Goal: Task Accomplishment & Management: Manage account settings

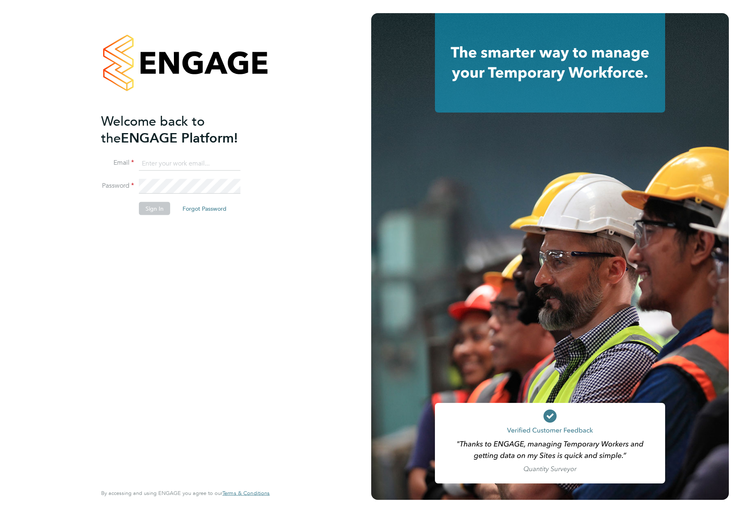
type input "support@engagelabs.io"
click at [150, 204] on button "Sign In" at bounding box center [154, 208] width 31 height 13
click at [152, 207] on div "Sorry, we are having problems connecting to our services." at bounding box center [185, 256] width 371 height 513
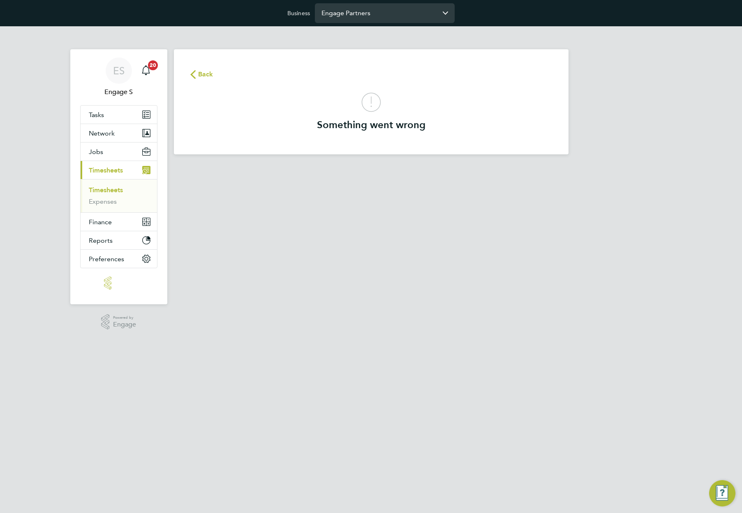
click at [410, 19] on input "Engage Partners" at bounding box center [385, 12] width 140 height 19
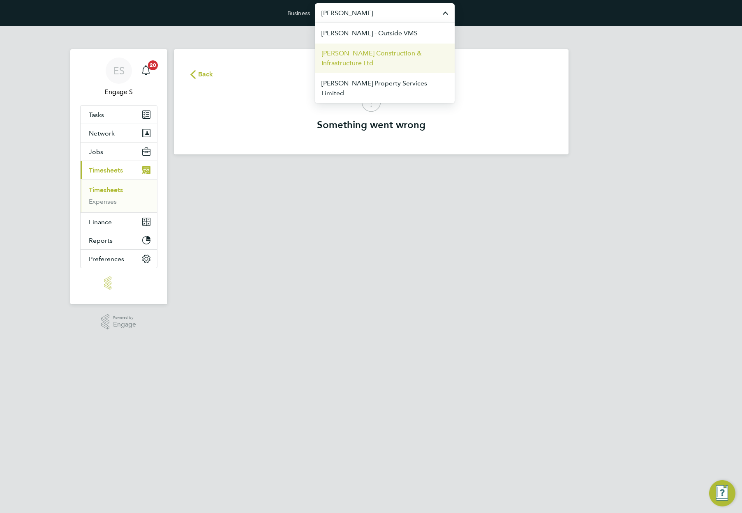
click at [395, 56] on span "Morgan Sindall Construction & Infrastructure Ltd" at bounding box center [384, 58] width 127 height 20
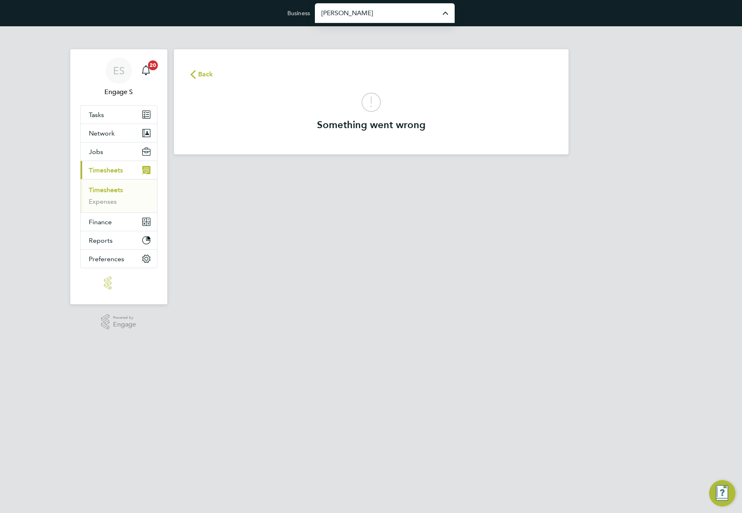
type input "Morgan Sindall Construction & Infrastructure Ltd"
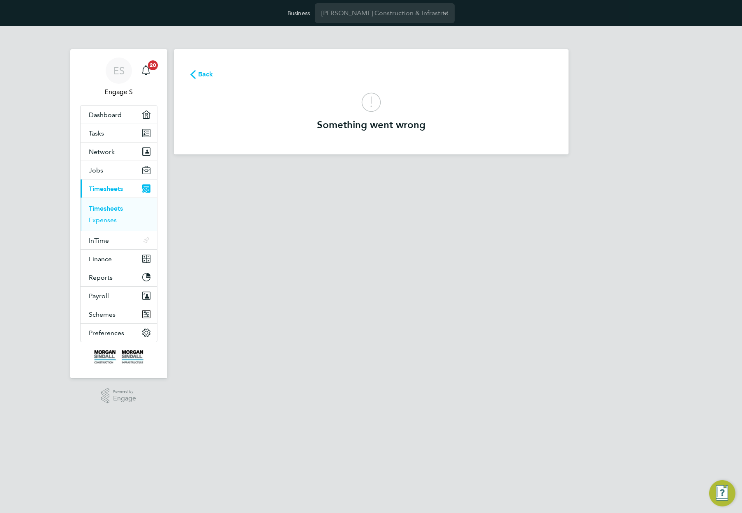
click at [105, 217] on link "Expenses" at bounding box center [103, 220] width 28 height 8
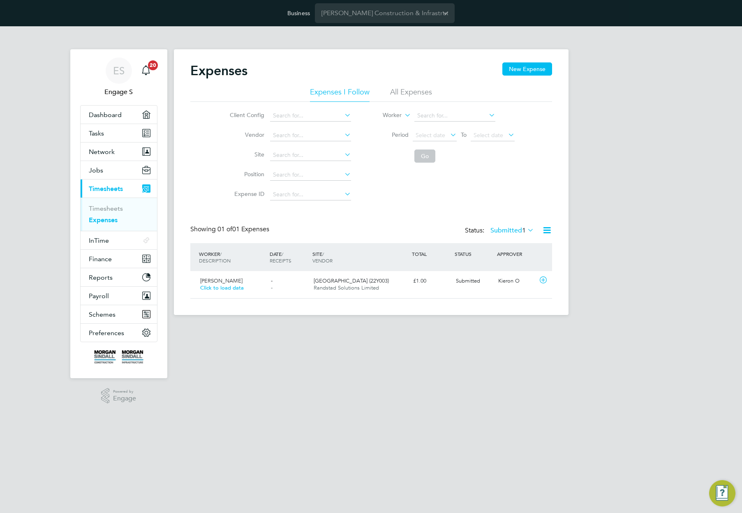
scroll to position [21, 100]
click at [417, 91] on li "All Expenses" at bounding box center [411, 94] width 42 height 15
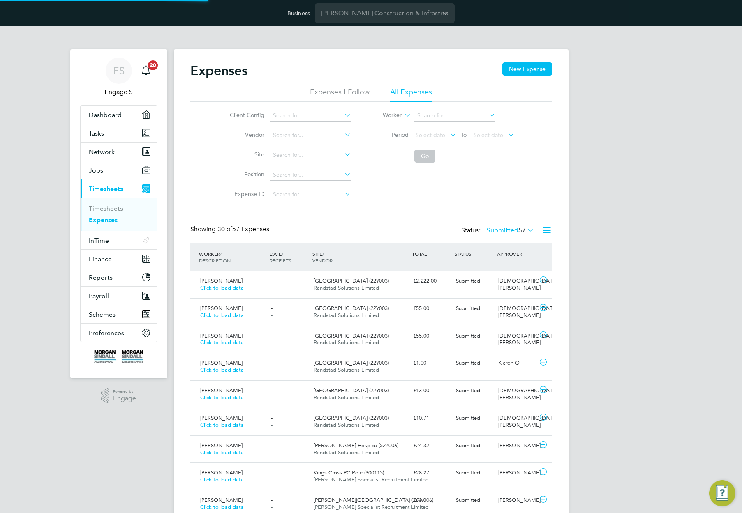
scroll to position [0, 0]
click at [510, 230] on label "Submitted 57" at bounding box center [509, 230] width 47 height 8
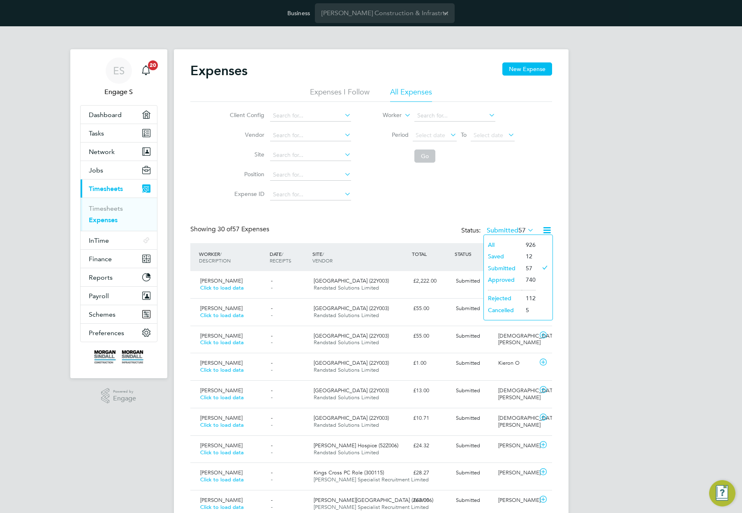
click at [500, 246] on li "All" at bounding box center [503, 245] width 38 height 12
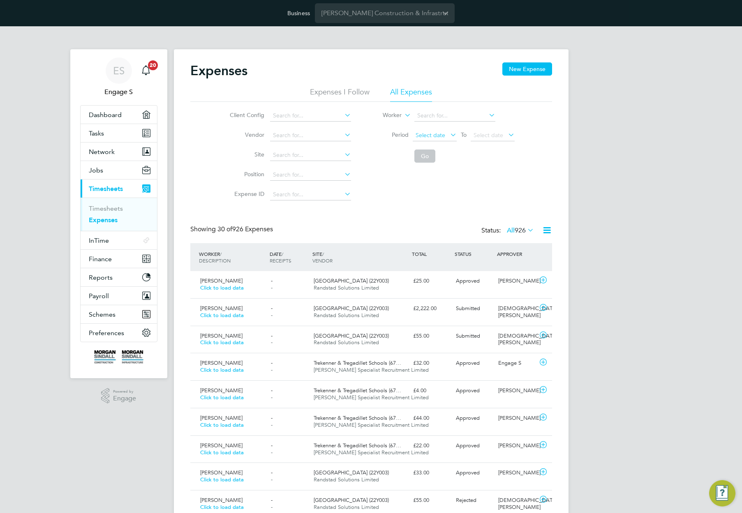
click at [436, 136] on span "Select date" at bounding box center [430, 134] width 30 height 7
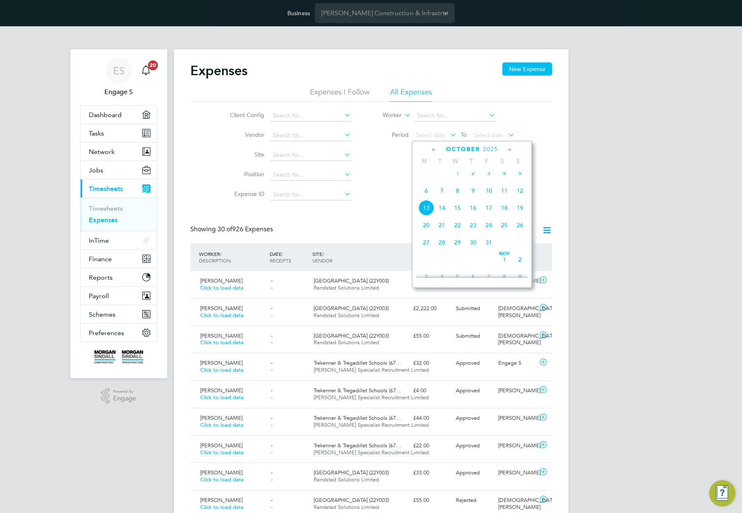
click at [459, 178] on span "Oct 1" at bounding box center [457, 173] width 16 height 16
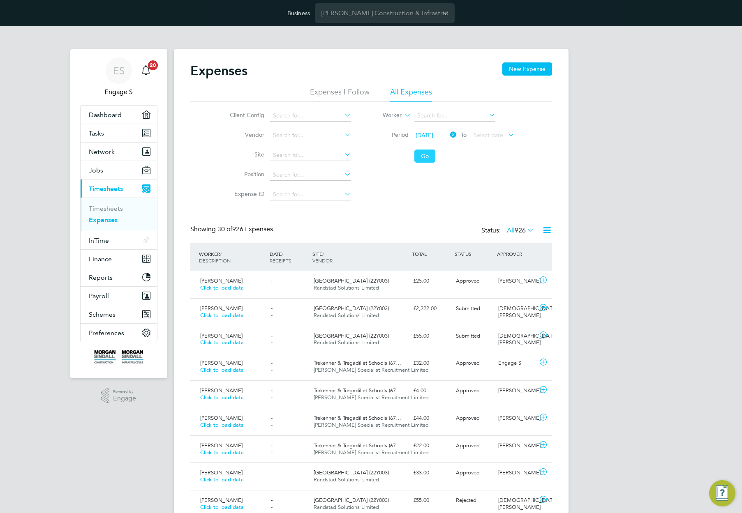
click at [426, 155] on button "Go" at bounding box center [424, 156] width 21 height 13
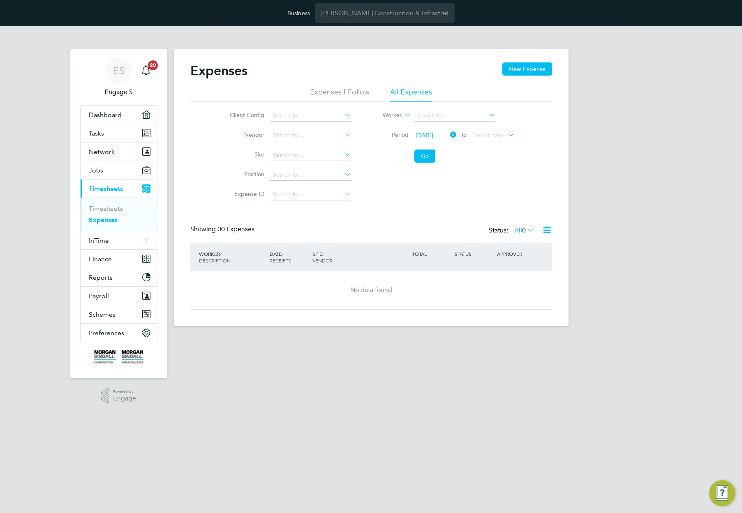
click at [448, 133] on icon at bounding box center [448, 135] width 0 height 12
click at [418, 161] on button "Go" at bounding box center [424, 156] width 21 height 13
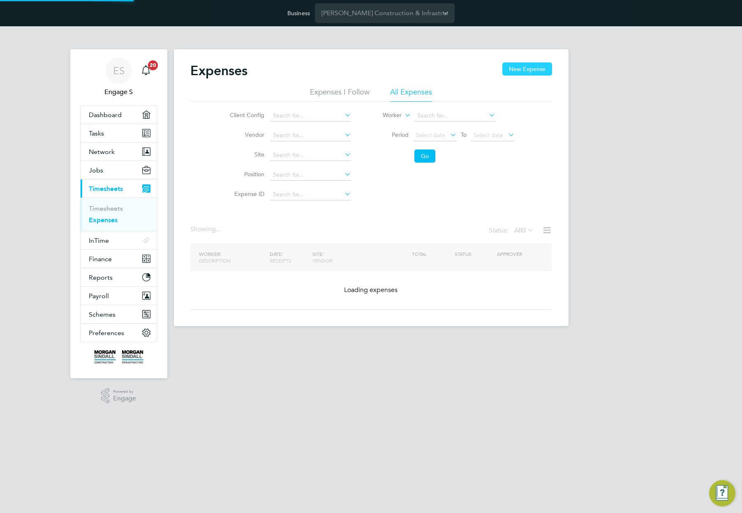
click at [523, 74] on button "New Expense" at bounding box center [527, 68] width 50 height 13
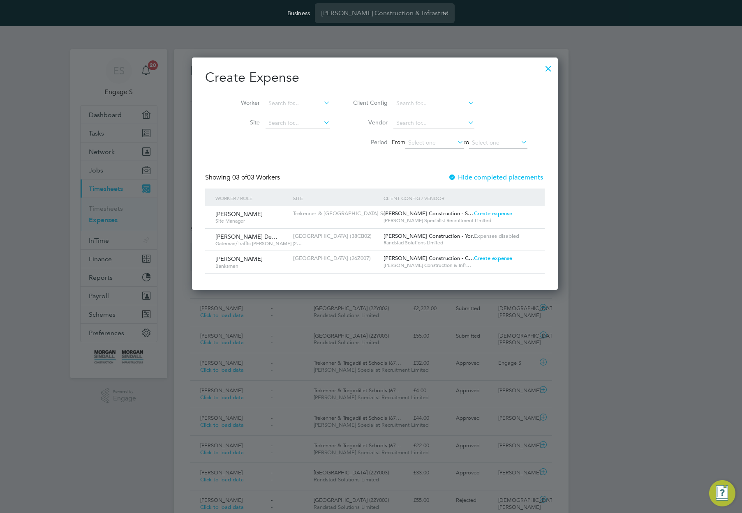
click at [486, 214] on span "Create expense" at bounding box center [493, 213] width 38 height 7
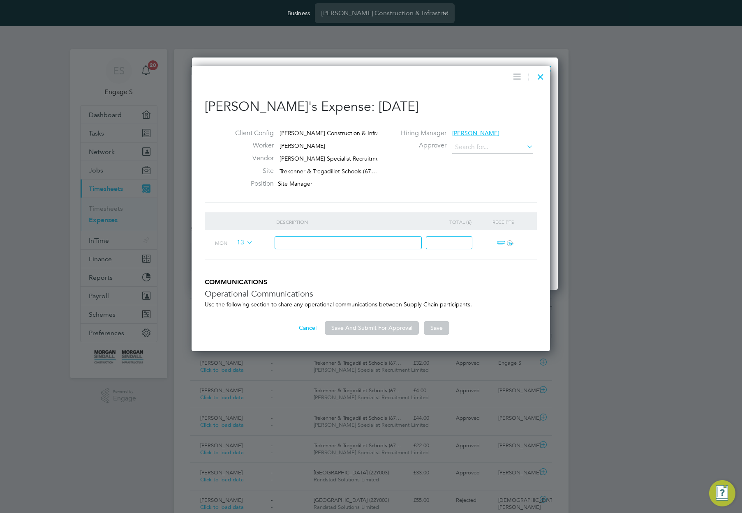
click at [332, 243] on input at bounding box center [348, 243] width 148 height 14
type input "[PERSON_NAME]"
click at [283, 242] on input "tet1" at bounding box center [348, 243] width 148 height 14
type input "test1"
click at [454, 244] on input at bounding box center [449, 243] width 46 height 14
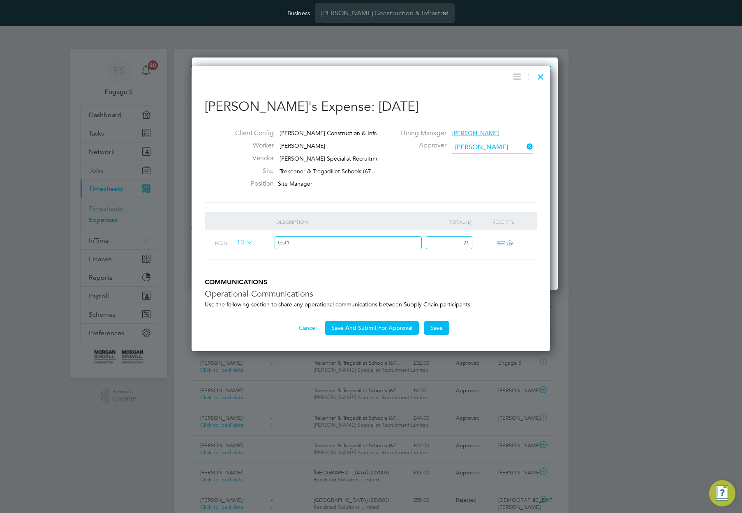
type input "21"
click at [506, 242] on span "ï¼‹" at bounding box center [503, 243] width 18 height 10
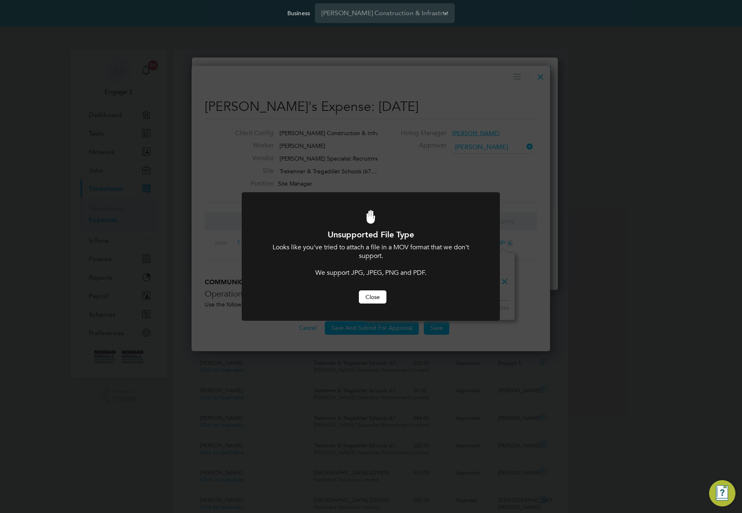
click at [364, 300] on button "Close" at bounding box center [373, 296] width 28 height 13
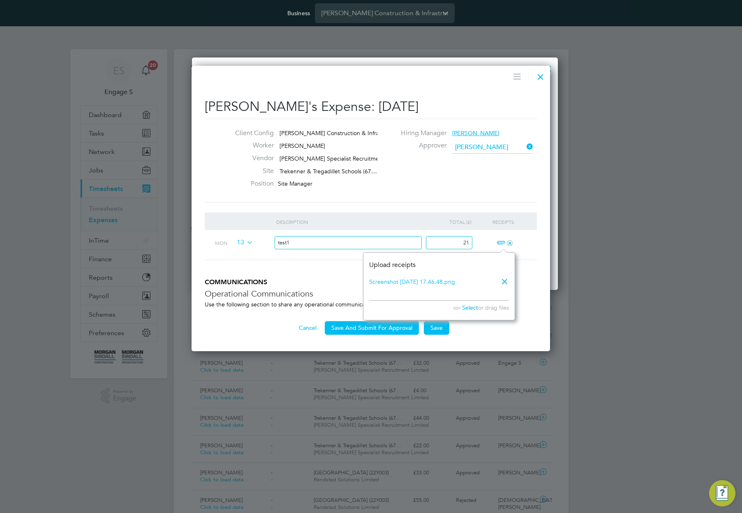
click at [341, 294] on h3 "Operational Communications" at bounding box center [371, 293] width 332 height 11
click at [434, 326] on button "Save" at bounding box center [436, 327] width 25 height 13
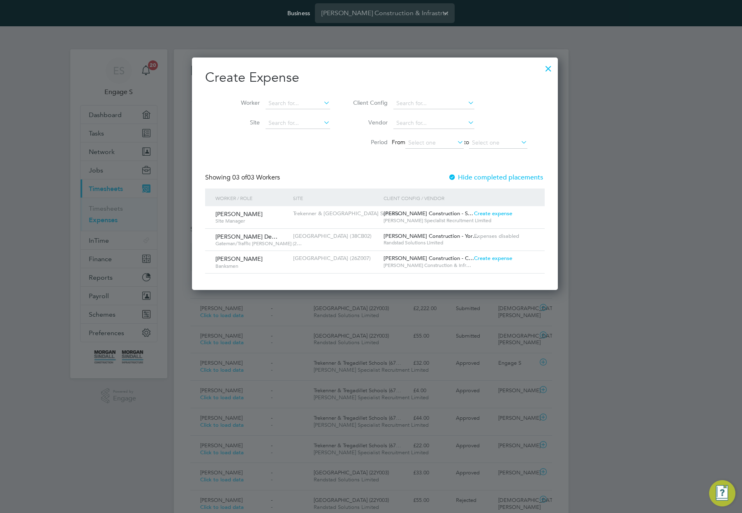
click at [551, 68] on div at bounding box center [371, 256] width 742 height 513
click at [543, 69] on div at bounding box center [548, 66] width 15 height 15
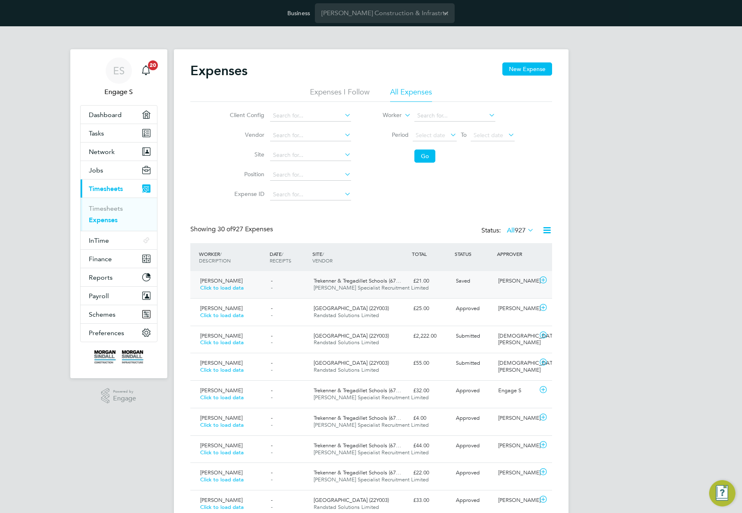
click at [482, 281] on div "Saved" at bounding box center [473, 281] width 43 height 14
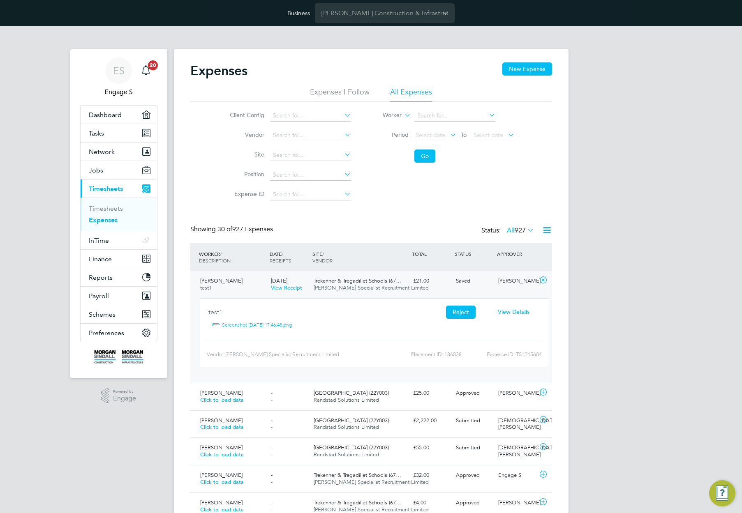
click at [460, 311] on button "Reject" at bounding box center [461, 312] width 30 height 13
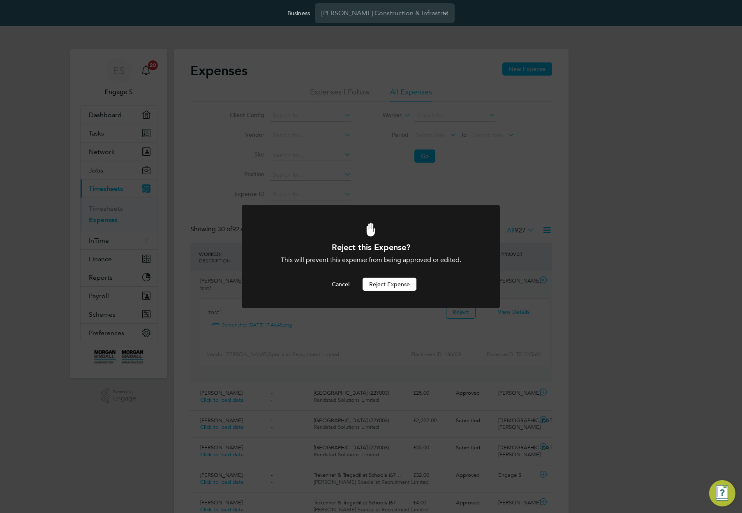
click at [392, 283] on button "Reject Expense" at bounding box center [389, 284] width 54 height 13
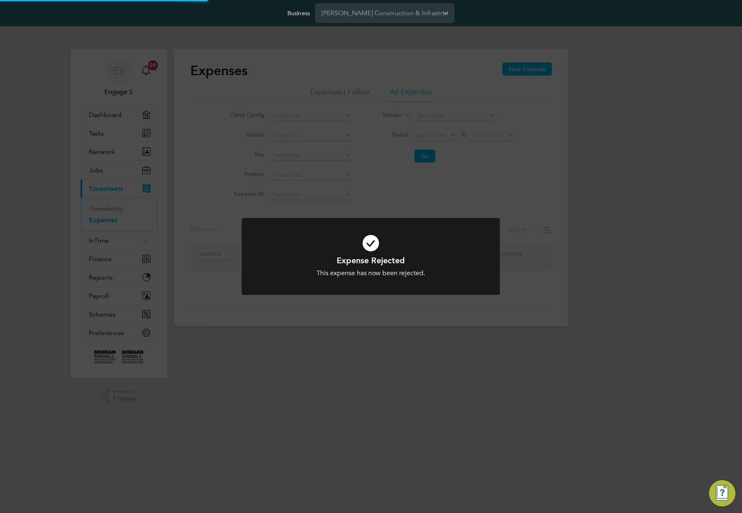
click at [475, 207] on div "Expense Rejected This expense has now been rejected. Cancel Okay" at bounding box center [371, 256] width 742 height 513
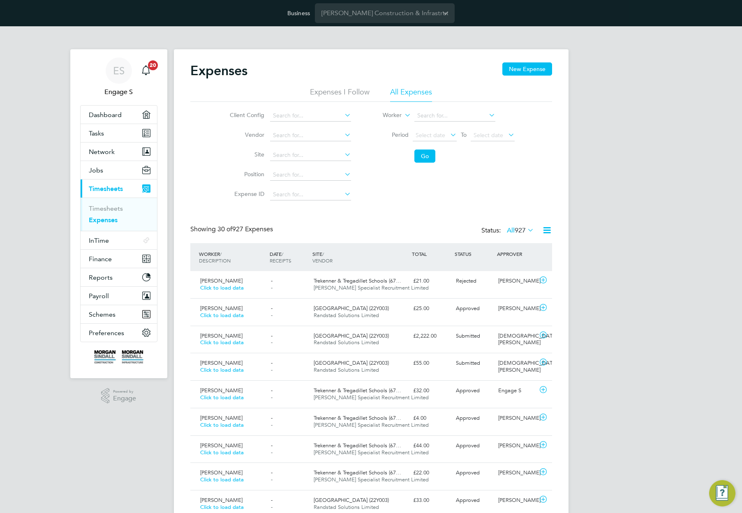
click at [518, 233] on span "927" at bounding box center [519, 230] width 11 height 8
click at [516, 298] on li "Rejected" at bounding box center [512, 299] width 38 height 12
click at [510, 233] on label "Rejected 113" at bounding box center [511, 230] width 46 height 8
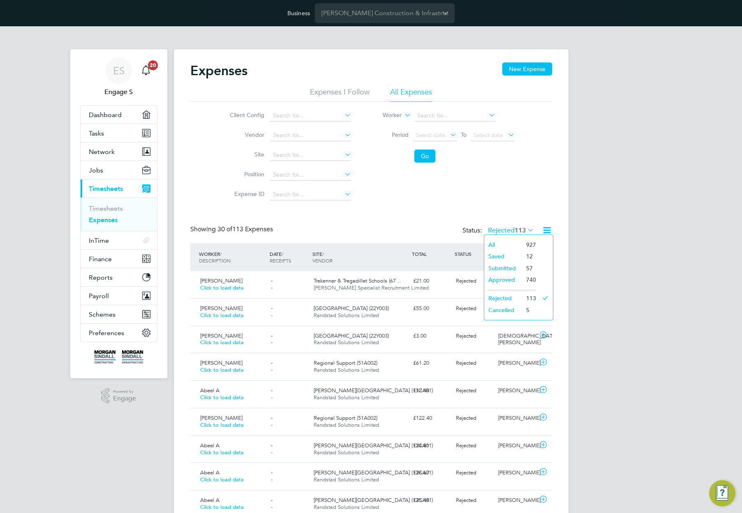
click at [503, 247] on li "All" at bounding box center [503, 245] width 38 height 12
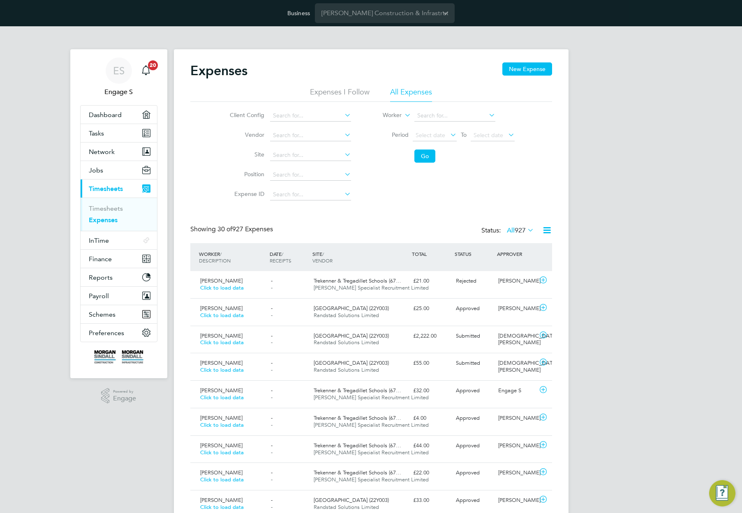
drag, startPoint x: 530, startPoint y: 71, endPoint x: 527, endPoint y: 78, distance: 7.0
click at [530, 71] on button "New Expense" at bounding box center [527, 68] width 50 height 13
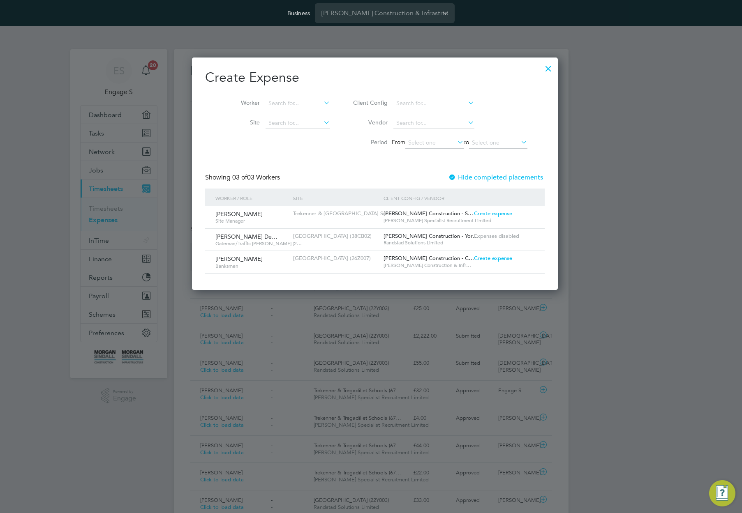
scroll to position [16, 89]
click at [489, 214] on span "Create expense" at bounding box center [493, 213] width 38 height 7
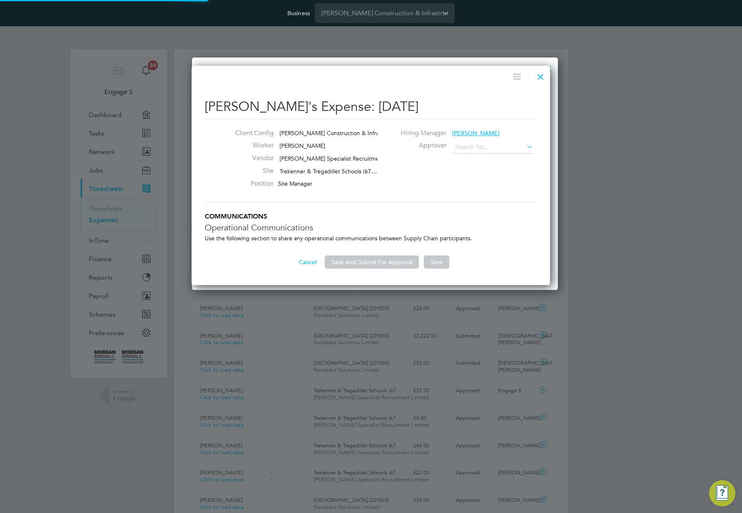
scroll to position [13, 149]
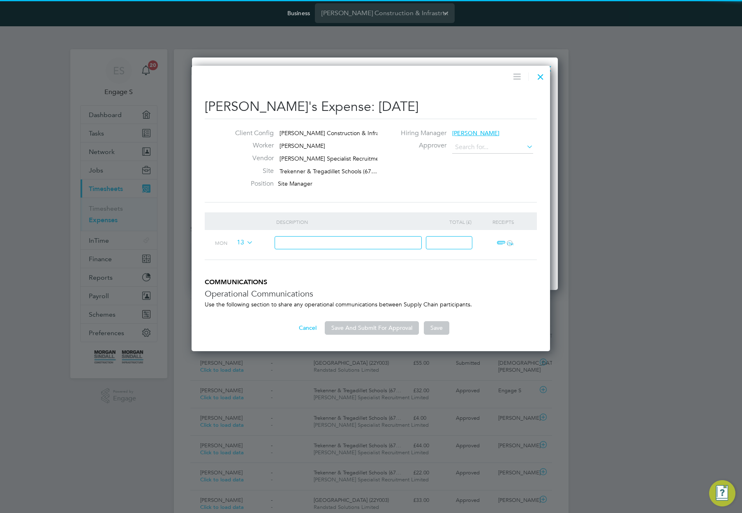
type input "[PERSON_NAME]"
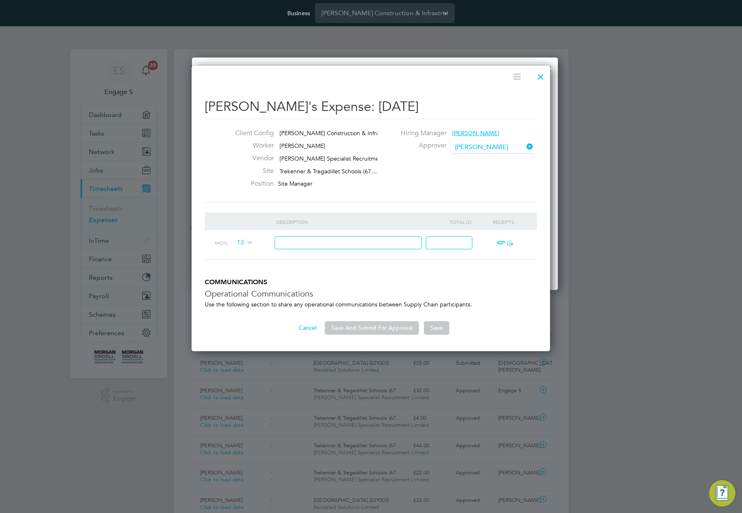
click at [374, 249] on input at bounding box center [348, 243] width 148 height 14
type input "test45"
click at [443, 243] on input "4" at bounding box center [449, 243] width 46 height 14
type input "44"
click at [495, 270] on li "Description Total (£) Receipts Mon 13 test45 44 ï¼‹" at bounding box center [371, 245] width 332 height 66
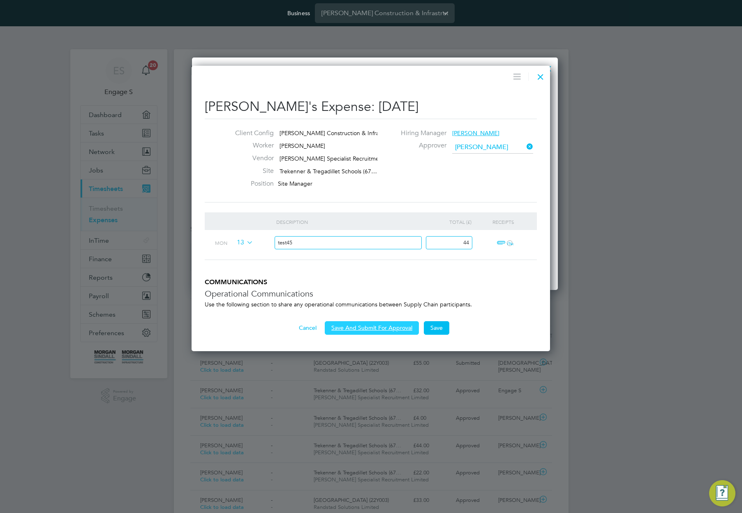
click at [387, 329] on button "Save And Submit For Approval" at bounding box center [372, 327] width 94 height 13
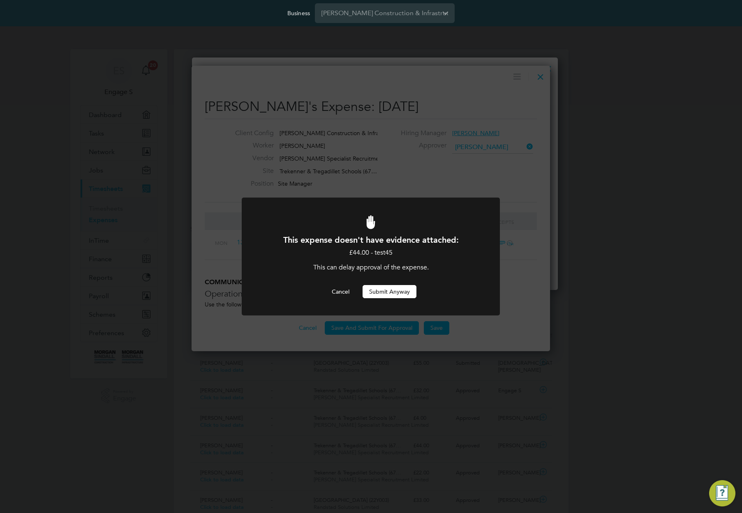
click at [392, 291] on button "Submit Anyway" at bounding box center [389, 291] width 54 height 13
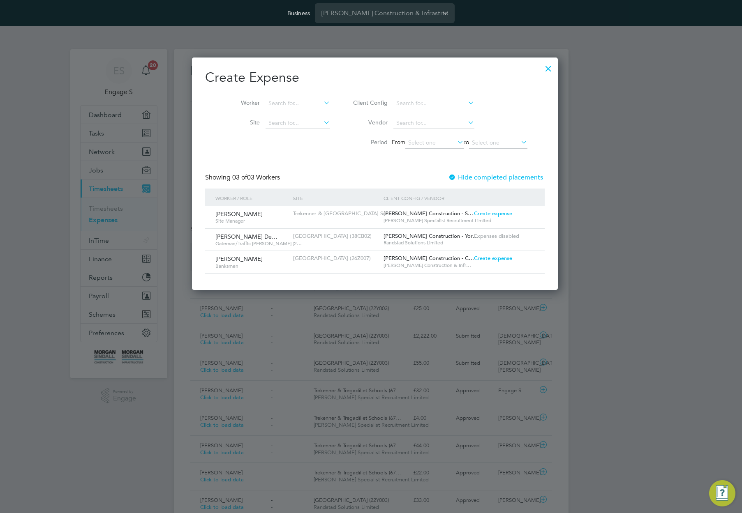
click at [477, 258] on span "Create expense" at bounding box center [493, 258] width 38 height 7
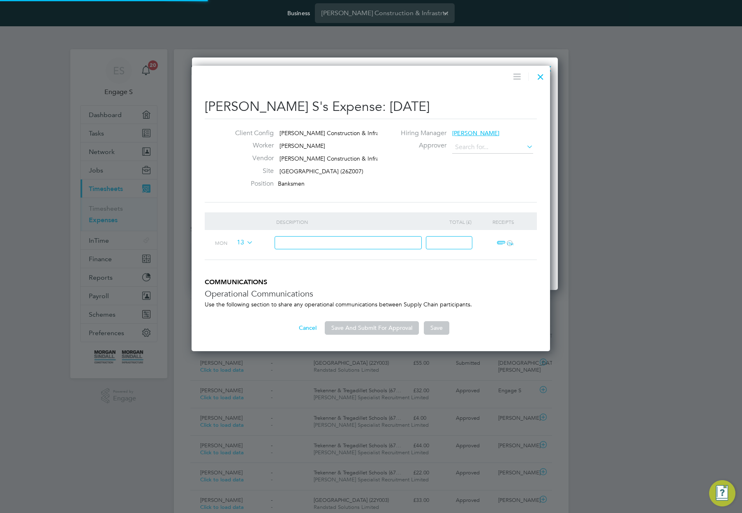
type input "[PERSON_NAME]"
drag, startPoint x: 362, startPoint y: 243, endPoint x: 353, endPoint y: 247, distance: 9.2
click at [360, 245] on input at bounding box center [348, 243] width 148 height 14
type input "test"
click at [441, 244] on input at bounding box center [449, 243] width 46 height 14
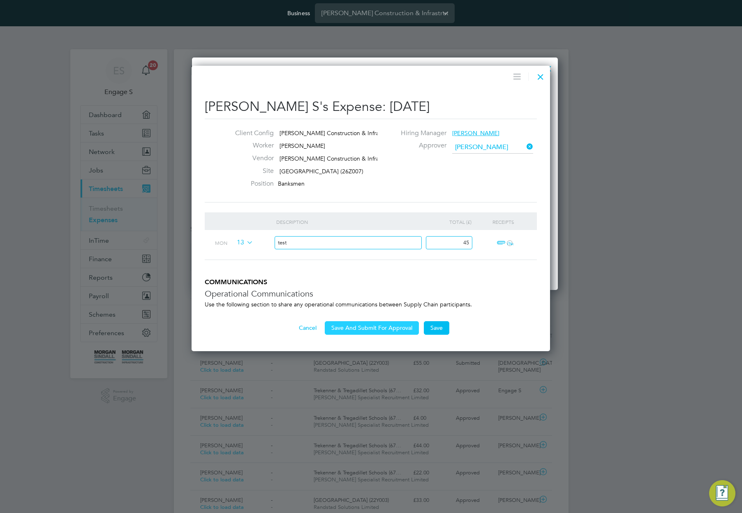
type input "45"
click at [383, 331] on button "Save And Submit For Approval" at bounding box center [372, 327] width 94 height 13
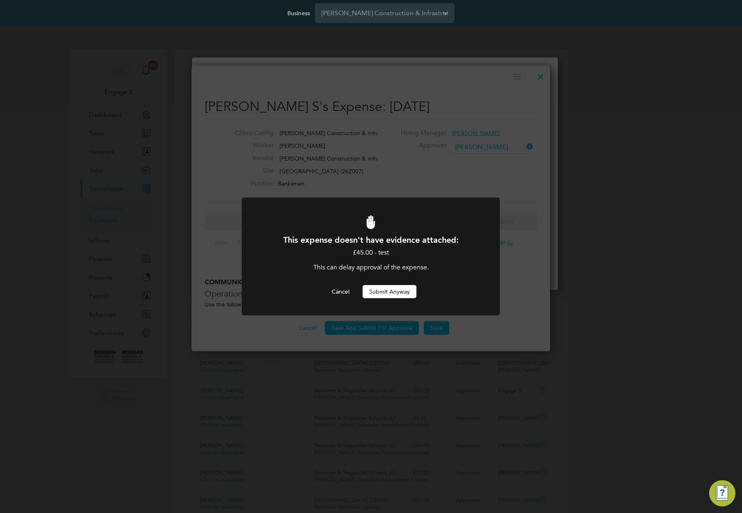
click at [399, 293] on button "Submit Anyway" at bounding box center [389, 291] width 54 height 13
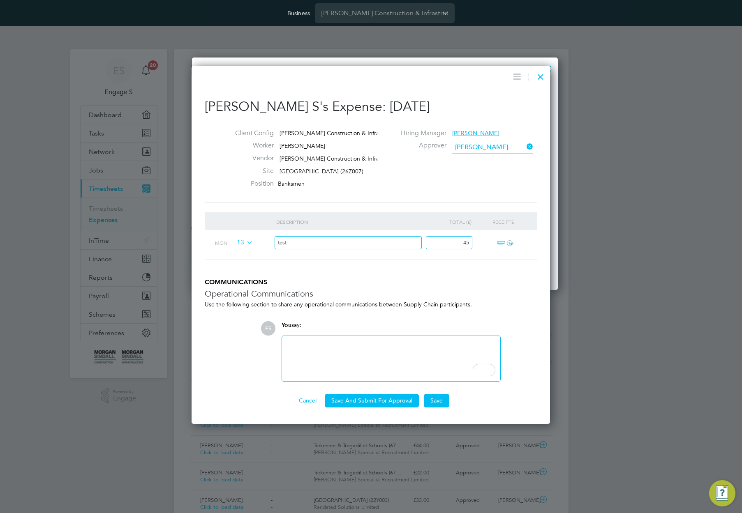
click at [416, 306] on p "Use the following section to share any operational communications between Suppl…" at bounding box center [371, 304] width 332 height 7
click at [360, 400] on button "Save And Submit For Approval" at bounding box center [372, 400] width 94 height 13
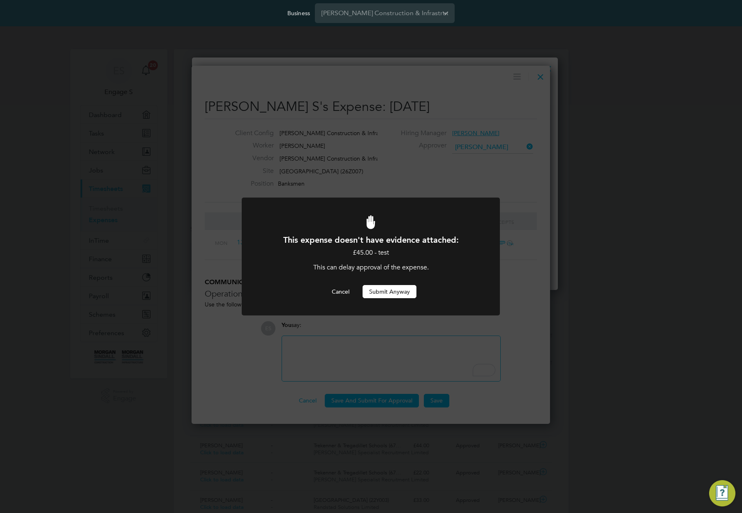
click at [385, 294] on button "Submit Anyway" at bounding box center [389, 291] width 54 height 13
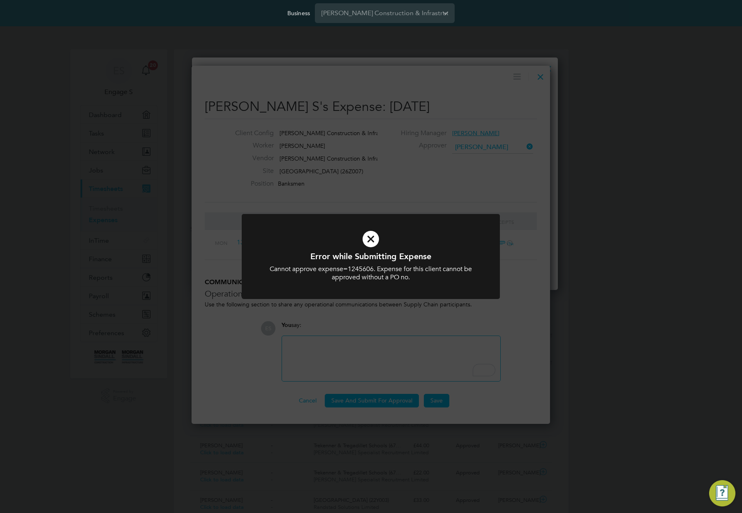
click at [479, 320] on div "Error while Submitting Expense Cannot approve expense=1245606. Expense for this…" at bounding box center [371, 256] width 742 height 513
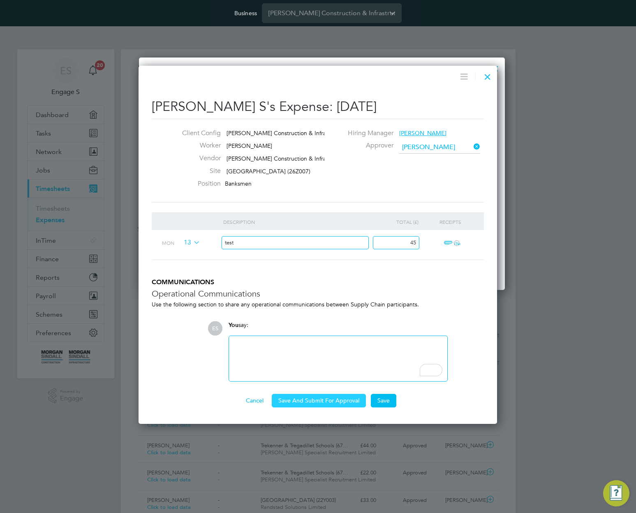
click at [313, 399] on button "Save And Submit For Approval" at bounding box center [319, 400] width 94 height 13
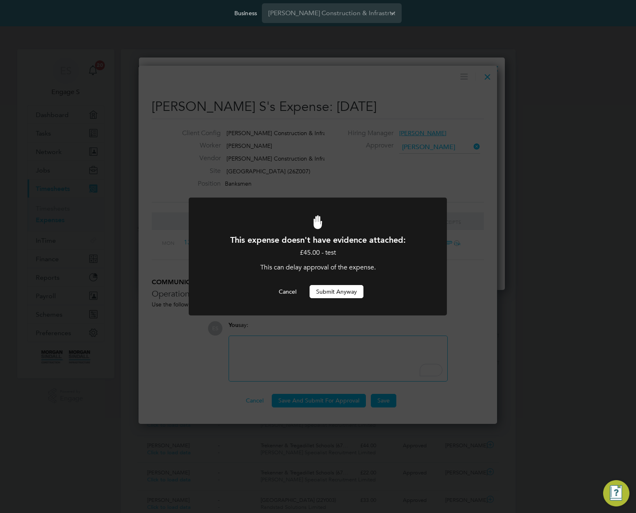
click at [373, 340] on div "This expense doesn't have evidence attached: £45.00 - test This can delay appro…" at bounding box center [318, 256] width 636 height 513
click at [448, 168] on div "This expense doesn't have evidence attached: £45.00 - test This can delay appro…" at bounding box center [318, 256] width 636 height 513
click at [487, 77] on div "This expense doesn't have evidence attached: £45.00 - test This can delay appro…" at bounding box center [318, 256] width 636 height 513
click at [486, 77] on div "This expense doesn't have evidence attached: £45.00 - test This can delay appro…" at bounding box center [318, 256] width 636 height 513
click at [336, 290] on button "Submit Anyway" at bounding box center [336, 291] width 54 height 13
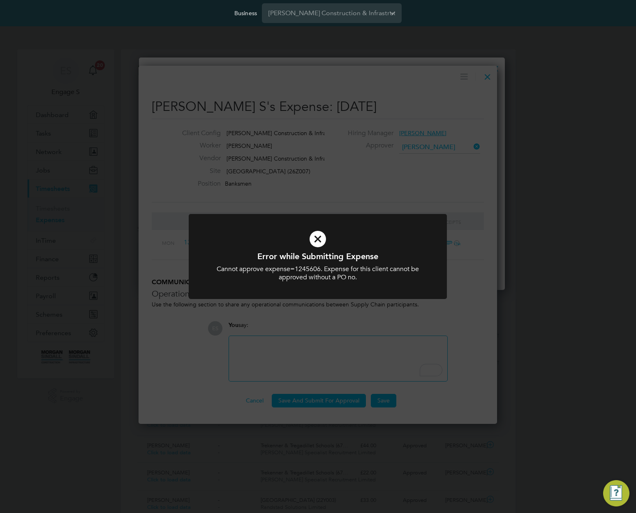
click at [289, 271] on div "Cannot approve expense=1245606. Expense for this client cannot be approved with…" at bounding box center [318, 273] width 214 height 17
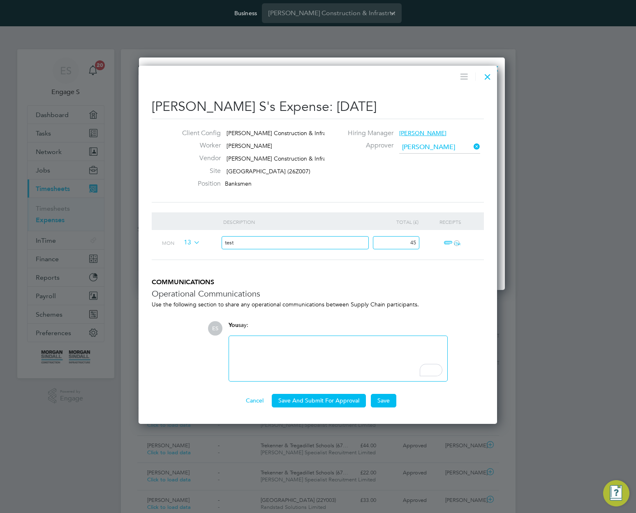
click at [289, 271] on div "Cannot approve expense=1245606. Expense for this client cannot be approved with…" at bounding box center [318, 273] width 214 height 17
click at [289, 271] on li "Description Total (£) Receipts Mon 13 test 45 ï¼‹" at bounding box center [318, 245] width 332 height 66
click at [350, 292] on h3 "Operational Communications" at bounding box center [318, 293] width 332 height 11
click at [486, 74] on div at bounding box center [487, 74] width 15 height 15
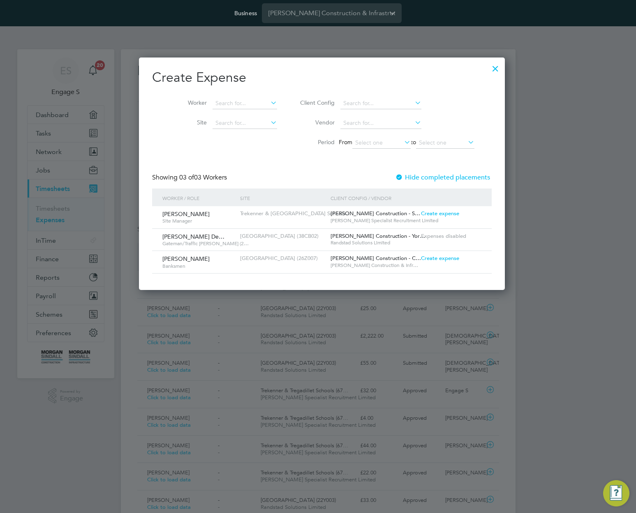
click at [488, 69] on div at bounding box center [495, 66] width 15 height 15
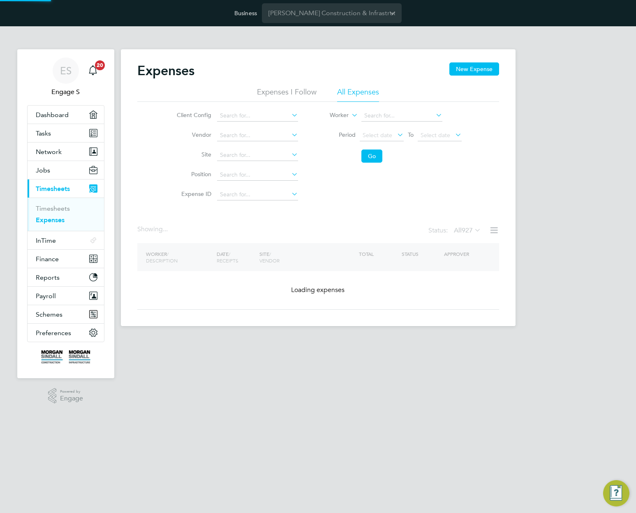
click at [579, 257] on div "ES Engage S Notifications 20 Applications: Dashboard Tasks Network Team Members…" at bounding box center [318, 182] width 636 height 313
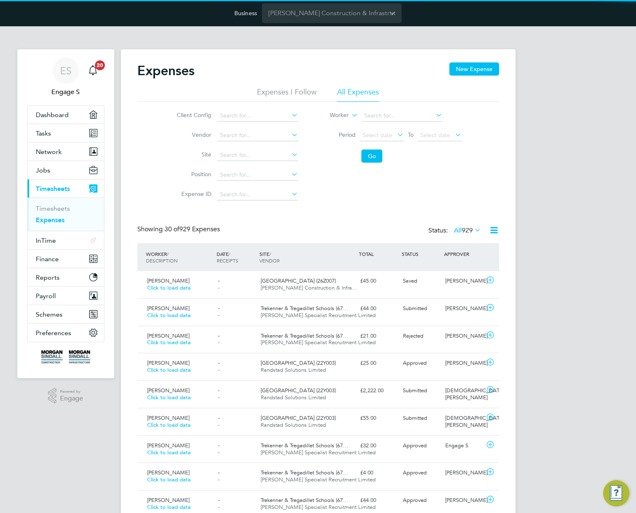
scroll to position [21, 71]
click at [460, 280] on div "[PERSON_NAME]" at bounding box center [463, 281] width 43 height 14
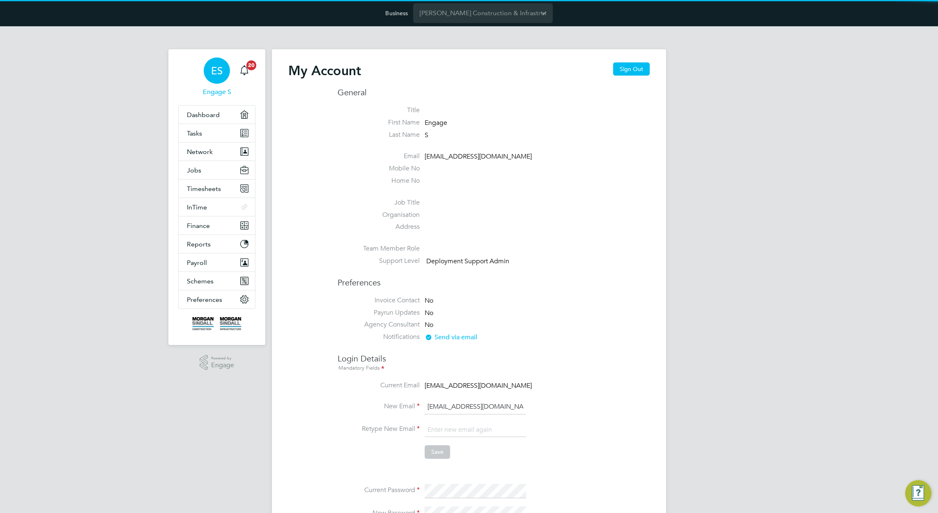
click at [564, 151] on ul "Title First Name Engage Last Name S Email [EMAIL_ADDRESS][DOMAIN_NAME] Mobile N…" at bounding box center [494, 187] width 312 height 163
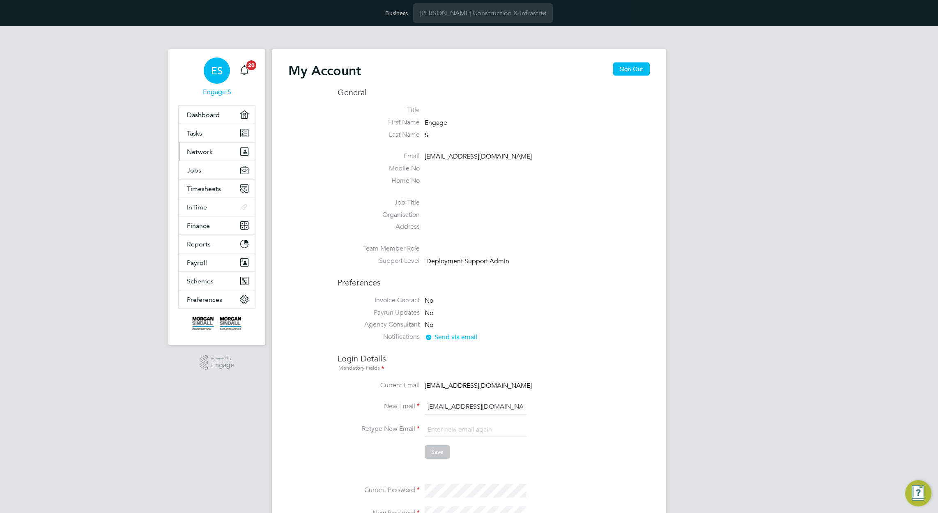
click at [207, 149] on span "Network" at bounding box center [200, 152] width 26 height 8
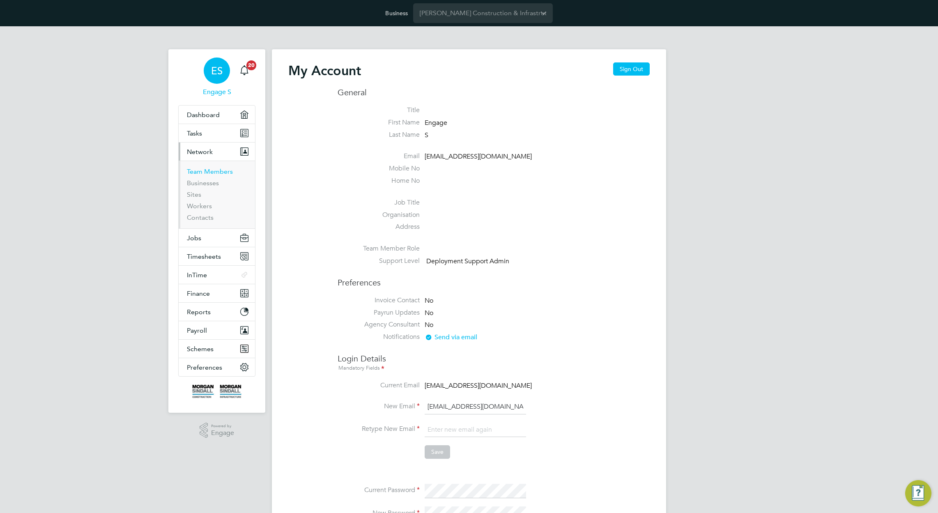
click at [207, 173] on link "Team Members" at bounding box center [210, 172] width 46 height 8
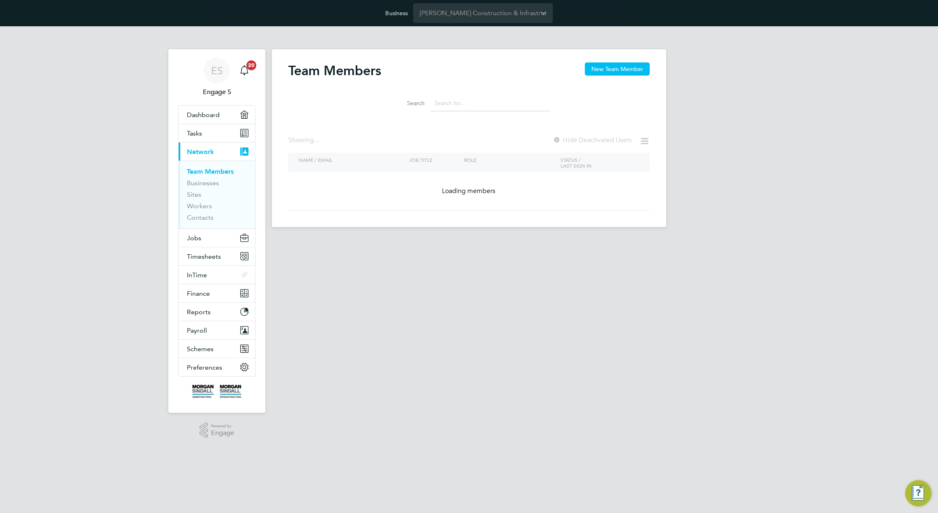
click at [477, 106] on input at bounding box center [491, 103] width 120 height 16
click at [479, 104] on input "adaml" at bounding box center [491, 103] width 120 height 16
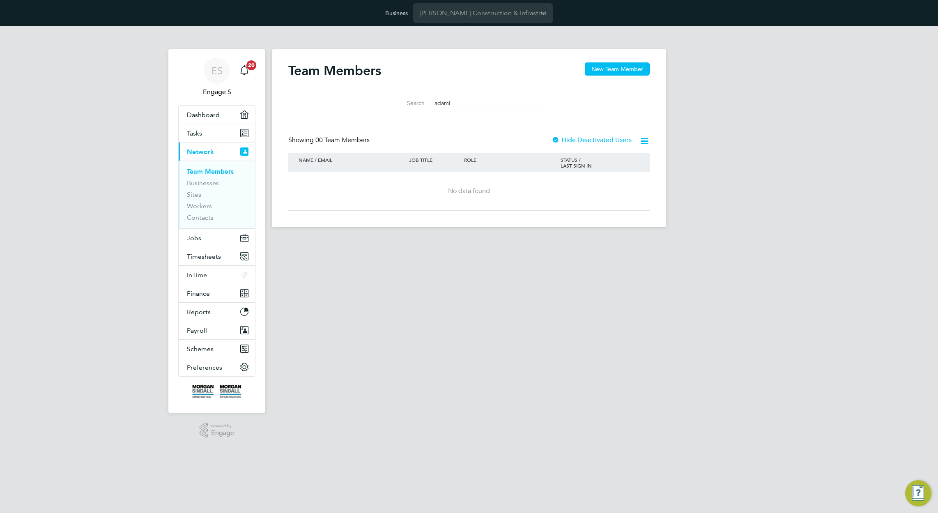
click at [479, 104] on input "adaml" at bounding box center [491, 103] width 120 height 16
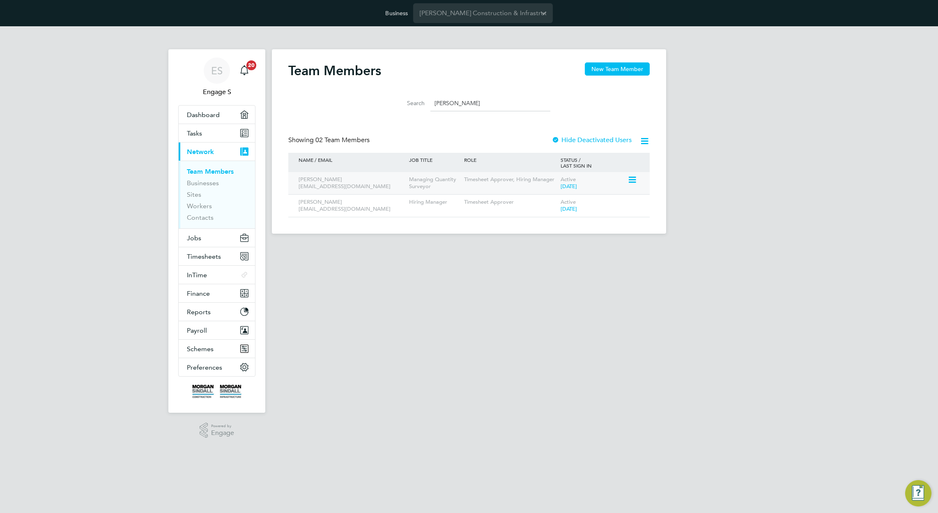
type input "[PERSON_NAME]"
click at [632, 178] on icon at bounding box center [632, 180] width 8 height 10
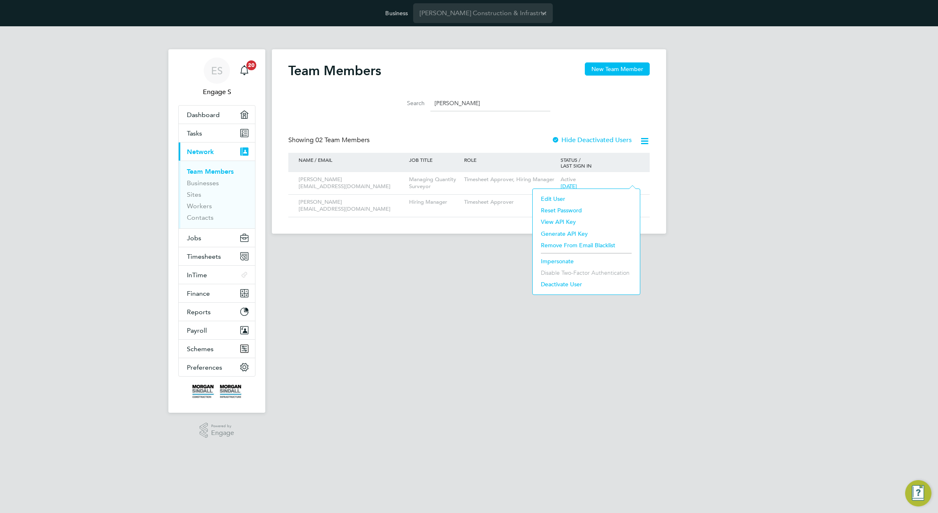
click at [560, 259] on li "Impersonate" at bounding box center [586, 262] width 99 height 12
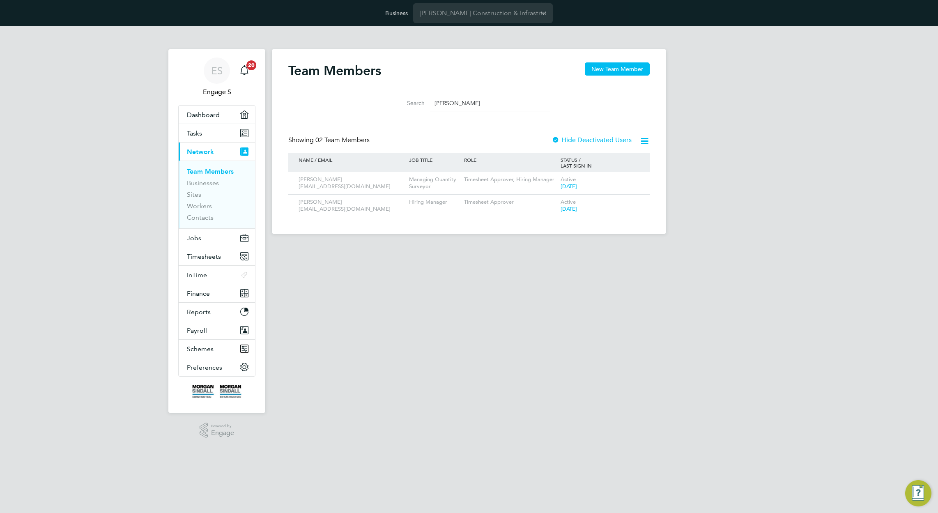
click at [481, 114] on li "Search [PERSON_NAME]" at bounding box center [469, 103] width 183 height 24
click at [481, 114] on li "Search adam l" at bounding box center [469, 103] width 183 height 24
drag, startPoint x: 482, startPoint y: 112, endPoint x: 392, endPoint y: 1, distance: 143.4
click at [467, 72] on div "Team Members New Team Member" at bounding box center [469, 74] width 362 height 25
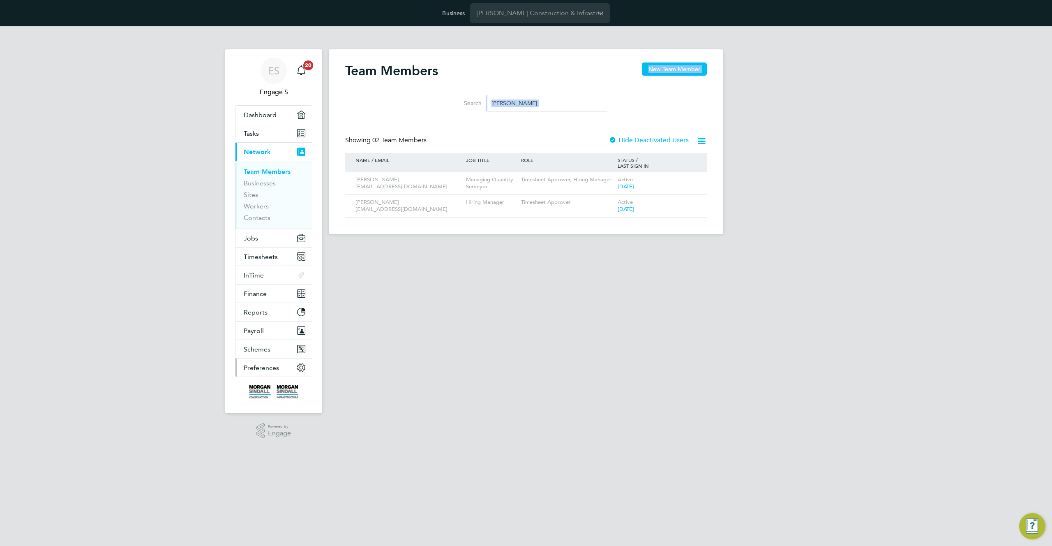
click at [277, 375] on button "Preferences" at bounding box center [273, 367] width 76 height 18
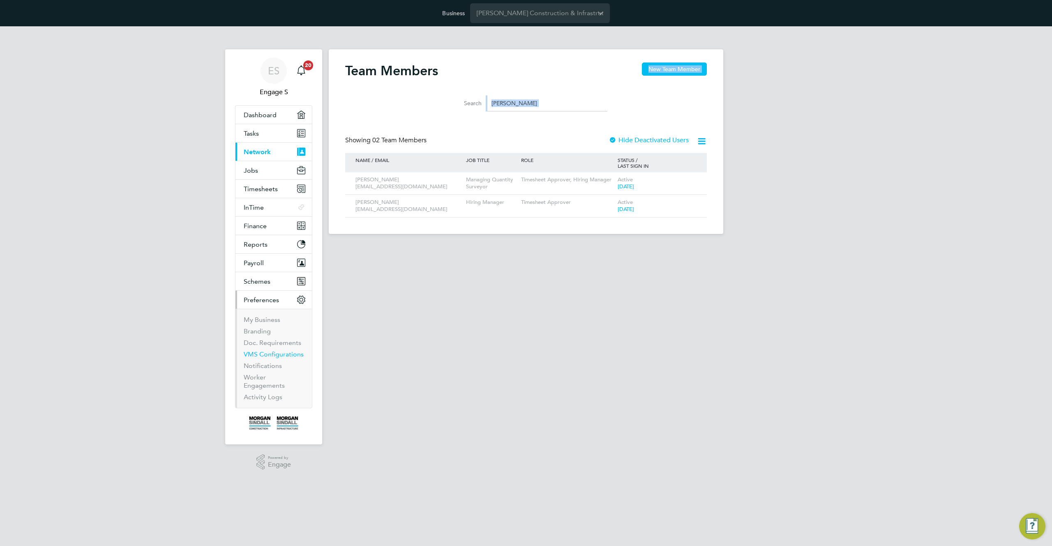
click at [264, 353] on link "VMS Configurations" at bounding box center [274, 354] width 60 height 8
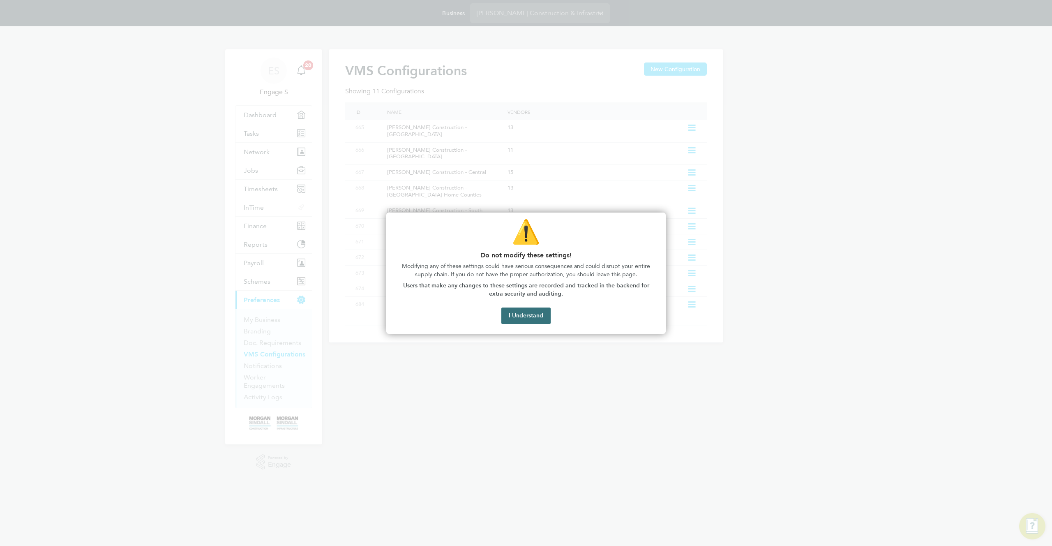
click at [517, 318] on button "I Understand" at bounding box center [525, 315] width 49 height 16
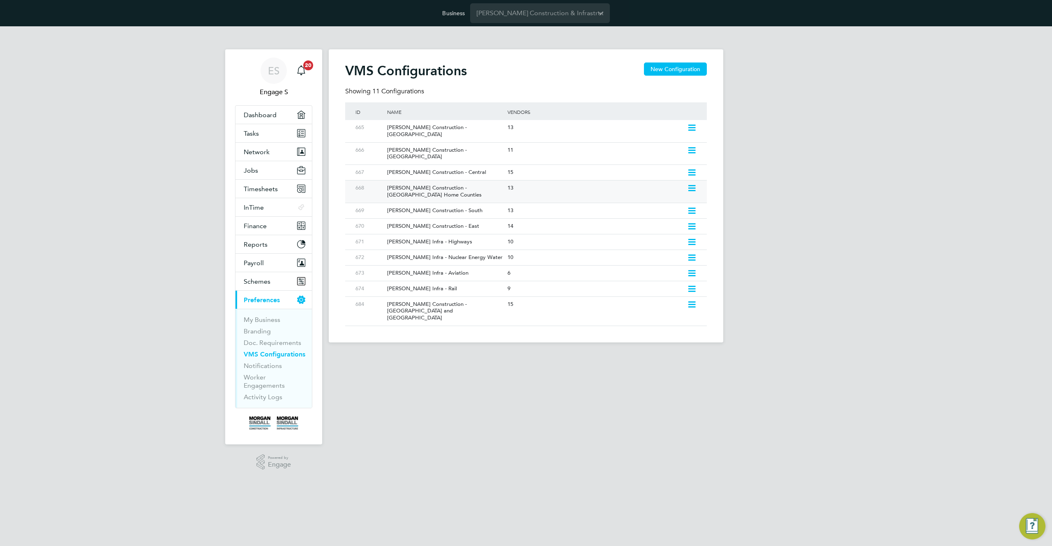
click at [694, 185] on icon at bounding box center [692, 188] width 10 height 7
click at [643, 215] on li "Edit Vacancy Approvers" at bounding box center [656, 216] width 79 height 12
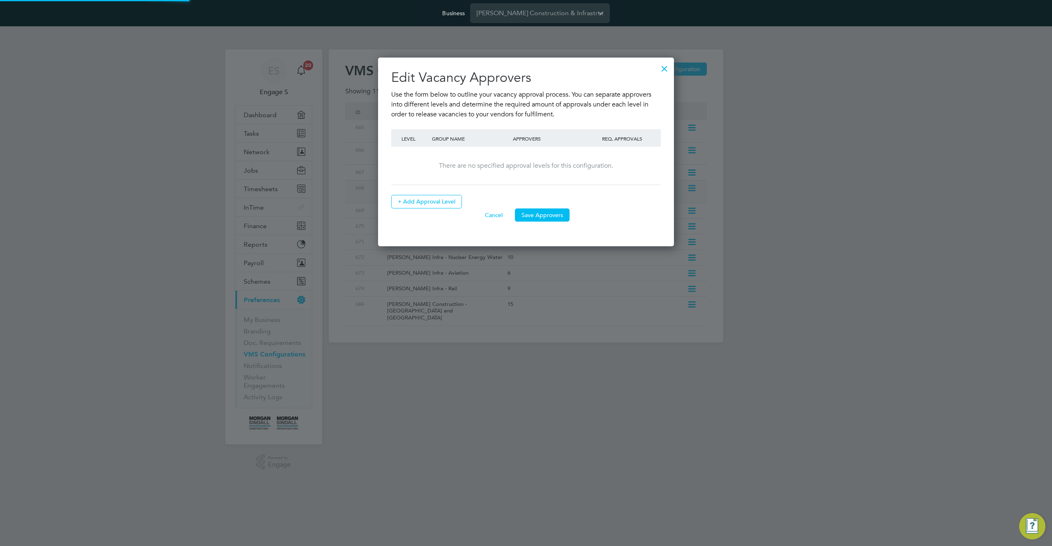
scroll to position [189, 296]
click at [664, 61] on div at bounding box center [664, 66] width 15 height 15
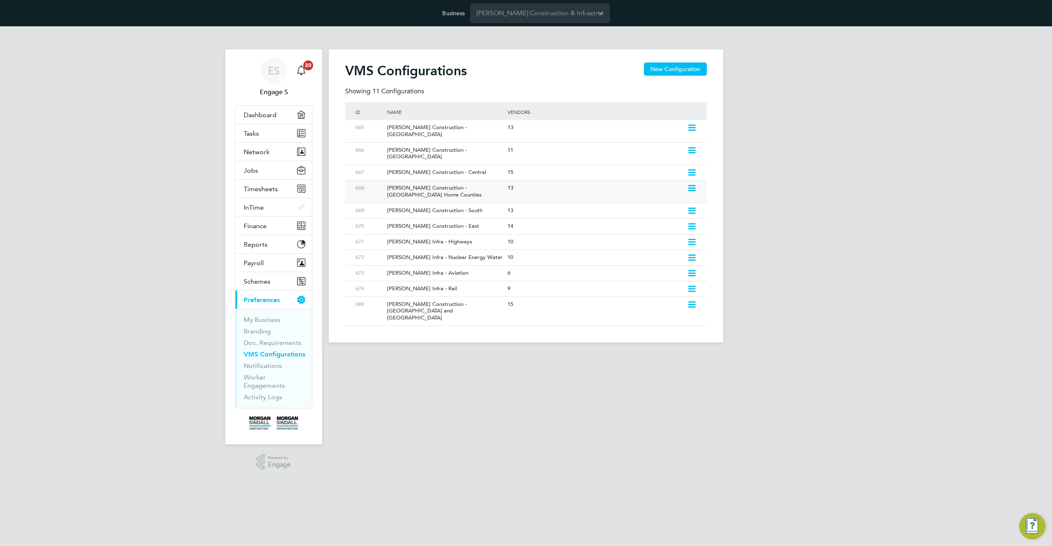
click at [690, 185] on icon at bounding box center [692, 188] width 10 height 7
click at [639, 191] on li "Edit VMS Configuration" at bounding box center [656, 192] width 79 height 12
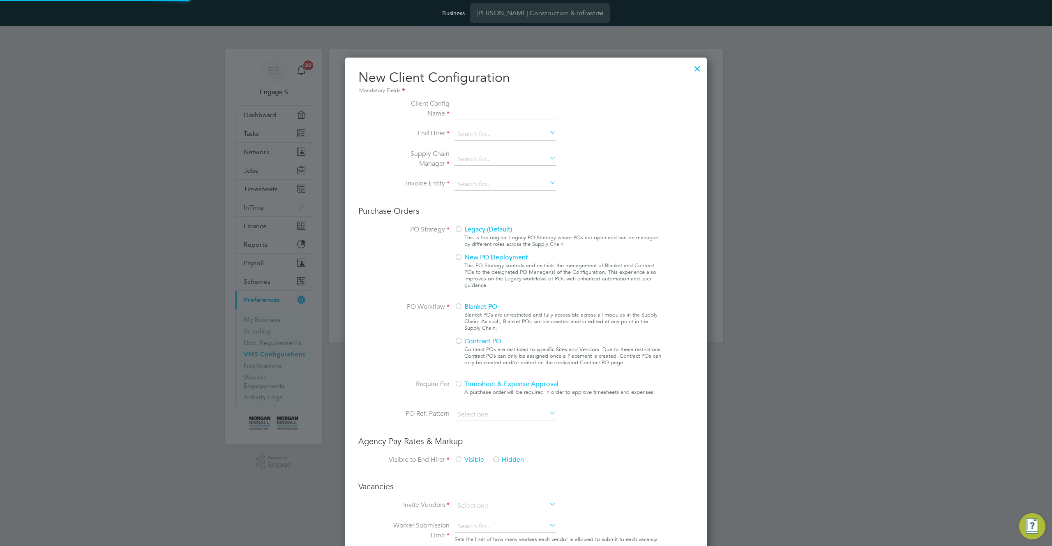
scroll to position [747, 362]
type input "Morgan Sindall Construction - London Home Counties"
type input "[PERSON_NAME] Construction & Infrastructure Ltd"
type input "Any Text"
type input "By Vendor Group"
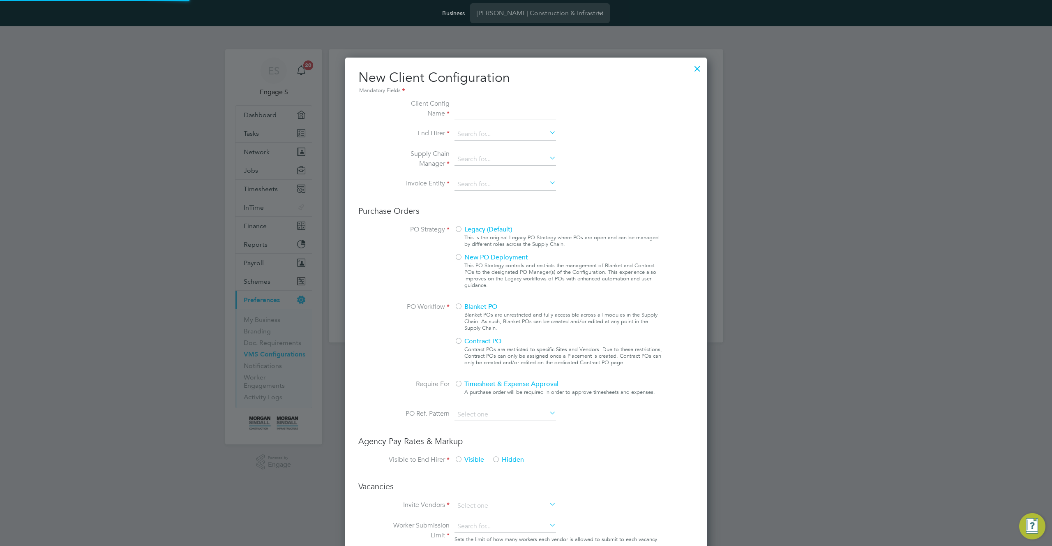
type input "No Limits"
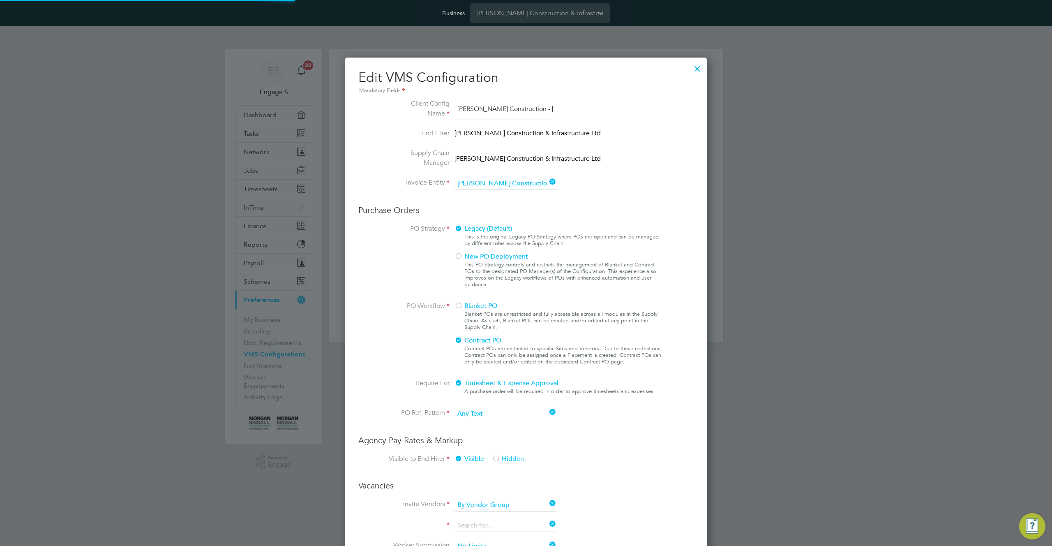
scroll to position [30, 277]
type input "Labour Desk"
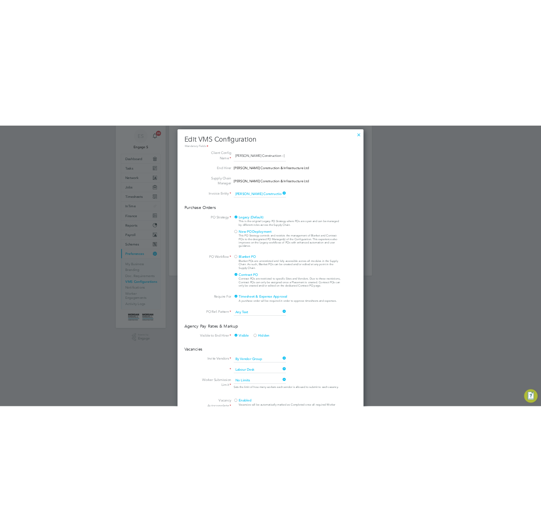
scroll to position [0, 0]
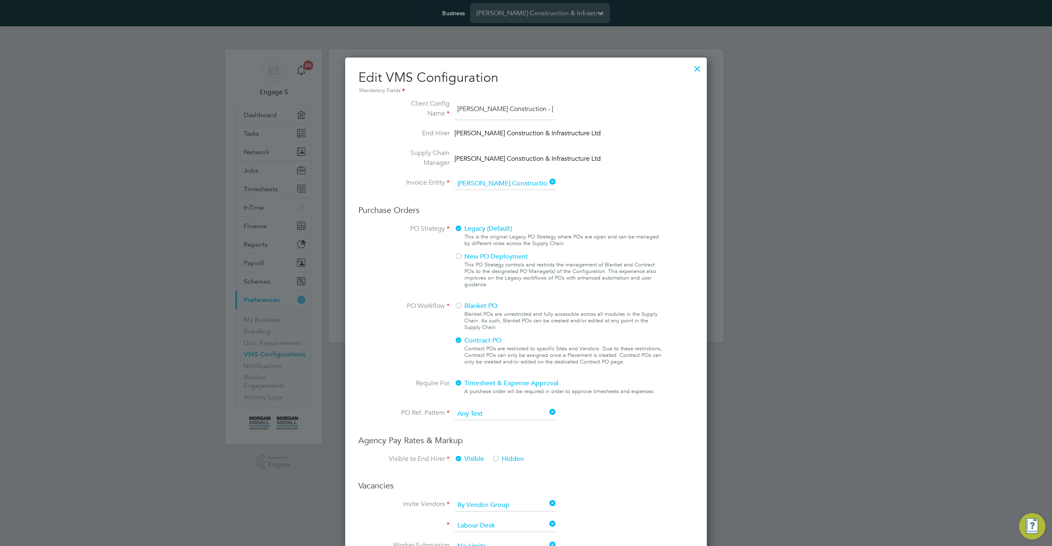
click at [699, 69] on div at bounding box center [697, 66] width 15 height 15
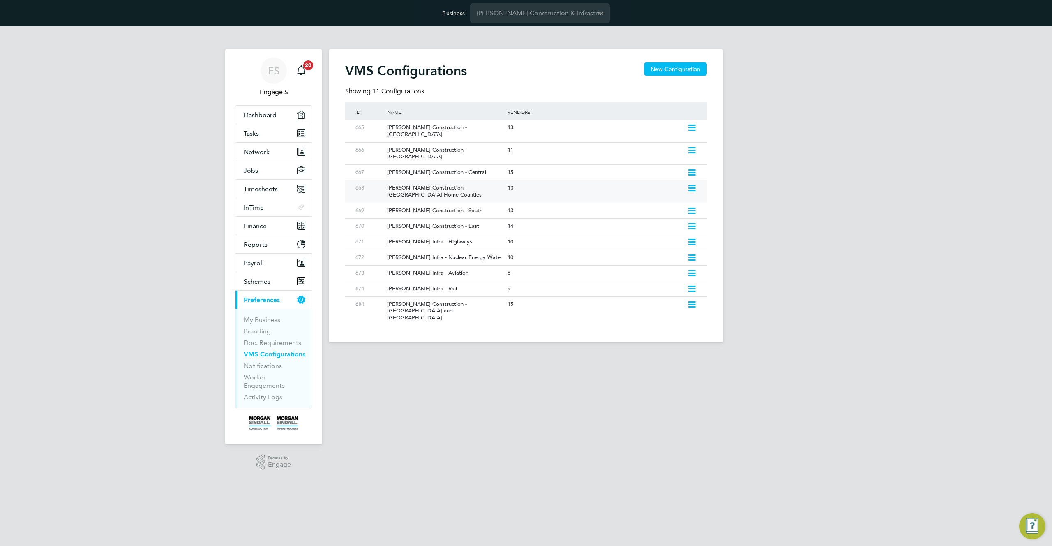
click at [432, 180] on div "Morgan Sindall Construction - London Home Counties" at bounding box center [443, 191] width 124 height 22
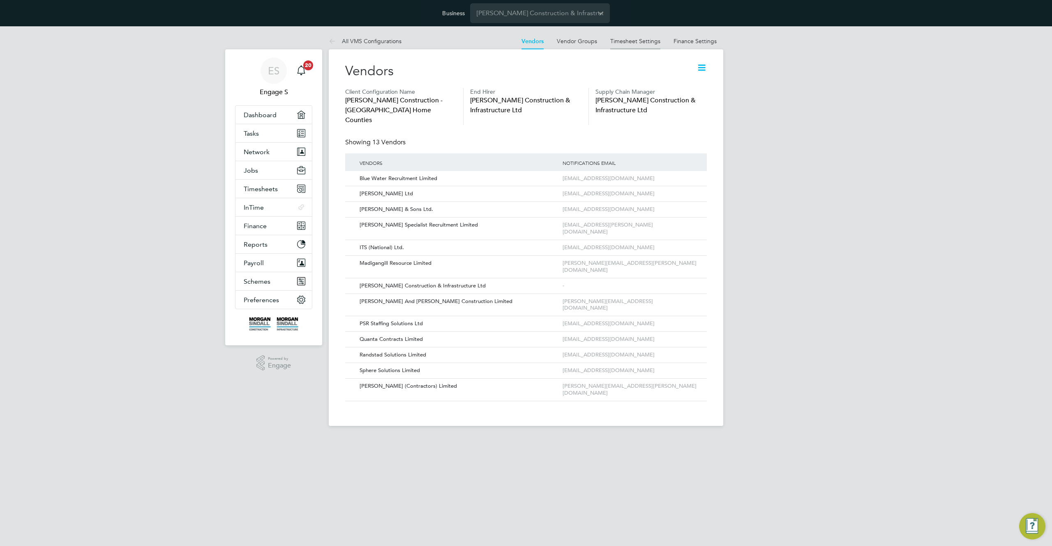
click at [652, 42] on link "Timesheet Settings" at bounding box center [635, 40] width 50 height 7
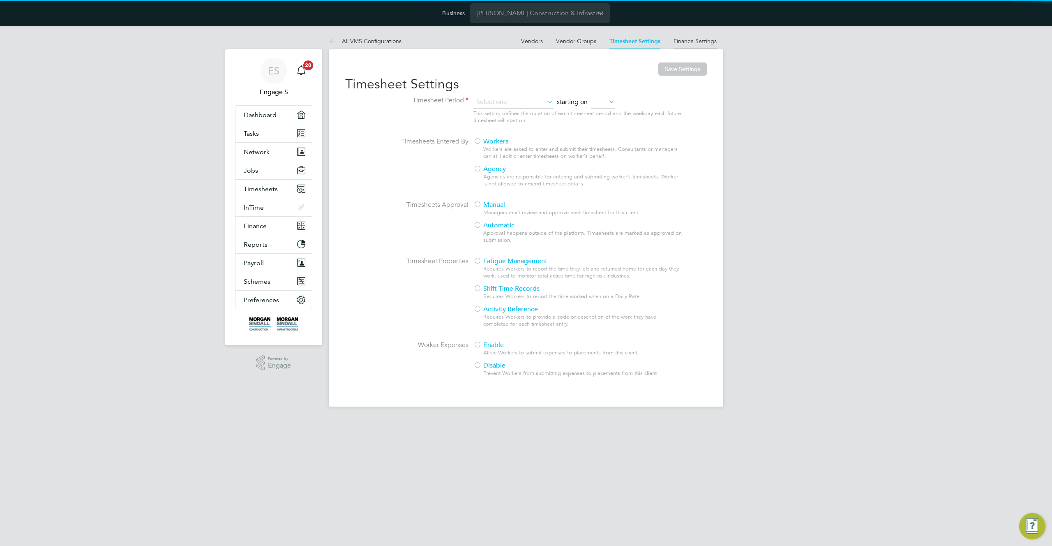
type input "Weekly"
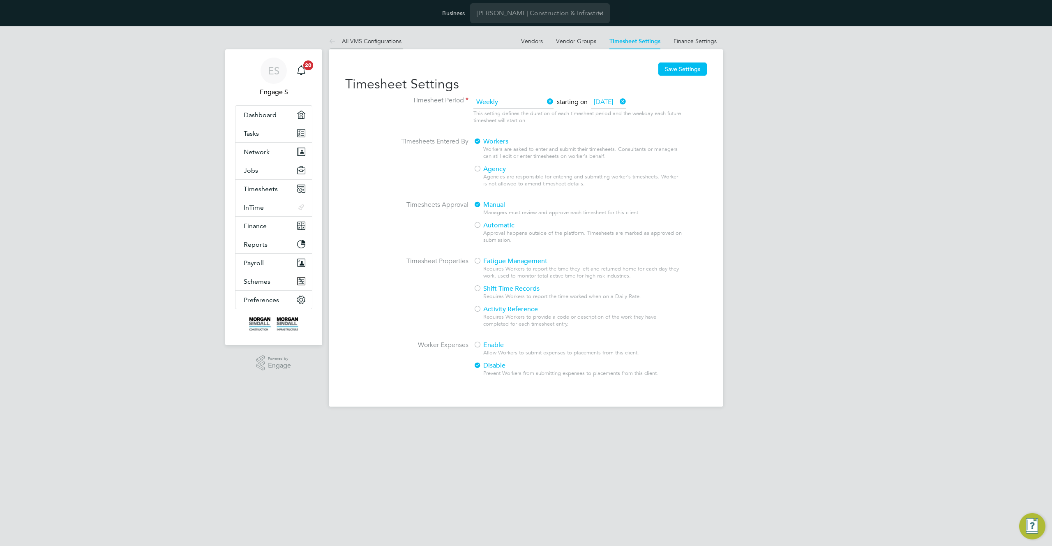
click at [349, 39] on link "All VMS Configurations" at bounding box center [365, 40] width 73 height 7
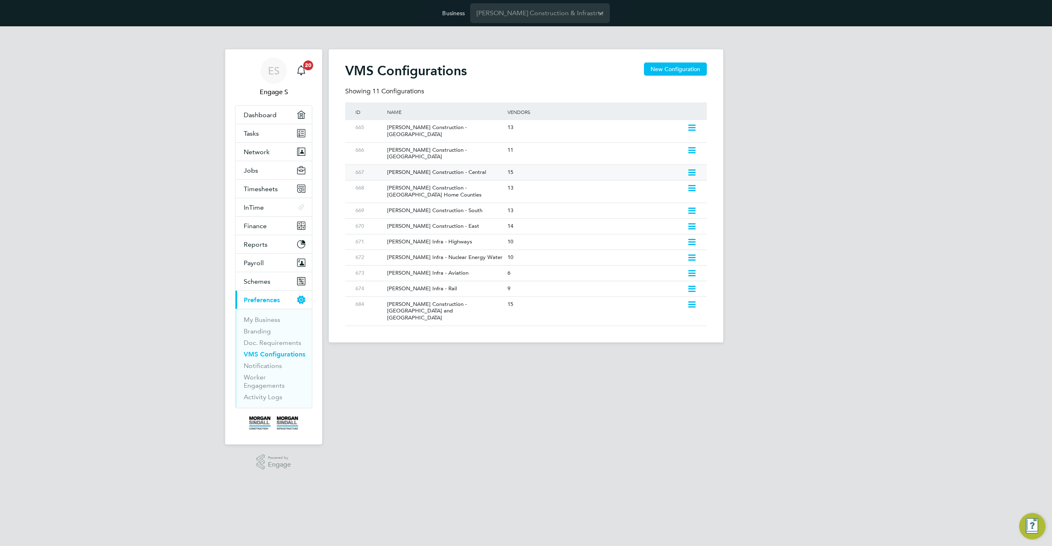
click at [433, 165] on div "Morgan Sindall Construction - Central" at bounding box center [443, 172] width 124 height 15
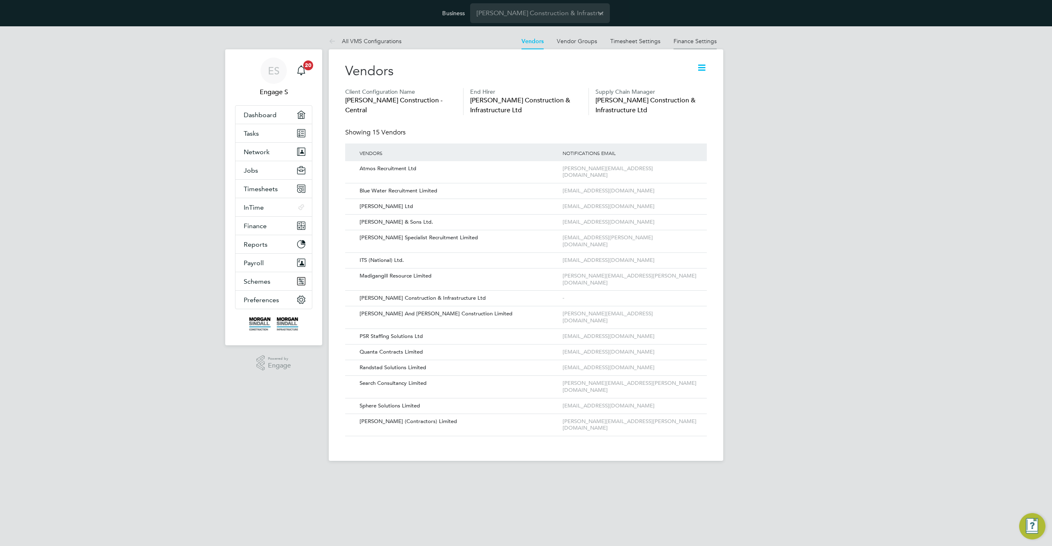
click at [693, 42] on link "Finance Settings" at bounding box center [694, 40] width 43 height 7
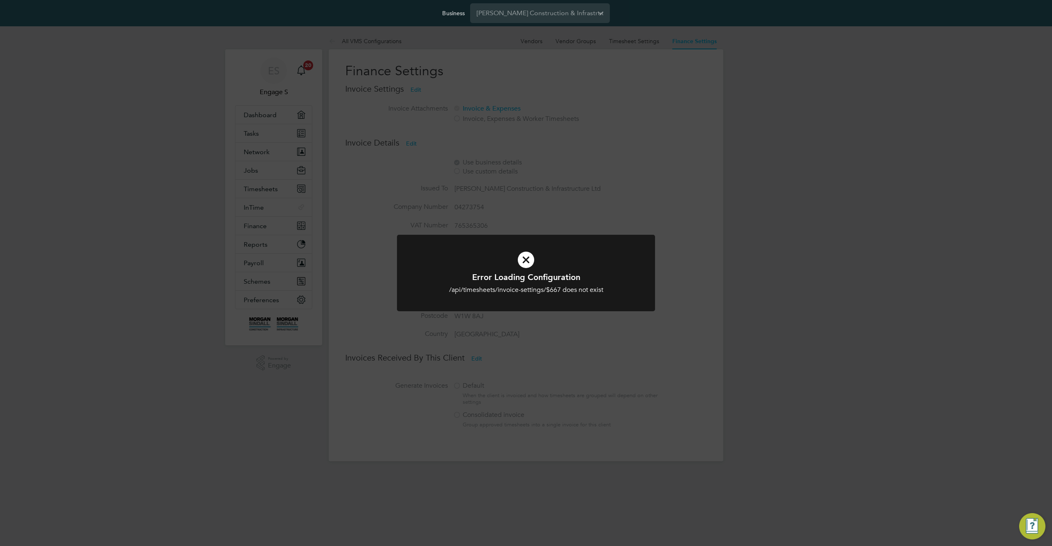
click at [636, 88] on div "Error Loading Configuration /api/timesheets/invoice-settings/$667 does not exis…" at bounding box center [526, 273] width 1052 height 546
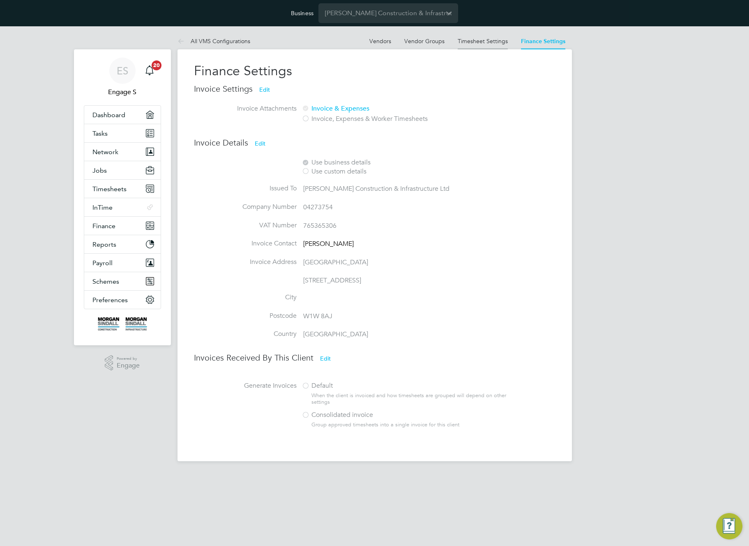
click at [479, 41] on link "Timesheet Settings" at bounding box center [483, 40] width 50 height 7
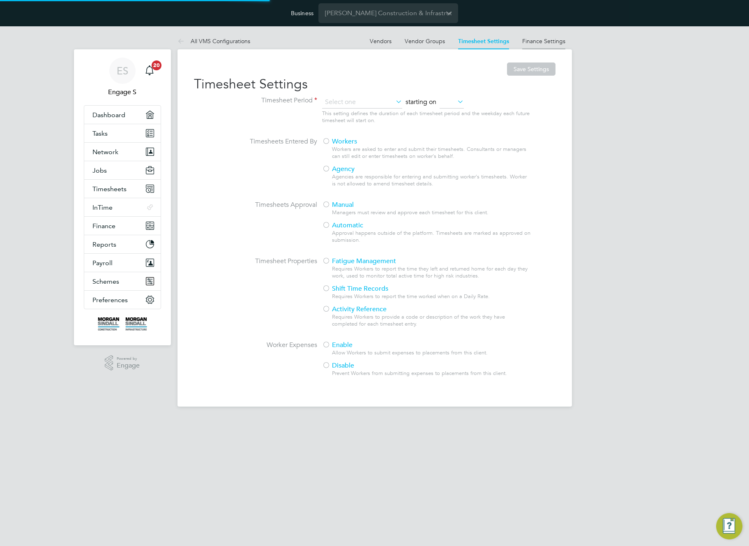
type input "Weekly"
click at [546, 42] on link "Finance Settings" at bounding box center [543, 40] width 43 height 7
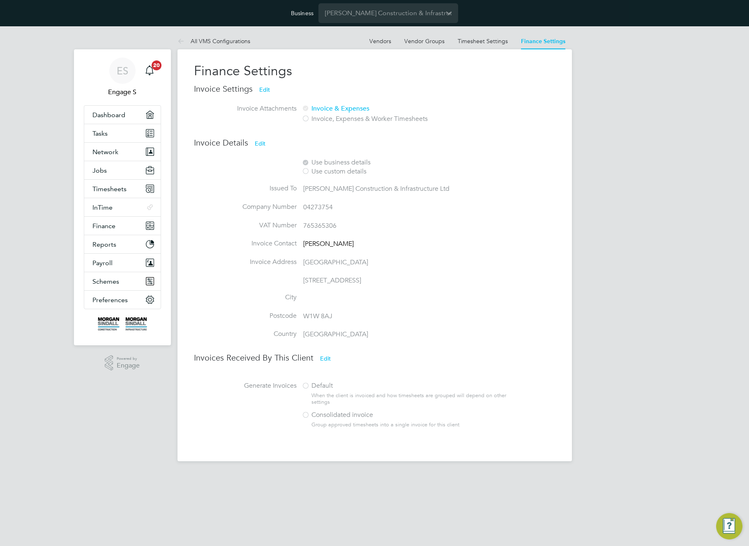
click at [395, 242] on li "Invoice Contact Neil B" at bounding box center [362, 248] width 336 height 18
click at [325, 358] on button "Edit" at bounding box center [325, 358] width 24 height 13
click at [306, 386] on div at bounding box center [306, 386] width 8 height 8
click at [329, 353] on button "Cancel" at bounding box center [328, 358] width 31 height 13
click at [526, 111] on div "Invoice Settings Edit Invoice Attachments Invoice & Expenses Invoice, Expenses …" at bounding box center [375, 108] width 362 height 51
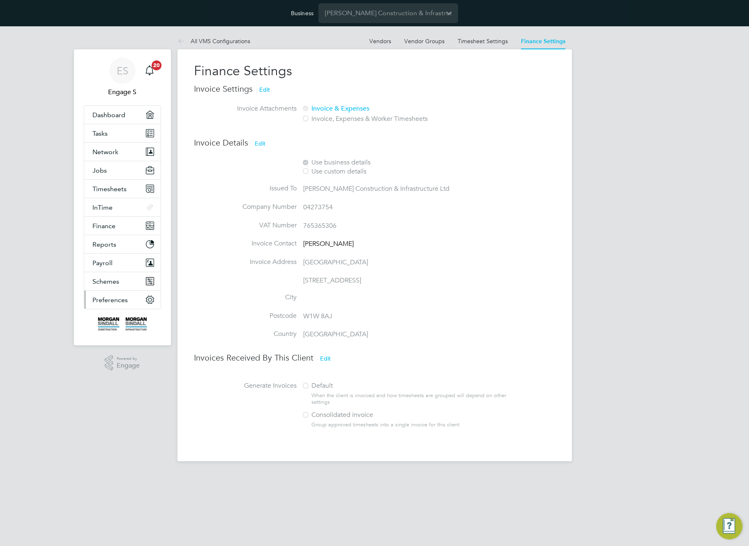
click at [118, 301] on span "Preferences" at bounding box center [109, 300] width 35 height 8
click at [486, 41] on link "Timesheet Settings" at bounding box center [483, 40] width 50 height 7
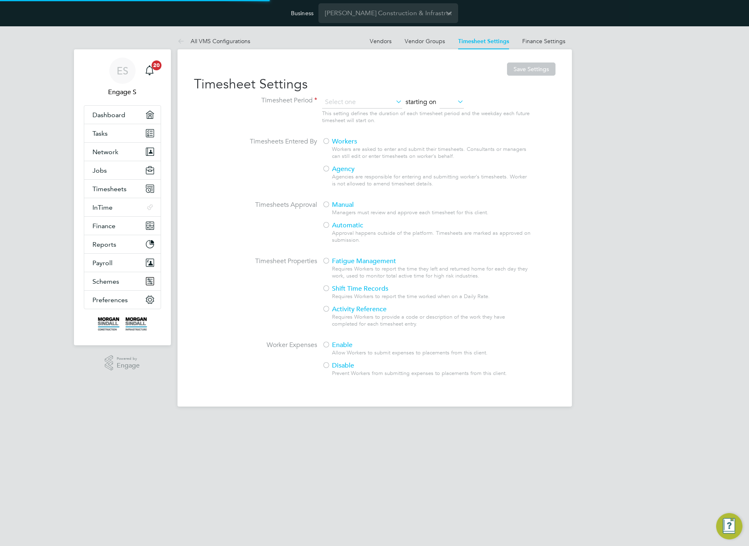
type input "Weekly"
click at [543, 41] on link "Finance Settings" at bounding box center [543, 40] width 43 height 7
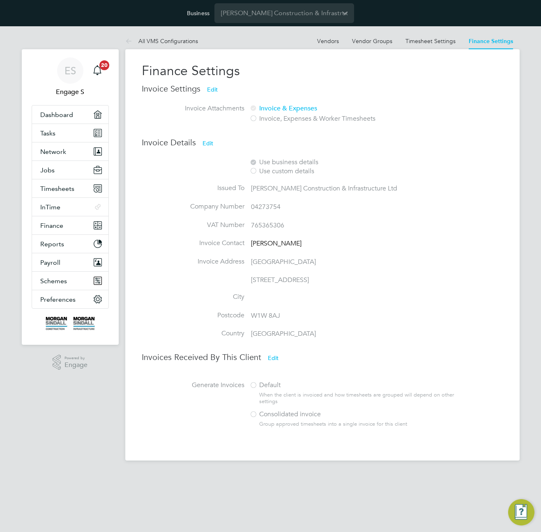
click at [256, 184] on span "[PERSON_NAME] Construction & Infrastructure Ltd" at bounding box center [324, 188] width 146 height 8
click at [60, 190] on span "Timesheets" at bounding box center [57, 189] width 34 height 8
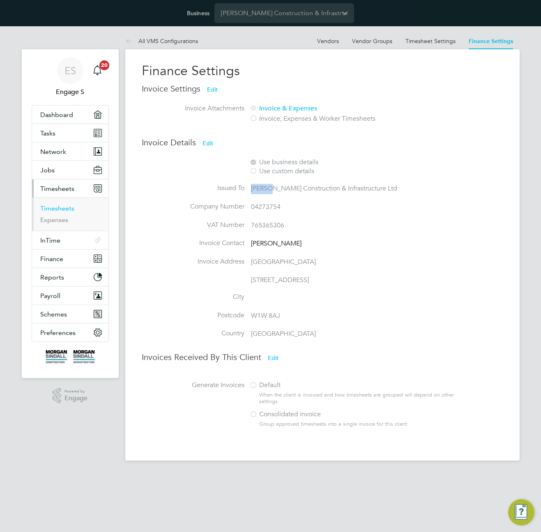
click at [58, 209] on link "Timesheets" at bounding box center [57, 209] width 34 height 8
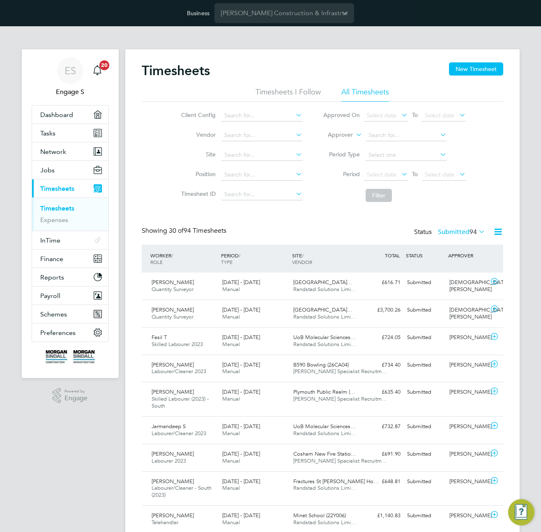
click at [211, 116] on label "Client Config" at bounding box center [197, 114] width 37 height 7
click at [345, 245] on div "WORKER / ROLE WORKER / PERIOD PERIOD / TYPE SITE / VENDOR TOTAL TOTAL / STATUS …" at bounding box center [323, 259] width 362 height 28
click at [350, 134] on label "Approver" at bounding box center [334, 135] width 37 height 8
click at [335, 144] on li "Worker" at bounding box center [333, 144] width 41 height 11
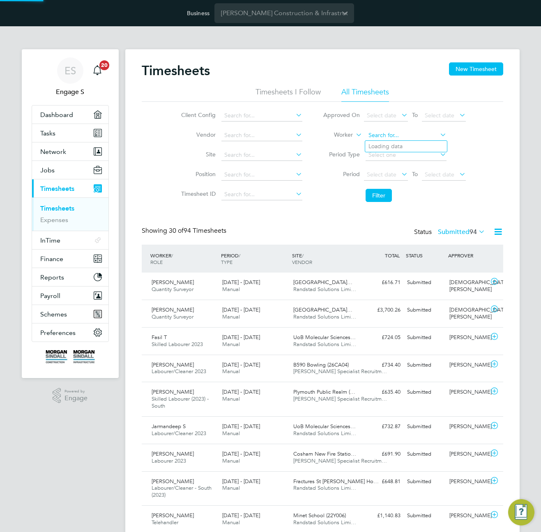
click at [393, 138] on input at bounding box center [406, 136] width 81 height 12
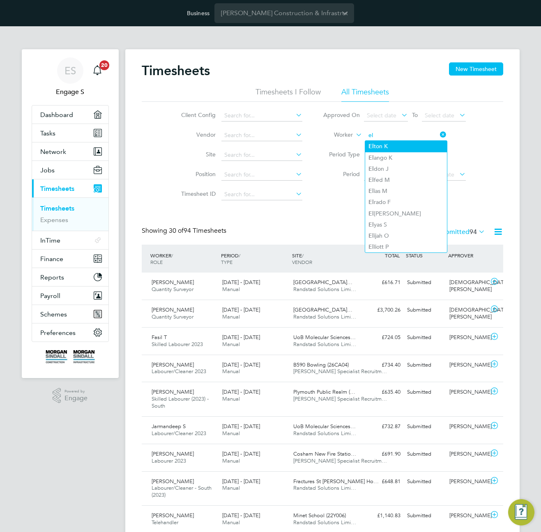
click at [397, 147] on li "El ton K" at bounding box center [406, 146] width 82 height 11
type input "Elton K"
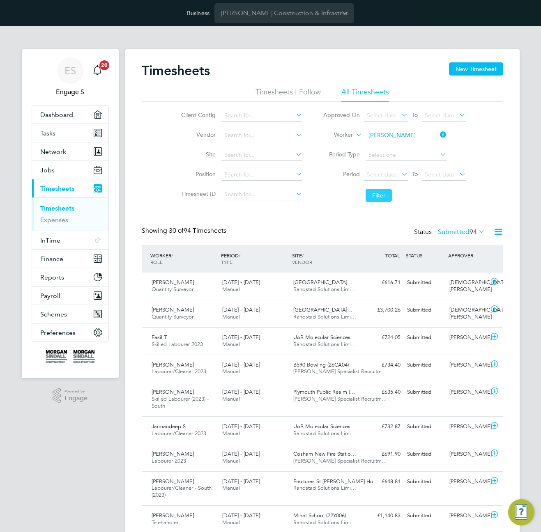
click at [382, 196] on button "Filter" at bounding box center [379, 195] width 26 height 13
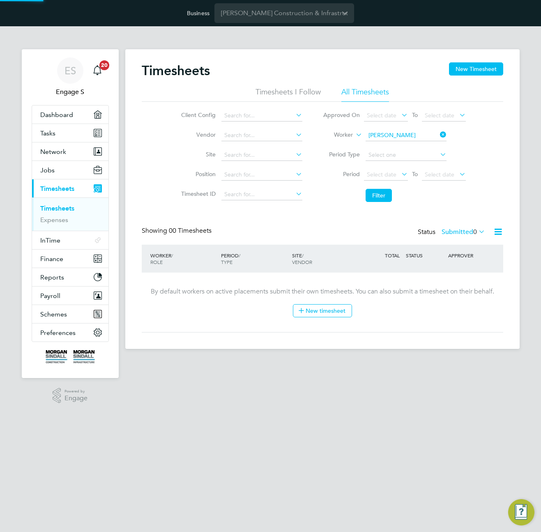
click at [454, 233] on label "Submitted 0" at bounding box center [464, 232] width 44 height 8
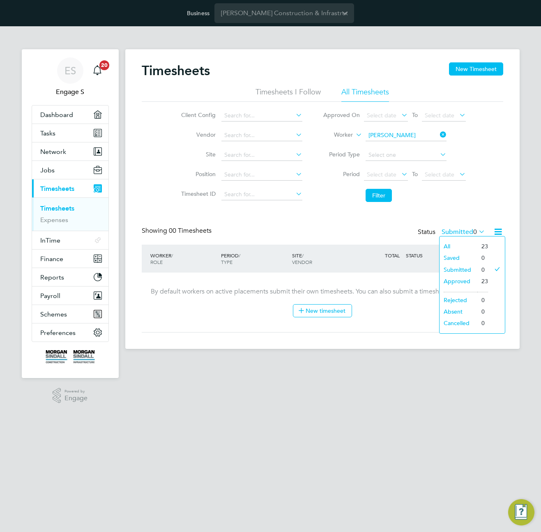
click at [455, 243] on li "All" at bounding box center [459, 247] width 38 height 12
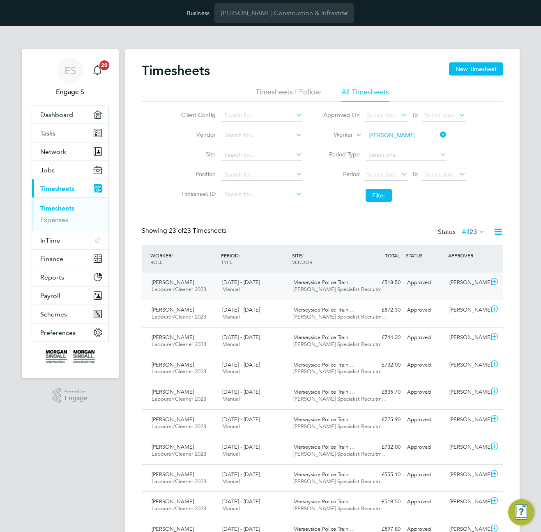
click at [260, 288] on div "14 - 20 Mar 2020 Manual" at bounding box center [254, 286] width 71 height 21
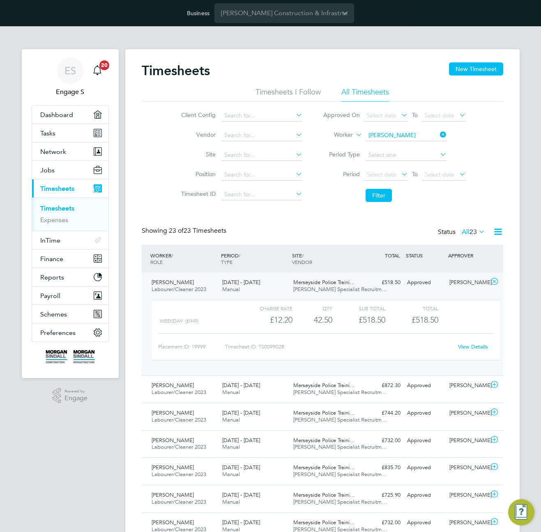
click at [264, 235] on div "Showing 23 of 23 Timesheets Status All 23" at bounding box center [323, 236] width 362 height 18
click at [55, 168] on button "Jobs" at bounding box center [70, 170] width 76 height 18
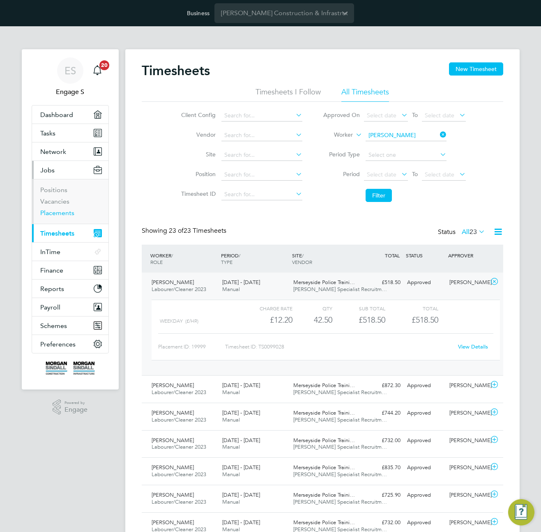
click at [56, 216] on link "Placements" at bounding box center [57, 213] width 34 height 8
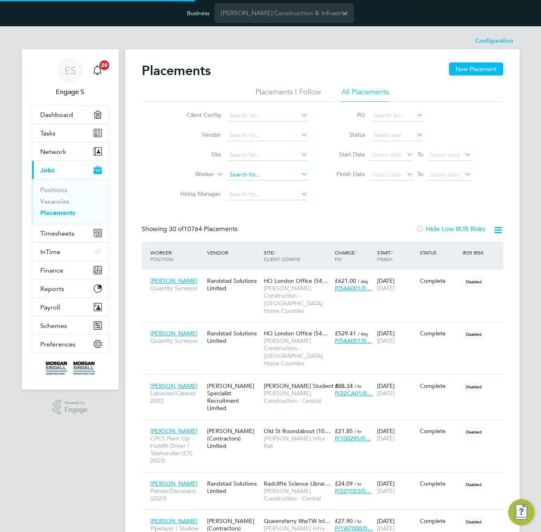
click at [247, 176] on input at bounding box center [267, 175] width 81 height 12
click at [239, 178] on input "elton k" at bounding box center [267, 175] width 81 height 12
click at [241, 177] on input "elton k" at bounding box center [267, 175] width 81 height 12
click at [242, 177] on input "elton k" at bounding box center [267, 175] width 81 height 12
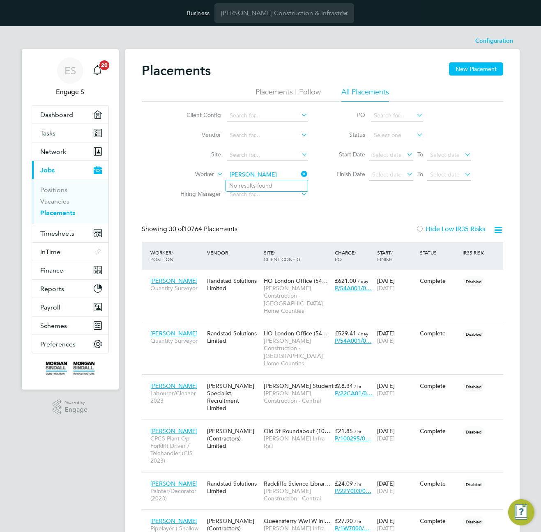
click at [249, 175] on input "elton k" at bounding box center [267, 175] width 81 height 12
type input "elton k"
click at [254, 173] on input at bounding box center [267, 175] width 81 height 12
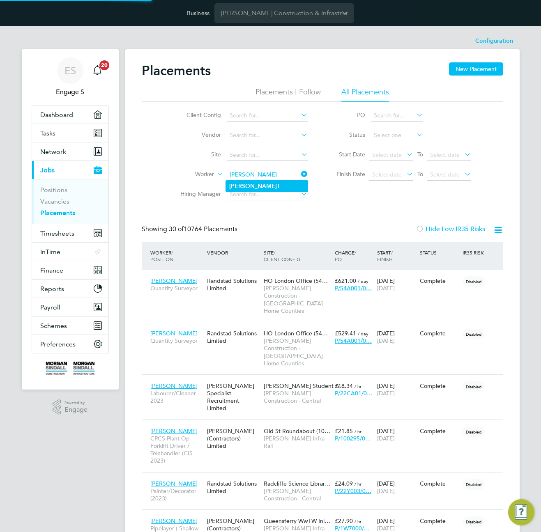
type input "Elton T"
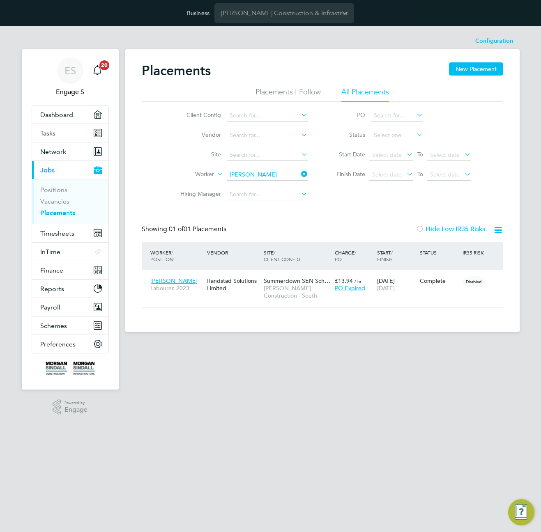
click at [308, 243] on div "Worker / Position Vendor Site / Client Config Charge / PO Start / Finish Status…" at bounding box center [323, 256] width 362 height 28
click at [300, 173] on icon at bounding box center [300, 174] width 0 height 12
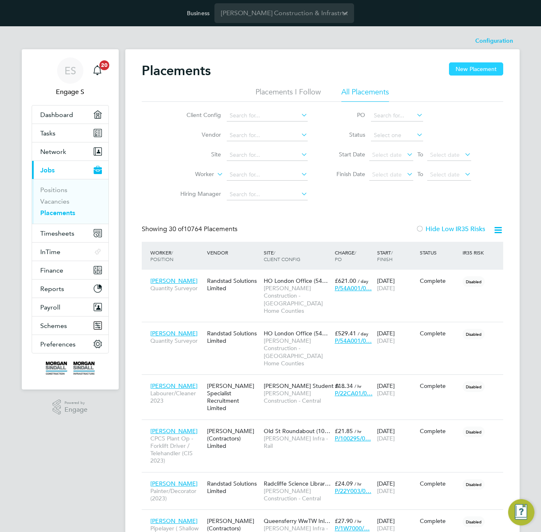
click at [476, 70] on button "New Placement" at bounding box center [476, 68] width 54 height 13
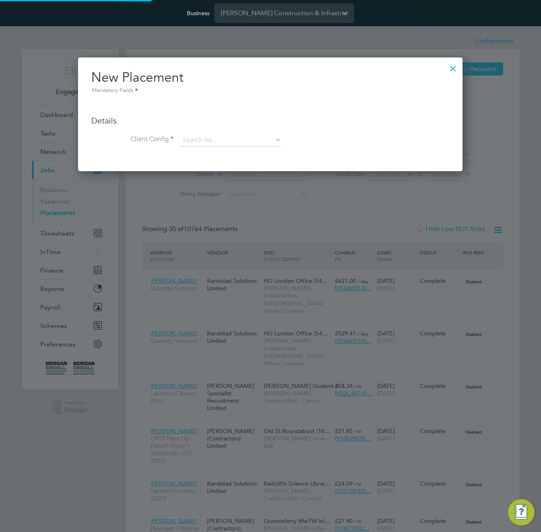
scroll to position [114, 385]
click at [220, 124] on h3 "Details" at bounding box center [270, 120] width 358 height 11
click at [225, 150] on li "Client Config" at bounding box center [270, 144] width 358 height 21
click at [244, 144] on input at bounding box center [230, 140] width 101 height 12
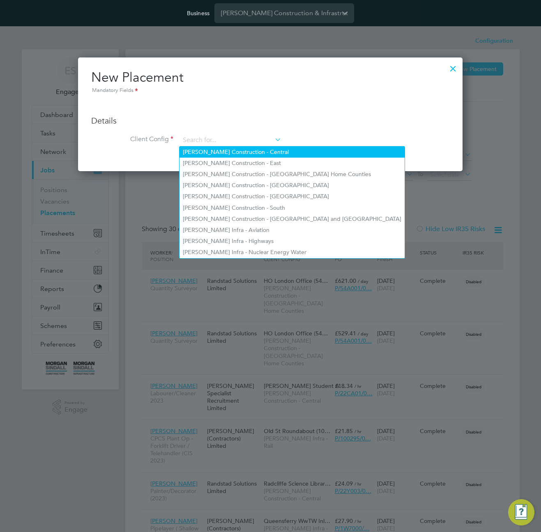
click at [251, 151] on li "[PERSON_NAME] Construction - Central" at bounding box center [292, 152] width 225 height 11
type input "[PERSON_NAME] Construction - Central"
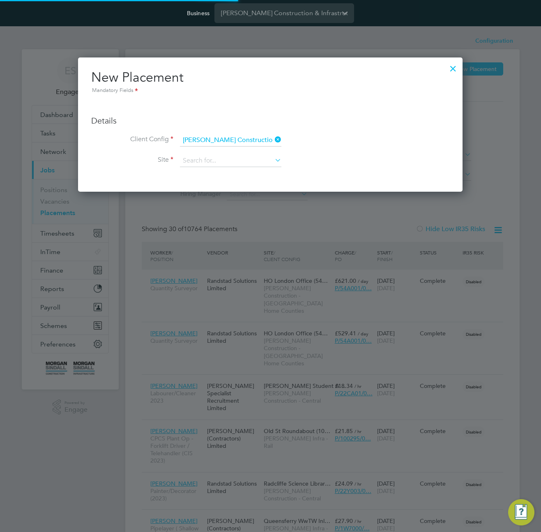
scroll to position [134, 385]
click at [243, 159] on input at bounding box center [230, 161] width 101 height 12
click at [218, 203] on li "[GEOGRAPHIC_DATA] (26Z007)" at bounding box center [263, 206] width 166 height 11
type input "[GEOGRAPHIC_DATA] (26Z007)"
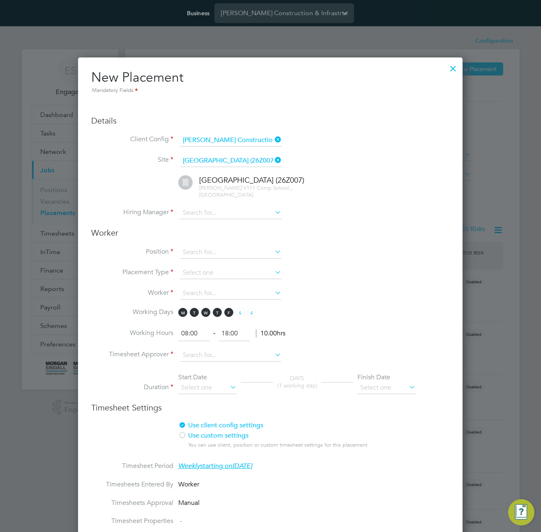
scroll to position [872, 385]
click at [229, 215] on input at bounding box center [230, 213] width 101 height 12
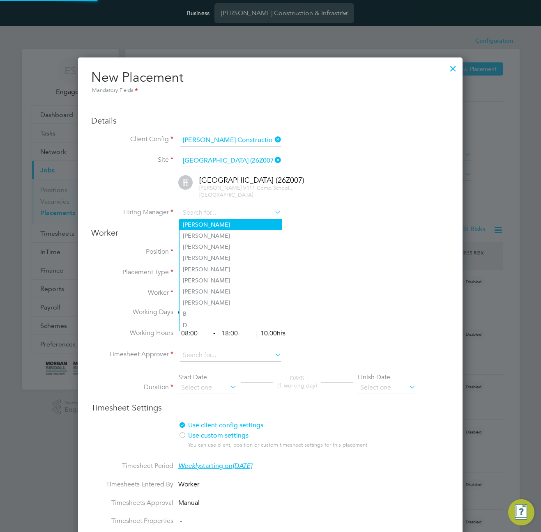
click at [223, 225] on li "[PERSON_NAME]" at bounding box center [231, 224] width 102 height 11
type input "[PERSON_NAME]"
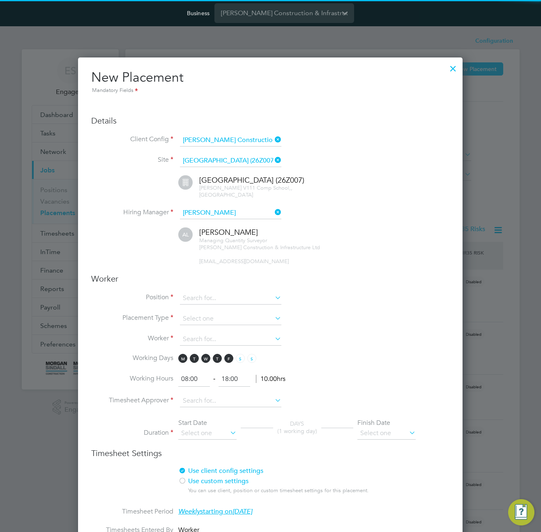
scroll to position [918, 385]
click at [237, 306] on li "Position" at bounding box center [270, 303] width 358 height 21
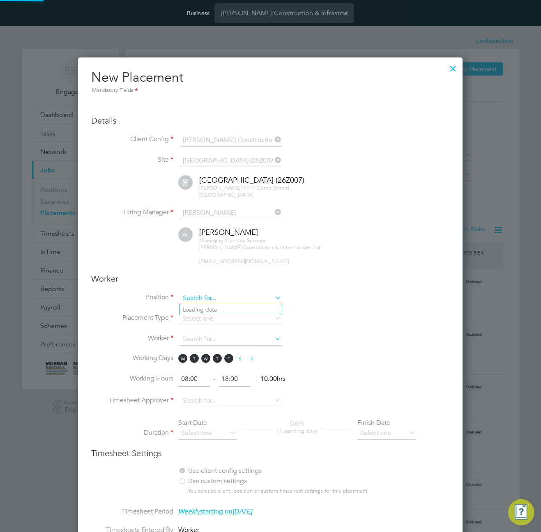
scroll to position [917, 385]
click at [240, 299] on input at bounding box center [230, 299] width 101 height 12
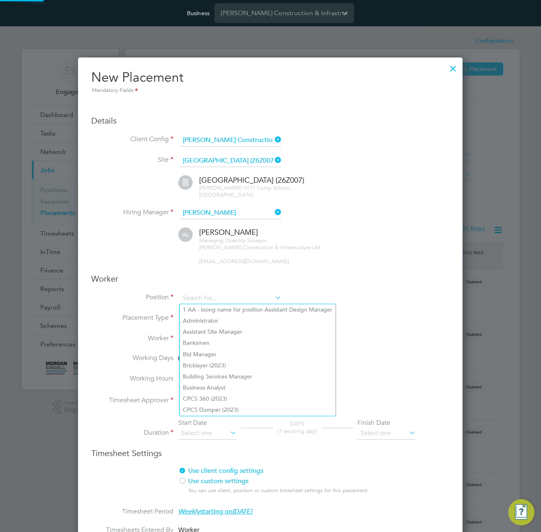
scroll to position [918, 385]
click at [235, 371] on li "Building Services Manager" at bounding box center [258, 376] width 156 height 11
type input "Building Services Manager"
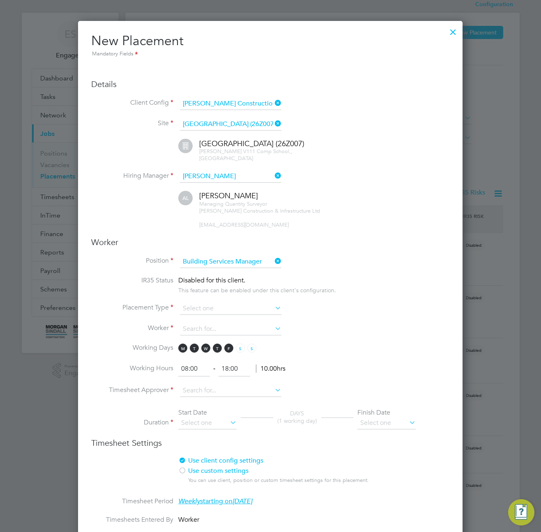
scroll to position [44, 0]
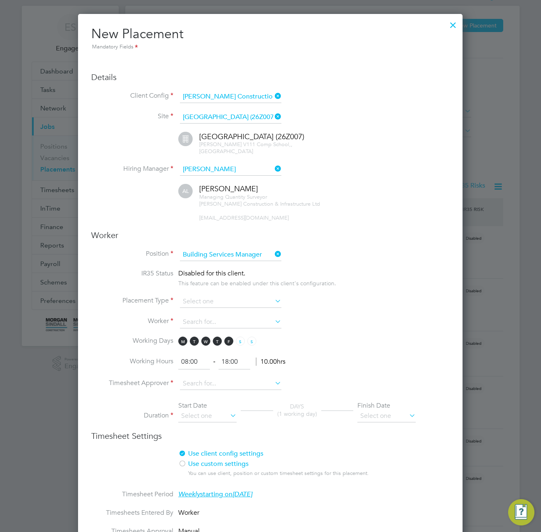
click at [242, 294] on li "IR35 Status Disabled for this client. This feature can be enabled under this cl…" at bounding box center [270, 283] width 358 height 26
click at [240, 301] on input at bounding box center [230, 302] width 101 height 12
click at [225, 320] on li "Permanent" at bounding box center [231, 323] width 102 height 11
type input "Permanent"
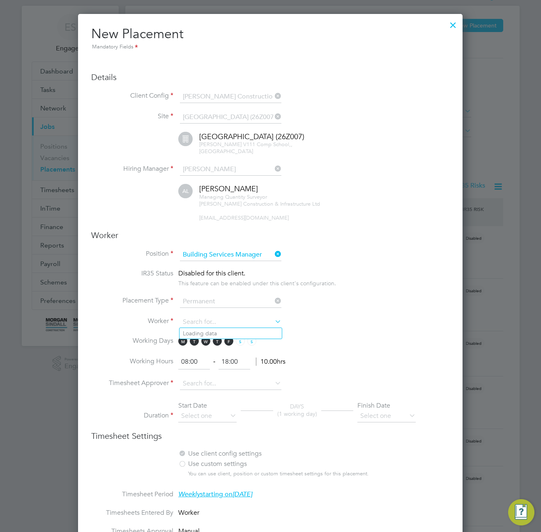
click at [225, 320] on input at bounding box center [230, 322] width 101 height 12
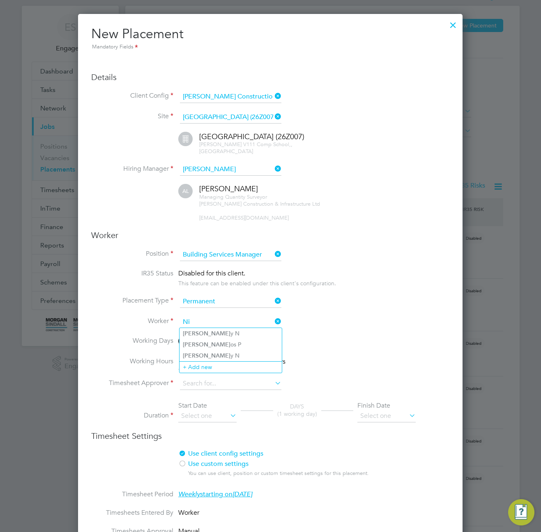
type input "N"
click at [211, 334] on li "Mil en I" at bounding box center [231, 333] width 102 height 11
type input "Milen I"
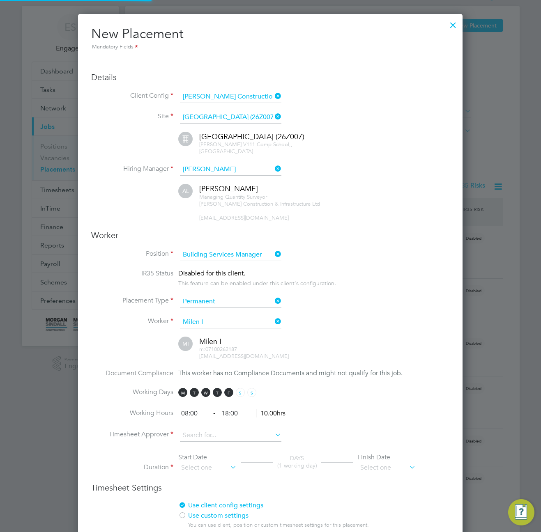
scroll to position [184, 0]
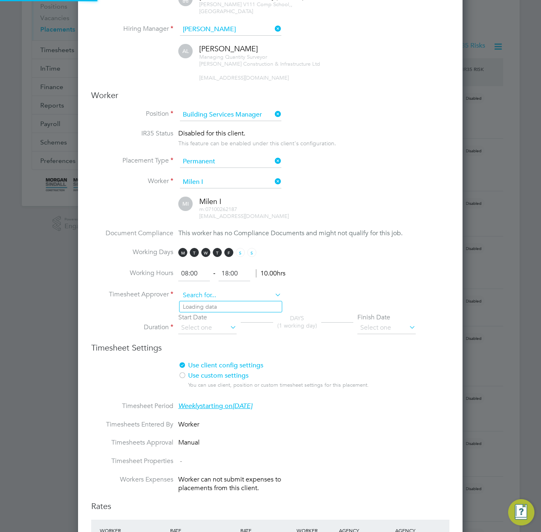
click at [219, 300] on input at bounding box center [230, 296] width 101 height 12
click at [216, 311] on li "Adam S" at bounding box center [231, 307] width 102 height 11
type input "Adam S"
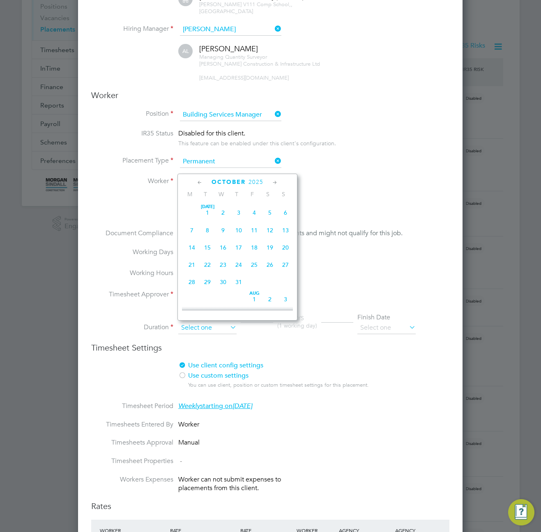
scroll to position [267, 0]
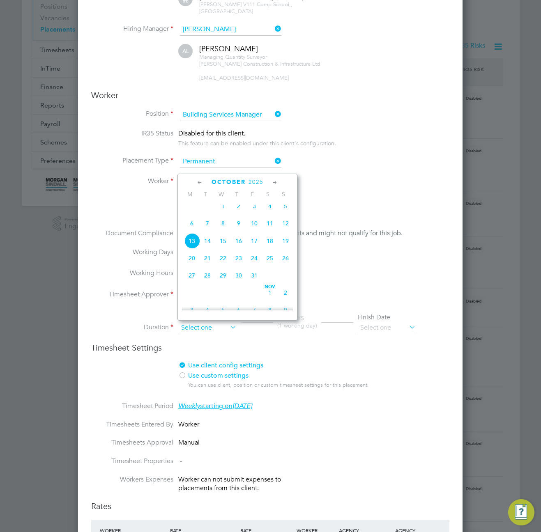
click at [217, 326] on input at bounding box center [207, 328] width 58 height 12
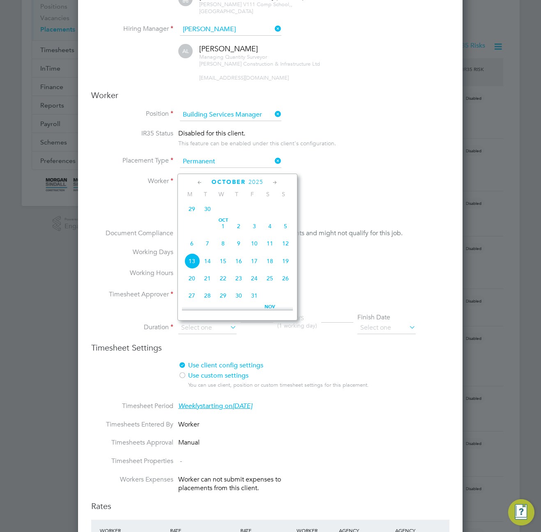
scroll to position [194, 0]
click at [202, 233] on span "16" at bounding box center [208, 227] width 16 height 16
type input "16 Sep 2025"
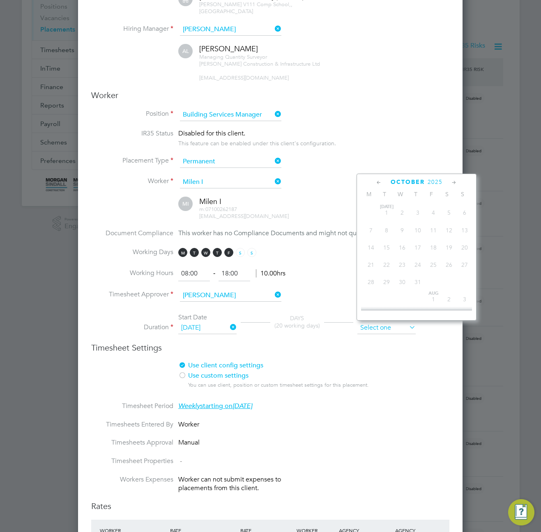
scroll to position [267, 0]
click at [397, 330] on input at bounding box center [386, 328] width 58 height 12
click at [459, 300] on span "2" at bounding box center [465, 293] width 16 height 16
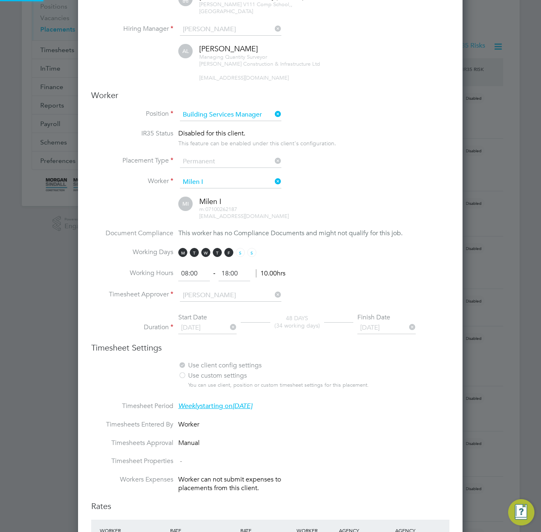
click at [410, 369] on li "Use client config settings Use position settings Use custom settings You can us…" at bounding box center [270, 382] width 358 height 41
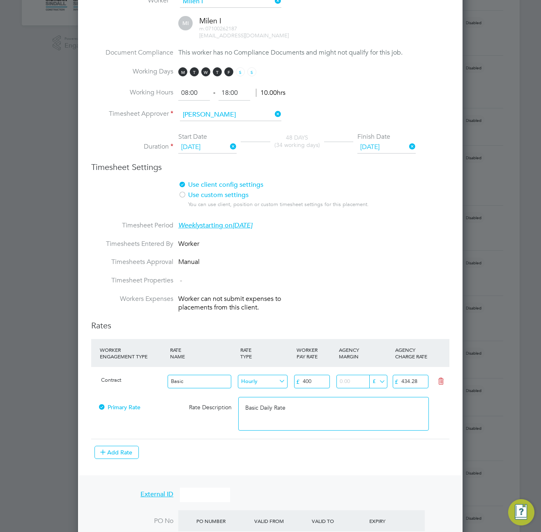
scroll to position [283, 0]
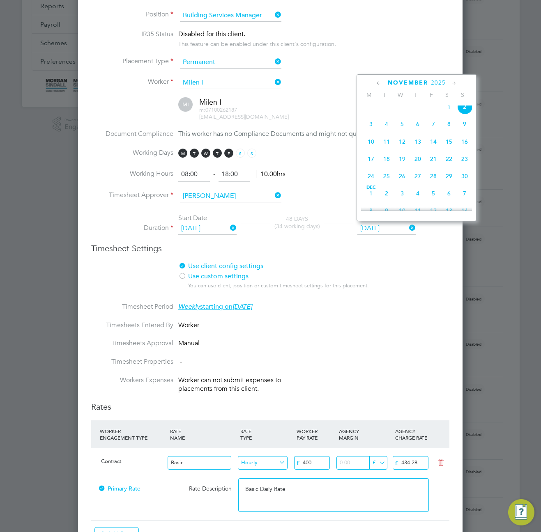
click at [392, 228] on input "02 Nov 2025" at bounding box center [386, 229] width 58 height 12
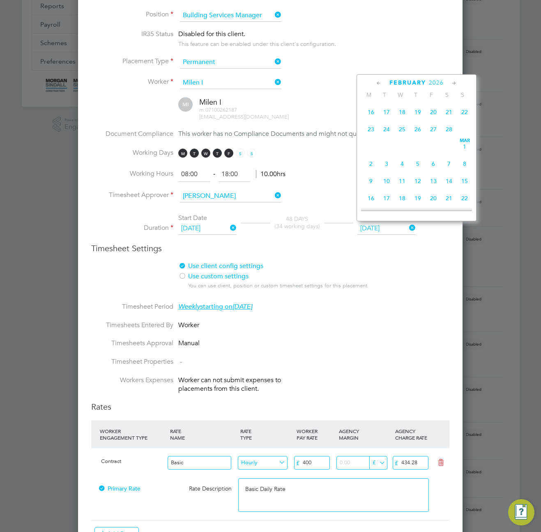
scroll to position [622, 0]
click at [426, 175] on span "27" at bounding box center [434, 167] width 16 height 16
type input "27 Mar 2026"
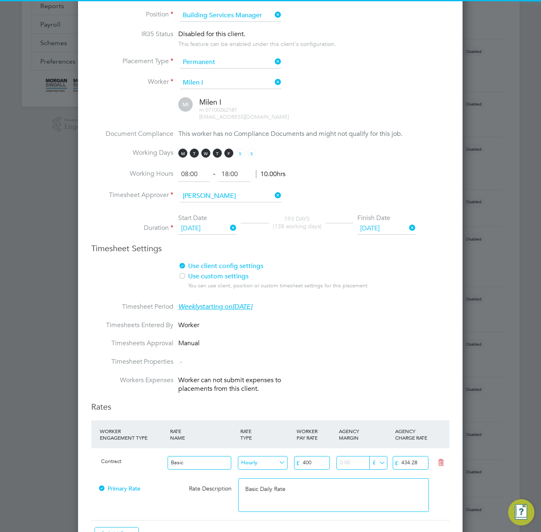
click at [221, 228] on input "16 Sep 2025" at bounding box center [207, 229] width 58 height 12
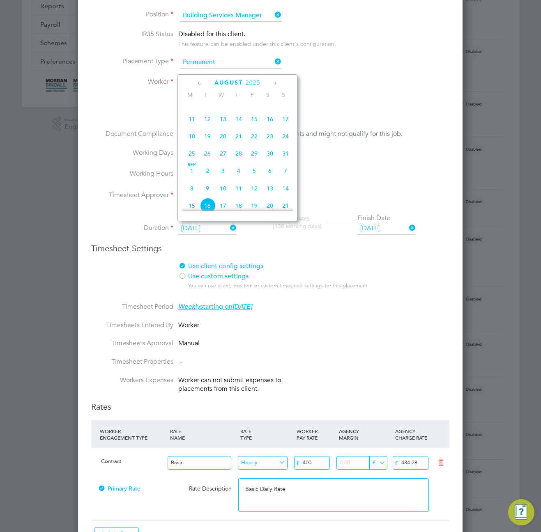
click at [247, 154] on span "29" at bounding box center [255, 154] width 16 height 16
type input "29 Aug 2025"
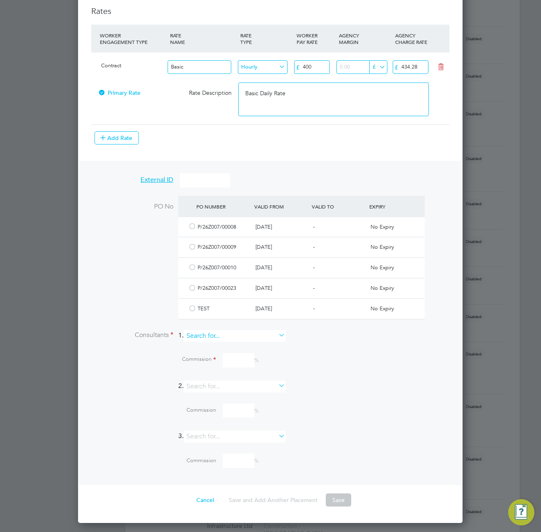
click at [230, 337] on input at bounding box center [234, 336] width 101 height 12
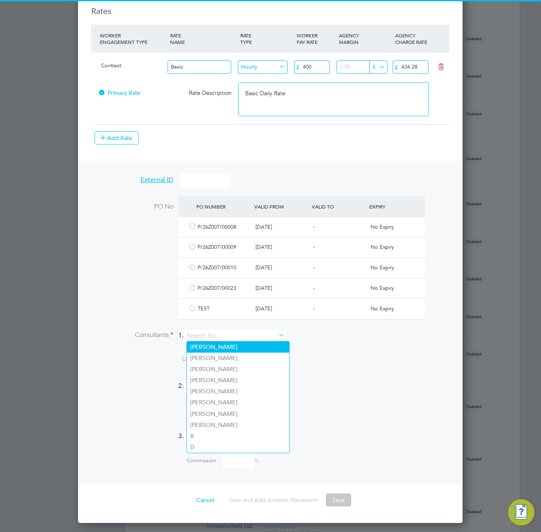
click at [224, 350] on li "Adam L" at bounding box center [238, 347] width 102 height 11
type input "Adam L"
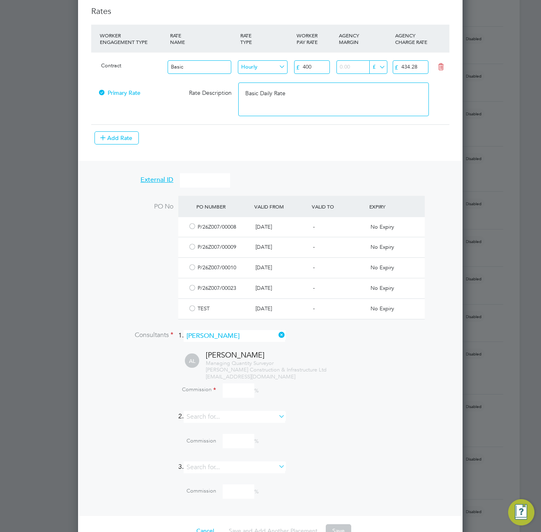
click at [246, 393] on input at bounding box center [239, 391] width 32 height 14
type input "100"
click at [346, 395] on div "Commission 100 %" at bounding box center [292, 391] width 316 height 14
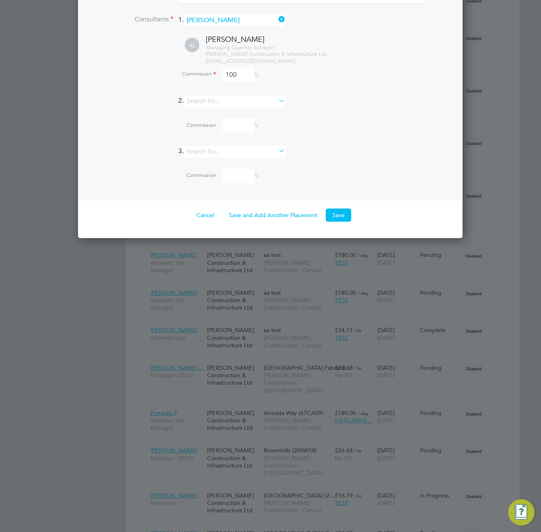
click at [339, 210] on button "Save" at bounding box center [338, 215] width 25 height 13
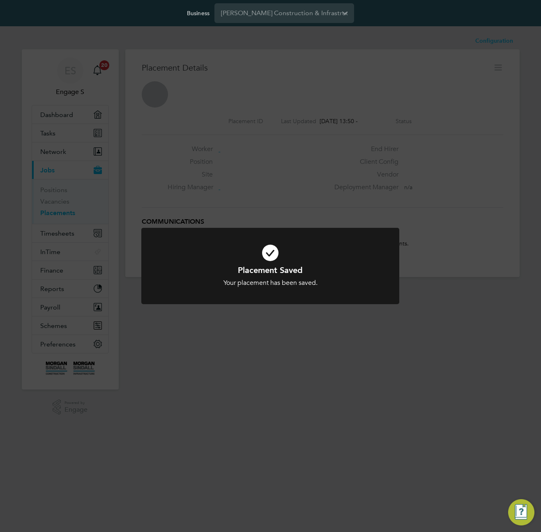
click at [405, 243] on div "Placement Saved Your placement has been saved. Cancel Okay" at bounding box center [270, 266] width 541 height 532
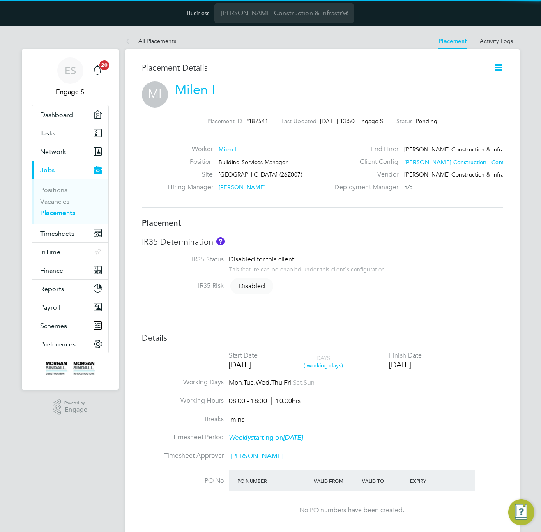
drag, startPoint x: 405, startPoint y: 243, endPoint x: 439, endPoint y: 200, distance: 55.6
click at [439, 200] on div "Worker Milen I Position Building Services Manager Site Abergavenny School (26Z0…" at bounding box center [323, 171] width 362 height 73
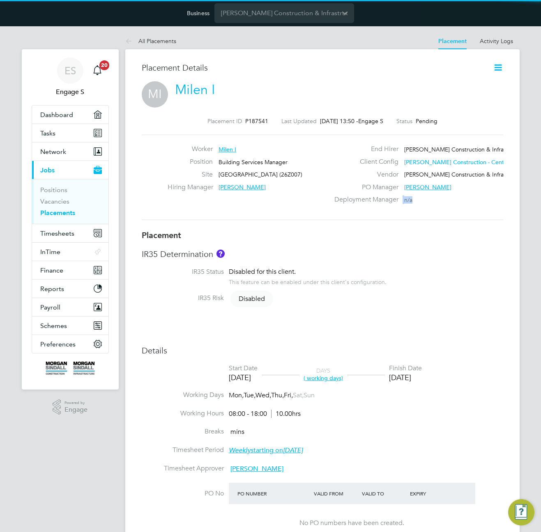
click at [439, 200] on div "Deployment Manager n/a" at bounding box center [418, 202] width 177 height 13
click at [501, 63] on icon at bounding box center [498, 67] width 10 height 10
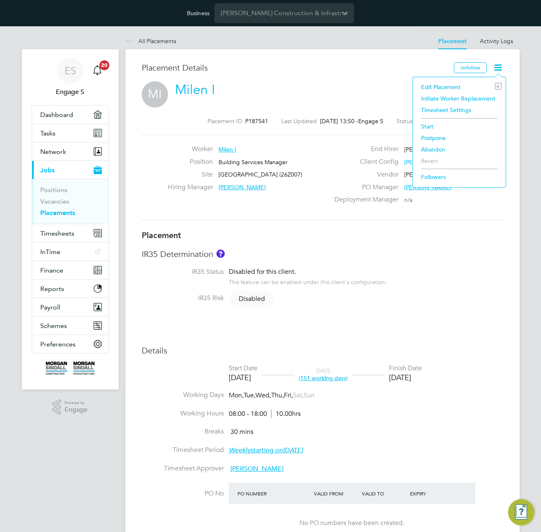
click at [433, 125] on li "Start" at bounding box center [459, 127] width 85 height 12
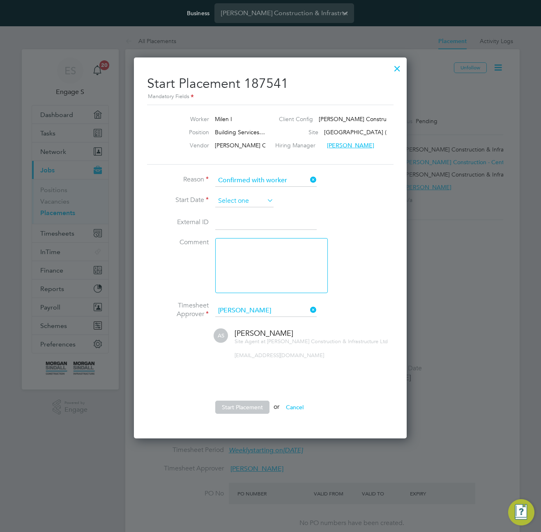
click at [253, 198] on input at bounding box center [244, 201] width 58 height 12
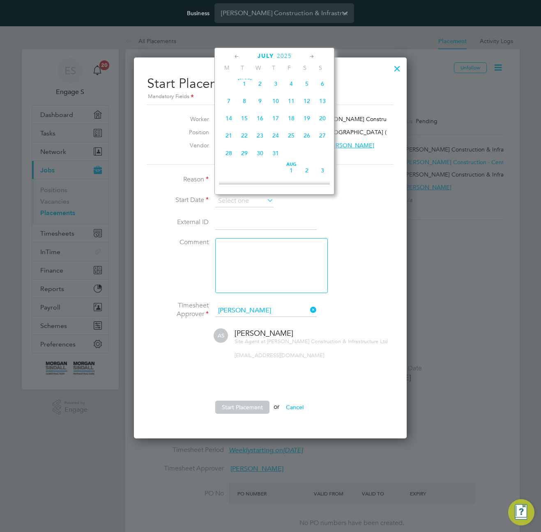
click at [247, 86] on span "Jul 1" at bounding box center [245, 84] width 16 height 16
type input "01 Jul 2025"
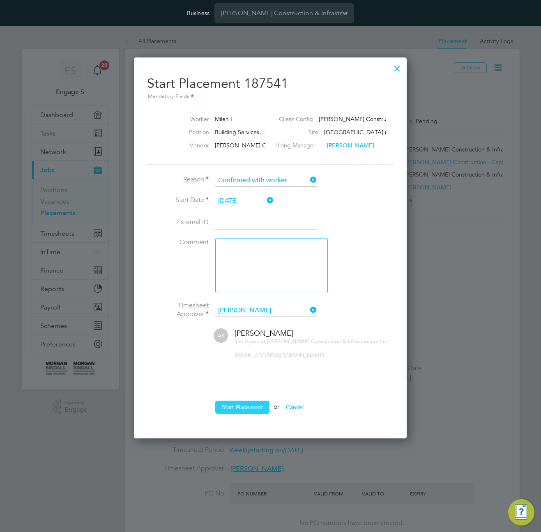
click at [249, 407] on button "Start Placement" at bounding box center [242, 407] width 54 height 13
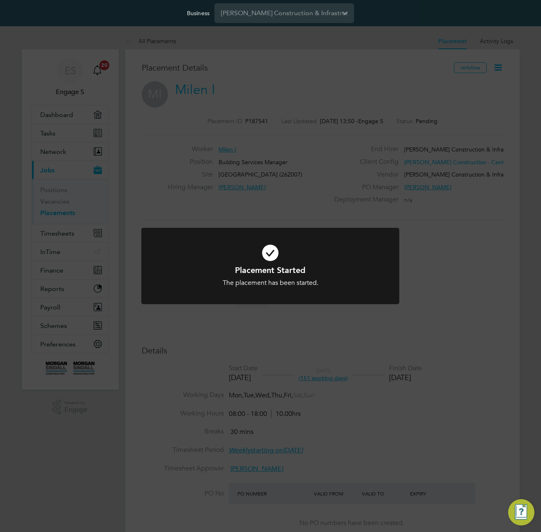
click at [392, 341] on div "Placement Started The placement has been started. Cancel Okay" at bounding box center [270, 266] width 541 height 532
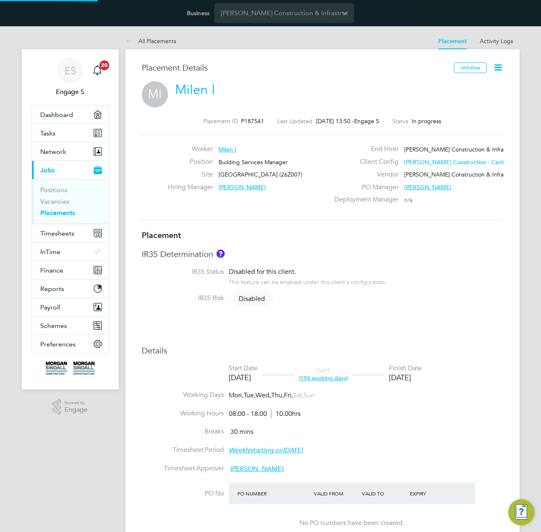
click at [500, 67] on icon at bounding box center [498, 67] width 10 height 10
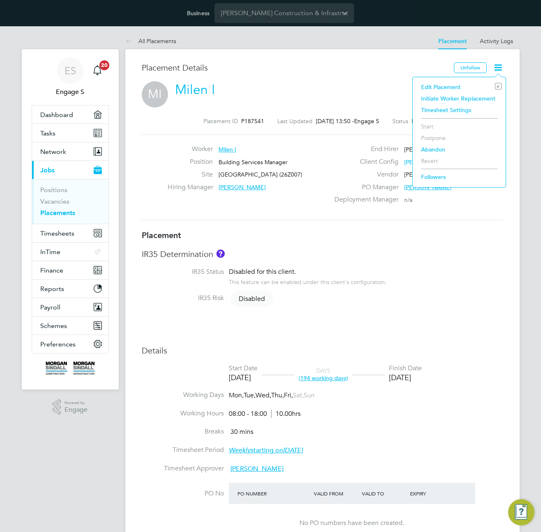
click at [445, 111] on li "Timesheet Settings" at bounding box center [459, 110] width 85 height 12
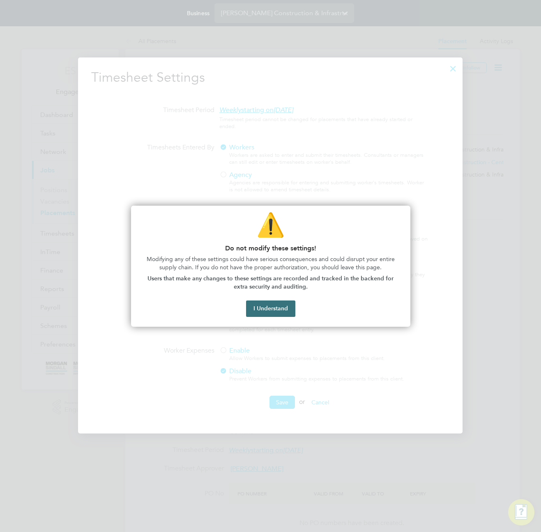
click at [266, 304] on button "I Understand" at bounding box center [270, 309] width 49 height 16
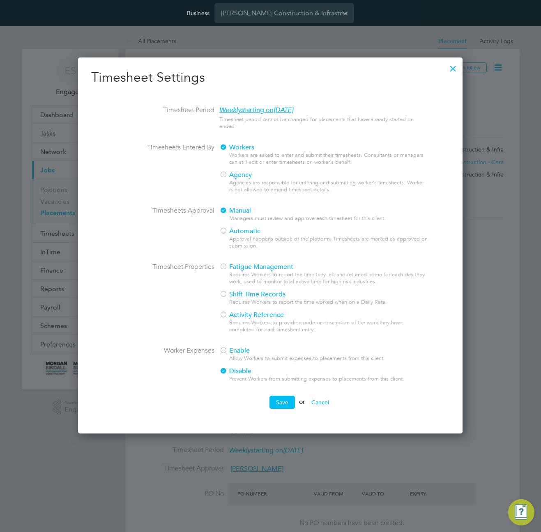
click at [233, 353] on span "Enable" at bounding box center [234, 351] width 30 height 8
click at [283, 403] on button "Save" at bounding box center [282, 402] width 25 height 13
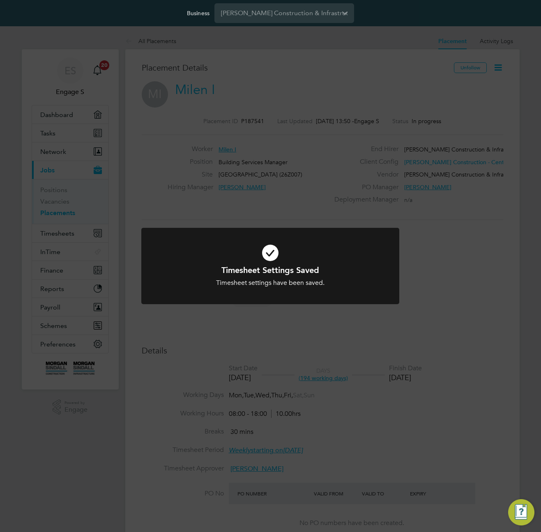
click at [459, 248] on div "Timesheet Settings Saved Timesheet settings have been saved. Cancel Okay" at bounding box center [270, 266] width 541 height 532
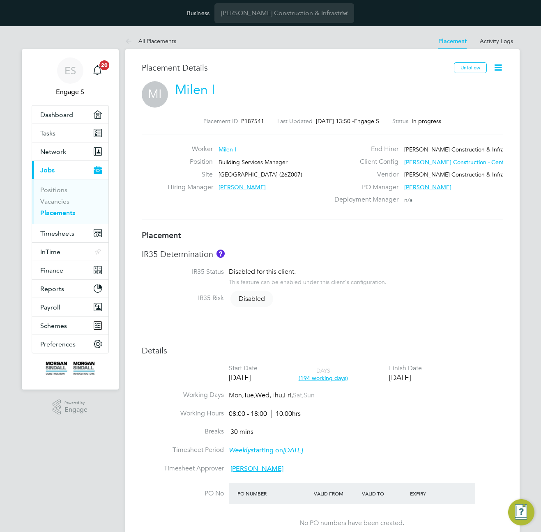
click at [205, 90] on link "Milen I" at bounding box center [195, 90] width 40 height 16
click at [475, 276] on li "IR35 Status Disabled for this client. This feature can be enabled under this cl…" at bounding box center [323, 281] width 362 height 26
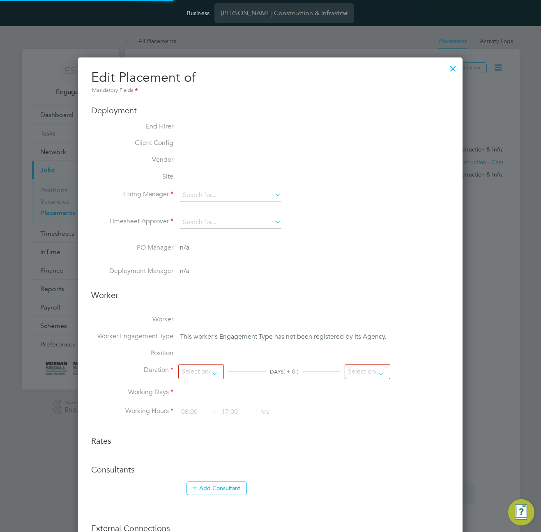
type input "Adam L"
type input "Adam S"
type input "01 Jul 2025"
type input "27 Mar 2026"
type input "08:00"
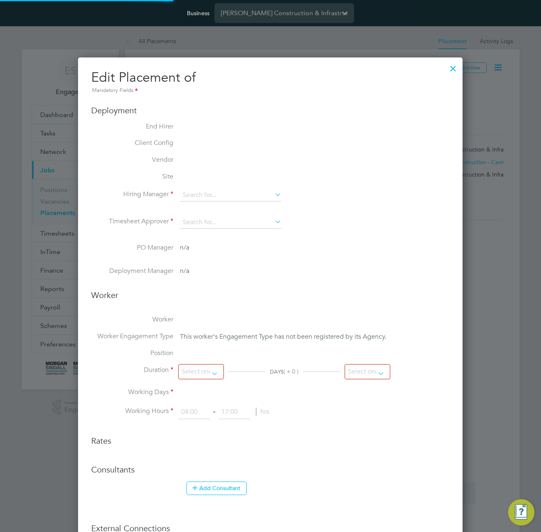
type input "18:00"
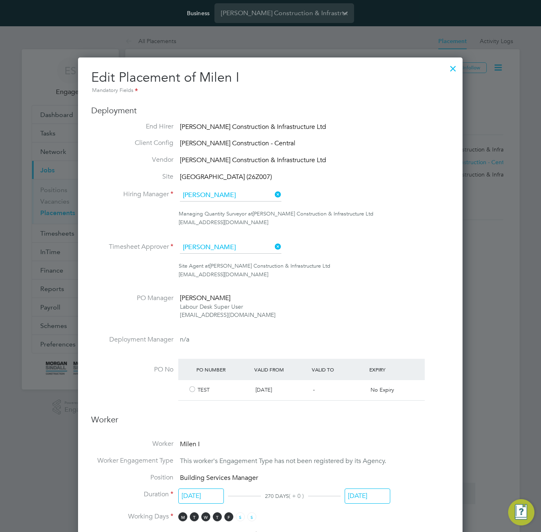
scroll to position [234, 0]
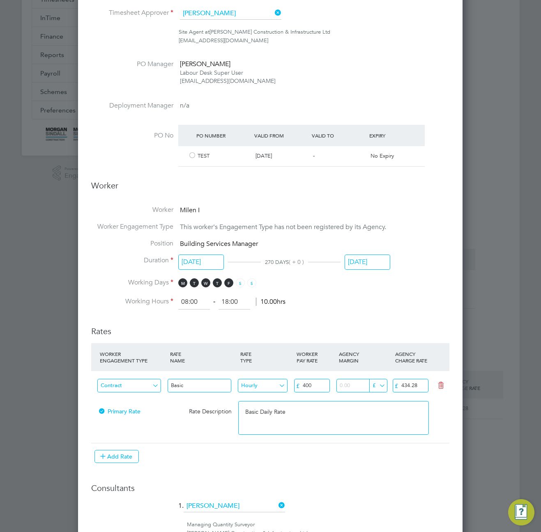
drag, startPoint x: 191, startPoint y: 153, endPoint x: 193, endPoint y: 171, distance: 18.2
click at [191, 154] on div at bounding box center [192, 156] width 8 height 6
click at [189, 153] on div at bounding box center [192, 156] width 8 height 6
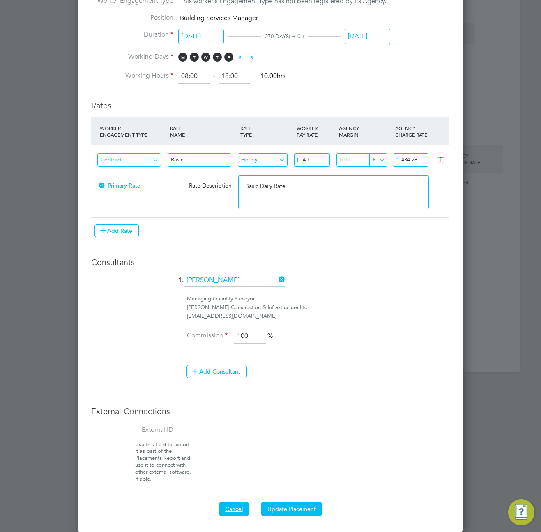
click at [241, 505] on button "Cancel" at bounding box center [234, 509] width 31 height 13
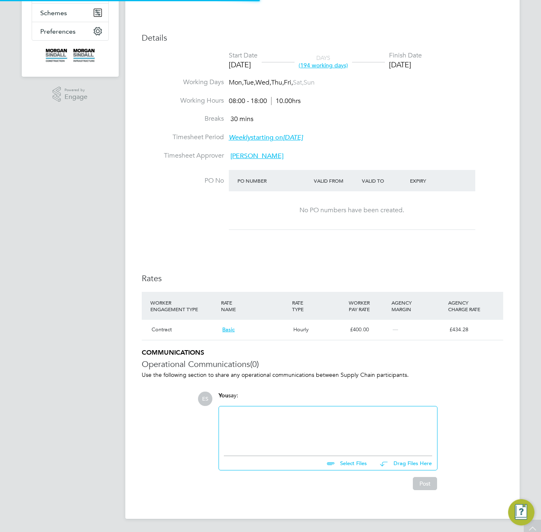
scroll to position [126, 0]
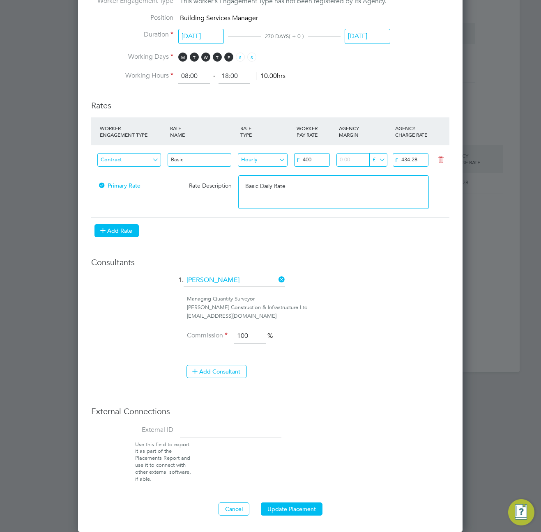
click at [126, 231] on button "Add Rate" at bounding box center [116, 230] width 44 height 13
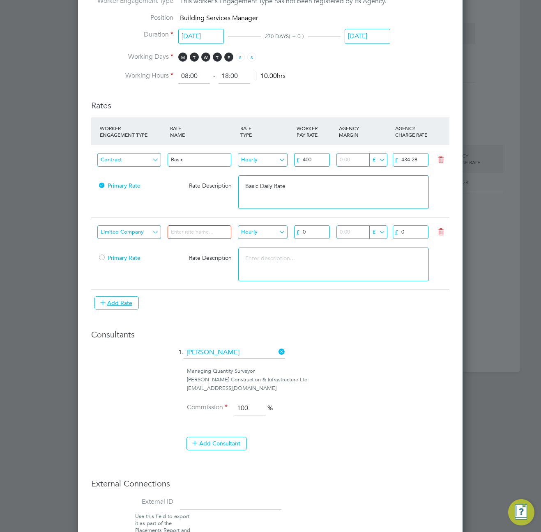
click at [135, 232] on input "Limited Company" at bounding box center [129, 233] width 64 height 14
click at [191, 234] on input at bounding box center [200, 233] width 64 height 14
type input "test"
click at [262, 237] on input "Hourly" at bounding box center [263, 233] width 50 height 14
drag, startPoint x: 260, startPoint y: 261, endPoint x: 265, endPoint y: 258, distance: 5.6
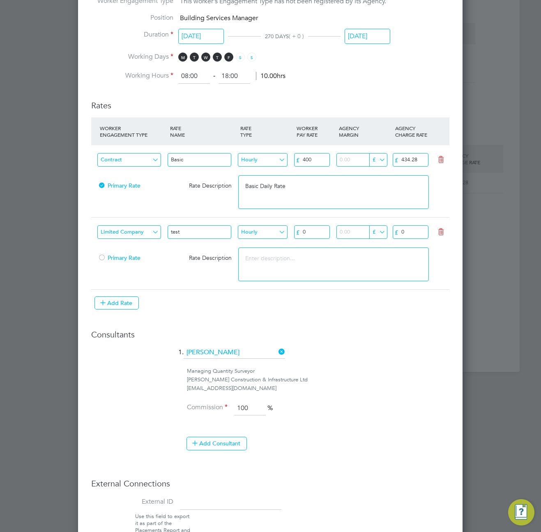
click at [262, 260] on li "Piece" at bounding box center [262, 265] width 51 height 11
type input "Piece"
click at [311, 231] on input "0" at bounding box center [312, 233] width 36 height 14
type input "03"
click at [400, 230] on input "0" at bounding box center [411, 233] width 36 height 14
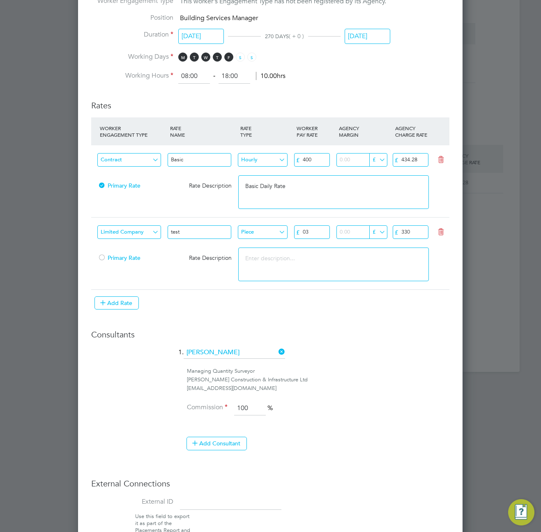
click at [407, 228] on input "330" at bounding box center [411, 233] width 36 height 14
type input "16"
type input "16.7"
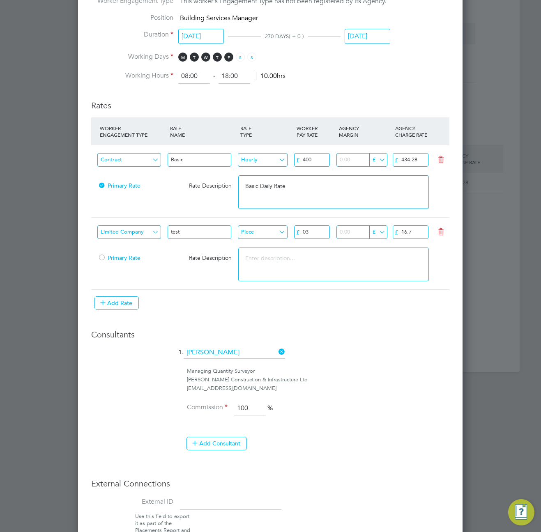
click at [364, 313] on li "WORKER ENGAGEMENT TYPE RATE NAME RATE TYPE WORKER PAY RATE AGENCY MARGIN AGENCY…" at bounding box center [270, 218] width 358 height 201
click at [122, 307] on button "Add Rate" at bounding box center [116, 303] width 44 height 13
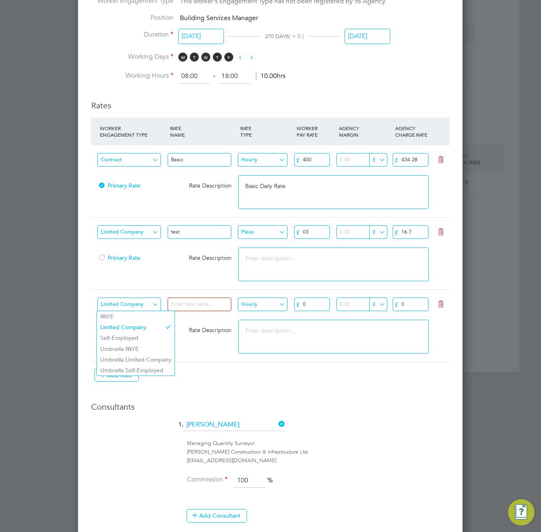
click at [124, 306] on input "Limited Company" at bounding box center [129, 305] width 64 height 14
click at [148, 359] on li "Umbrella Limited Company" at bounding box center [136, 360] width 78 height 11
type input "Umbrella Limited Company"
click at [202, 303] on input at bounding box center [200, 305] width 64 height 14
type input "test 2"
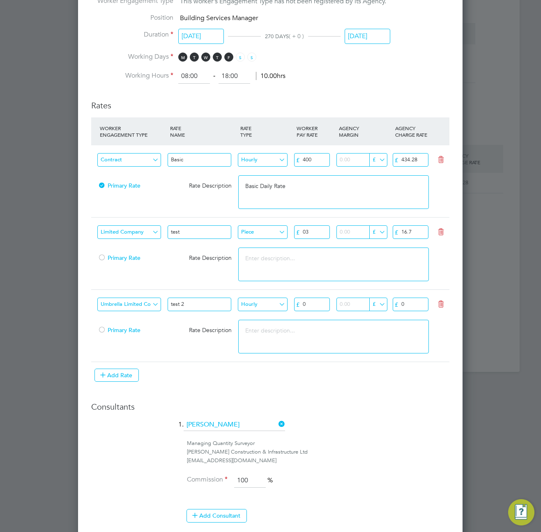
click at [265, 308] on input "Hourly" at bounding box center [263, 305] width 50 height 14
click at [260, 317] on li "Daily" at bounding box center [262, 316] width 51 height 11
type input "Daily"
click at [311, 304] on input "0" at bounding box center [312, 305] width 36 height 14
type input "0550"
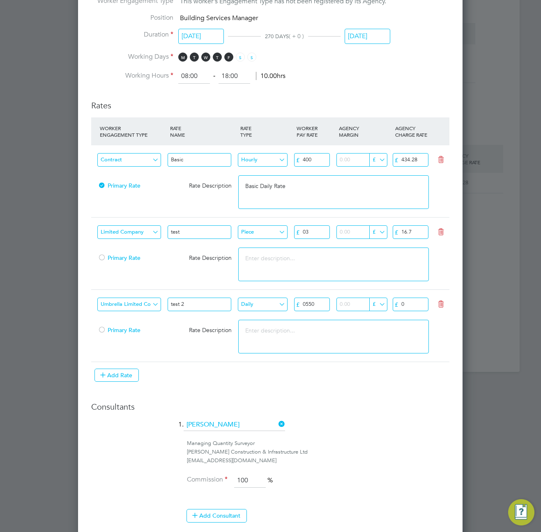
click at [415, 304] on input "0" at bounding box center [411, 305] width 36 height 14
type input "0555"
click at [395, 421] on li "1. Adam L" at bounding box center [270, 429] width 358 height 21
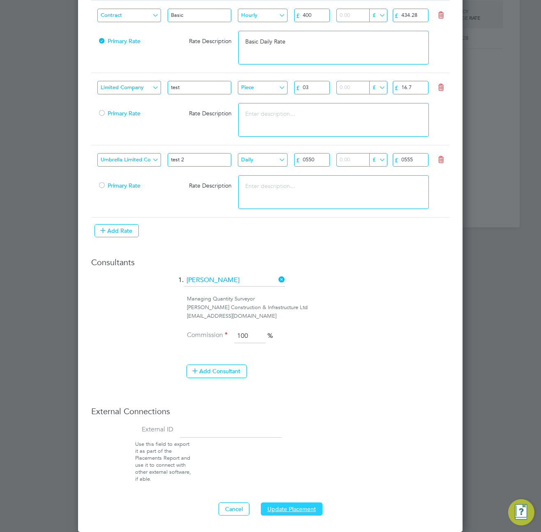
click at [301, 512] on button "Update Placement" at bounding box center [292, 509] width 62 height 13
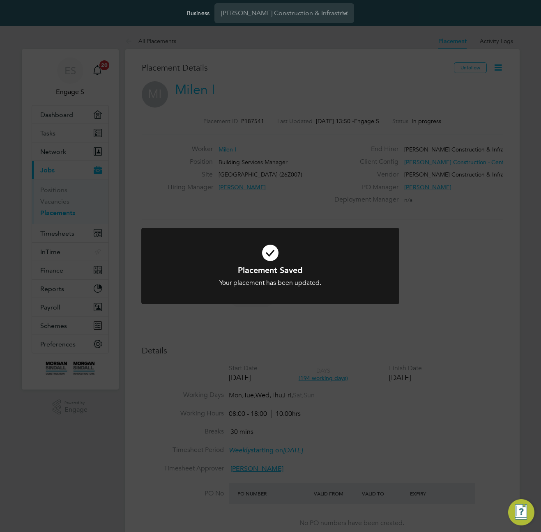
scroll to position [14, 71]
click at [237, 207] on div "Placement Saved Your placement has been updated. Cancel Okay" at bounding box center [270, 266] width 541 height 532
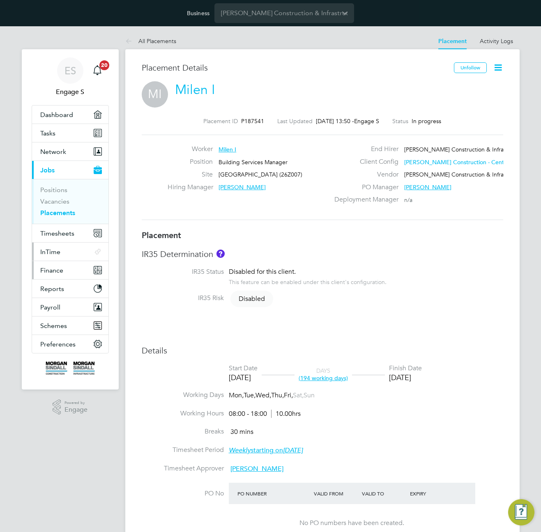
drag, startPoint x: 54, startPoint y: 267, endPoint x: 54, endPoint y: 249, distance: 18.1
click at [55, 264] on button "Finance" at bounding box center [70, 270] width 76 height 18
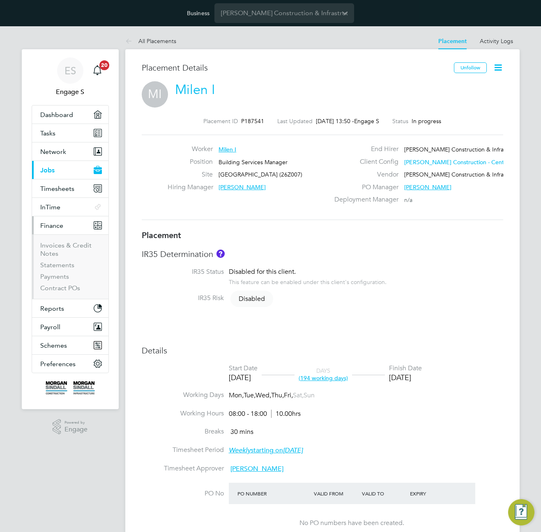
click at [56, 235] on ul "Invoices & Credit Notes Statements Payments Contract POs" at bounding box center [70, 267] width 76 height 65
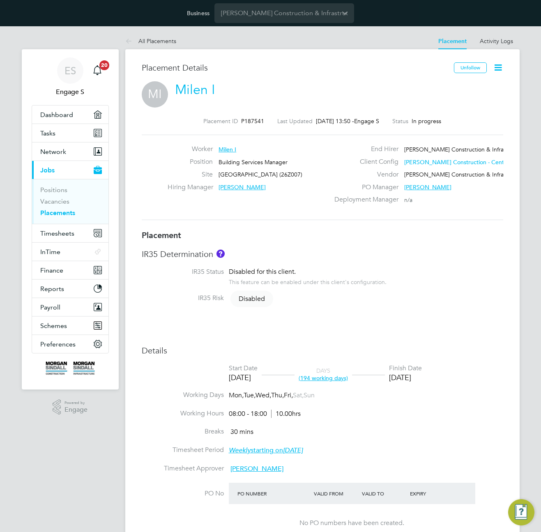
click at [497, 67] on icon at bounding box center [498, 67] width 10 height 10
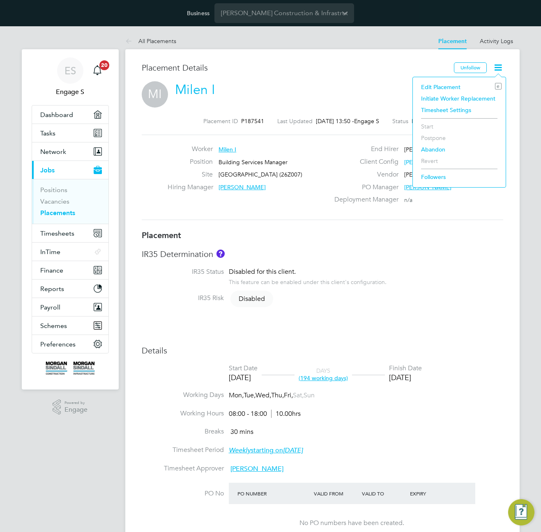
click at [281, 74] on div "Placement Details" at bounding box center [295, 71] width 306 height 19
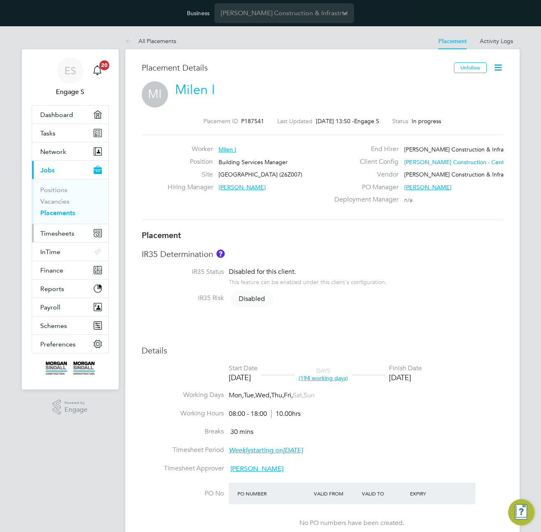
click at [55, 235] on span "Timesheets" at bounding box center [57, 234] width 34 height 8
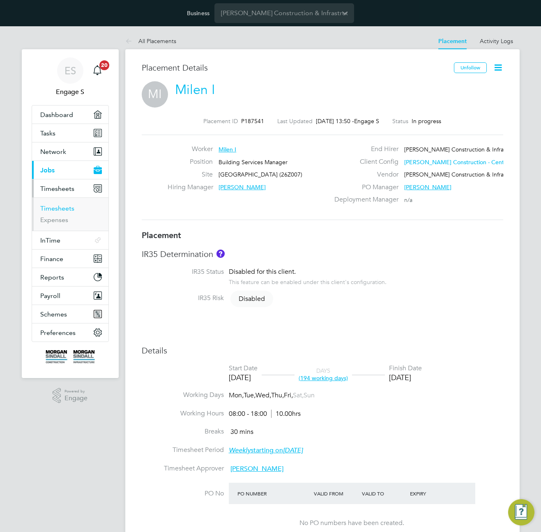
click at [48, 209] on link "Timesheets" at bounding box center [57, 209] width 34 height 8
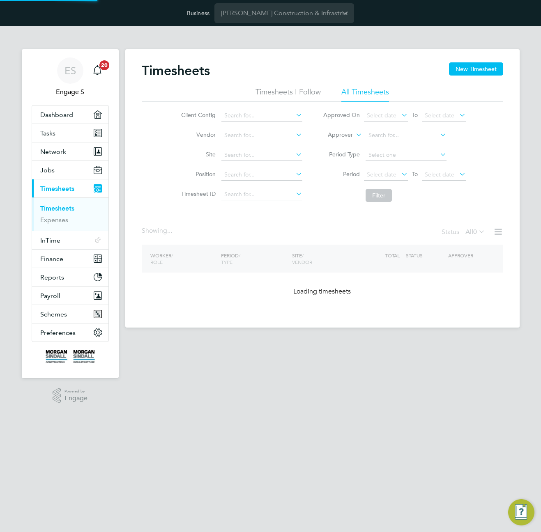
click at [297, 249] on div "Timesheets New Timesheet Timesheets I Follow All Timesheets Client Config Vendo…" at bounding box center [323, 186] width 362 height 249
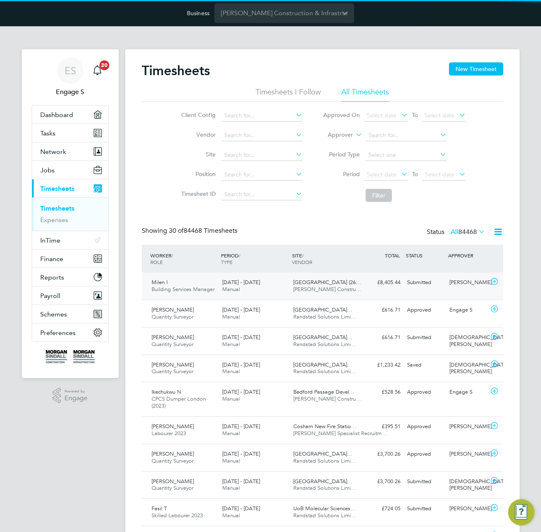
scroll to position [21, 71]
click at [328, 285] on span "Abergavenny School (26…" at bounding box center [327, 282] width 68 height 7
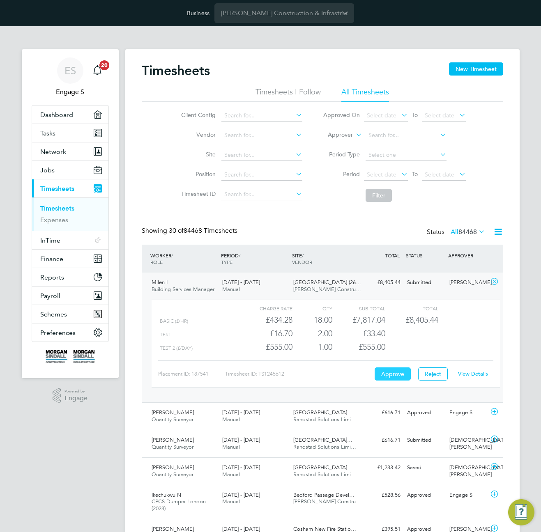
click at [395, 375] on button "Approve" at bounding box center [393, 374] width 36 height 13
click at [400, 377] on button "Approve" at bounding box center [393, 374] width 36 height 13
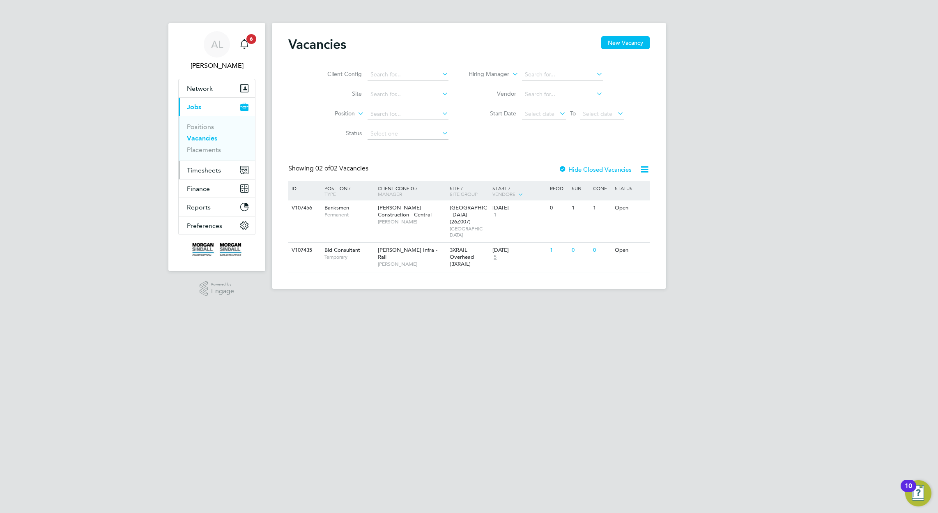
click at [207, 169] on span "Timesheets" at bounding box center [204, 170] width 34 height 8
click at [203, 158] on link "Expenses" at bounding box center [201, 157] width 28 height 8
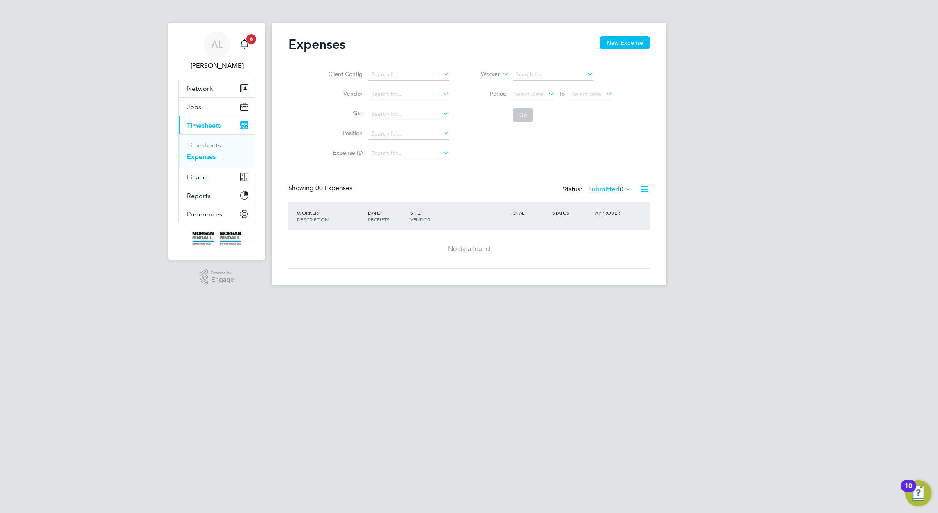
click at [620, 185] on span "0" at bounding box center [622, 189] width 4 height 8
drag, startPoint x: 600, startPoint y: 212, endPoint x: 604, endPoint y: 210, distance: 5.0
click at [601, 212] on li "Saved" at bounding box center [609, 216] width 38 height 12
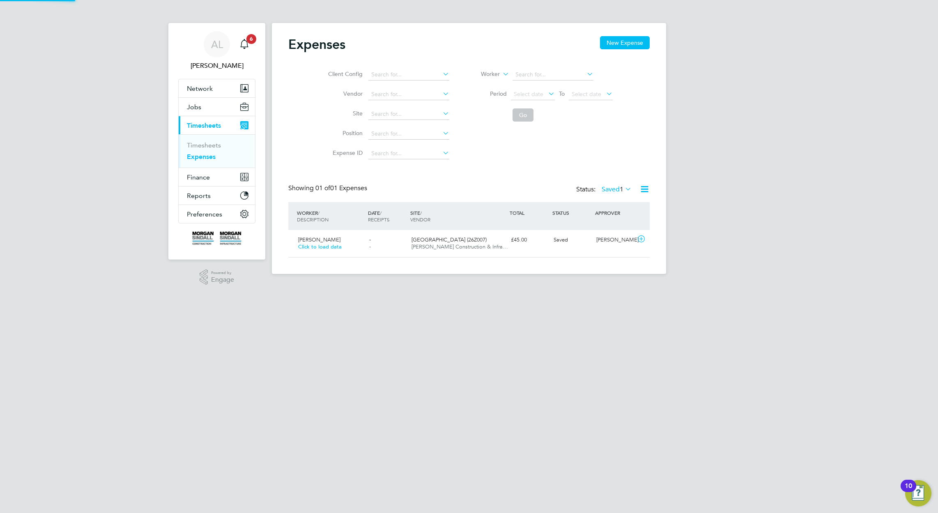
scroll to position [21, 100]
click at [610, 189] on label "Saved 1" at bounding box center [617, 189] width 30 height 8
click at [603, 202] on li "All" at bounding box center [616, 204] width 38 height 12
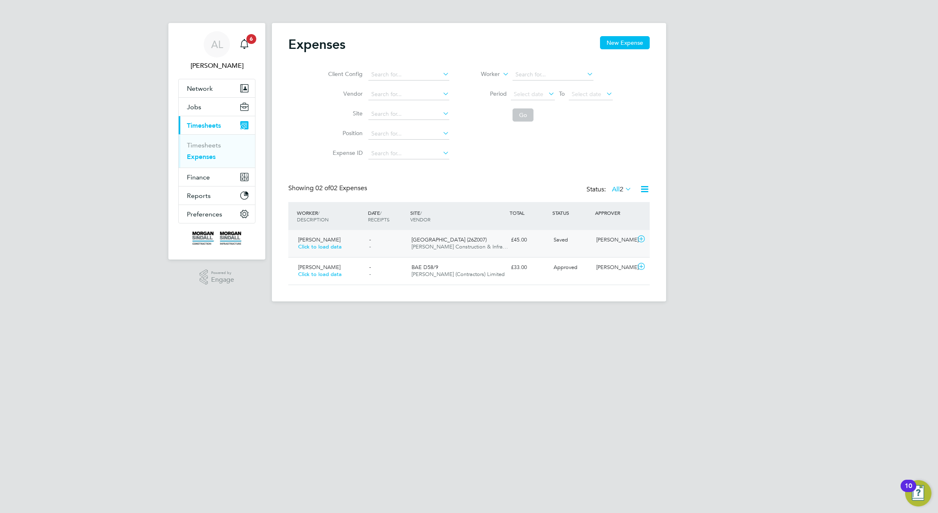
click at [613, 240] on div "[PERSON_NAME]" at bounding box center [614, 240] width 43 height 14
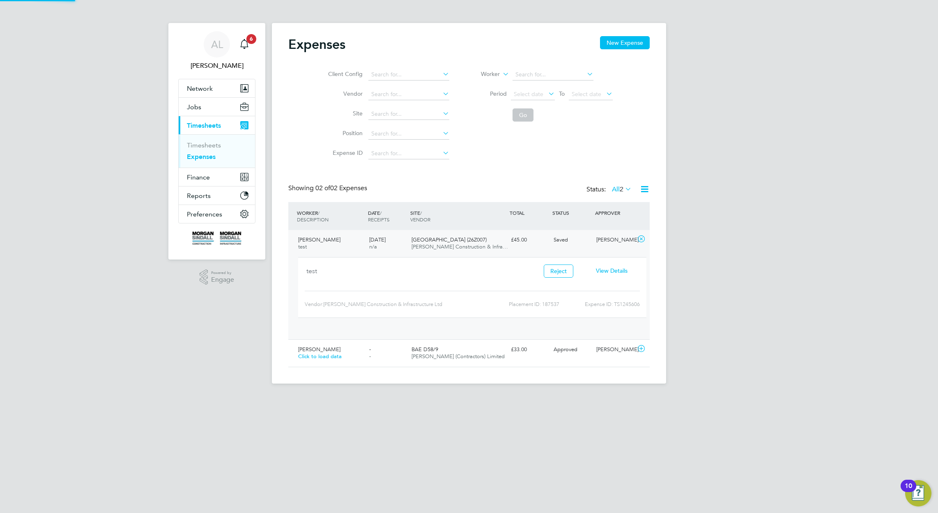
scroll to position [14, 148]
click at [613, 270] on span "View Details" at bounding box center [612, 270] width 32 height 7
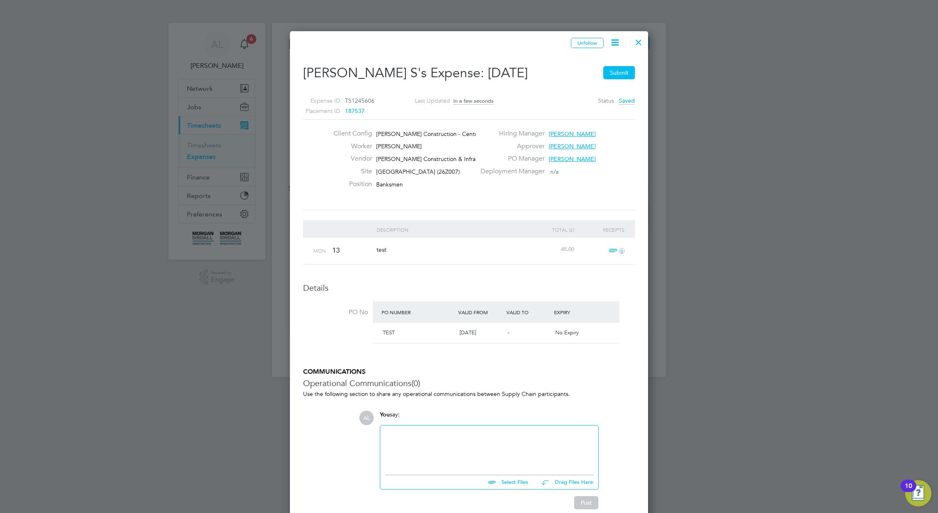
click at [613, 71] on button "Submit" at bounding box center [620, 72] width 32 height 13
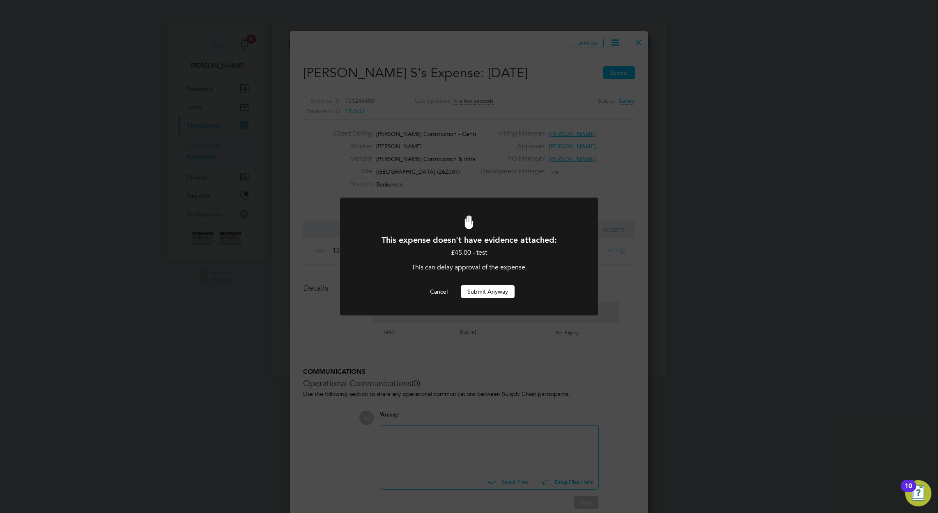
click at [499, 292] on button "Submit Anyway" at bounding box center [488, 291] width 54 height 13
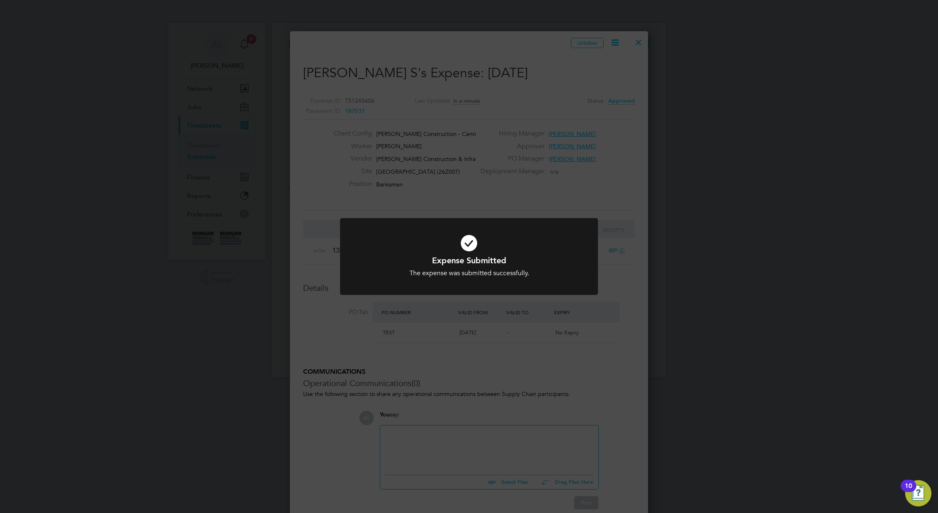
click at [603, 173] on div "Expense Submitted The expense was submitted successfully. Cancel Okay" at bounding box center [469, 256] width 938 height 513
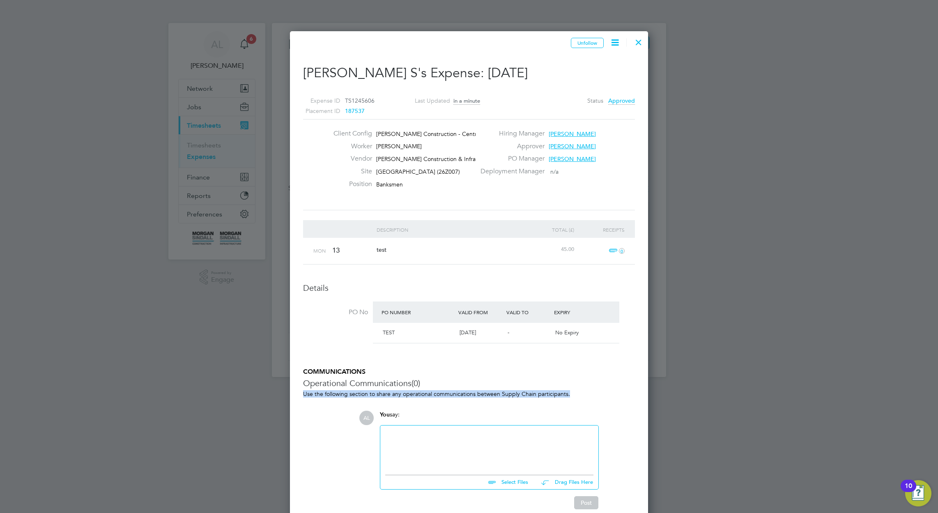
drag, startPoint x: 608, startPoint y: 390, endPoint x: 604, endPoint y: 389, distance: 4.6
click at [605, 390] on p "Use the following section to share any operational communications between Suppl…" at bounding box center [469, 393] width 332 height 7
click at [489, 442] on div at bounding box center [489, 448] width 208 height 35
click at [578, 500] on button "Post" at bounding box center [586, 502] width 24 height 13
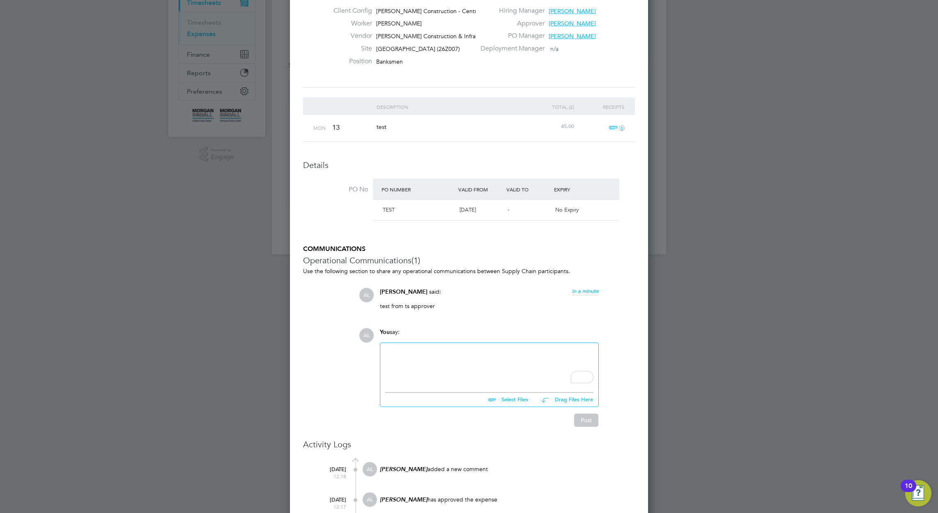
click at [489, 363] on div "To enrich screen reader interactions, please activate Accessibility in Grammarl…" at bounding box center [489, 365] width 208 height 35
click at [517, 399] on input "file" at bounding box center [531, 399] width 123 height 12
type input "C:\fakepath\site followers issue .png"
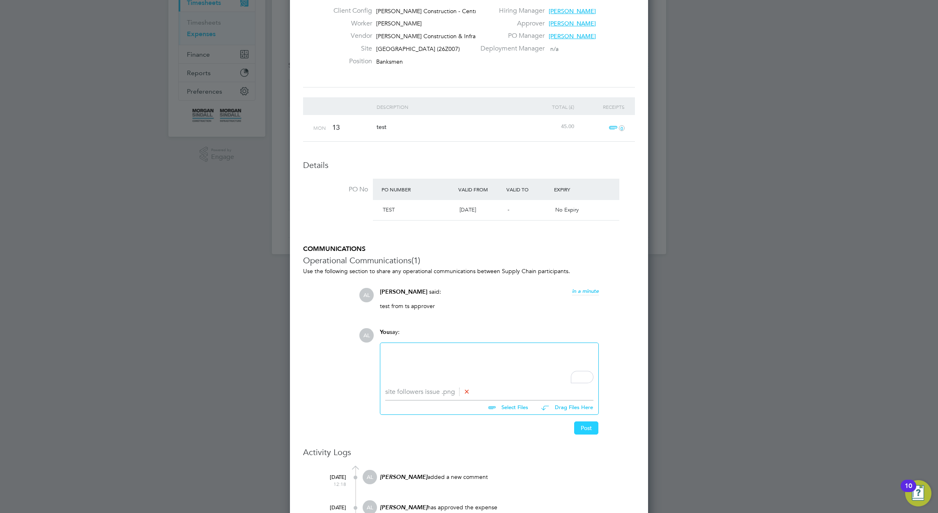
click at [590, 427] on button "Post" at bounding box center [586, 428] width 24 height 13
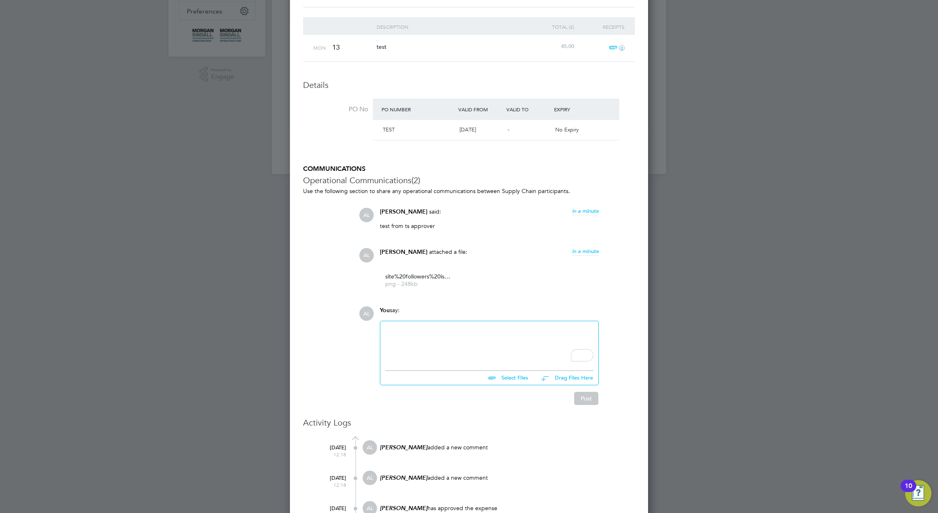
scroll to position [288, 0]
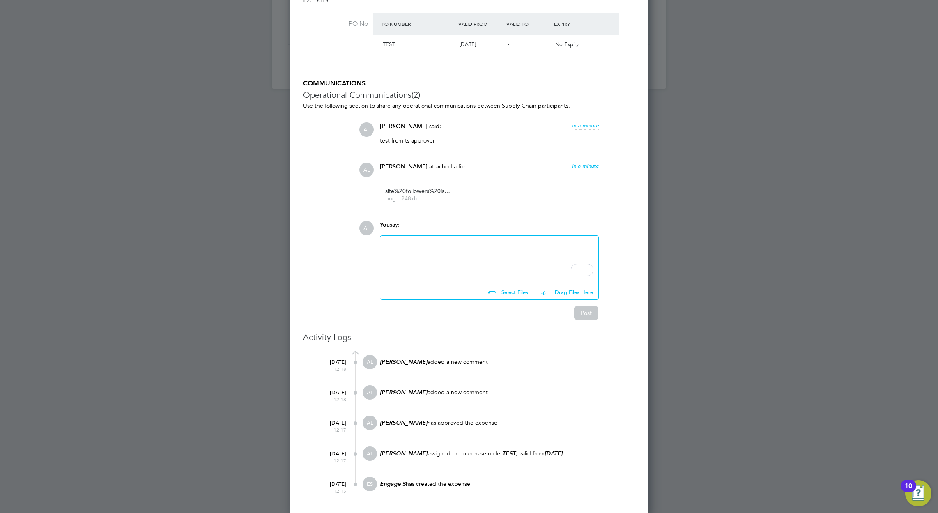
click at [508, 265] on div "To enrich screen reader interactions, please activate Accessibility in Grammarl…" at bounding box center [489, 258] width 208 height 35
click at [437, 258] on div "To enrich screen reader interactions, please activate Accessibility in Grammarl…" at bounding box center [489, 258] width 208 height 35
click at [438, 257] on div "To enrich screen reader interactions, please activate Accessibility in Grammarl…" at bounding box center [489, 258] width 208 height 35
click at [438, 256] on div "To enrich screen reader interactions, please activate Accessibility in Grammarl…" at bounding box center [489, 258] width 208 height 35
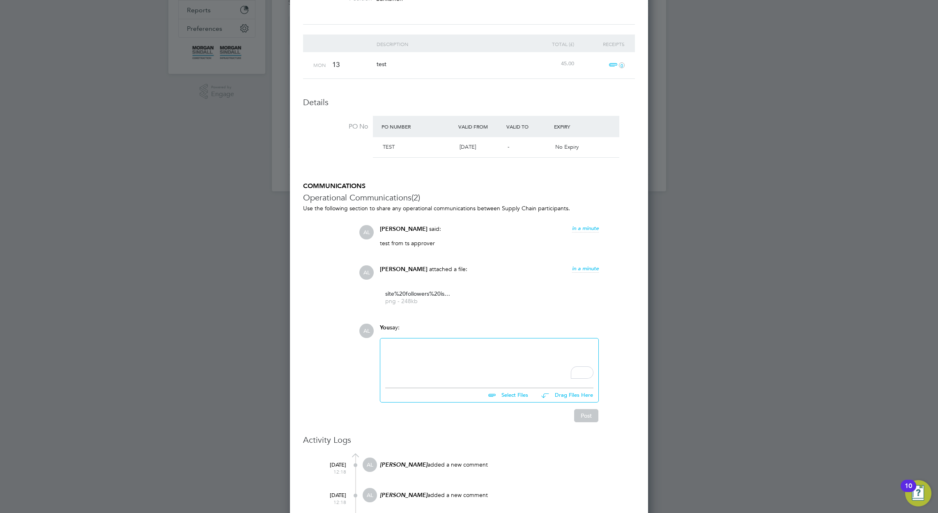
scroll to position [24, 0]
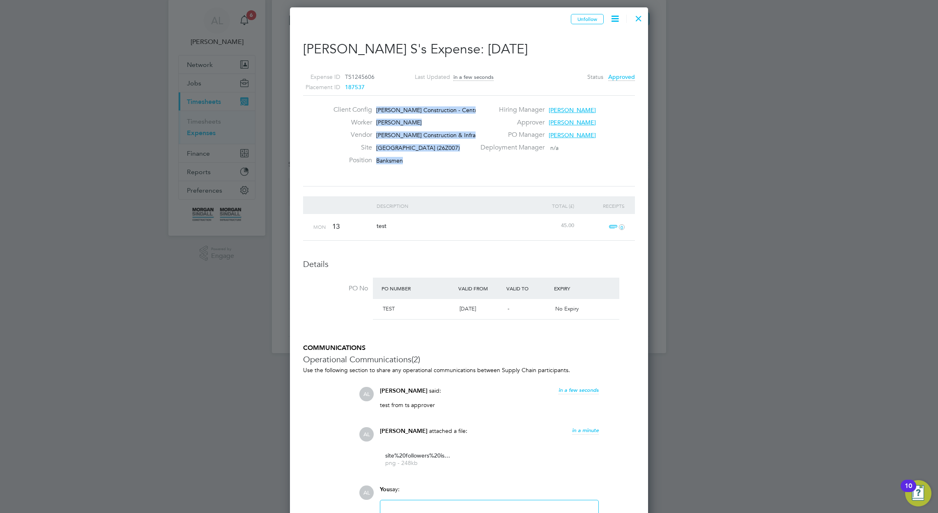
drag, startPoint x: 413, startPoint y: 157, endPoint x: 352, endPoint y: 100, distance: 83.1
click at [352, 100] on div "Client Config Morgan Sindall Construction - Central Worker Luke S Vendor Morgan…" at bounding box center [469, 140] width 332 height 91
click at [493, 212] on div "Description" at bounding box center [451, 205] width 152 height 19
drag, startPoint x: 421, startPoint y: 165, endPoint x: 375, endPoint y: 98, distance: 80.7
click at [375, 98] on div "Client Config Morgan Sindall Construction - Central Worker Luke S Vendor Morgan…" at bounding box center [469, 140] width 332 height 91
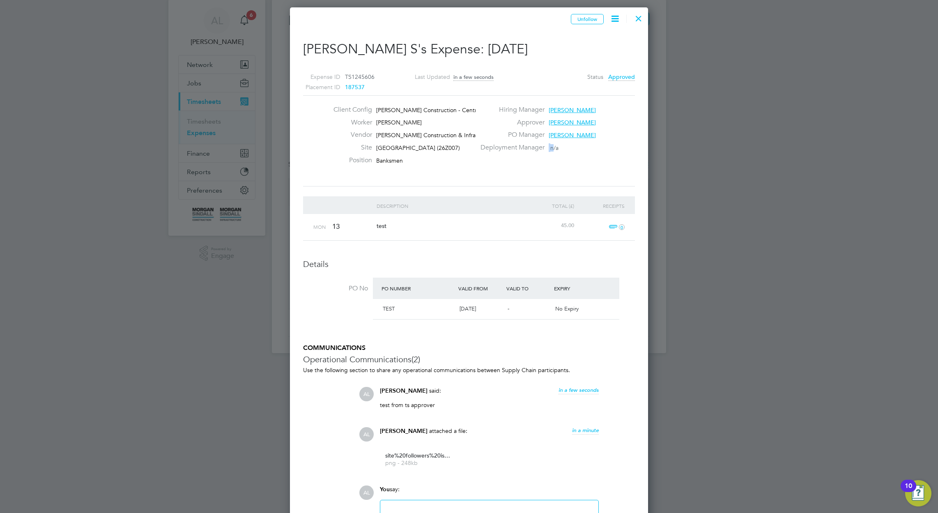
drag, startPoint x: 555, startPoint y: 144, endPoint x: 531, endPoint y: 144, distance: 23.8
click at [533, 144] on div "Deployment Manager n/a" at bounding box center [557, 149] width 163 height 13
click at [496, 153] on div "Deployment Manager n/a" at bounding box center [557, 149] width 163 height 13
click at [497, 153] on div "Deployment Manager n/a" at bounding box center [557, 149] width 163 height 13
click at [497, 152] on div "Deployment Manager n/a" at bounding box center [557, 149] width 163 height 13
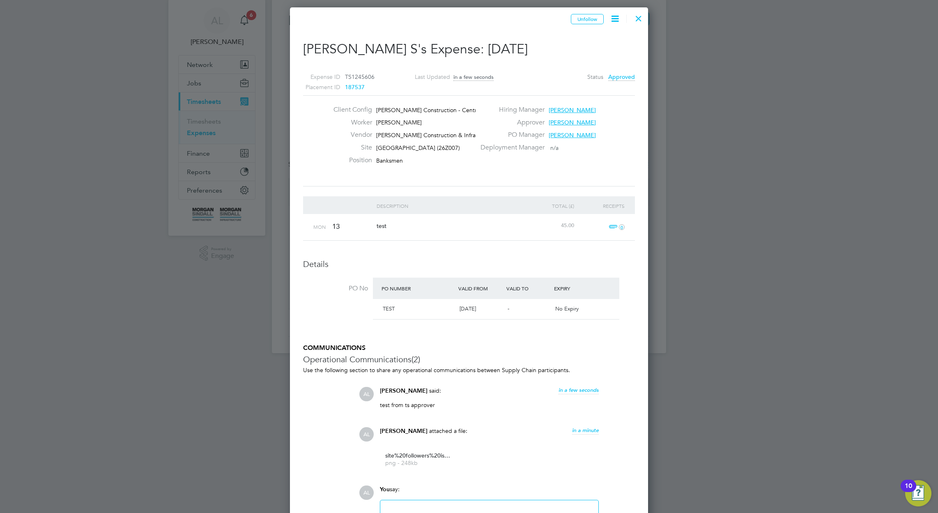
click at [497, 151] on label "Deployment Manager" at bounding box center [510, 147] width 69 height 9
click at [491, 145] on label "Deployment Manager" at bounding box center [510, 147] width 69 height 9
click at [612, 18] on icon at bounding box center [615, 19] width 10 height 10
click at [638, 16] on div at bounding box center [639, 16] width 15 height 15
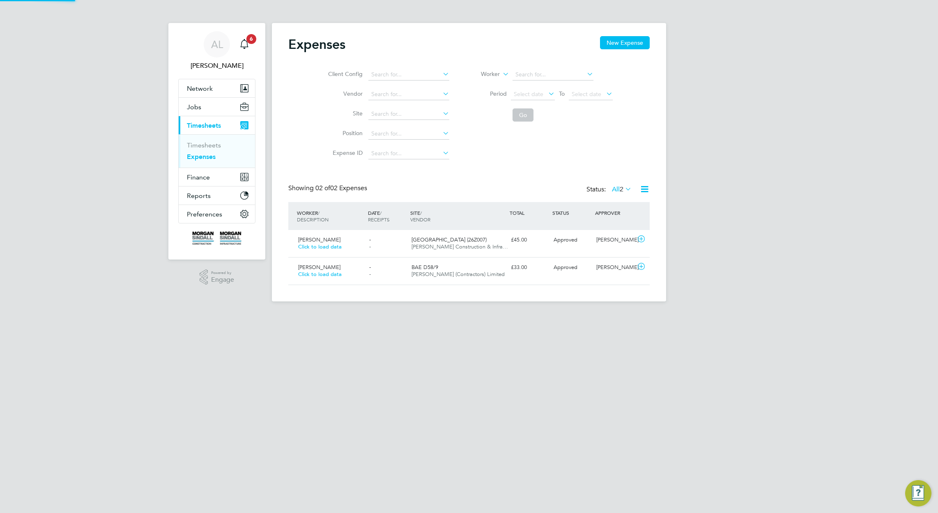
click at [694, 201] on div "AL Adam L Notifications 6 Applications: Network Sites Workers Jobs Positions Va…" at bounding box center [469, 157] width 938 height 315
click at [620, 185] on span "2" at bounding box center [622, 189] width 4 height 8
click at [591, 167] on div "Expenses New Expense Client Config Vendor Site Position Expense ID Worker Perio…" at bounding box center [469, 160] width 362 height 249
drag, startPoint x: 511, startPoint y: 179, endPoint x: 511, endPoint y: 173, distance: 5.8
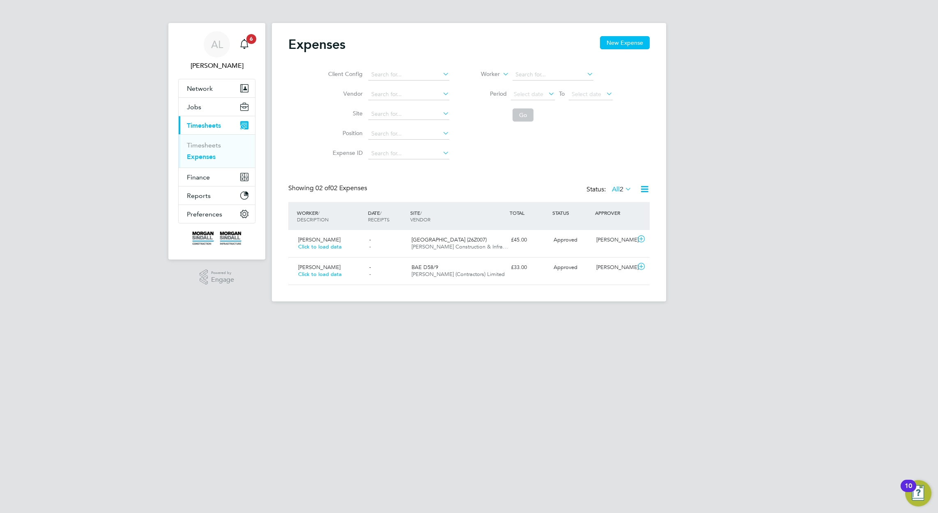
click at [512, 177] on div "Expenses New Expense Client Config Vendor Site Position Expense ID Worker Perio…" at bounding box center [469, 160] width 362 height 249
click at [627, 38] on button "New Expense" at bounding box center [625, 42] width 50 height 13
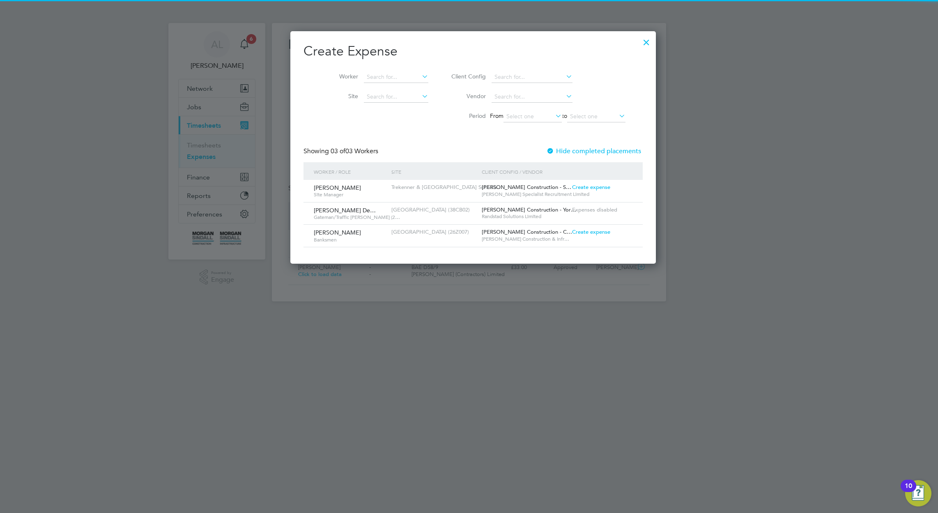
scroll to position [4, 4]
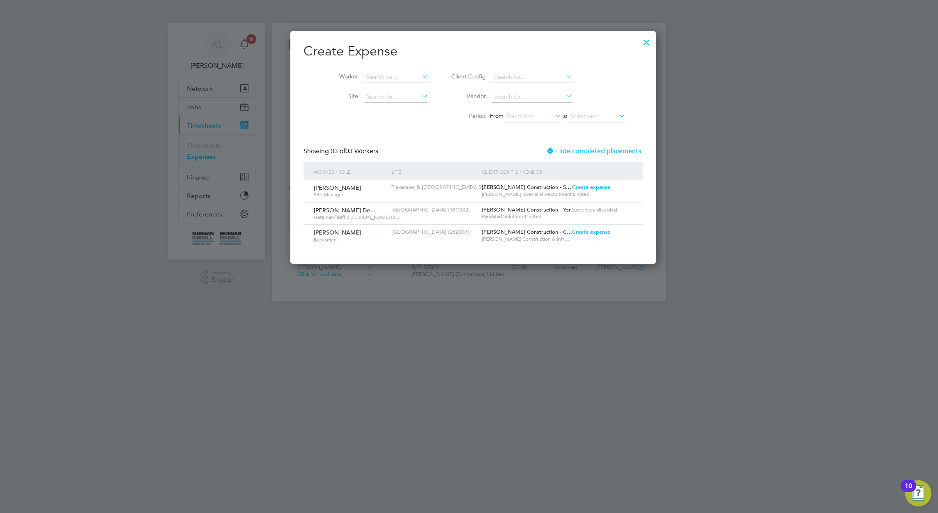
click at [580, 233] on span "Create expense" at bounding box center [591, 231] width 38 height 7
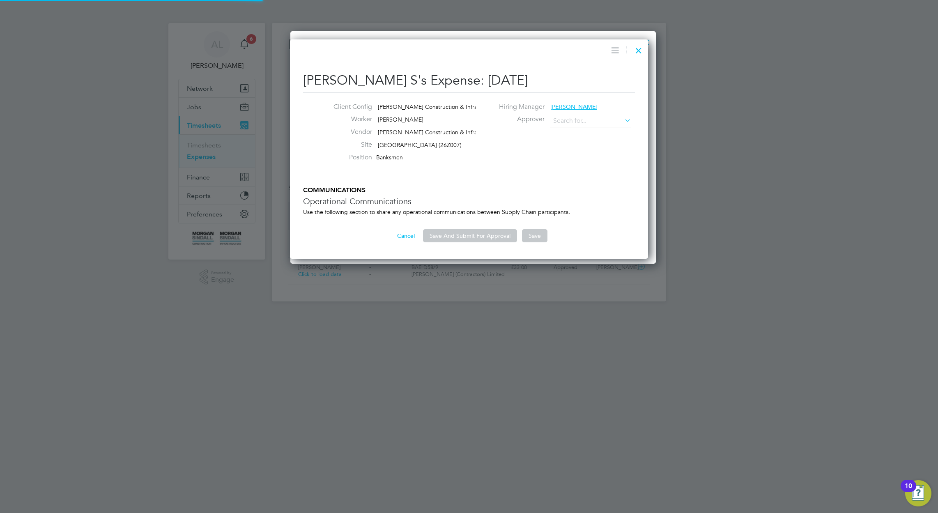
type input "[PERSON_NAME]"
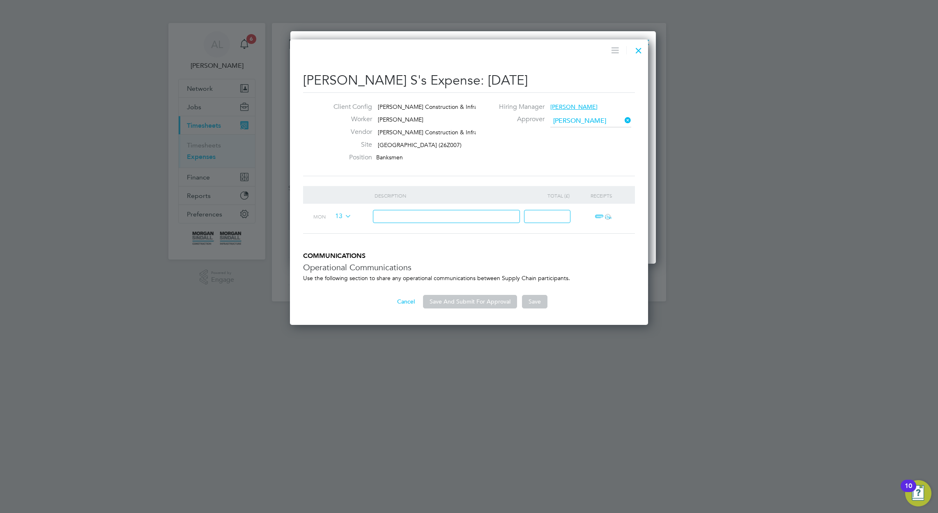
click at [482, 222] on input at bounding box center [447, 217] width 148 height 14
type input "test 34"
click at [552, 217] on input at bounding box center [547, 217] width 46 height 14
type input "33"
click at [482, 305] on button "Save And Submit For Approval" at bounding box center [470, 301] width 94 height 13
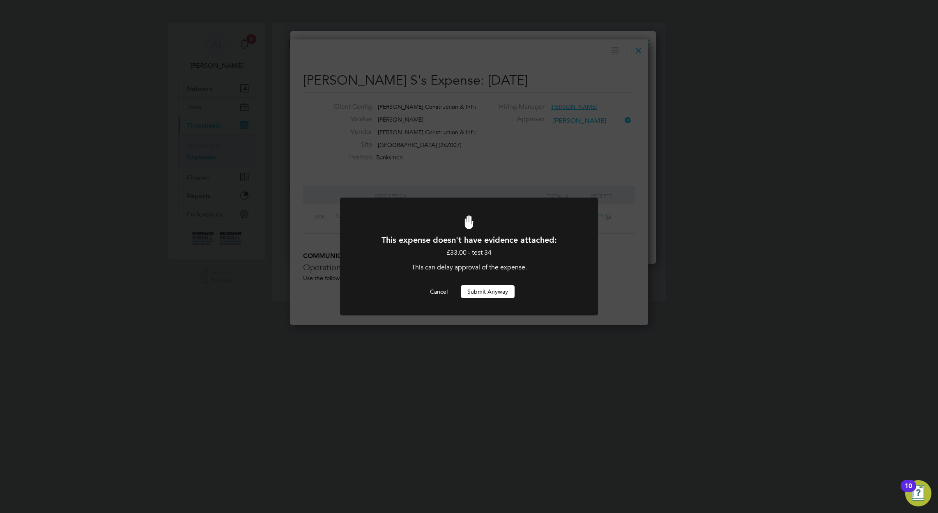
click at [487, 285] on button "Submit Anyway" at bounding box center [488, 291] width 54 height 13
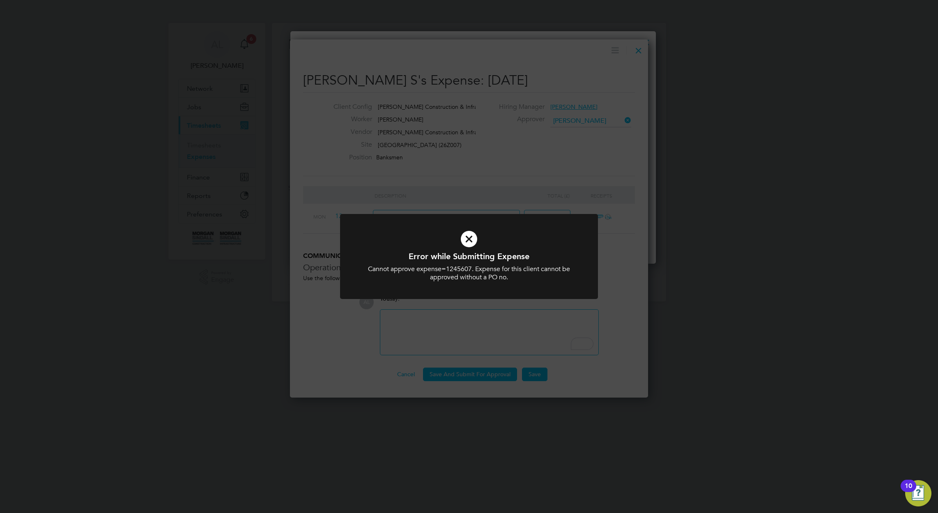
click at [482, 293] on div at bounding box center [469, 256] width 258 height 85
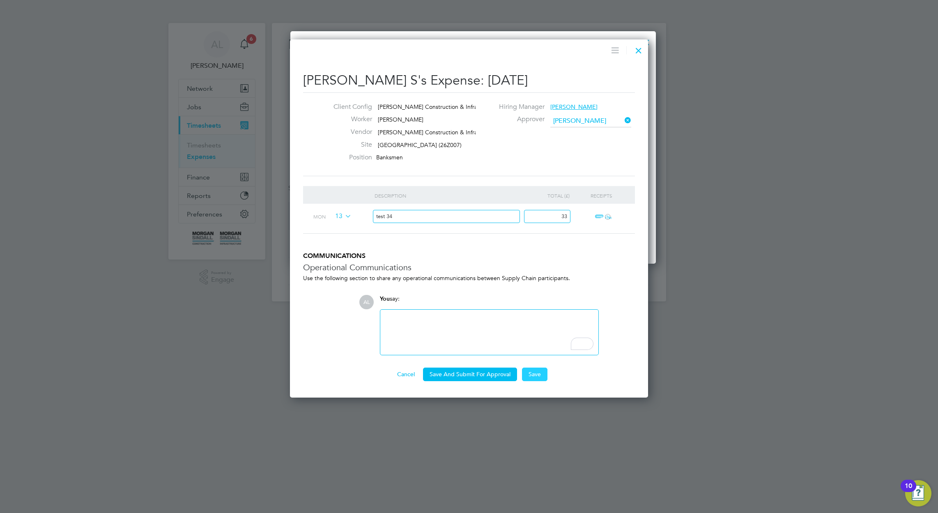
drag, startPoint x: 532, startPoint y: 373, endPoint x: 525, endPoint y: 377, distance: 7.6
click at [531, 373] on button "Save" at bounding box center [534, 374] width 25 height 13
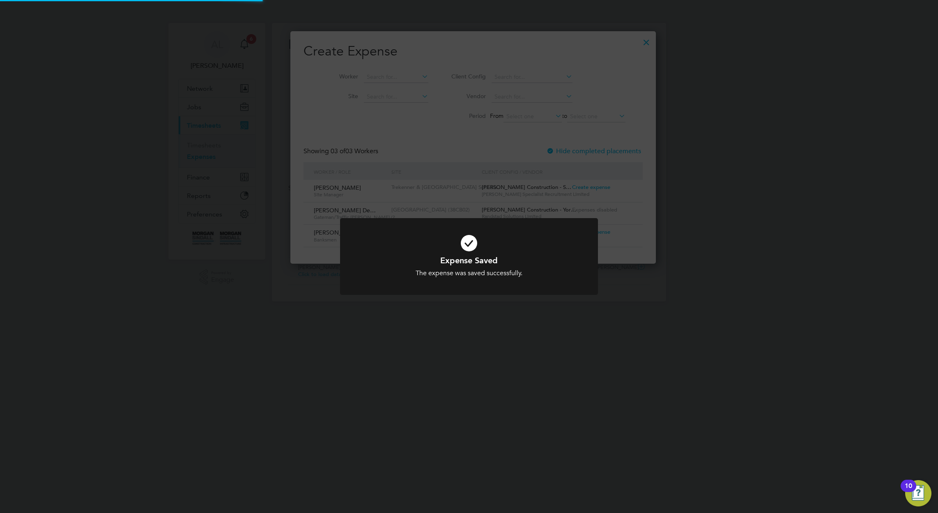
click at [509, 384] on div "Expense Saved The expense was saved successfully. Cancel Okay" at bounding box center [469, 256] width 938 height 513
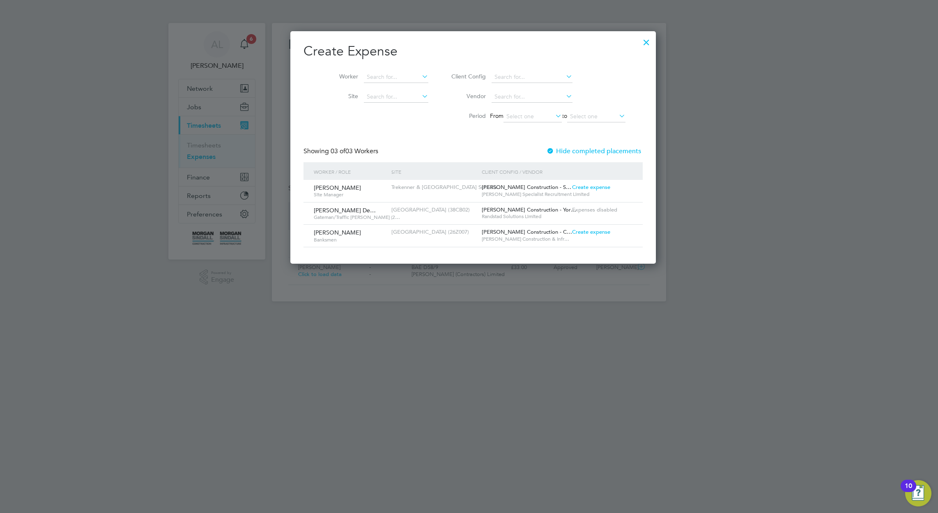
click at [576, 106] on li "Vendor" at bounding box center [537, 97] width 197 height 20
click at [639, 46] on div at bounding box center [646, 40] width 15 height 15
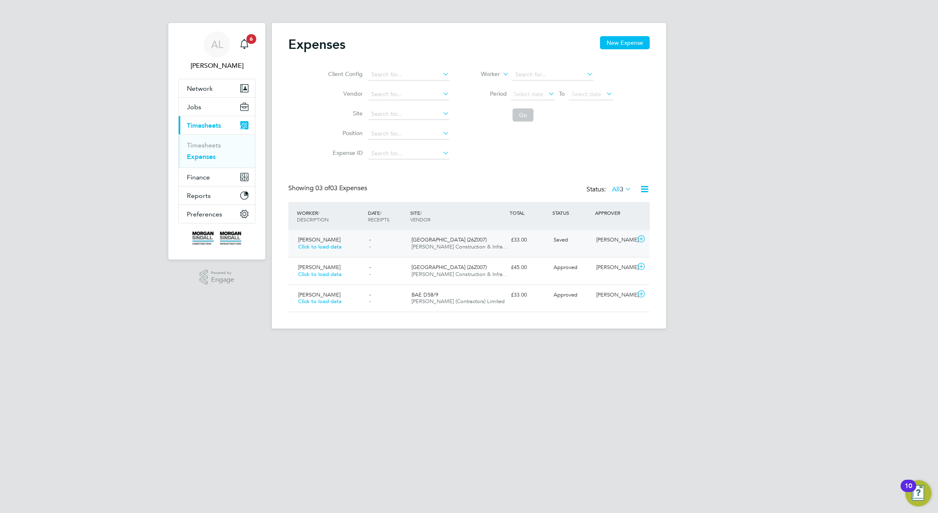
click at [574, 242] on div "Saved" at bounding box center [572, 240] width 43 height 14
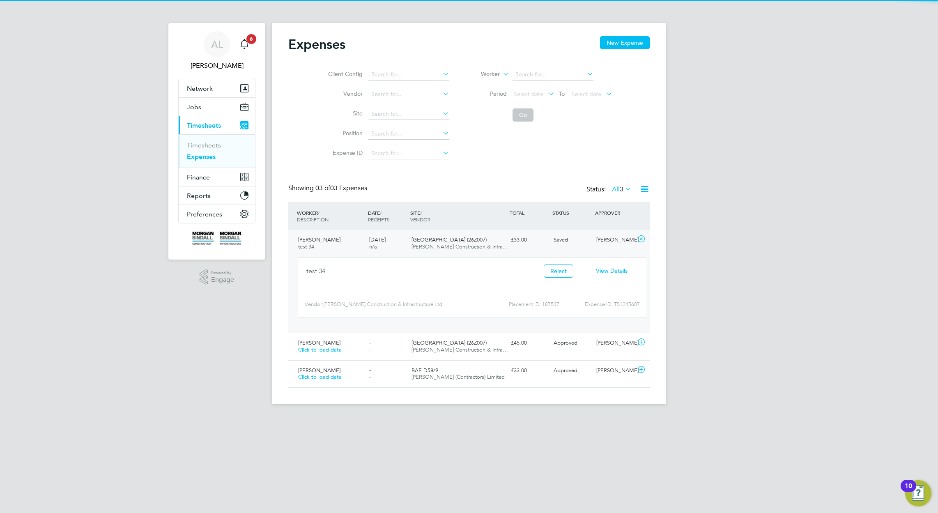
drag, startPoint x: 611, startPoint y: 264, endPoint x: 606, endPoint y: 272, distance: 9.1
click at [609, 265] on div "View Details" at bounding box center [611, 271] width 53 height 14
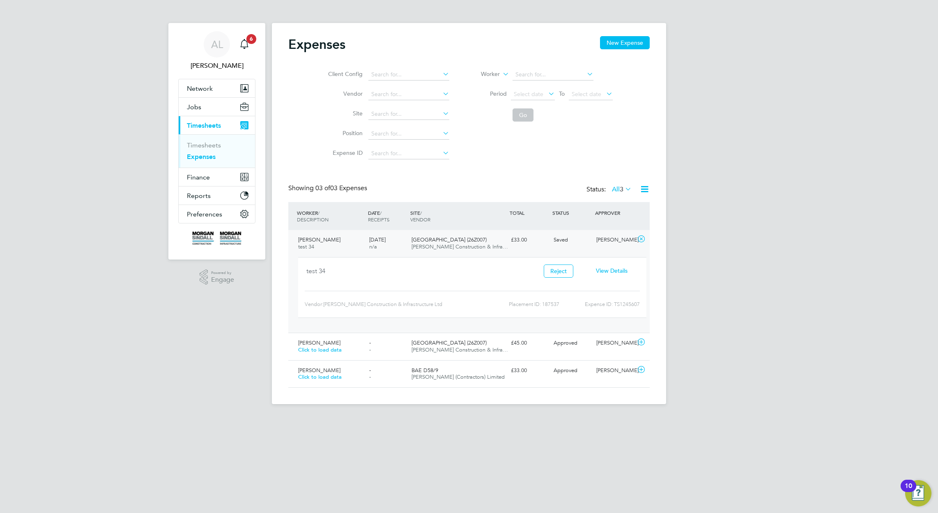
click at [606, 270] on span "View Details" at bounding box center [612, 270] width 32 height 7
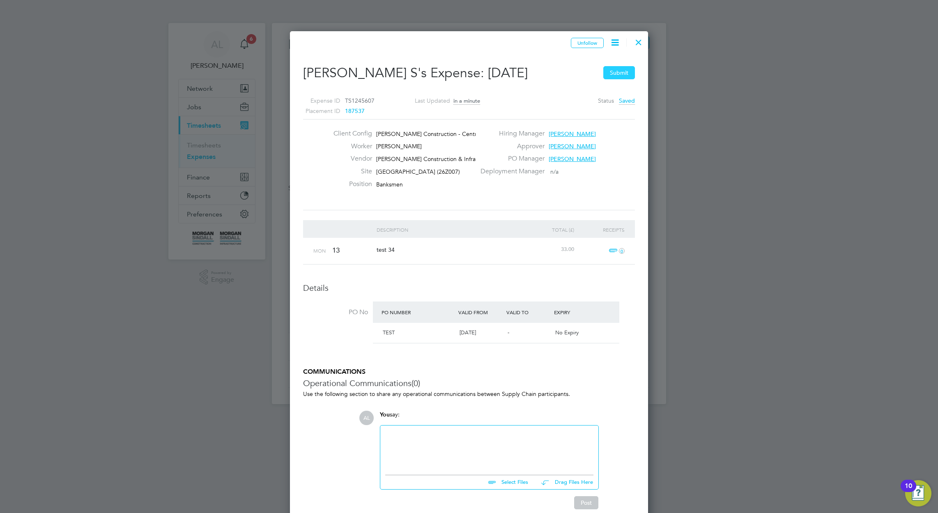
click at [619, 73] on button "Submit" at bounding box center [620, 72] width 32 height 13
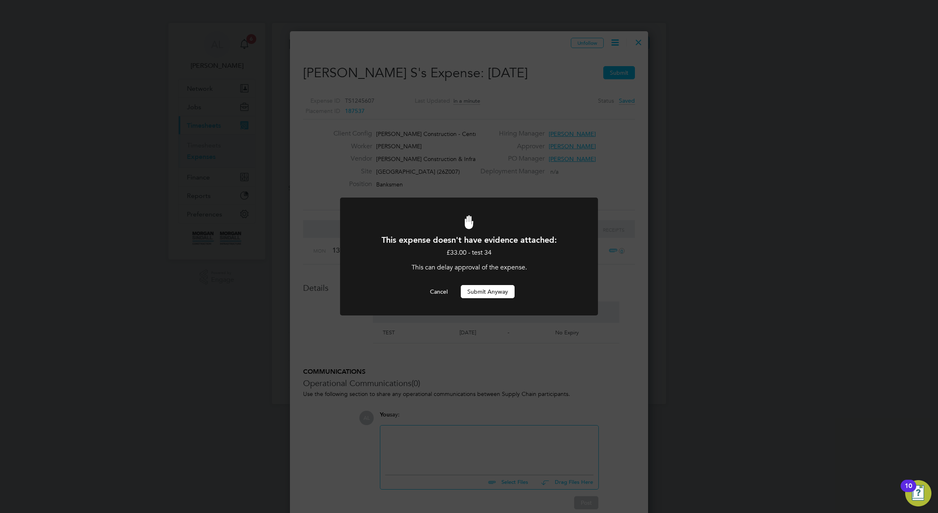
click at [490, 292] on button "Submit Anyway" at bounding box center [488, 291] width 54 height 13
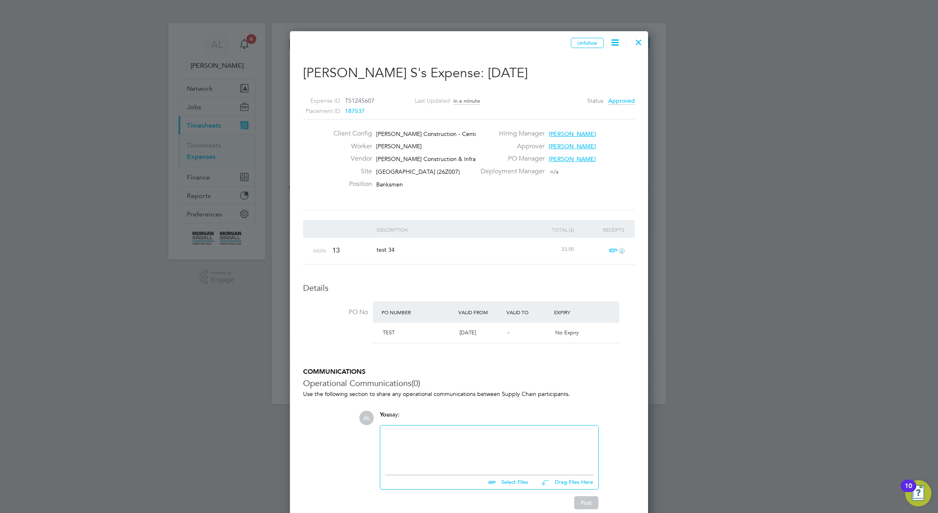
click at [615, 41] on icon at bounding box center [615, 42] width 10 height 10
click at [638, 43] on div at bounding box center [639, 40] width 15 height 15
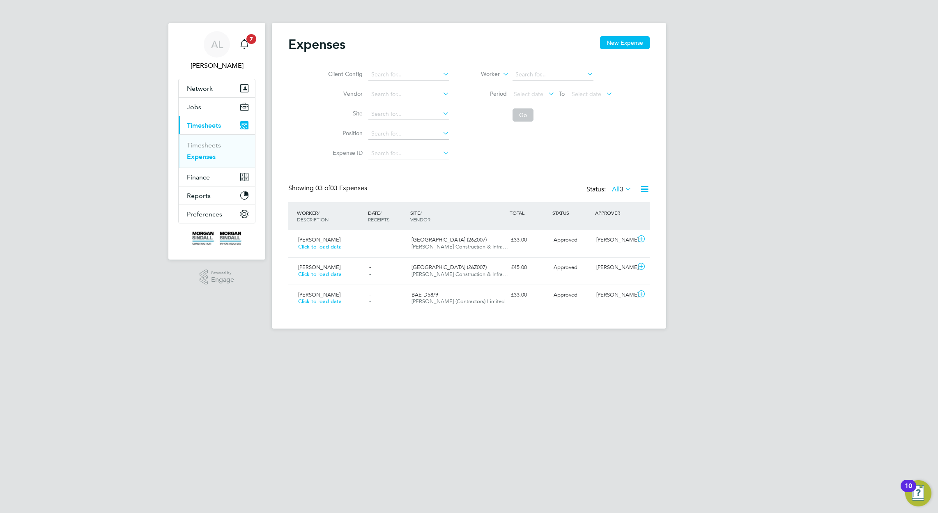
scroll to position [21, 71]
click at [428, 61] on div "Client Config Vendor Site Position Expense ID Worker Period Select date To Sele…" at bounding box center [469, 112] width 362 height 103
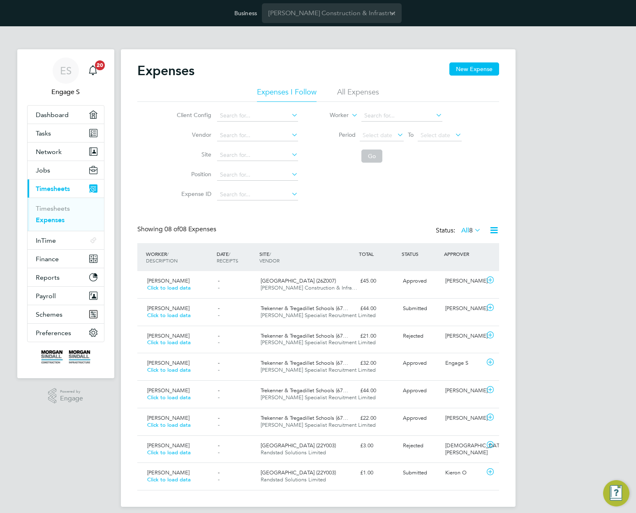
click at [369, 91] on li "All Expenses" at bounding box center [358, 94] width 42 height 15
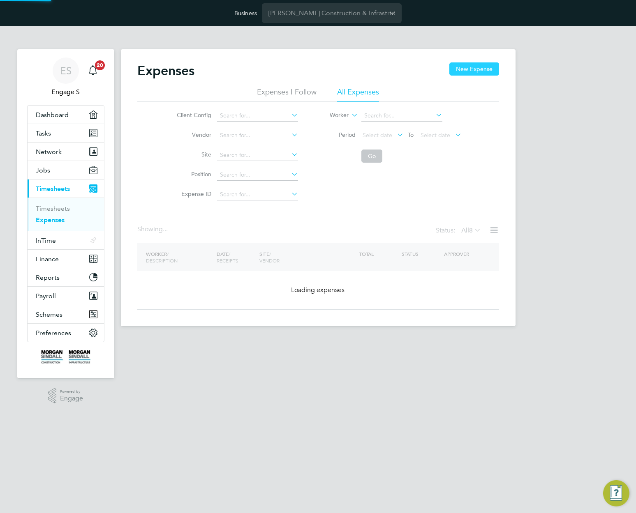
click at [472, 66] on button "New Expense" at bounding box center [474, 68] width 50 height 13
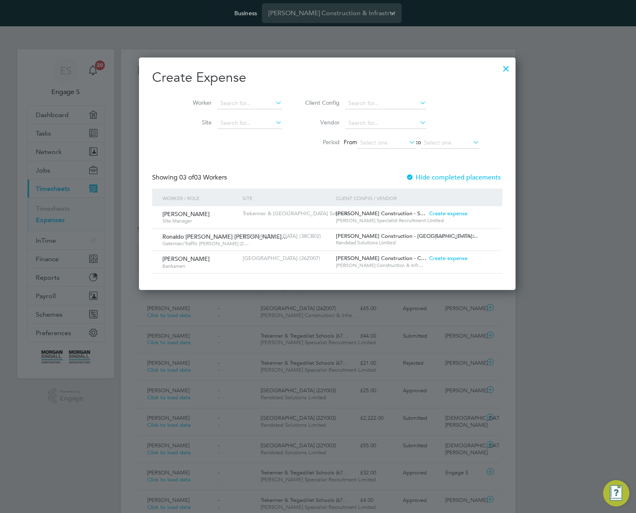
click at [427, 263] on div "Create expense" at bounding box center [460, 258] width 67 height 15
click at [429, 259] on span "Create expense" at bounding box center [448, 258] width 38 height 7
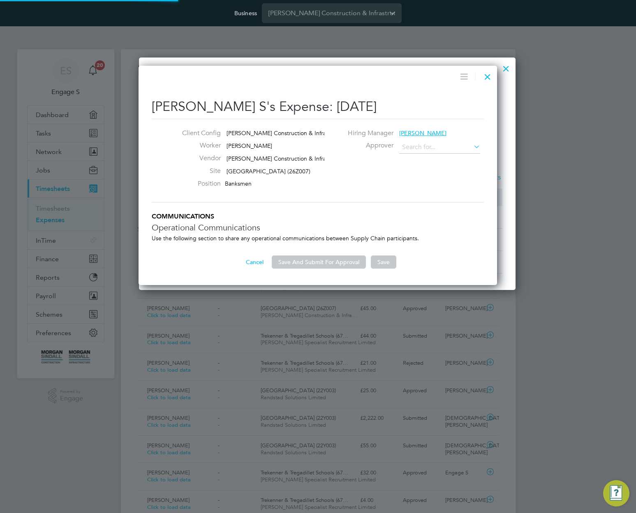
type input "[PERSON_NAME]"
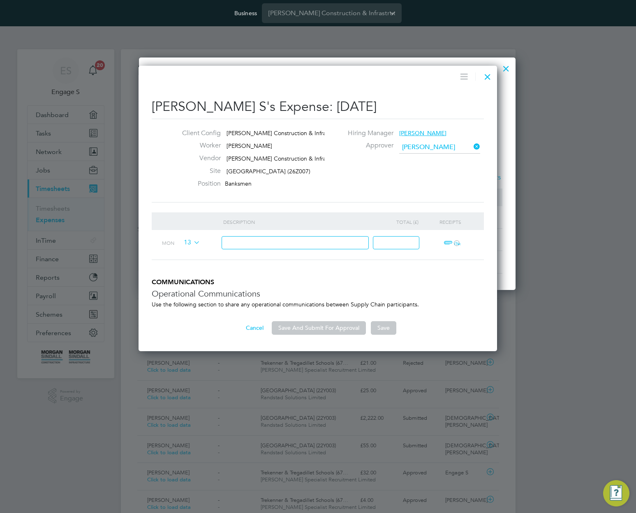
click at [318, 246] on input at bounding box center [295, 243] width 148 height 14
type input "test 455"
click at [389, 243] on input at bounding box center [396, 243] width 46 height 14
type input "5"
click at [332, 330] on button "Save And Submit For Approval" at bounding box center [319, 327] width 94 height 13
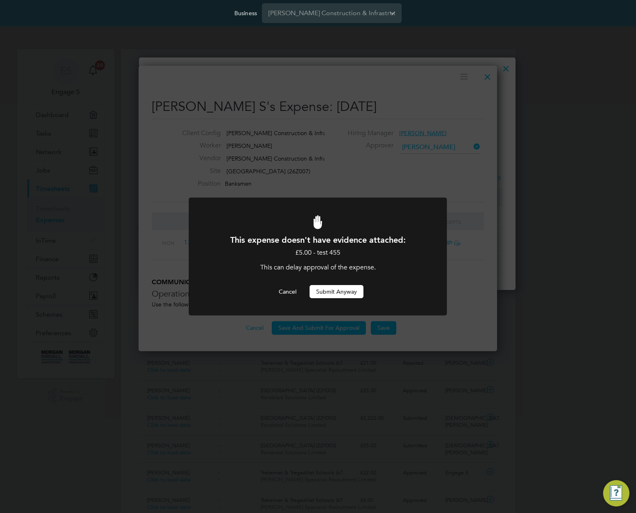
click at [343, 286] on button "Submit Anyway" at bounding box center [336, 291] width 54 height 13
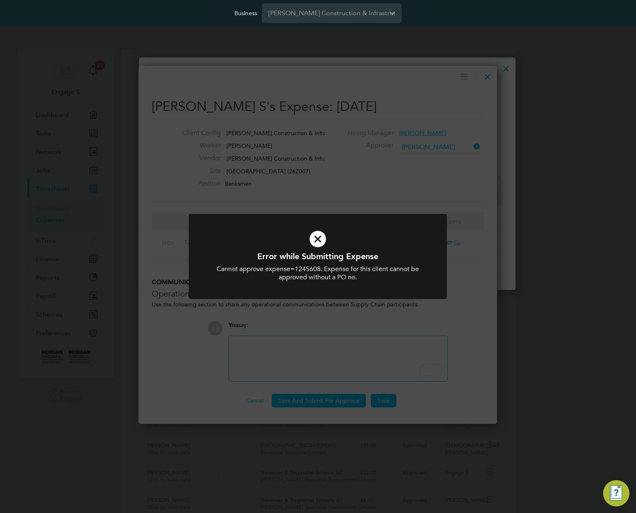
click at [336, 320] on div "Error while Submitting Expense Cannot approve expense=1245608. Expense for this…" at bounding box center [318, 256] width 636 height 513
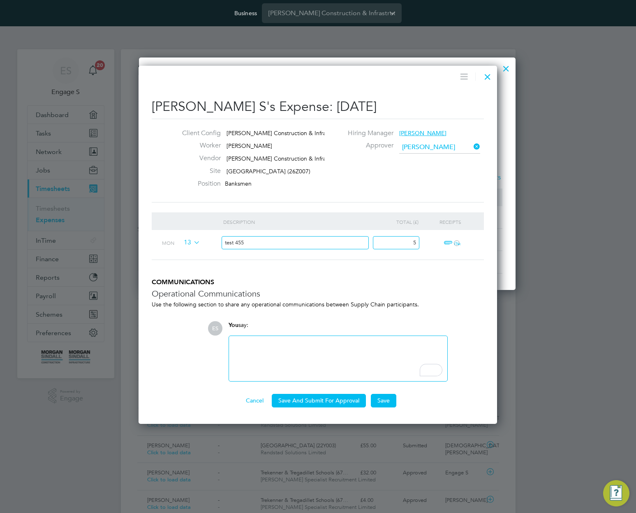
click at [336, 325] on div "You say:" at bounding box center [337, 328] width 219 height 14
click at [381, 399] on button "Save" at bounding box center [383, 400] width 25 height 13
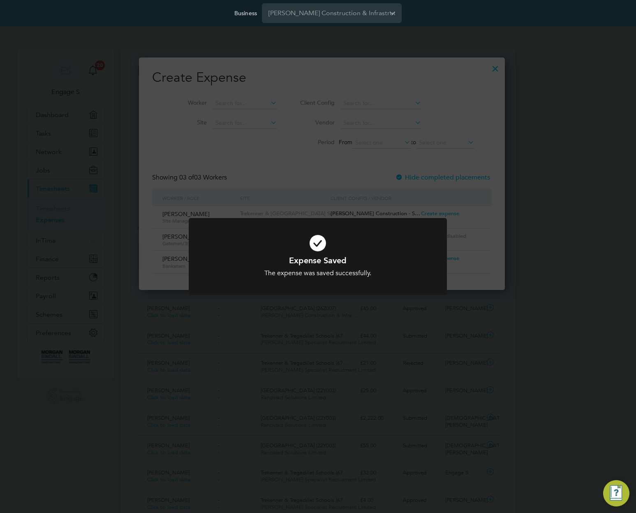
click at [462, 116] on div "Expense Saved The expense was saved successfully. Cancel Okay" at bounding box center [318, 256] width 636 height 513
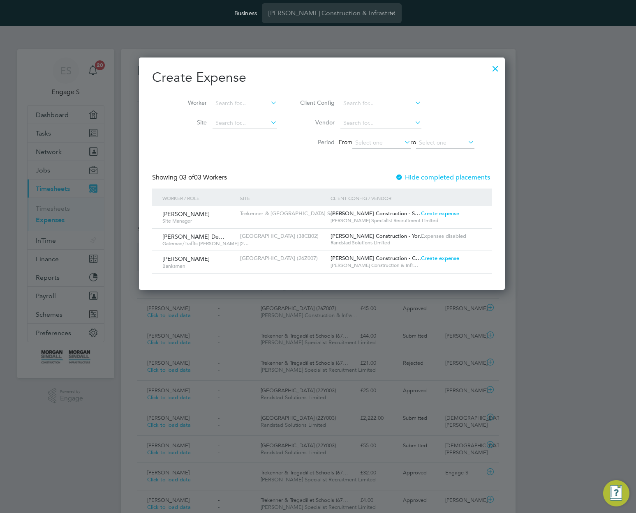
click at [491, 68] on div at bounding box center [495, 66] width 15 height 15
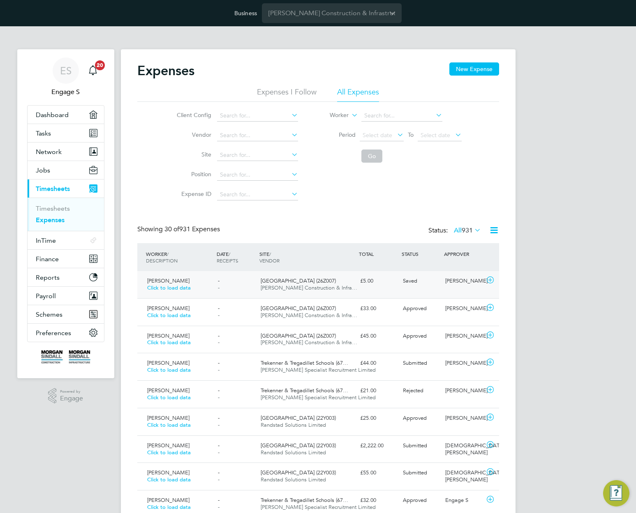
click at [392, 285] on div "£5.00" at bounding box center [378, 281] width 43 height 14
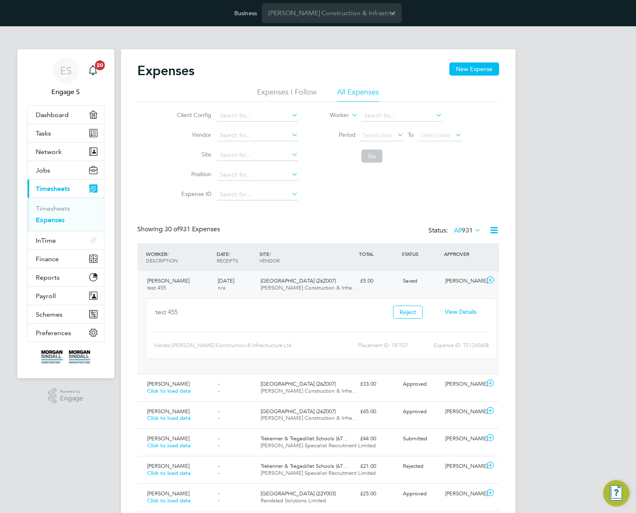
click at [460, 313] on span "View Details" at bounding box center [461, 311] width 32 height 7
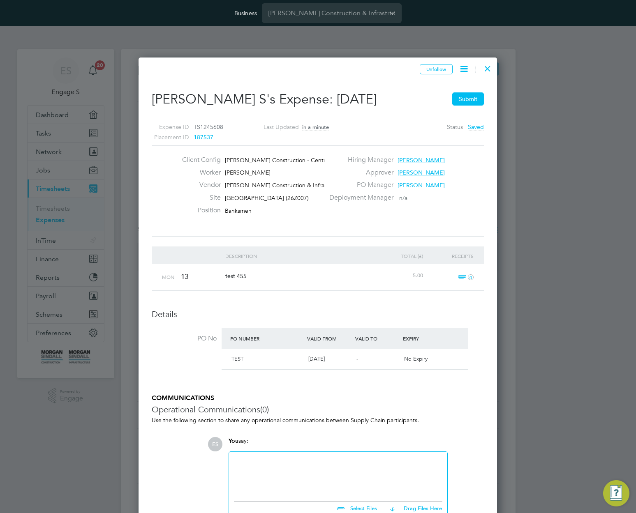
drag, startPoint x: 463, startPoint y: 95, endPoint x: 464, endPoint y: 101, distance: 6.2
click at [463, 97] on button "Submit" at bounding box center [468, 98] width 32 height 13
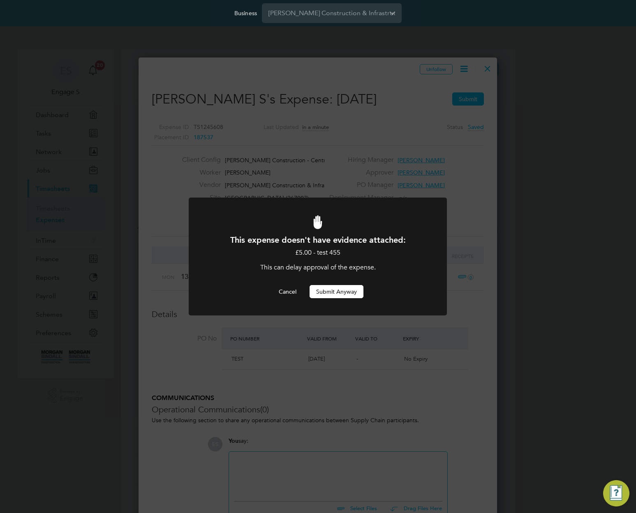
click at [343, 296] on button "Submit Anyway" at bounding box center [336, 291] width 54 height 13
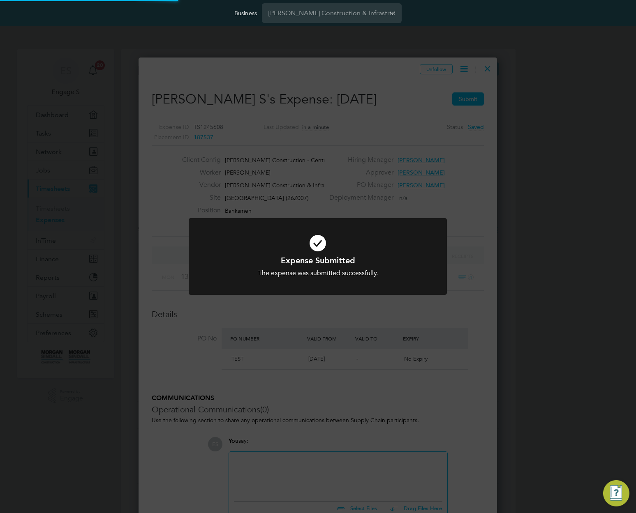
click at [369, 226] on div at bounding box center [318, 256] width 258 height 77
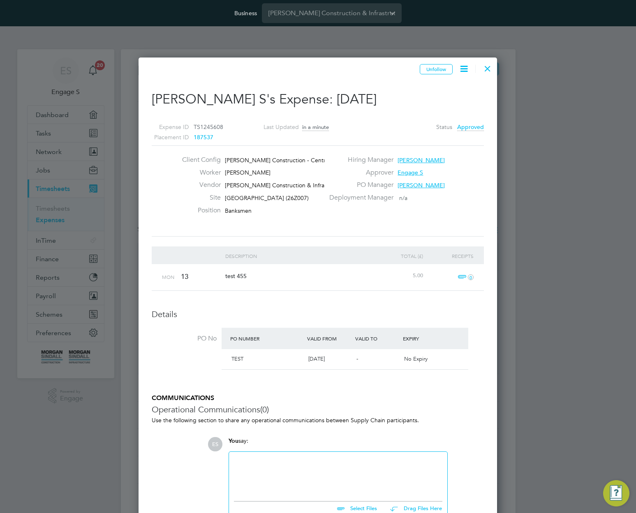
click at [489, 67] on div at bounding box center [487, 66] width 15 height 15
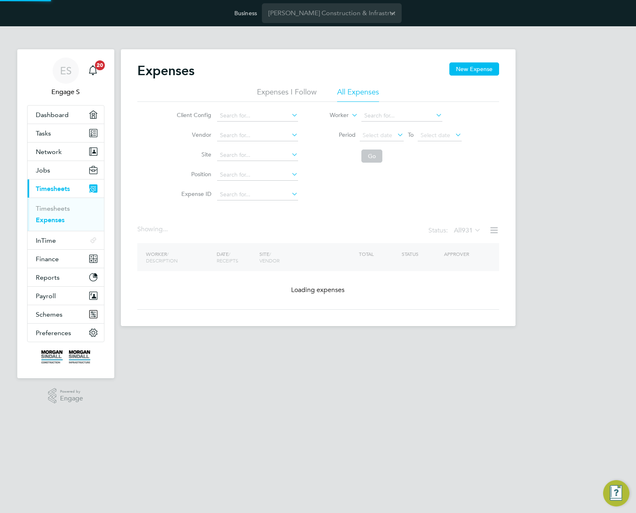
click at [532, 117] on div "ES Engage S Notifications 20 Applications: Dashboard Tasks Network Team Members…" at bounding box center [318, 182] width 636 height 313
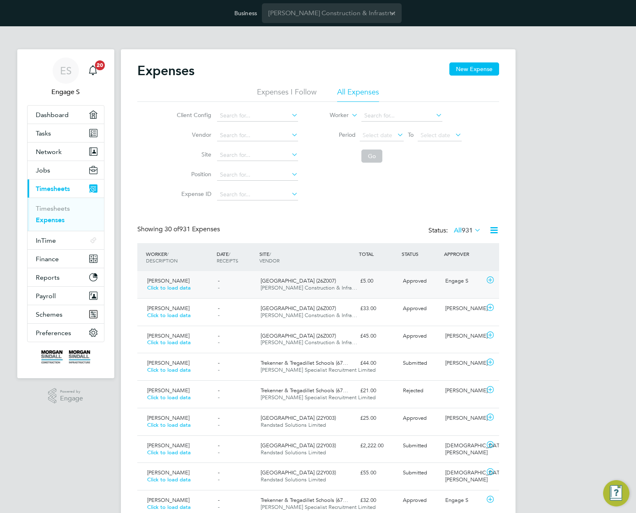
click at [303, 290] on span "Morgan Sindall Construction & Infra…" at bounding box center [308, 287] width 97 height 7
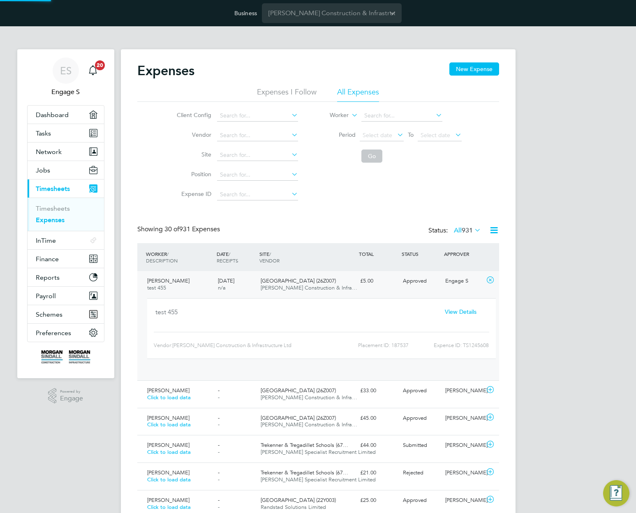
scroll to position [14, 148]
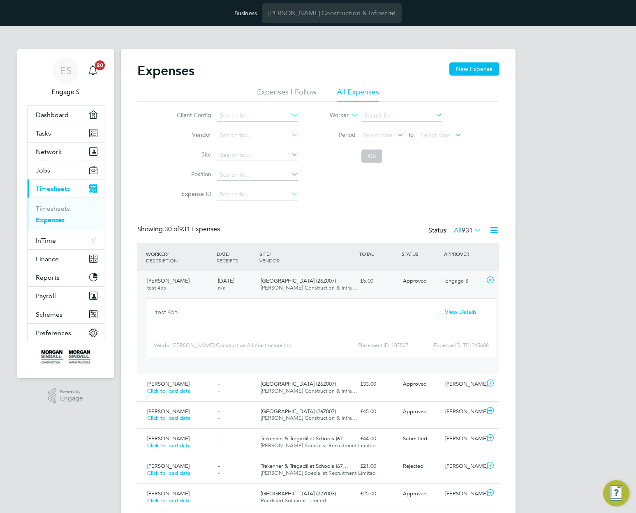
click at [458, 311] on span "View Details" at bounding box center [461, 311] width 32 height 7
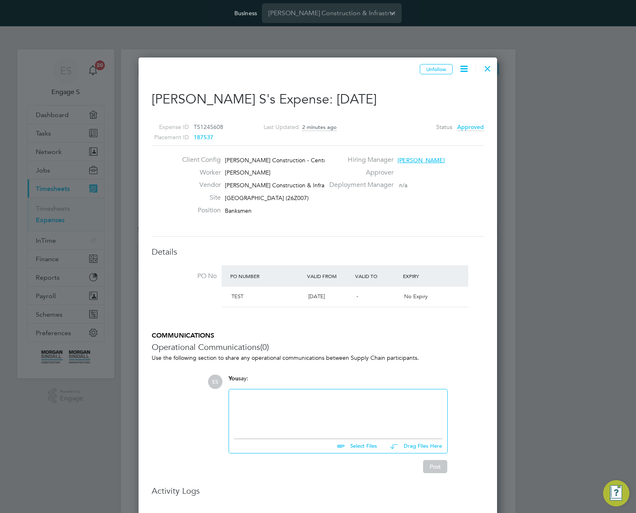
scroll to position [13, 149]
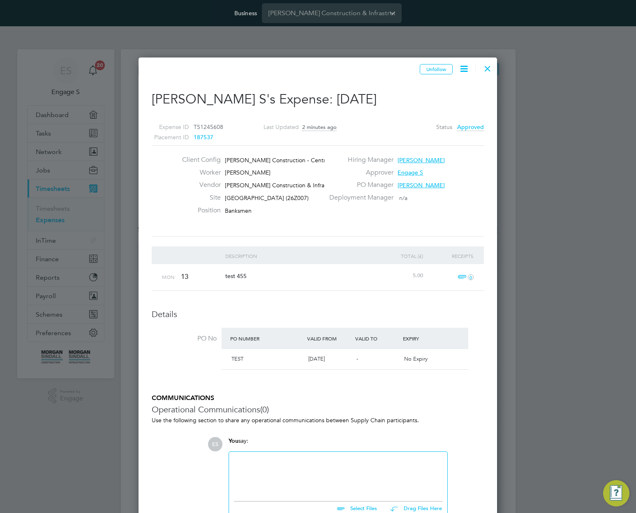
drag, startPoint x: 454, startPoint y: 238, endPoint x: 364, endPoint y: 230, distance: 89.9
click at [362, 227] on div "Unfollow Luke S's Expense: 13 Oct 2025 Expense ID TS1245608 Placement ID 187537…" at bounding box center [318, 358] width 332 height 591
drag, startPoint x: 254, startPoint y: 191, endPoint x: 209, endPoint y: 152, distance: 59.7
click at [209, 152] on div "Client Config Morgan Sindall Construction - Central Worker Luke S Vendor Morgan…" at bounding box center [318, 190] width 332 height 91
click at [326, 227] on div "Client Config Morgan Sindall Construction - Central Worker Luke S Vendor Morgan…" at bounding box center [318, 190] width 332 height 91
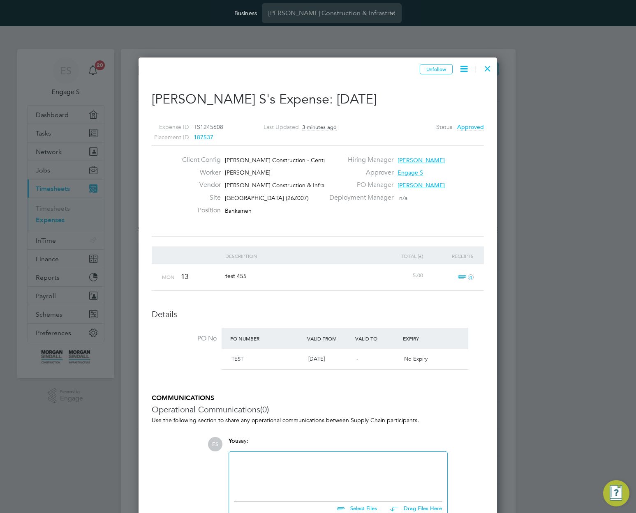
click at [462, 71] on icon at bounding box center [464, 69] width 10 height 10
click at [449, 117] on li "View Placement" at bounding box center [441, 116] width 52 height 12
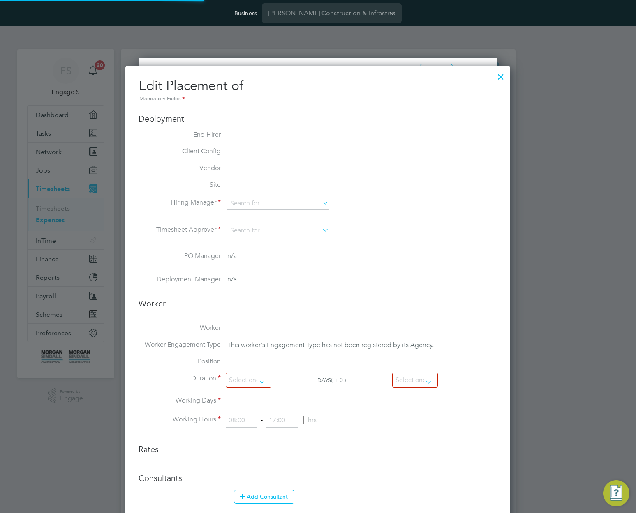
scroll to position [17, 359]
type input "[PERSON_NAME]"
type input "01 Jul 2025"
type input "01 Nov 2025"
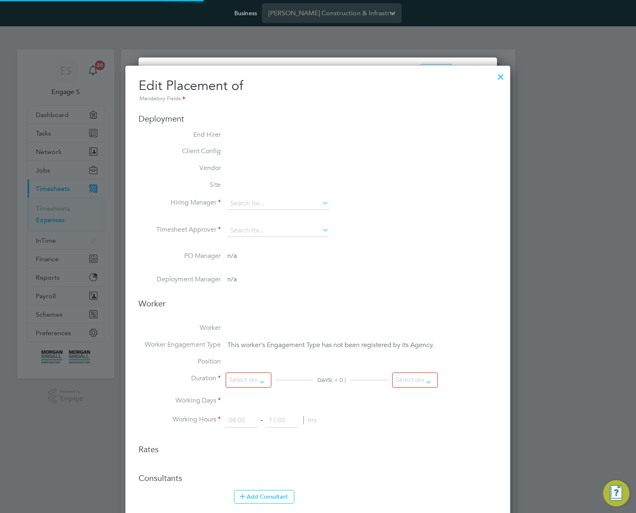
type input "08:00"
type input "18:00"
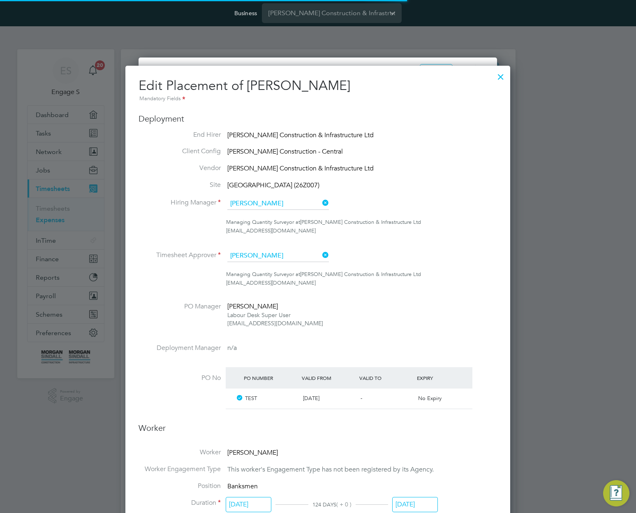
click at [302, 138] on span "[PERSON_NAME] Construction & Infrastructure Ltd" at bounding box center [300, 135] width 146 height 8
click at [307, 144] on ul "End Hirer Morgan Sindall Construction & Infrastructure Ltd Client Config Morgan…" at bounding box center [317, 275] width 358 height 289
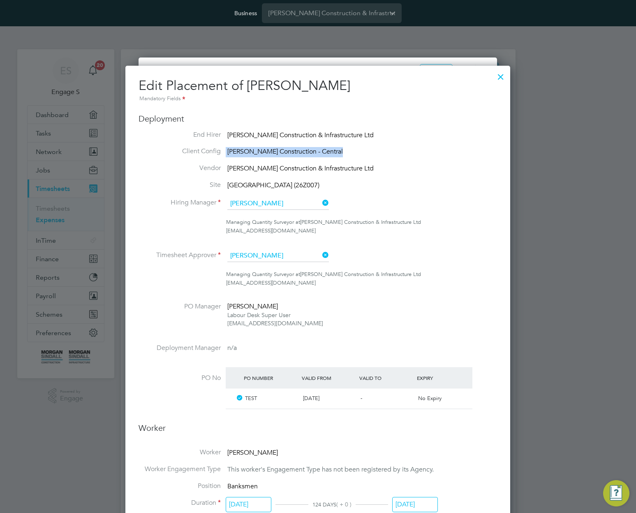
drag, startPoint x: 322, startPoint y: 151, endPoint x: 286, endPoint y: 142, distance: 37.6
click at [286, 142] on ul "End Hirer Morgan Sindall Construction & Infrastructure Ltd Client Config Morgan…" at bounding box center [317, 275] width 358 height 289
click at [253, 141] on ul "End Hirer Morgan Sindall Construction & Infrastructure Ltd Client Config Morgan…" at bounding box center [317, 275] width 358 height 289
drag, startPoint x: 258, startPoint y: 132, endPoint x: 244, endPoint y: 134, distance: 14.2
click at [244, 134] on span "[PERSON_NAME] Construction & Infrastructure Ltd" at bounding box center [300, 135] width 146 height 8
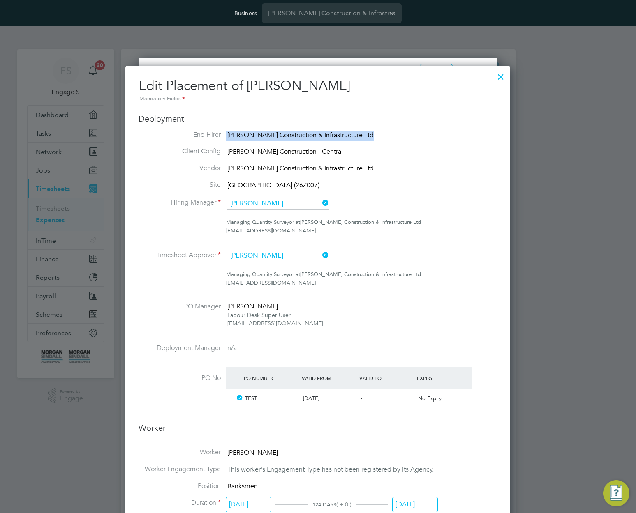
click at [244, 134] on span "[PERSON_NAME] Construction & Infrastructure Ltd" at bounding box center [300, 135] width 146 height 8
click at [307, 152] on span "Morgan Sindall Construction - Central" at bounding box center [284, 152] width 115 height 8
click at [299, 169] on span "[PERSON_NAME] Construction & Infrastructure Ltd" at bounding box center [300, 168] width 146 height 8
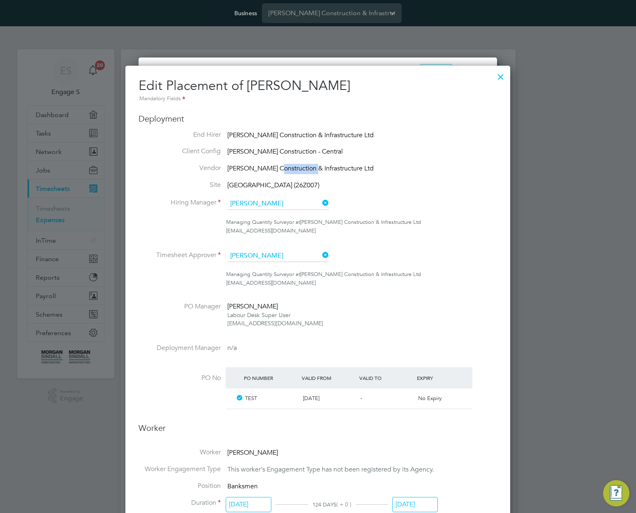
click at [299, 169] on span "[PERSON_NAME] Construction & Infrastructure Ltd" at bounding box center [300, 168] width 146 height 8
click at [272, 182] on span "Abergavenny School (26Z007)" at bounding box center [273, 185] width 92 height 8
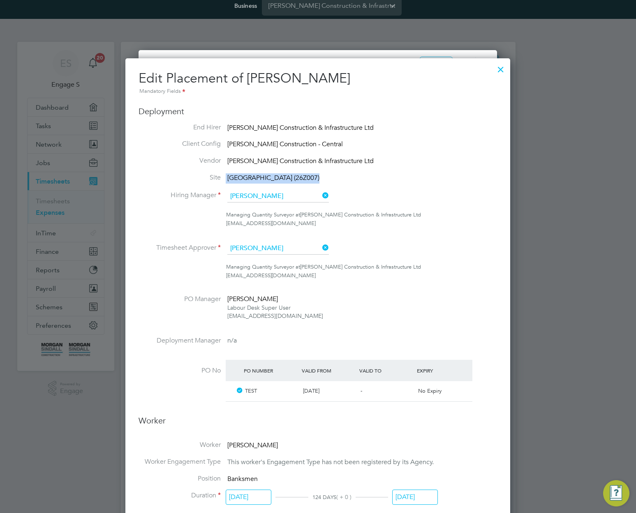
scroll to position [0, 0]
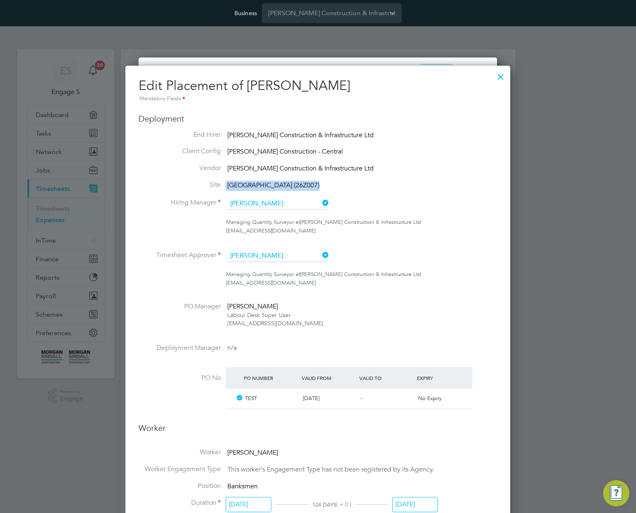
click at [503, 73] on div at bounding box center [500, 74] width 15 height 15
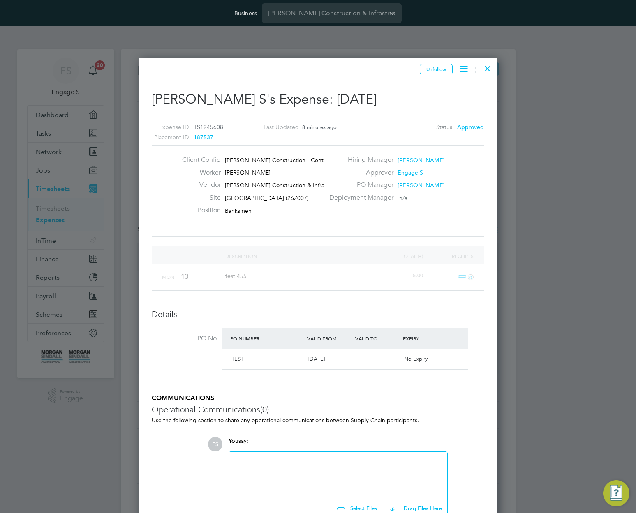
scroll to position [612, 359]
click at [486, 70] on div at bounding box center [487, 66] width 15 height 15
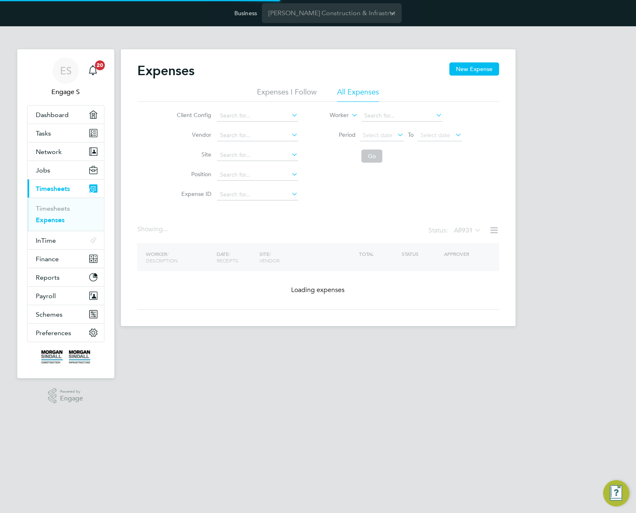
click at [484, 71] on button "New Expense" at bounding box center [474, 68] width 50 height 13
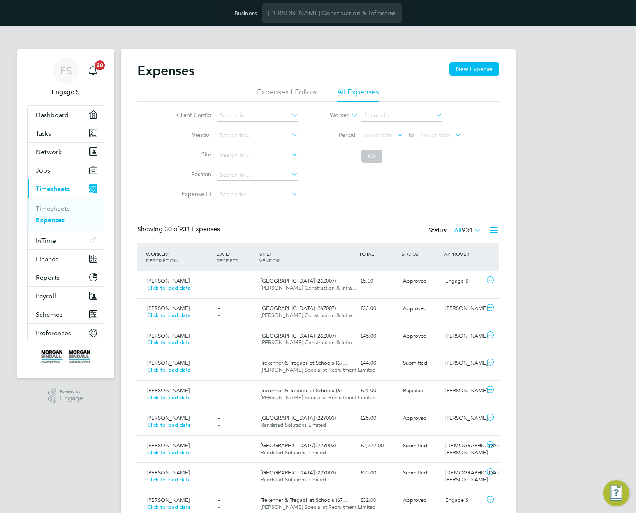
scroll to position [21, 71]
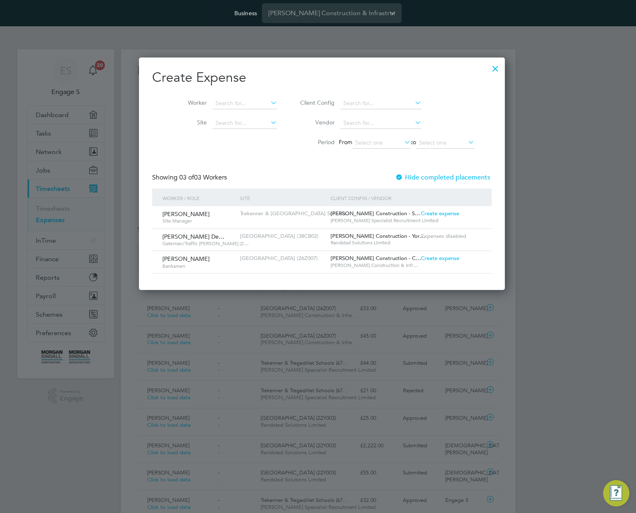
click at [428, 213] on span "Create expense" at bounding box center [440, 213] width 38 height 7
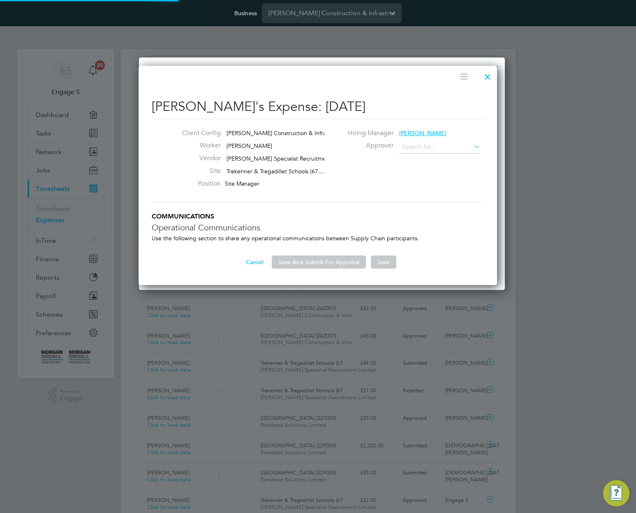
type input "[PERSON_NAME]"
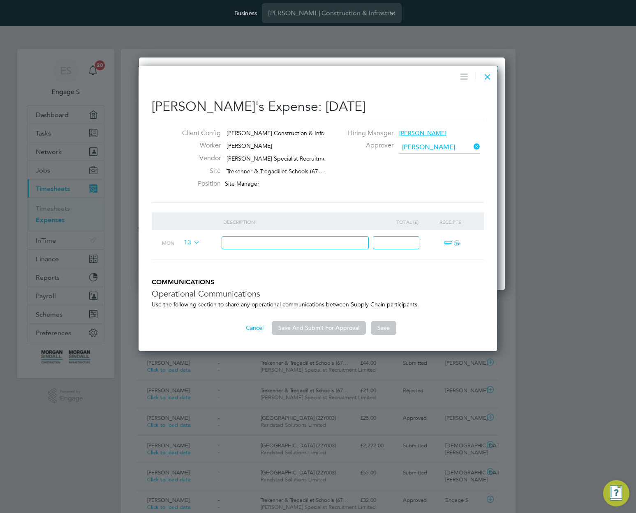
click at [290, 243] on input at bounding box center [295, 243] width 148 height 14
type input "3"
click at [381, 245] on input at bounding box center [396, 243] width 46 height 14
type input "33"
click at [330, 242] on input "3" at bounding box center [295, 243] width 148 height 14
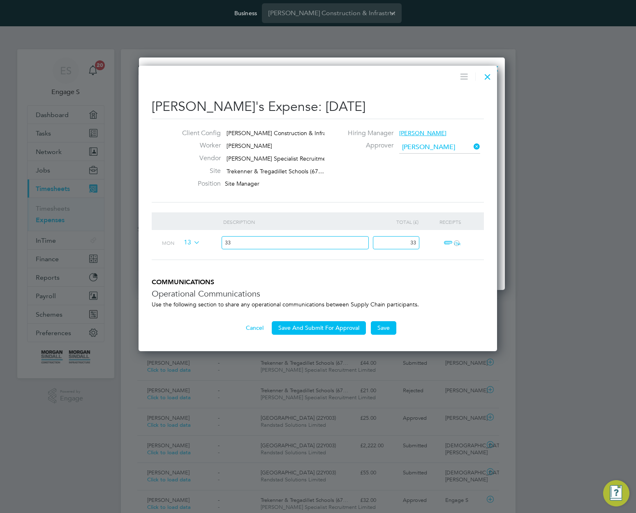
type input "333"
click at [341, 237] on input "333" at bounding box center [295, 243] width 148 height 14
click at [334, 243] on input "333" at bounding box center [295, 243] width 148 height 14
click at [332, 243] on input "333" at bounding box center [295, 243] width 148 height 14
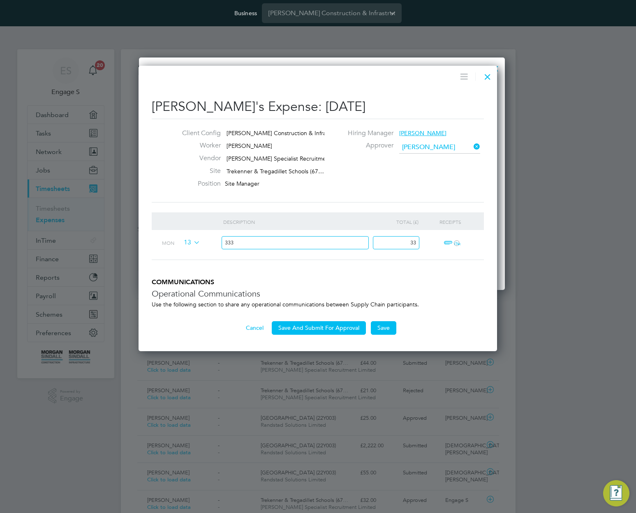
click at [313, 247] on input "333" at bounding box center [295, 243] width 148 height 14
click at [311, 245] on input "333" at bounding box center [295, 243] width 148 height 14
click at [314, 263] on li "Description Total (£) Receipts Mon 13 33 ï¼‹" at bounding box center [318, 245] width 332 height 66
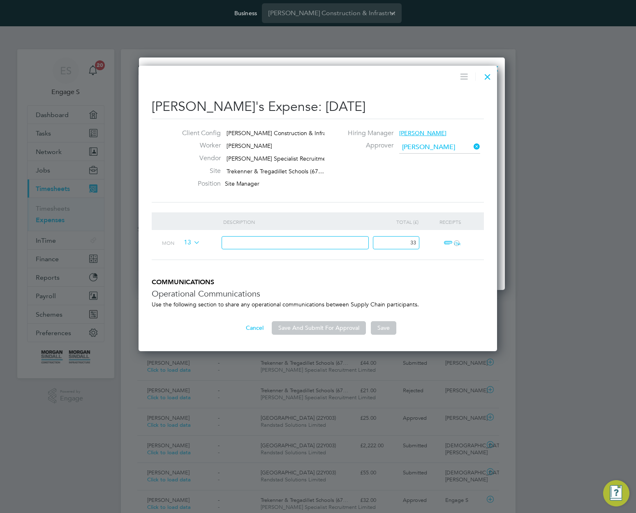
drag, startPoint x: 314, startPoint y: 263, endPoint x: 329, endPoint y: 273, distance: 17.4
click at [315, 264] on li "Description Total (£) Receipts Mon 13 33 ï¼‹" at bounding box center [318, 245] width 332 height 66
click at [405, 246] on input "33" at bounding box center [396, 243] width 46 height 14
click at [359, 277] on li "Description Total (£) Receipts Mon 13 33 ï¼‹" at bounding box center [318, 245] width 332 height 66
click at [487, 77] on div at bounding box center [487, 74] width 15 height 15
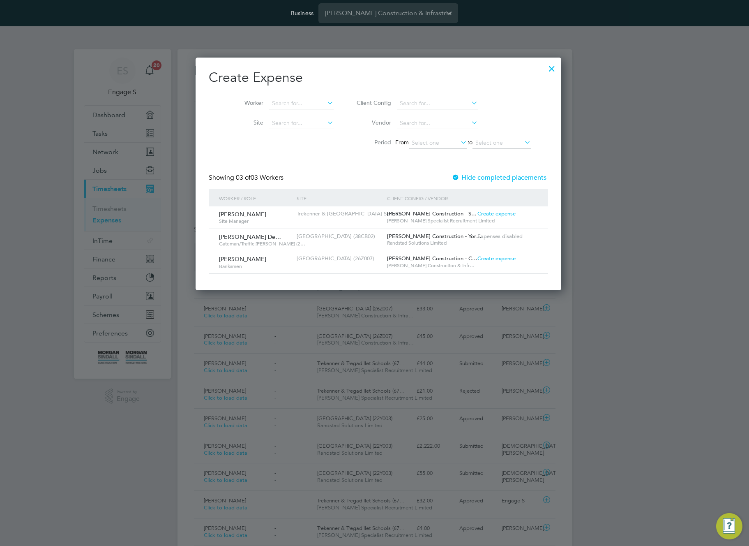
click at [484, 258] on span "Create expense" at bounding box center [496, 258] width 38 height 7
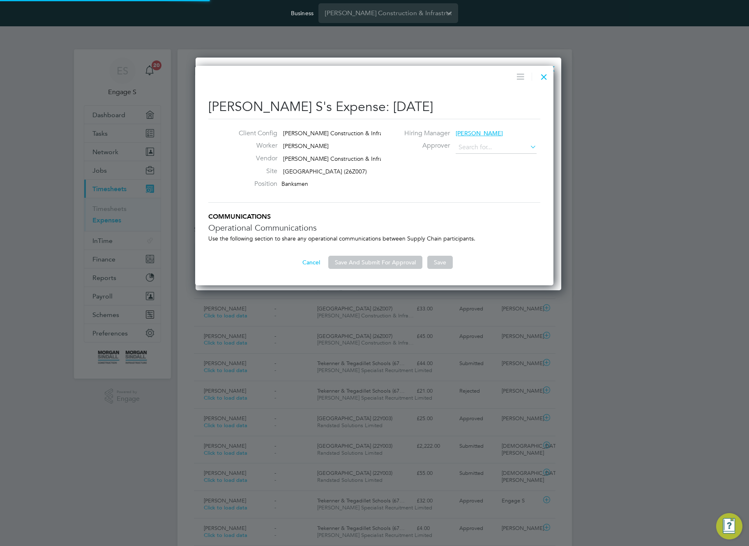
scroll to position [13, 149]
type input "[PERSON_NAME]"
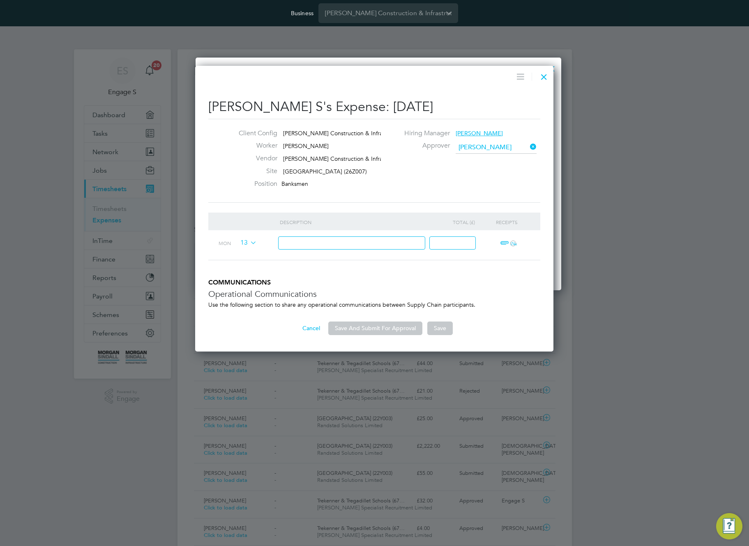
click at [399, 241] on input at bounding box center [352, 243] width 148 height 14
type input "test"
click at [437, 246] on input at bounding box center [452, 243] width 46 height 14
click at [437, 246] on input "23" at bounding box center [452, 243] width 46 height 14
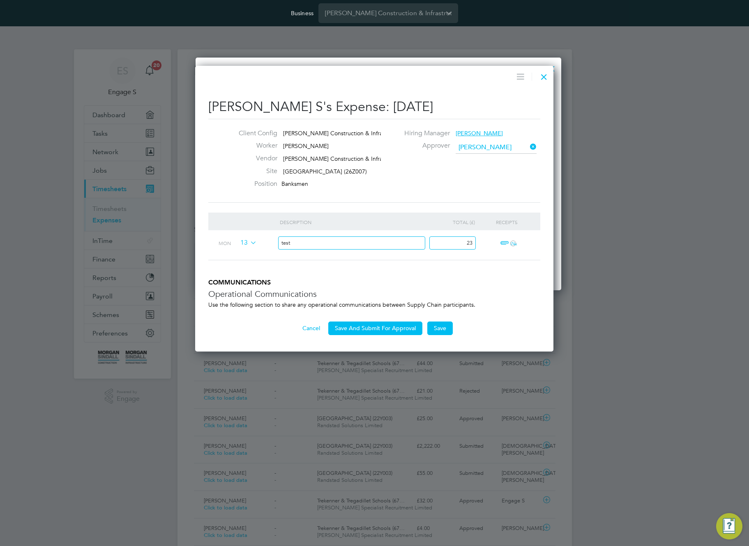
click at [437, 246] on input "23" at bounding box center [452, 243] width 46 height 14
type input "90"
click at [370, 329] on button "Save And Submit For Approval" at bounding box center [375, 327] width 94 height 13
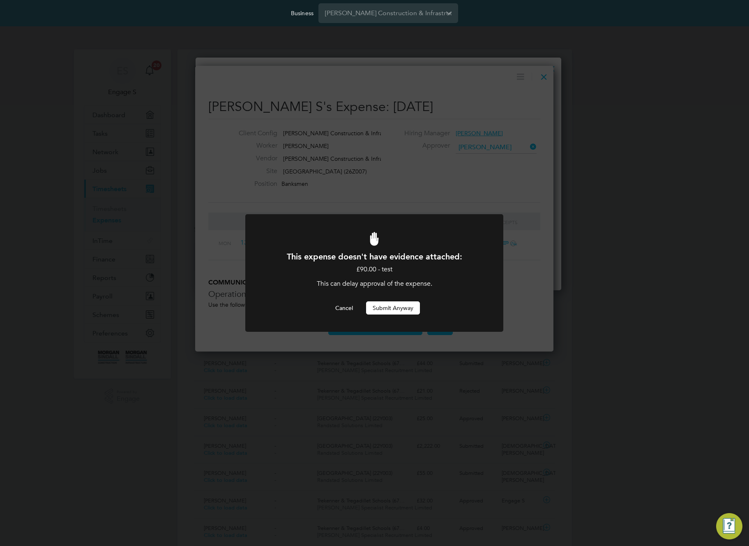
click at [392, 309] on button "Submit Anyway" at bounding box center [393, 307] width 54 height 13
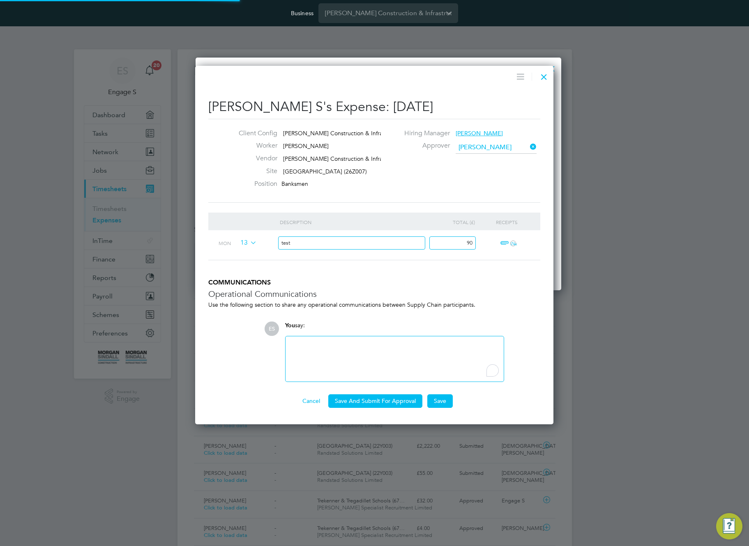
scroll to position [4, 4]
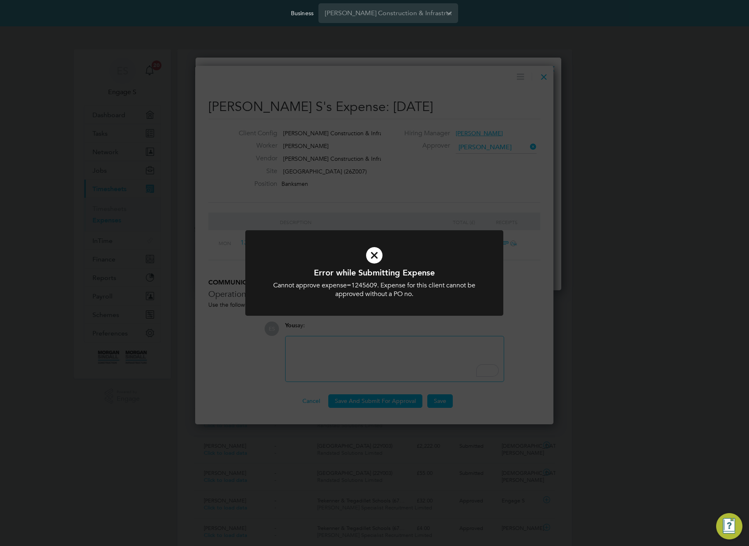
click at [455, 200] on div "Error while Submitting Expense Cannot approve expense=1245609. Expense for this…" at bounding box center [374, 273] width 749 height 546
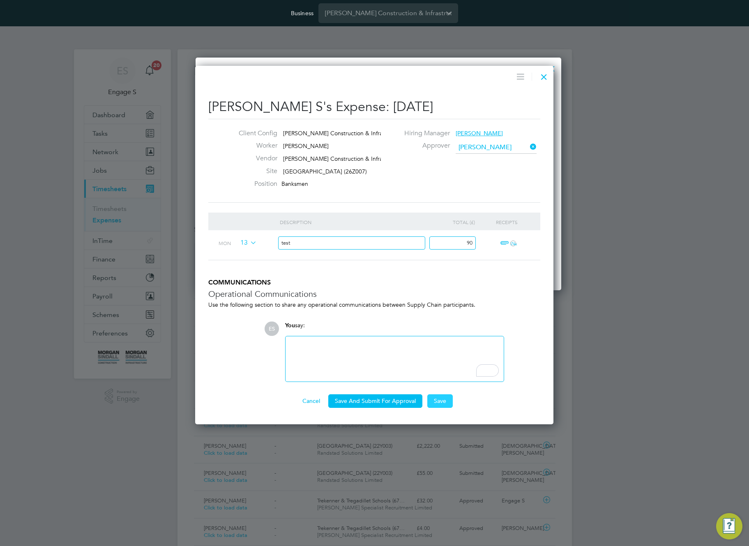
click at [440, 401] on button "Save" at bounding box center [439, 400] width 25 height 13
click at [438, 401] on button "Save" at bounding box center [439, 400] width 25 height 13
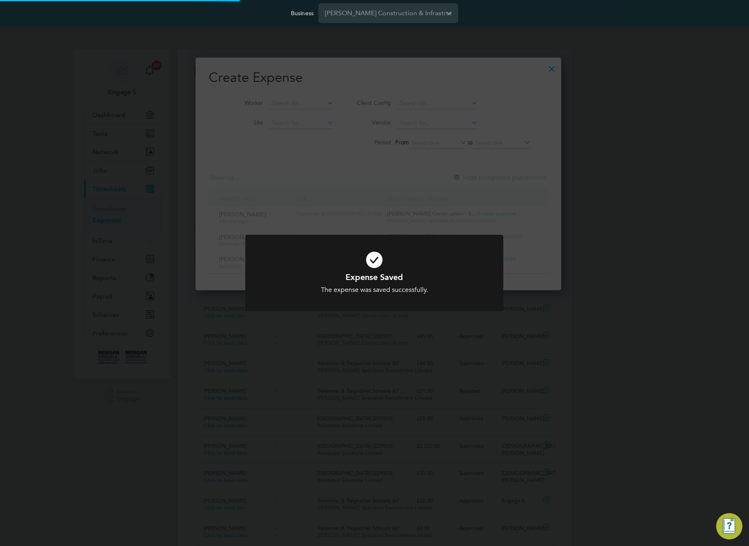
click at [508, 225] on div "Expense Saved The expense was saved successfully. Cancel Okay" at bounding box center [374, 273] width 749 height 546
drag, startPoint x: 525, startPoint y: 89, endPoint x: 542, endPoint y: 72, distance: 24.1
click at [528, 86] on div "Expense Saved The expense was saved successfully. Cancel Okay" at bounding box center [374, 273] width 749 height 546
click at [540, 68] on div "Expense Saved The expense was saved successfully. Cancel Okay" at bounding box center [374, 273] width 749 height 546
click at [544, 69] on div "Expense Saved The expense was saved successfully. Cancel Okay" at bounding box center [374, 273] width 749 height 546
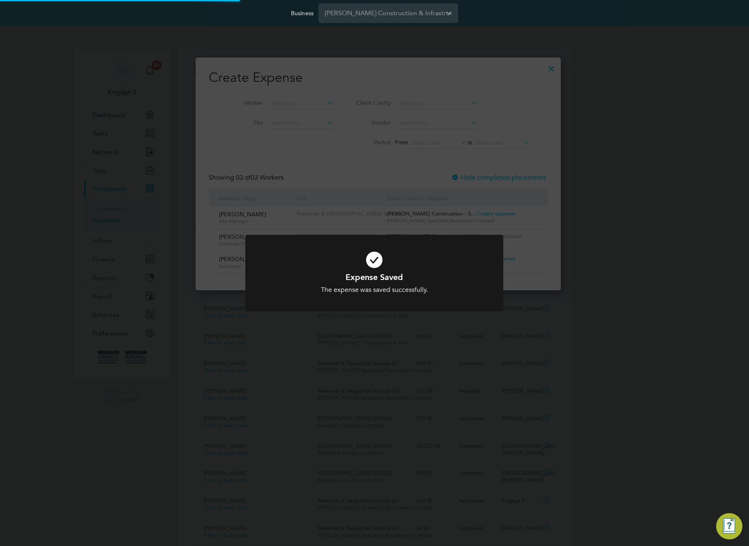
click at [542, 72] on div "Expense Saved The expense was saved successfully. Cancel Okay" at bounding box center [374, 273] width 749 height 546
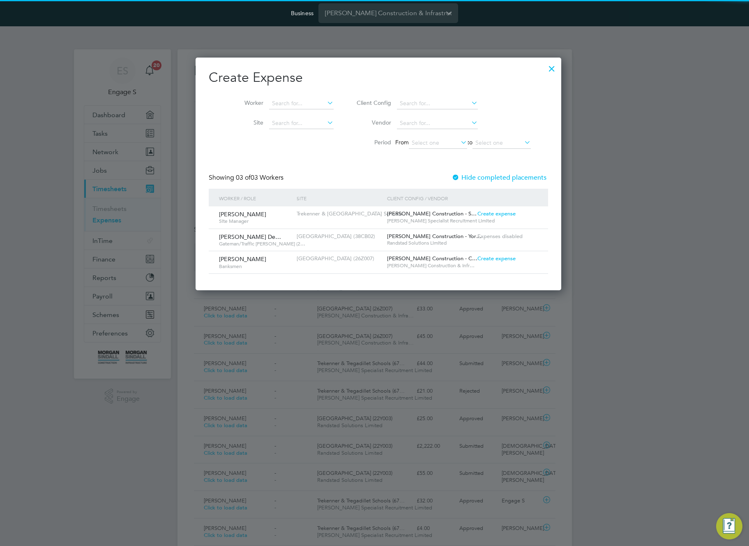
scroll to position [4, 4]
click at [544, 69] on div at bounding box center [551, 66] width 15 height 15
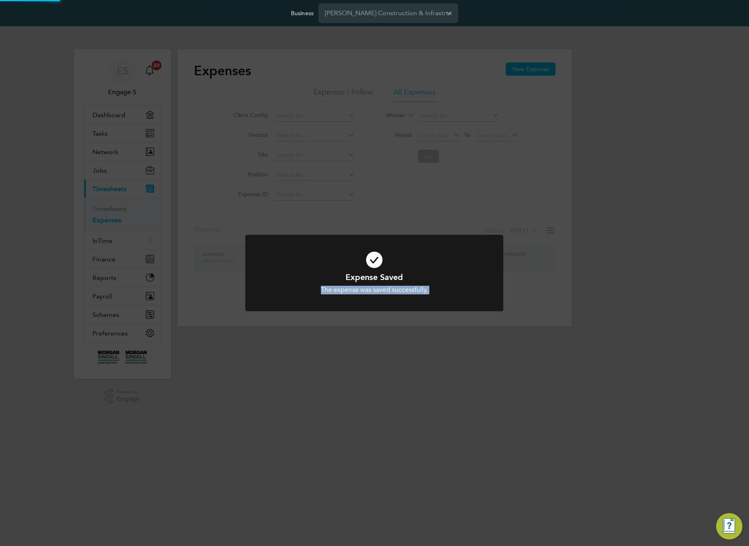
click at [523, 167] on div "Expense Saved The expense was saved successfully. Cancel Okay" at bounding box center [374, 273] width 749 height 546
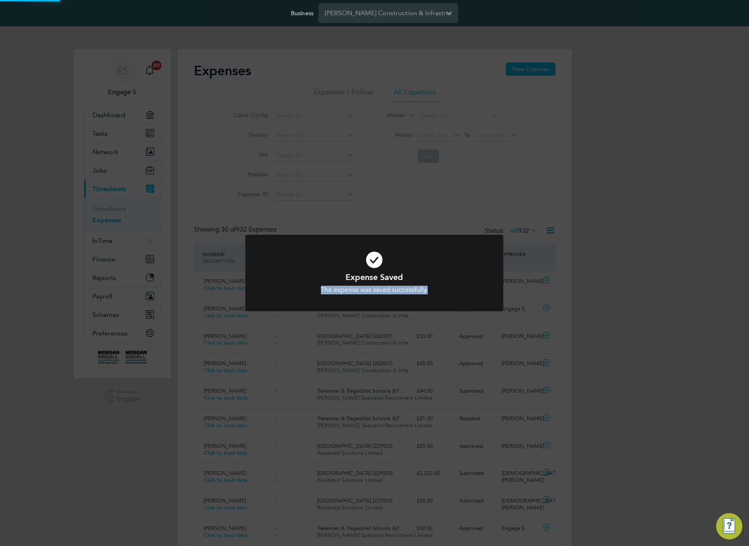
click at [523, 167] on div "Expense Saved The expense was saved successfully. Cancel Okay" at bounding box center [374, 273] width 749 height 546
click at [511, 172] on div "Expense Saved The expense was saved successfully. Cancel Okay" at bounding box center [374, 273] width 749 height 546
click at [523, 286] on div "Expense Saved The expense was saved successfully. Cancel Okay" at bounding box center [374, 273] width 749 height 546
click at [557, 276] on div "Expense Saved The expense was saved successfully. Cancel Okay" at bounding box center [374, 273] width 749 height 546
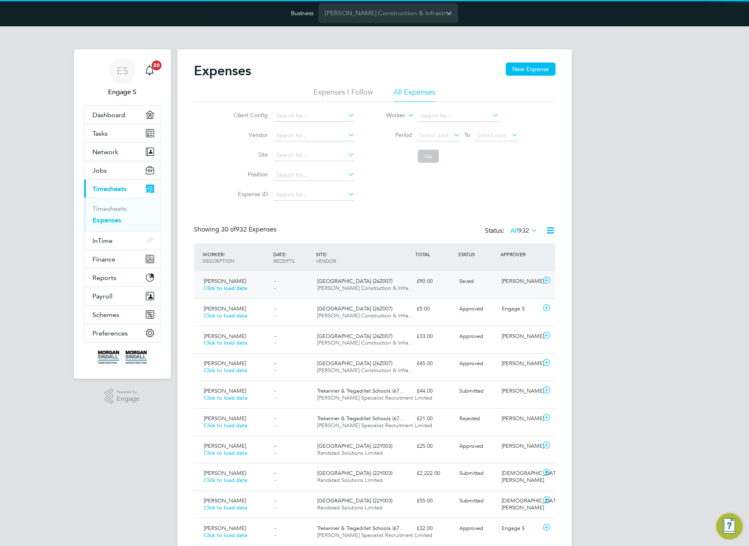
click at [504, 282] on div "Adam L" at bounding box center [519, 281] width 43 height 14
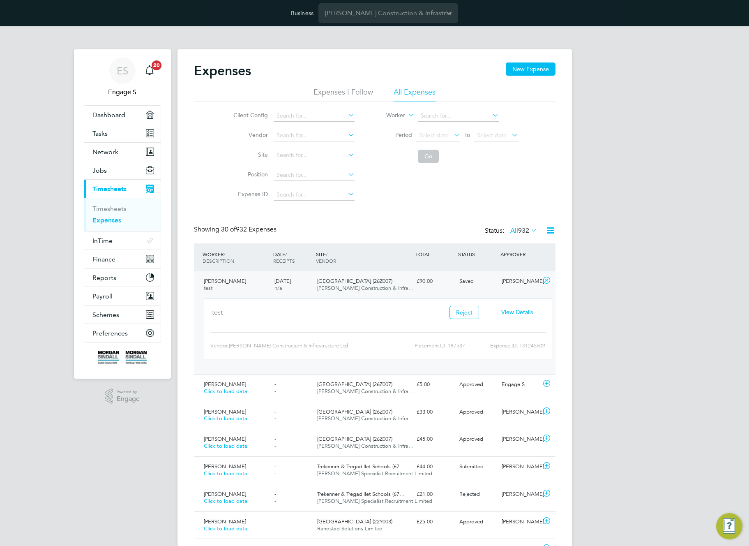
click at [514, 311] on span "View Details" at bounding box center [517, 311] width 32 height 7
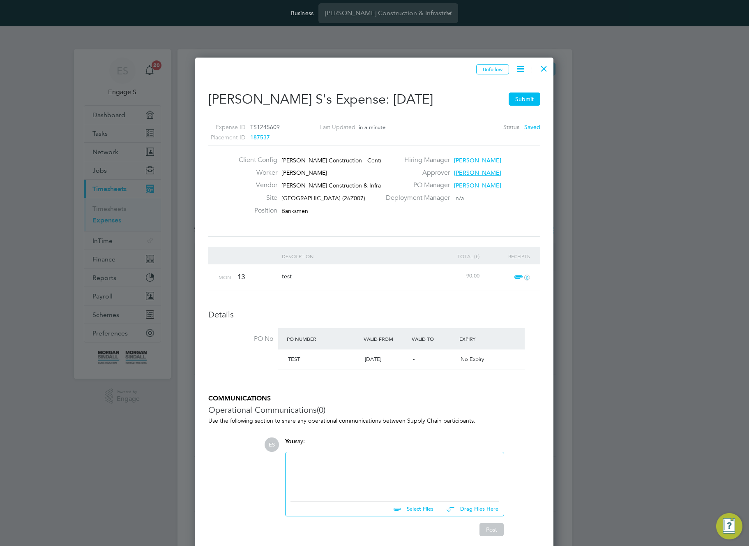
drag, startPoint x: 519, startPoint y: 98, endPoint x: 286, endPoint y: 355, distance: 346.4
click at [519, 98] on button "Submit" at bounding box center [525, 98] width 32 height 13
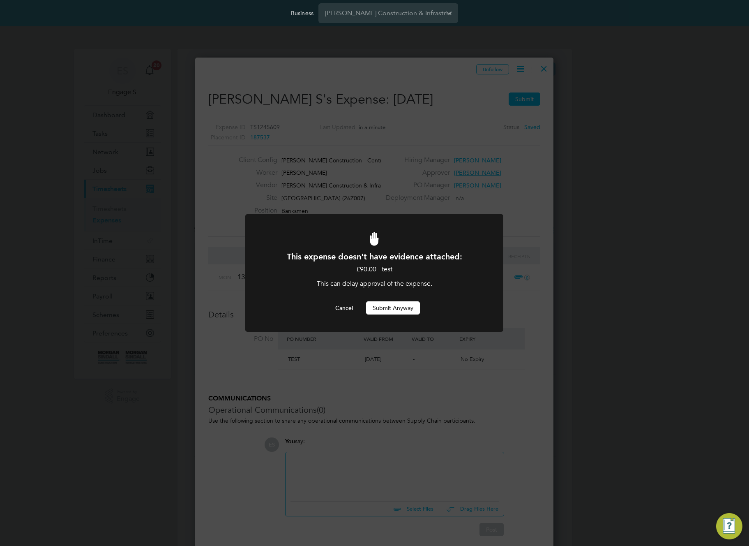
click at [410, 308] on button "Submit Anyway" at bounding box center [393, 307] width 54 height 13
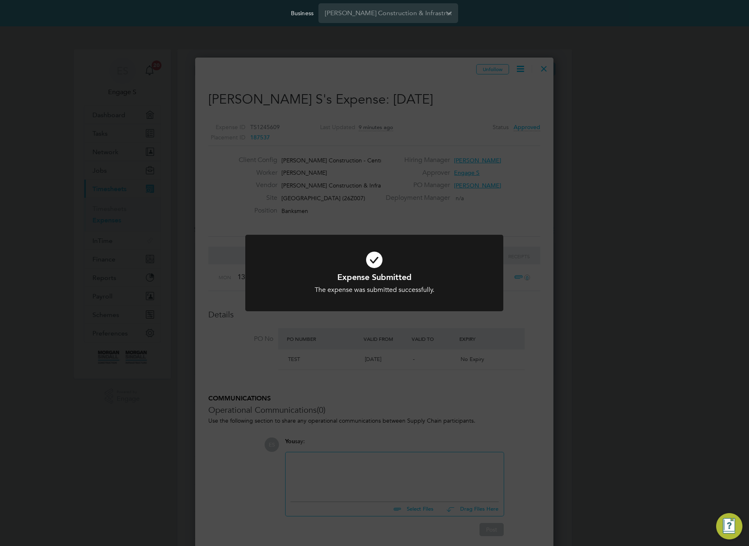
click at [409, 108] on div "Expense Submitted The expense was submitted successfully. Cancel Okay" at bounding box center [374, 273] width 749 height 546
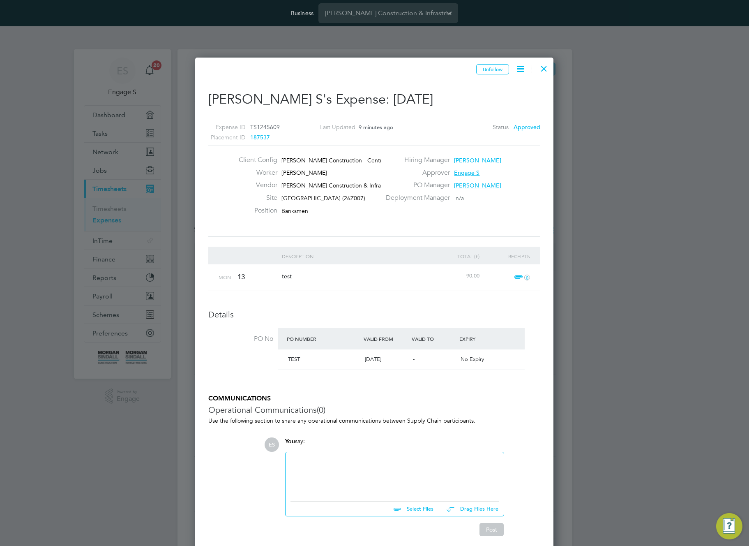
click at [539, 67] on div at bounding box center [544, 66] width 15 height 15
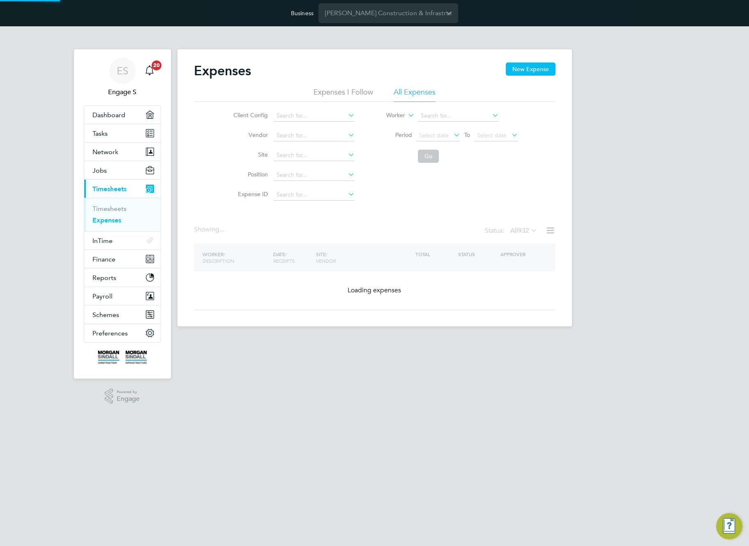
click at [460, 65] on div "Expenses New Expense" at bounding box center [375, 74] width 362 height 25
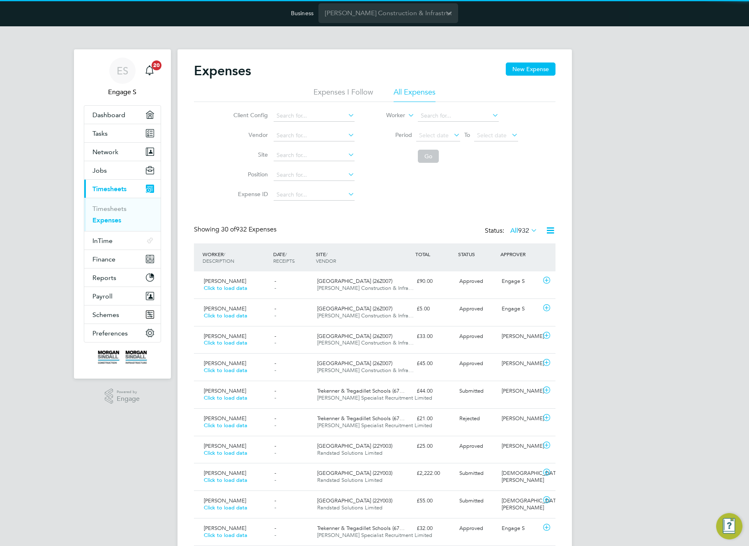
scroll to position [21, 71]
click at [386, 284] on span "Abergavenny School (26Z007)" at bounding box center [354, 280] width 75 height 7
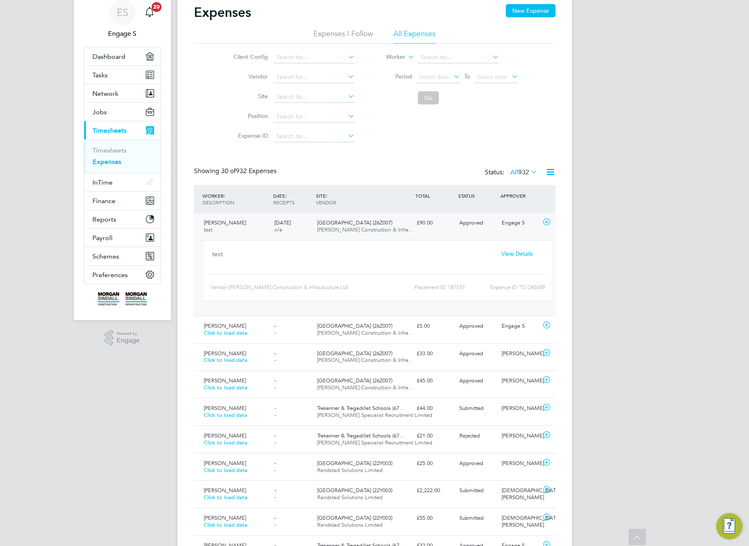
scroll to position [0, 0]
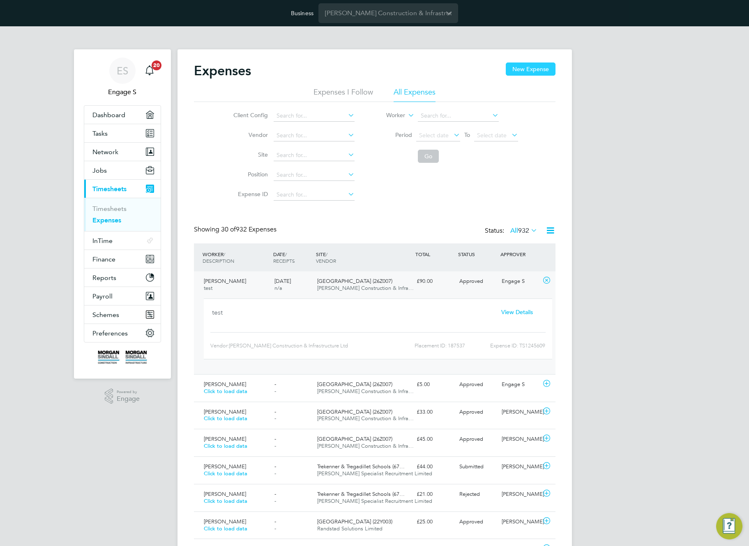
click at [539, 66] on button "New Expense" at bounding box center [531, 68] width 50 height 13
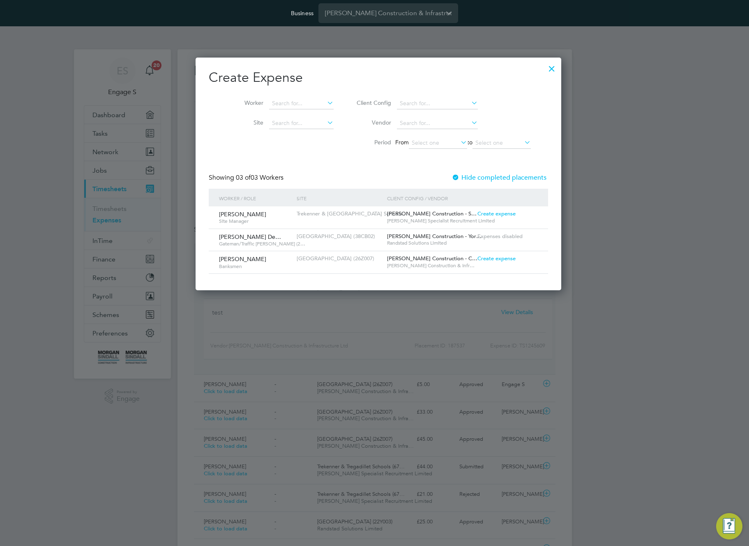
scroll to position [16, 89]
click at [420, 235] on span "Morgan Sindall Construction - Yor…" at bounding box center [434, 236] width 94 height 7
click at [452, 177] on div at bounding box center [456, 178] width 8 height 8
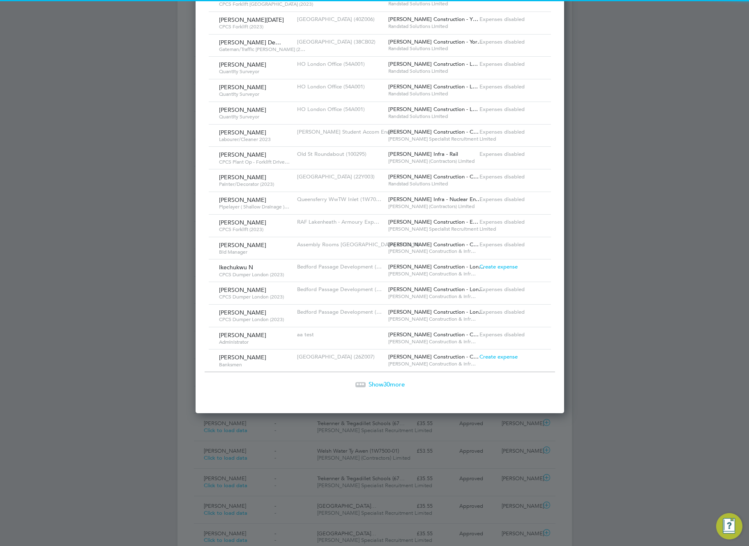
scroll to position [865, 358]
click at [479, 266] on span "Create expense" at bounding box center [498, 266] width 38 height 7
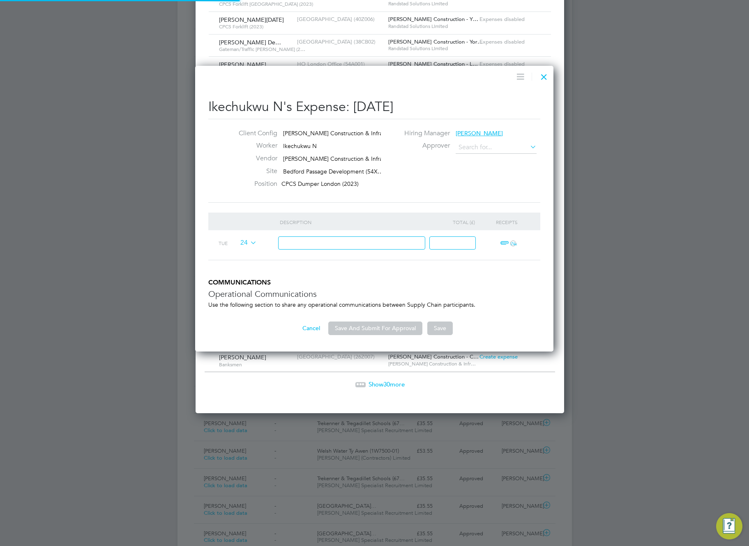
type input "Adrian A"
click at [383, 246] on input at bounding box center [352, 243] width 148 height 14
type input "tt"
click at [455, 242] on input at bounding box center [452, 243] width 46 height 14
type input "4"
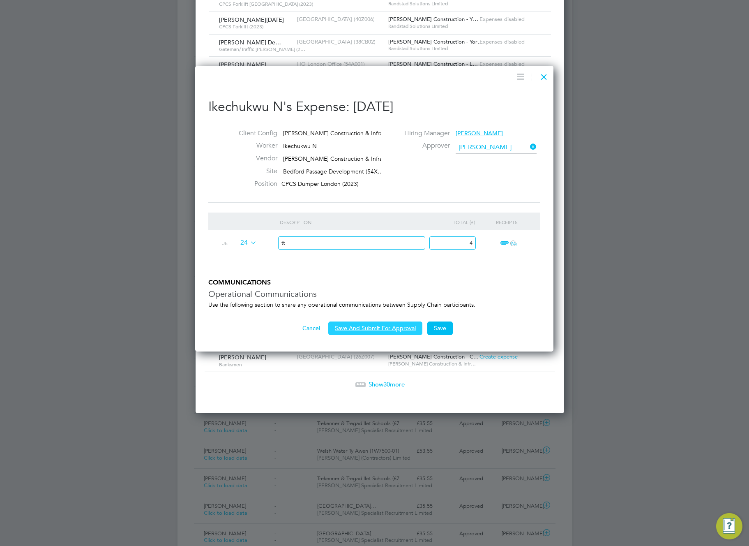
click at [383, 331] on button "Save And Submit For Approval" at bounding box center [375, 327] width 94 height 13
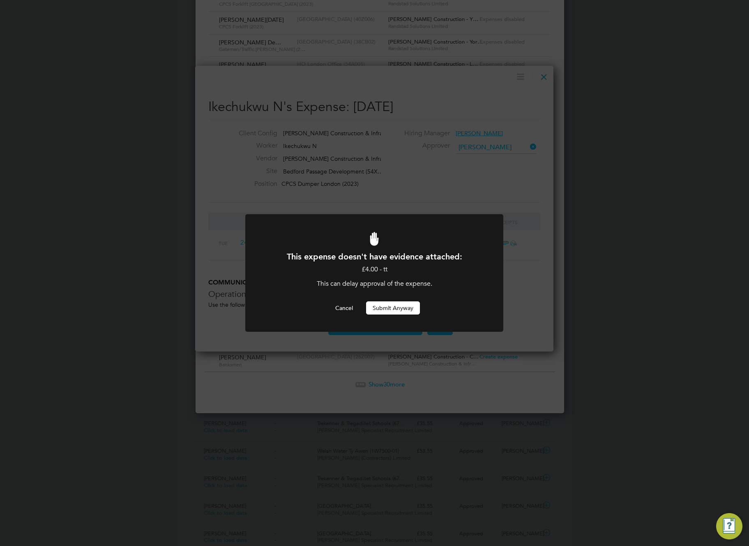
click at [400, 310] on button "Submit Anyway" at bounding box center [393, 307] width 54 height 13
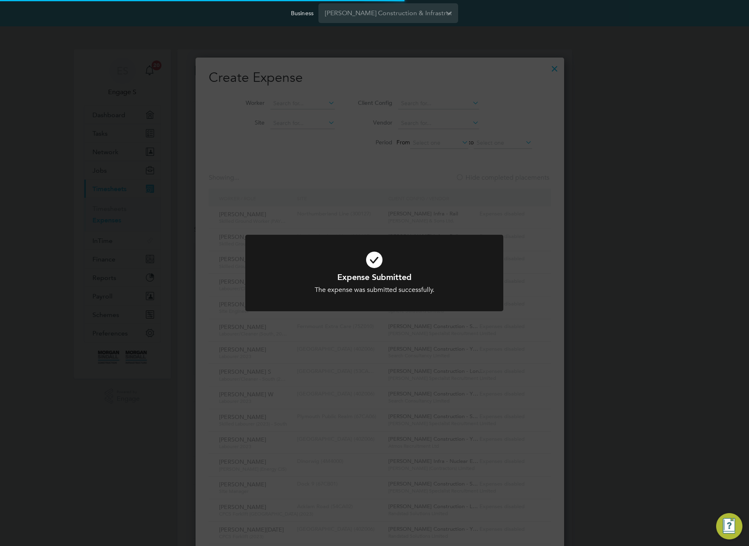
click at [471, 166] on div "Expense Submitted The expense was submitted successfully. Cancel Okay" at bounding box center [374, 273] width 749 height 546
click at [489, 129] on div "Expense Submitted The expense was submitted successfully. Cancel Okay" at bounding box center [374, 273] width 749 height 546
click at [538, 73] on div "Expense Submitted The expense was submitted successfully. Cancel Okay" at bounding box center [374, 273] width 749 height 546
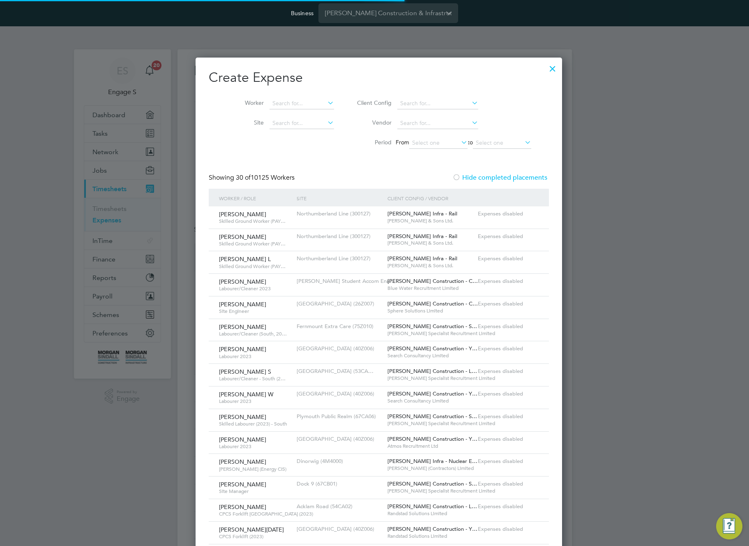
click at [540, 65] on div "Expense Submitted The expense was submitted successfully. Cancel Okay" at bounding box center [374, 273] width 749 height 546
click at [543, 69] on div "Expense Submitted The expense was submitted successfully. Cancel Okay" at bounding box center [374, 273] width 749 height 546
click at [539, 76] on div "Expense Submitted The expense was submitted successfully. Cancel Okay" at bounding box center [374, 273] width 749 height 546
click at [545, 66] on div at bounding box center [552, 66] width 15 height 15
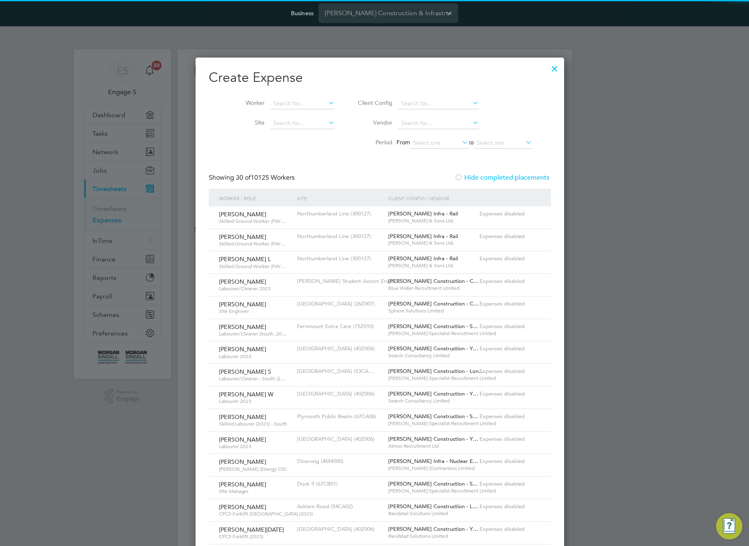
click at [547, 69] on div at bounding box center [554, 66] width 15 height 15
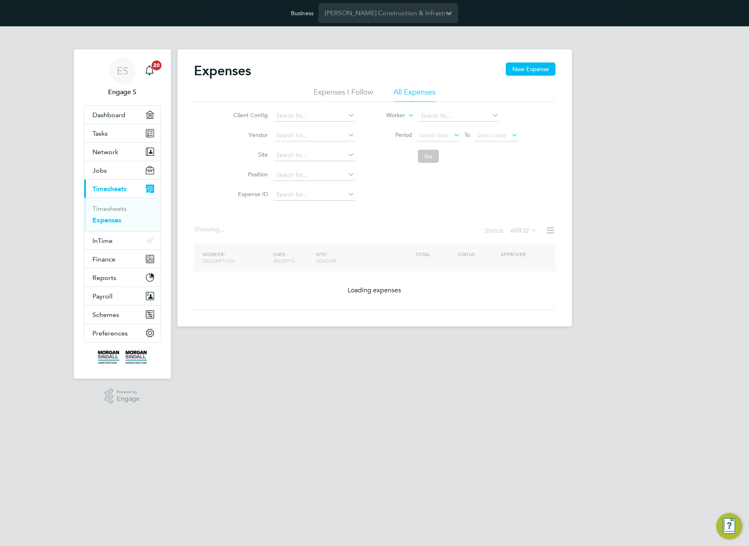
click at [547, 69] on div at bounding box center [554, 66] width 15 height 15
click at [541, 194] on div "Client Config Vendor Site Position Expense ID Worker Period Select date To Sele…" at bounding box center [375, 153] width 362 height 103
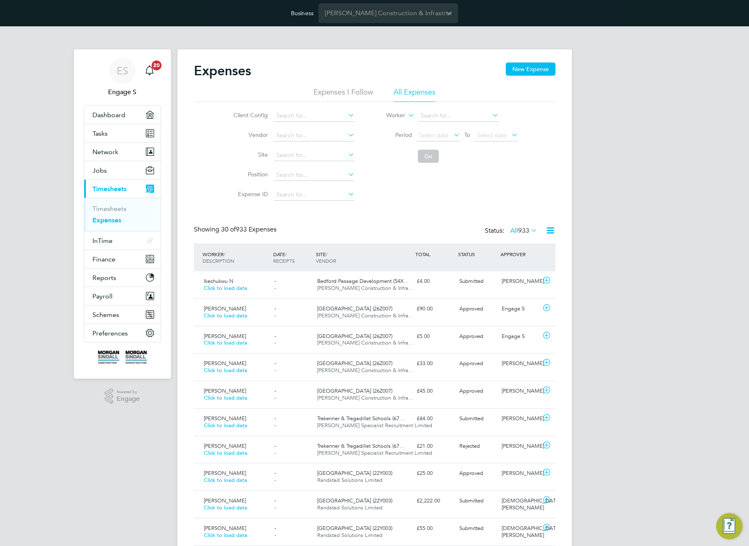
click at [467, 174] on div "Client Config Vendor Site Position Expense ID Worker Period Select date To Sele…" at bounding box center [375, 153] width 362 height 103
drag, startPoint x: 540, startPoint y: 135, endPoint x: 558, endPoint y: 126, distance: 20.8
click at [543, 132] on div "Client Config Vendor Site Position Expense ID Worker Period Select date To Sele…" at bounding box center [375, 153] width 362 height 103
drag, startPoint x: 601, startPoint y: 51, endPoint x: 446, endPoint y: 203, distance: 217.0
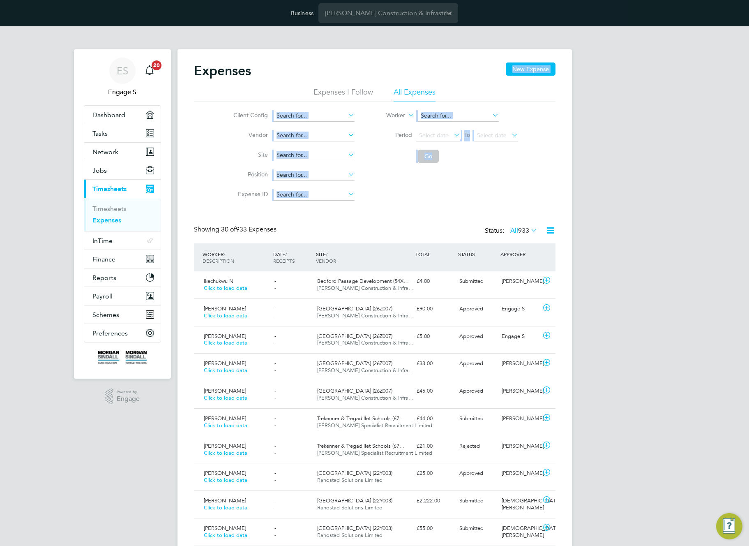
drag, startPoint x: 442, startPoint y: 211, endPoint x: 308, endPoint y: 86, distance: 183.4
click at [263, 69] on div "Expenses New Expense" at bounding box center [375, 74] width 362 height 25
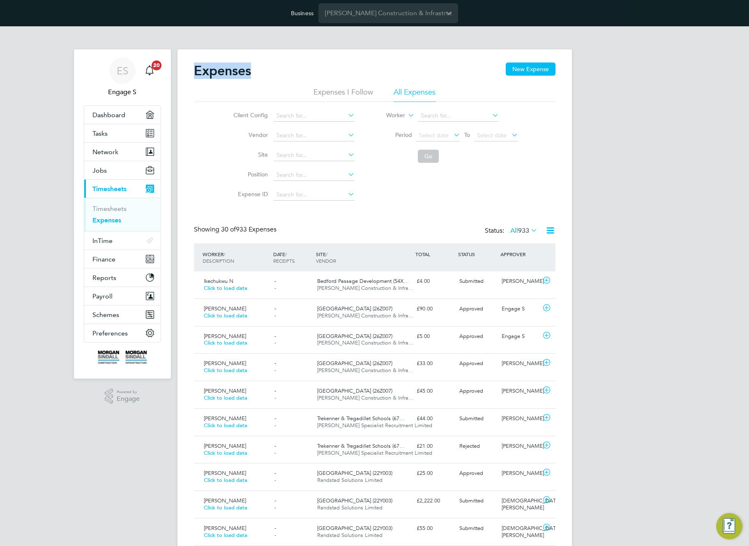
click at [221, 75] on h2 "Expenses" at bounding box center [222, 70] width 57 height 16
click at [404, 64] on div "Expenses New Expense" at bounding box center [375, 74] width 362 height 25
click at [485, 276] on div "Submitted" at bounding box center [477, 281] width 43 height 14
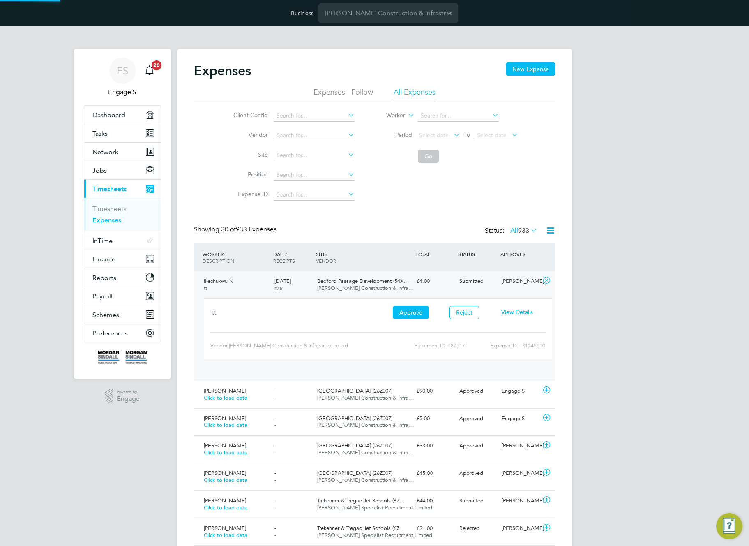
scroll to position [14, 148]
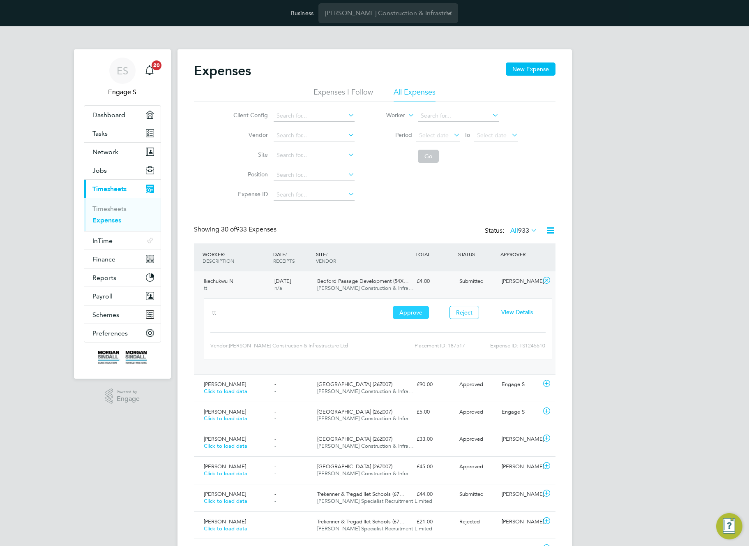
click at [415, 314] on button "Approve" at bounding box center [411, 312] width 36 height 13
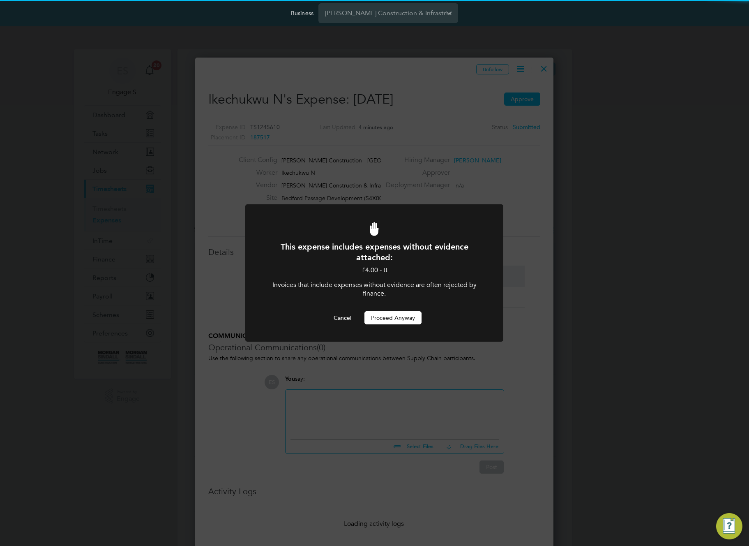
scroll to position [13, 149]
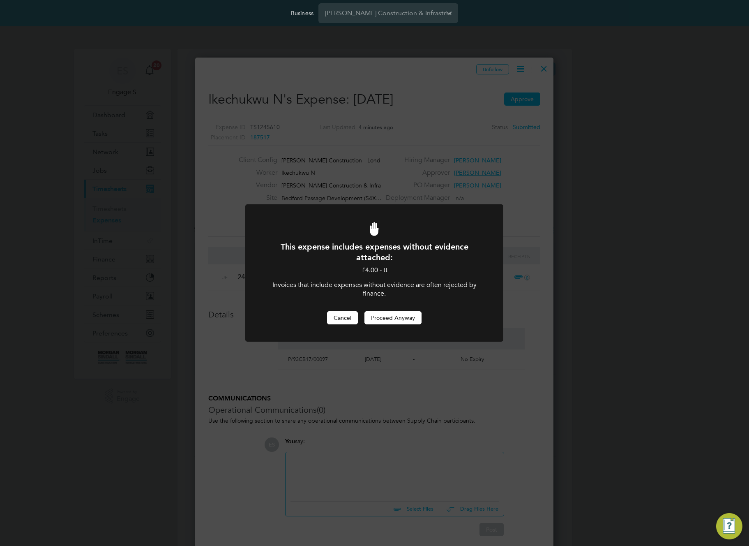
click at [342, 319] on button "Cancel" at bounding box center [342, 317] width 31 height 13
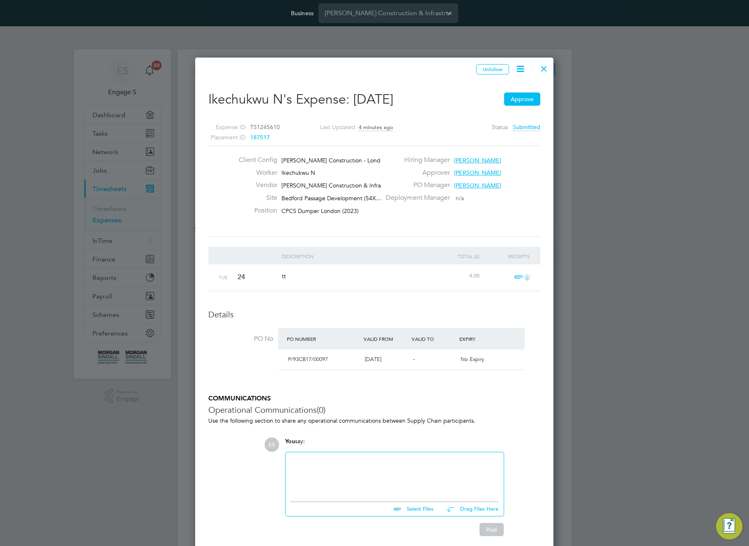
click at [334, 160] on span "Morgan Sindall Construction - Lond…" at bounding box center [333, 160] width 105 height 7
click at [360, 159] on span "Morgan Sindall Construction - Lond…" at bounding box center [333, 160] width 105 height 7
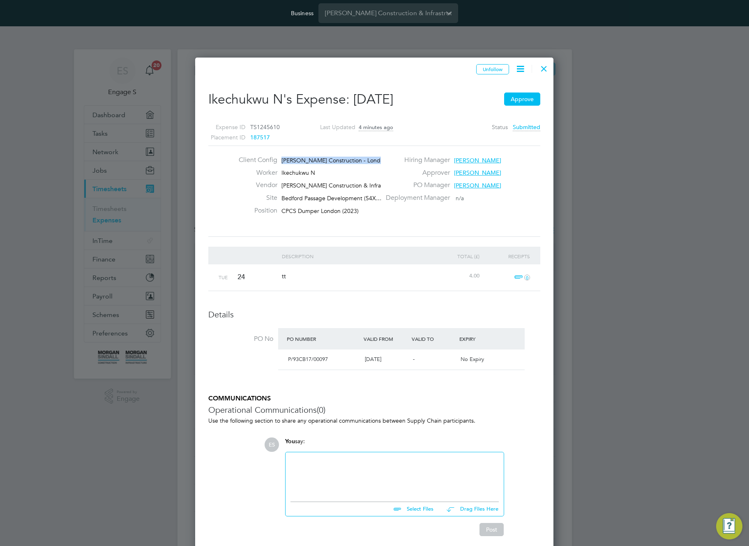
click at [262, 136] on span "187517" at bounding box center [260, 137] width 20 height 7
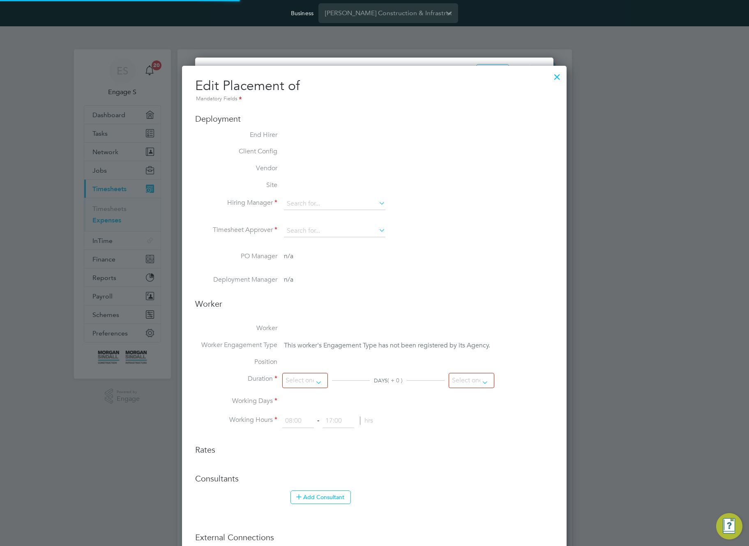
scroll to position [17, 359]
type input "Adam G"
type input "Adrian A"
type input "09 Jun 2025"
type input "23 Jun 2025"
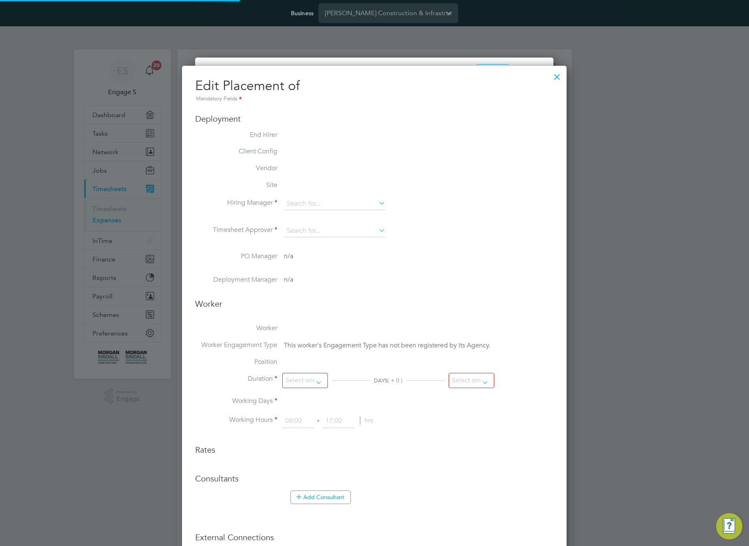
type input "08:00"
type input "18:00"
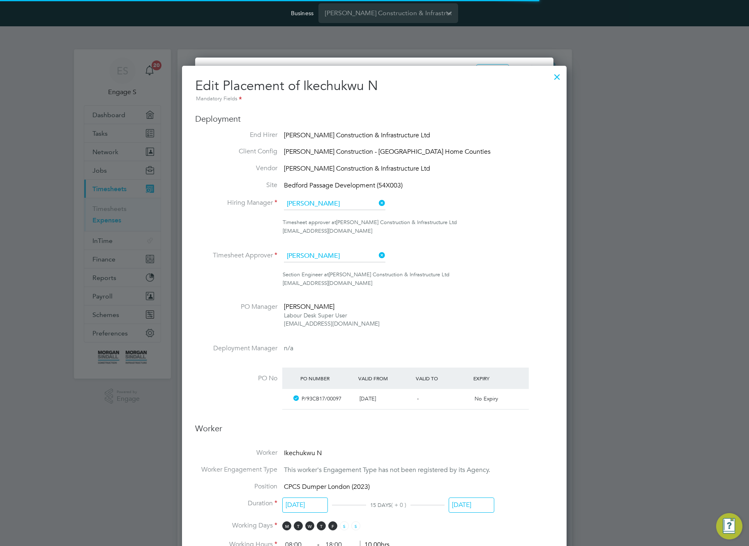
click at [326, 152] on span "Morgan Sindall Construction - London Home Counties" at bounding box center [387, 152] width 207 height 8
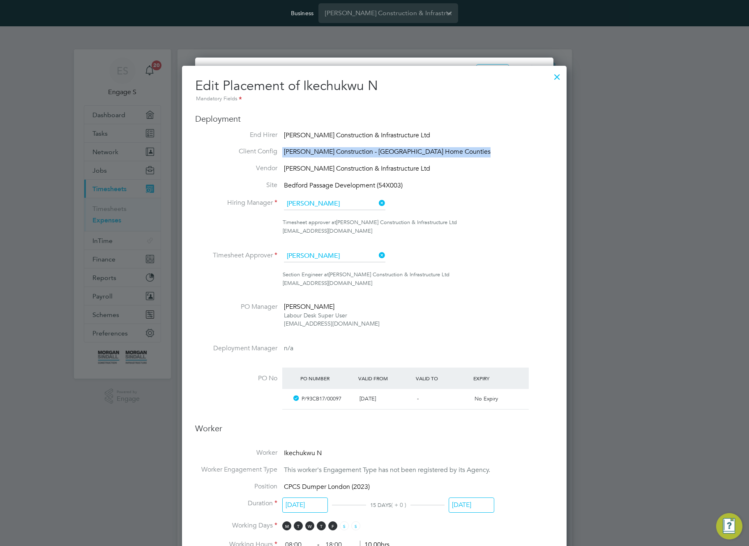
click at [326, 152] on span "Morgan Sindall Construction - London Home Counties" at bounding box center [387, 152] width 207 height 8
copy ul "Morgan Sindall Construction - London Home Counties Vendor"
click at [498, 132] on li "End Hirer Morgan Sindall Construction & Infrastructure Ltd" at bounding box center [374, 136] width 358 height 10
click at [498, 133] on li "End Hirer Morgan Sindall Construction & Infrastructure Ltd" at bounding box center [374, 136] width 358 height 10
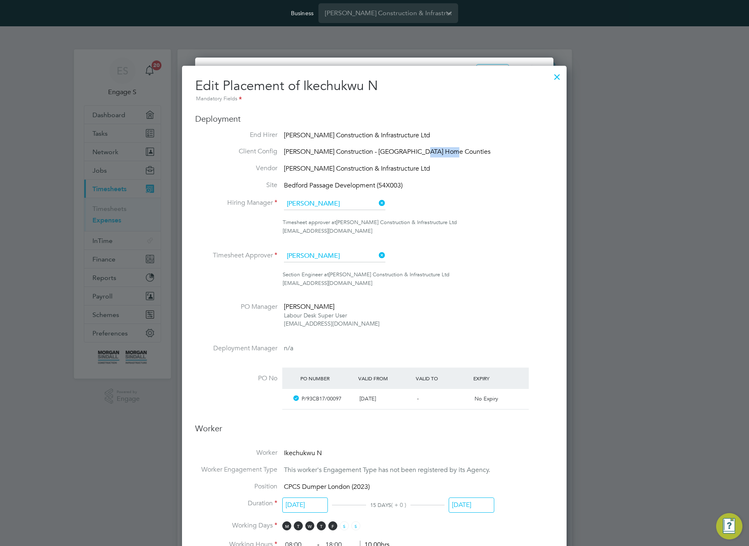
drag, startPoint x: 471, startPoint y: 146, endPoint x: 441, endPoint y: 151, distance: 30.0
click at [441, 151] on span "Morgan Sindall Construction - London Home Counties" at bounding box center [387, 152] width 207 height 8
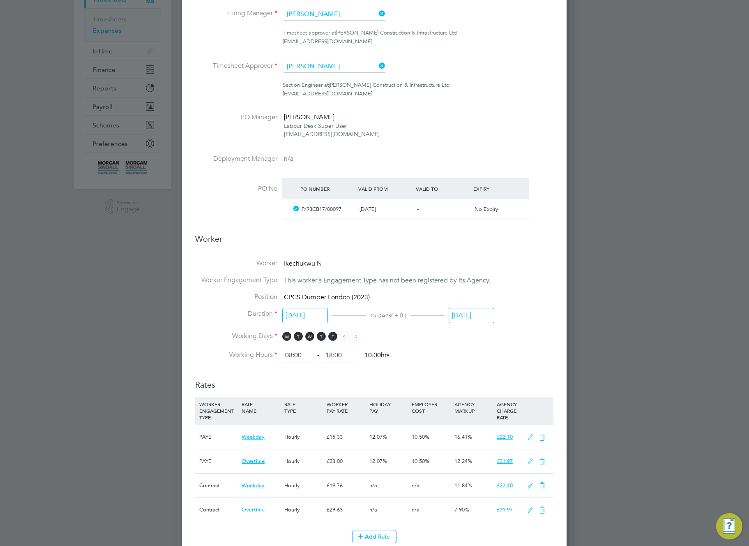
scroll to position [292, 0]
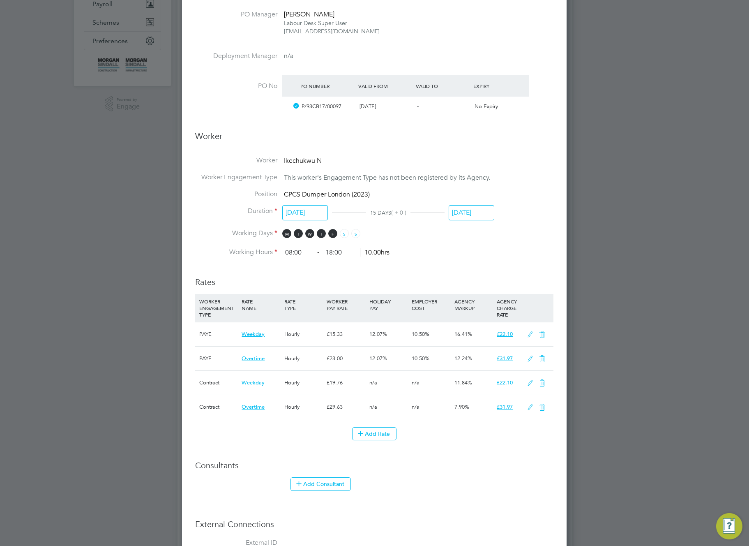
click at [481, 214] on input "23 Jun 2025" at bounding box center [472, 212] width 46 height 15
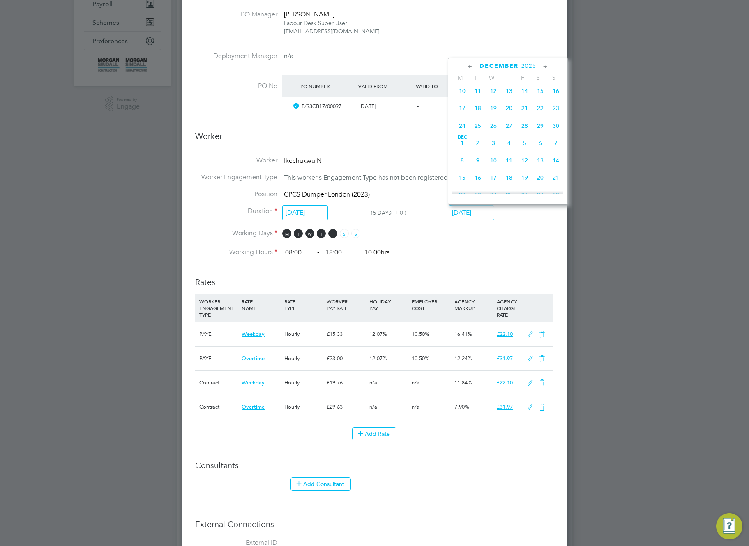
scroll to position [818, 0]
click at [491, 171] on span "31" at bounding box center [494, 163] width 16 height 16
type input "31 Dec 2025"
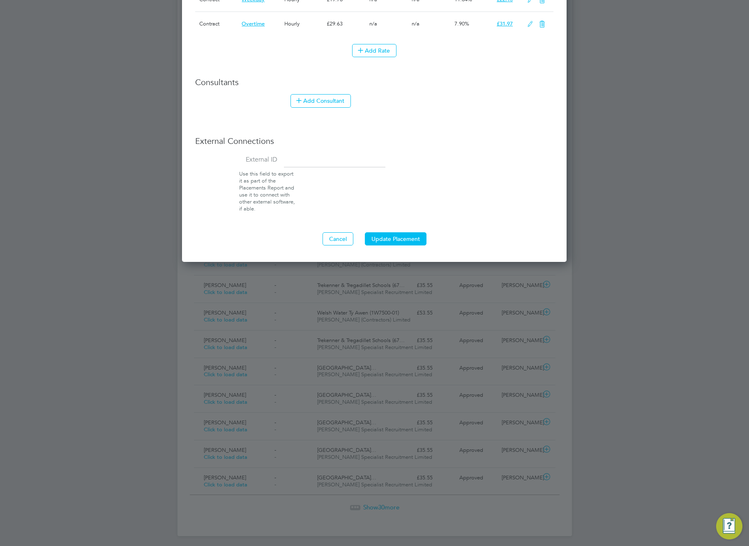
scroll to position [678, 0]
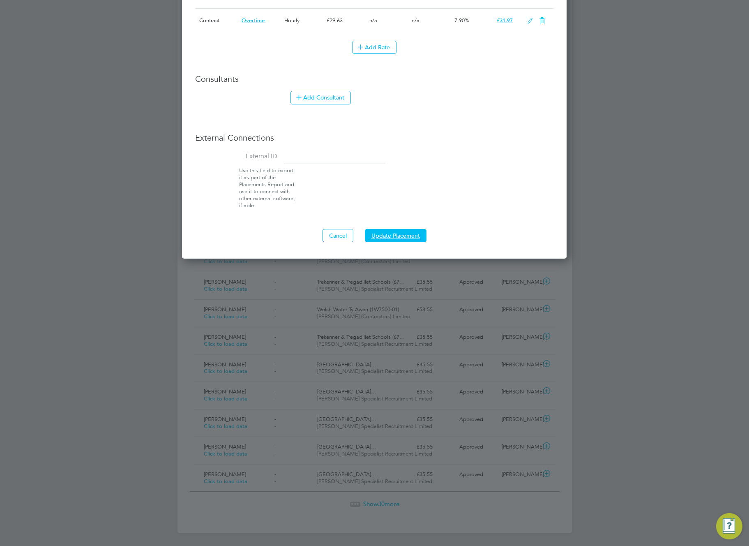
drag, startPoint x: 398, startPoint y: 231, endPoint x: 396, endPoint y: 238, distance: 7.5
click at [397, 231] on button "Update Placement" at bounding box center [396, 235] width 62 height 13
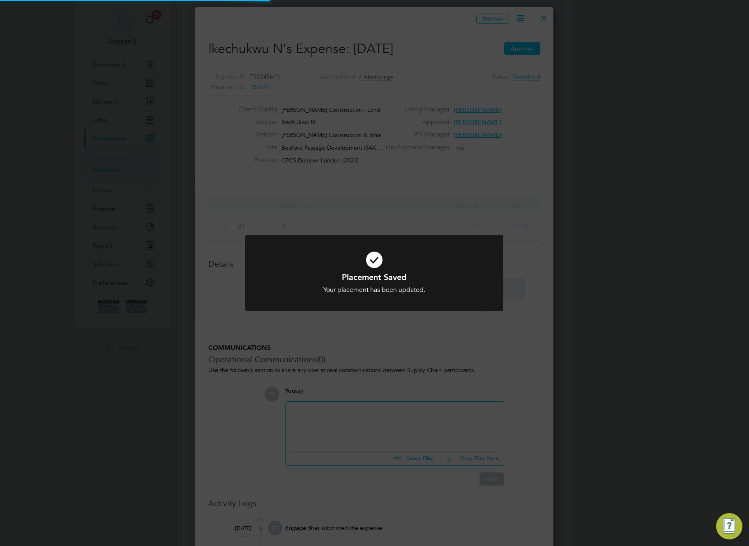
scroll to position [0, 0]
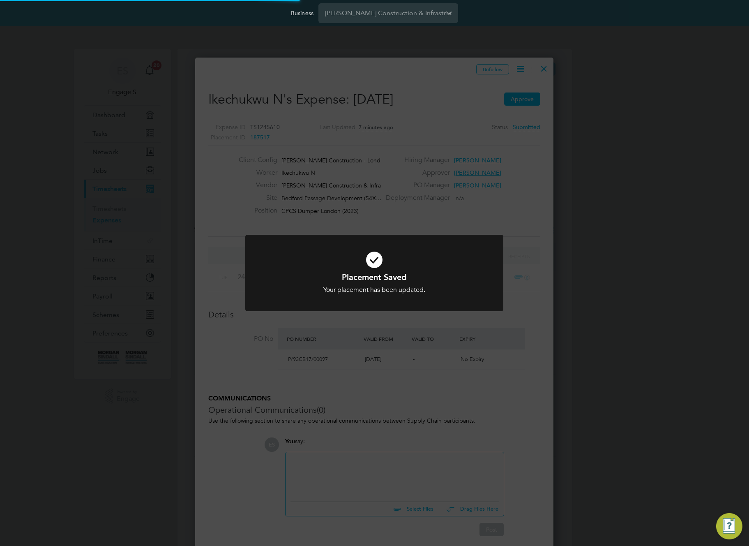
click at [451, 226] on div "Placement Saved Your placement has been updated. Cancel Okay" at bounding box center [374, 273] width 749 height 546
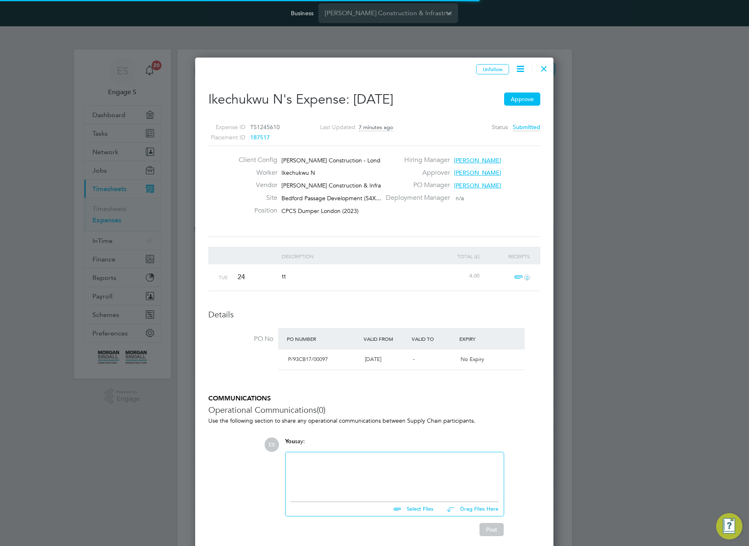
scroll to position [582, 359]
click at [260, 134] on span "187517" at bounding box center [260, 137] width 20 height 7
type input "Adam G"
type input "Adrian A"
type input "09 Jun 2025"
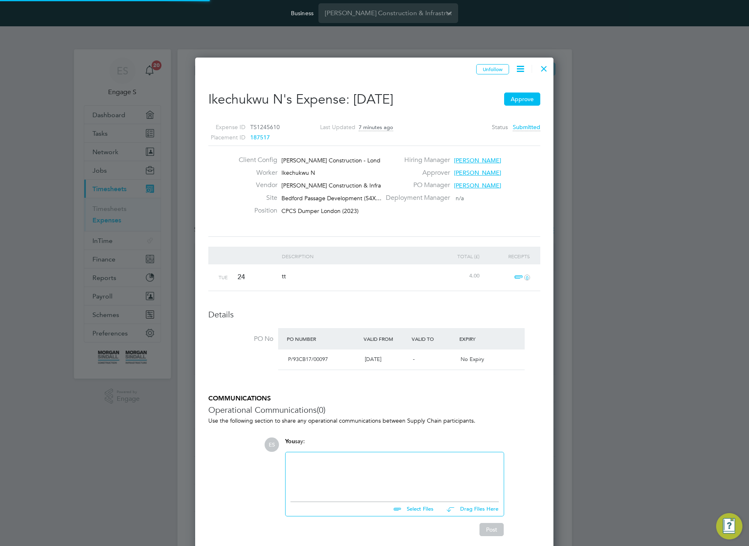
type input "31 Dec 2025"
type input "08:00"
type input "18:00"
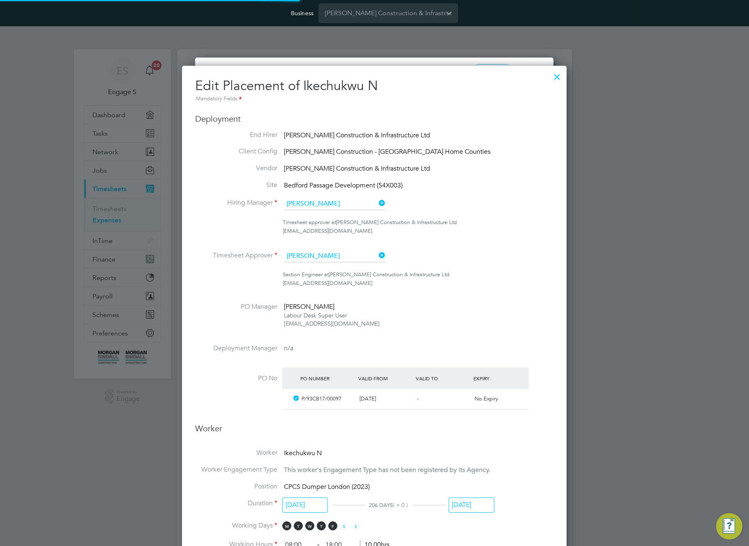
scroll to position [4, 4]
click at [385, 154] on span "Morgan Sindall Construction - London Home Counties" at bounding box center [387, 152] width 207 height 8
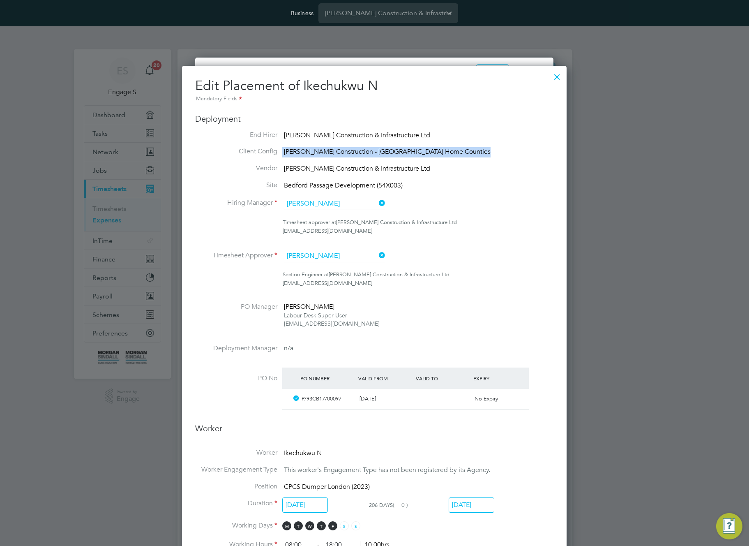
click at [385, 154] on span "Morgan Sindall Construction - London Home Counties" at bounding box center [387, 152] width 207 height 8
copy ul "Morgan Sindall Construction - London Home Counties Vendor"
click at [555, 92] on div "Edit Placement of Ikechukwu N Mandatory Fields Deployment End Hirer Morgan Sind…" at bounding box center [374, 501] width 385 height 871
click at [558, 75] on div at bounding box center [557, 74] width 15 height 15
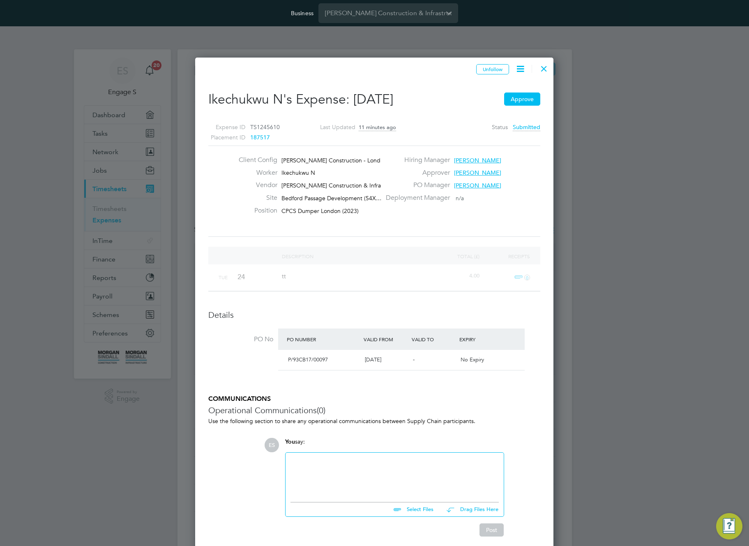
scroll to position [574, 359]
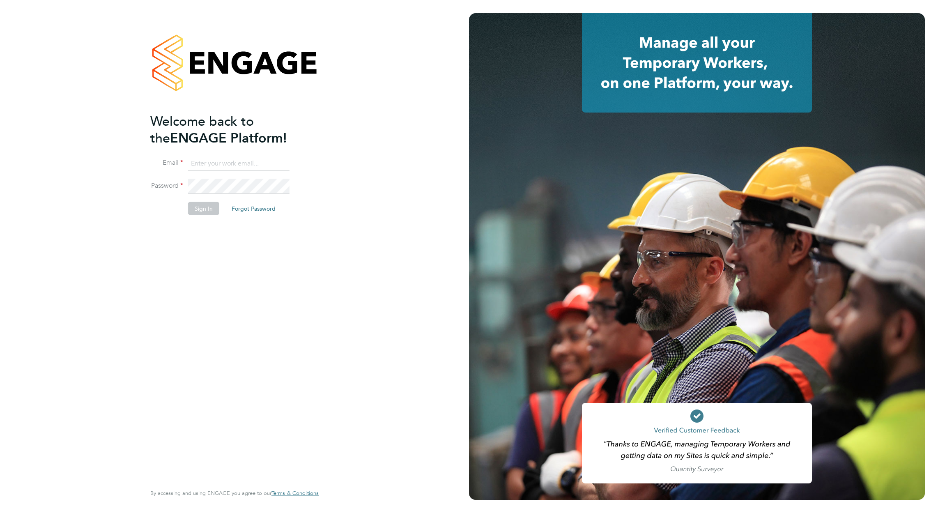
type input "[EMAIL_ADDRESS][DOMAIN_NAME]"
click at [306, 195] on li "Password" at bounding box center [230, 190] width 160 height 23
click at [191, 209] on button "Sign In" at bounding box center [203, 208] width 31 height 13
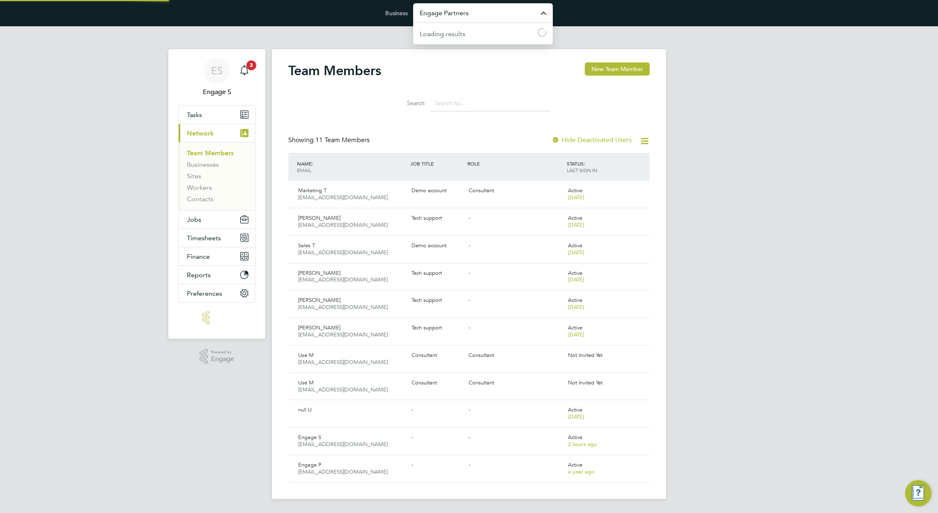
click at [504, 14] on input "Engage Partners" at bounding box center [483, 12] width 140 height 19
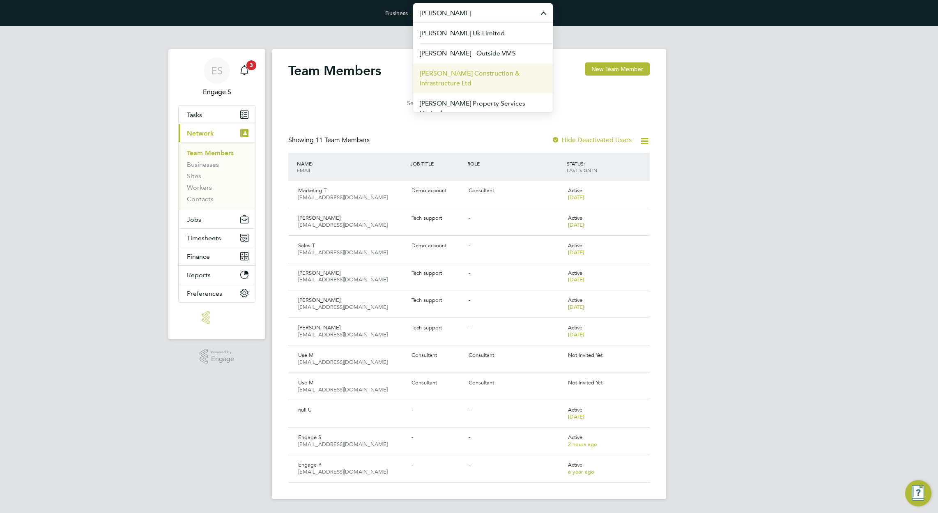
click at [481, 78] on span "[PERSON_NAME] Construction & Infrastructure Ltd" at bounding box center [483, 79] width 127 height 20
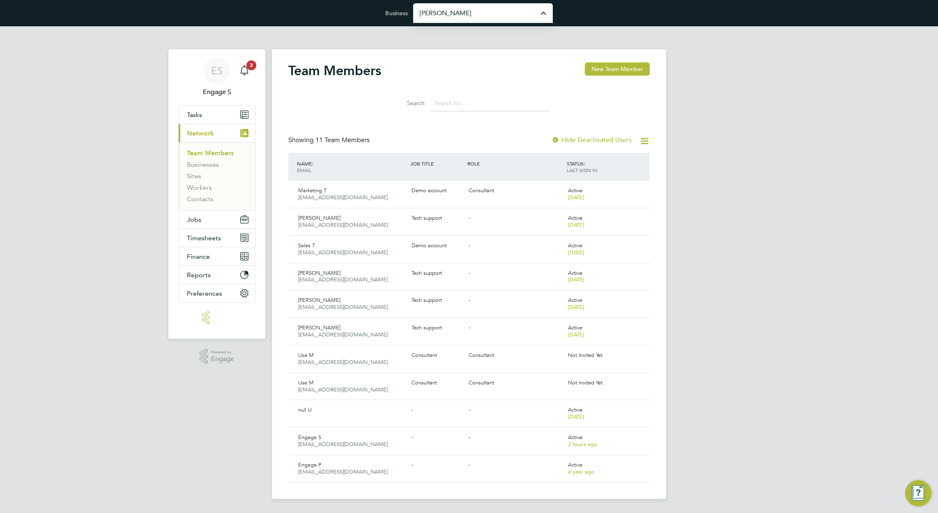
type input "[PERSON_NAME] Construction & Infrastructure Ltd"
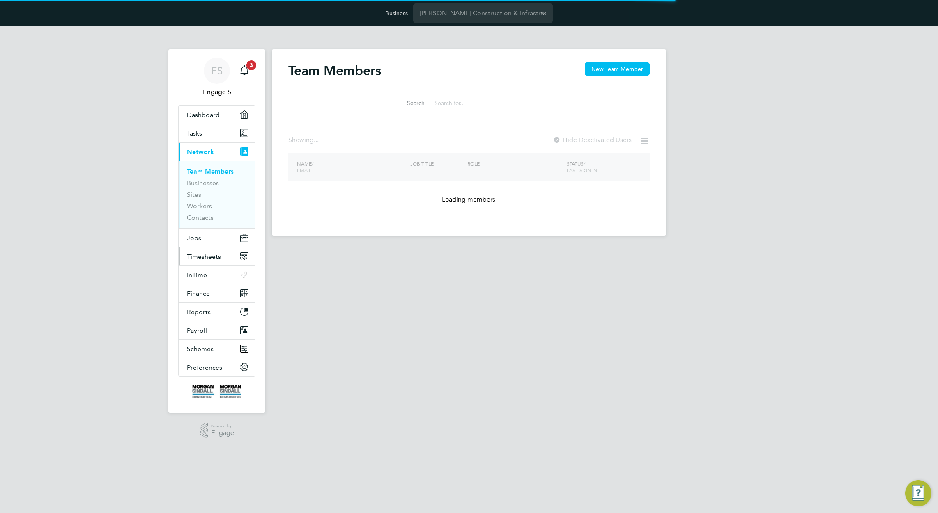
click at [217, 258] on span "Timesheets" at bounding box center [204, 257] width 34 height 8
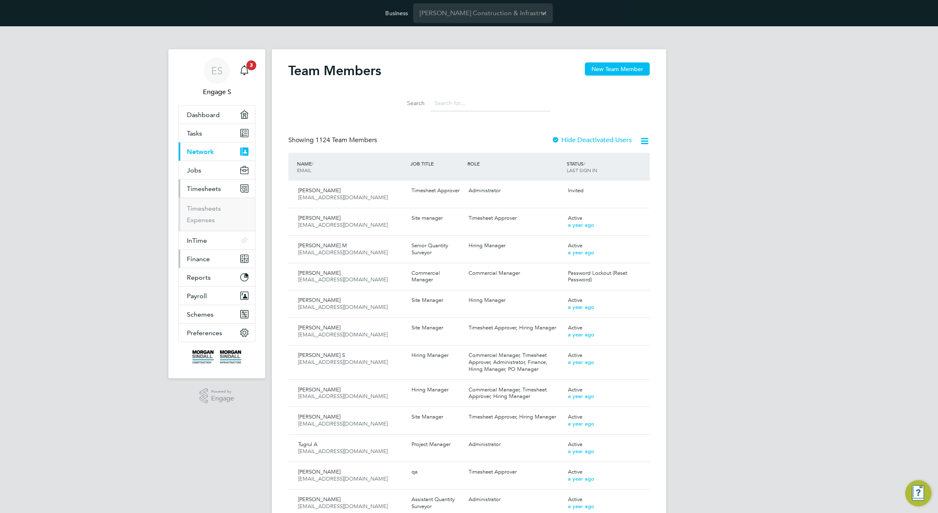
click at [209, 257] on span "Finance" at bounding box center [198, 259] width 23 height 8
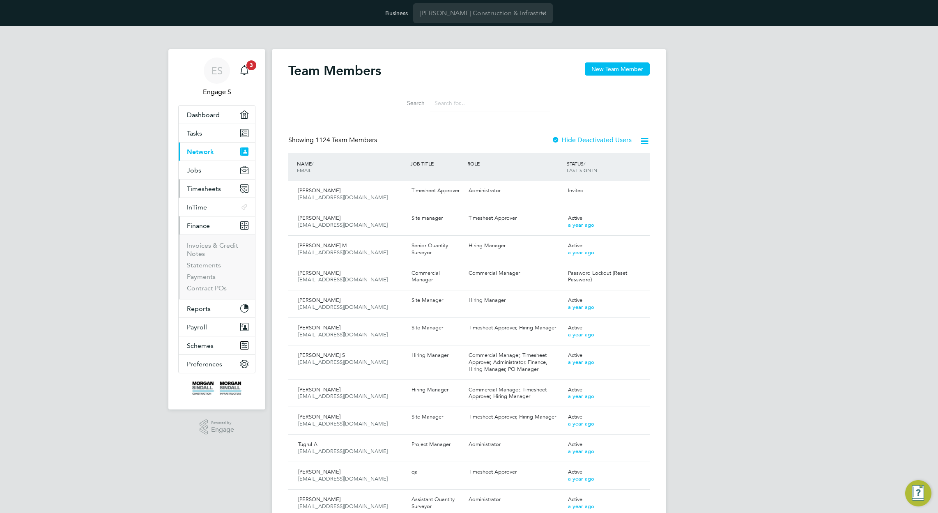
click at [205, 189] on span "Timesheets" at bounding box center [204, 189] width 34 height 8
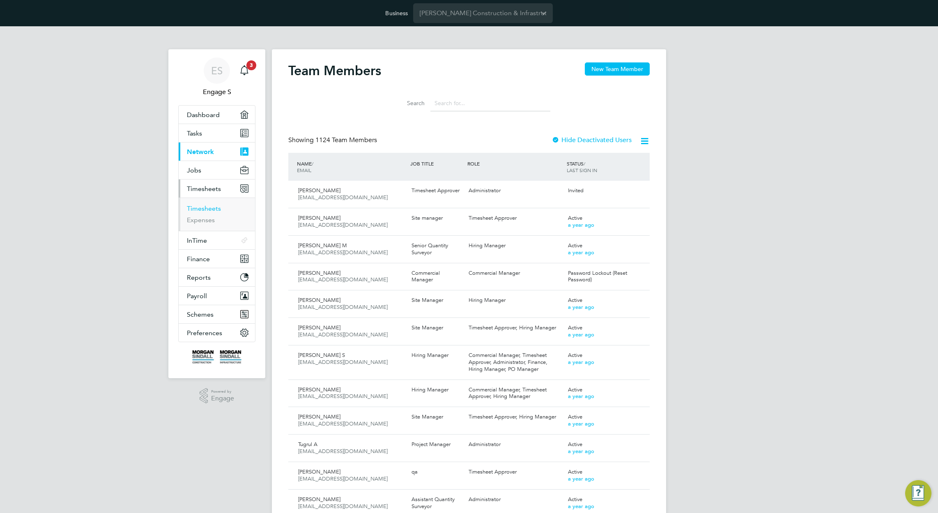
click at [199, 208] on link "Timesheets" at bounding box center [204, 209] width 34 height 8
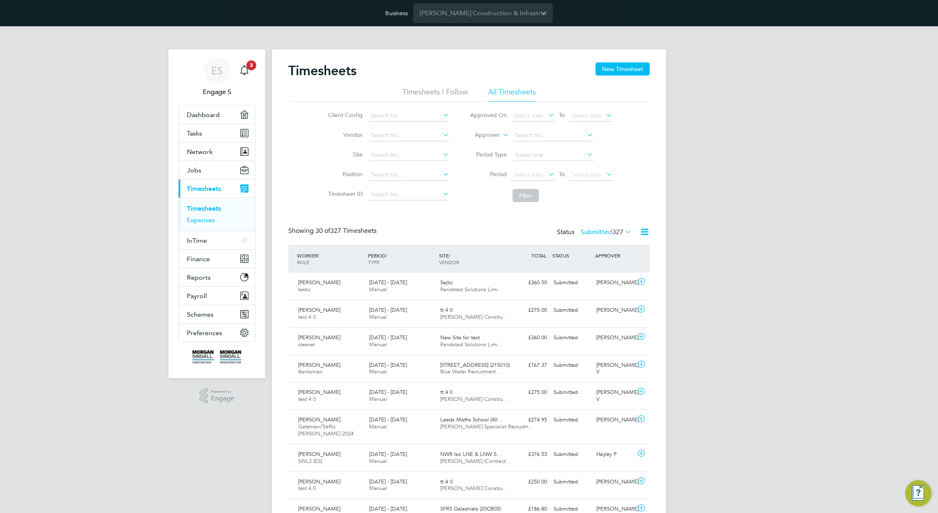
click at [189, 220] on link "Expenses" at bounding box center [201, 220] width 28 height 8
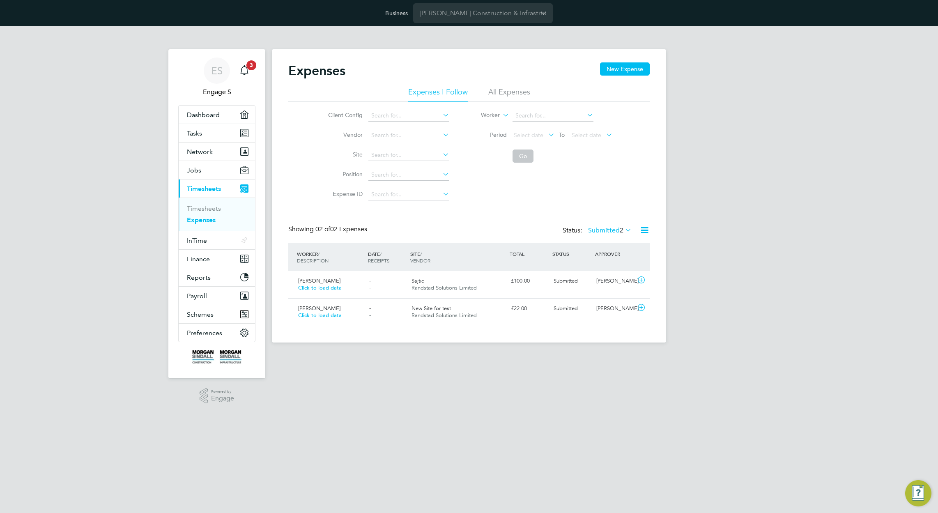
click at [512, 89] on li "All Expenses" at bounding box center [510, 94] width 42 height 15
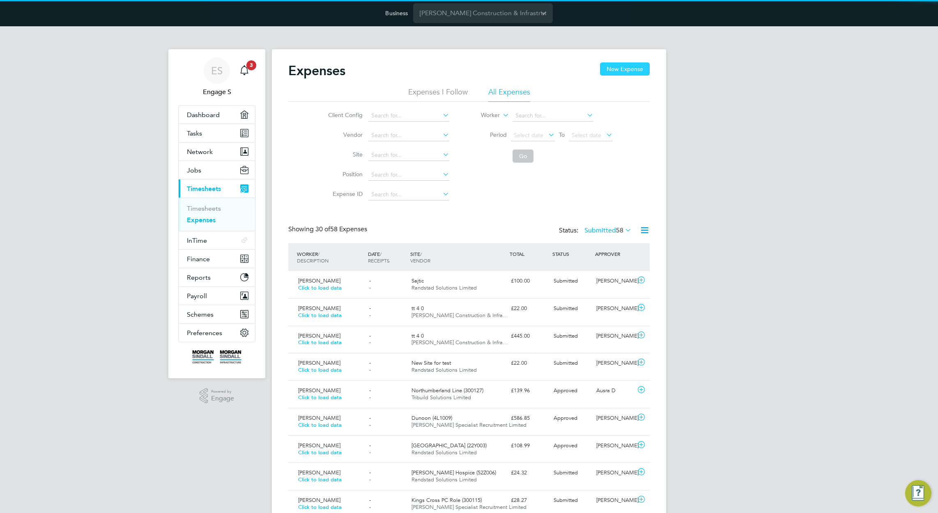
click at [633, 69] on button "New Expense" at bounding box center [625, 68] width 50 height 13
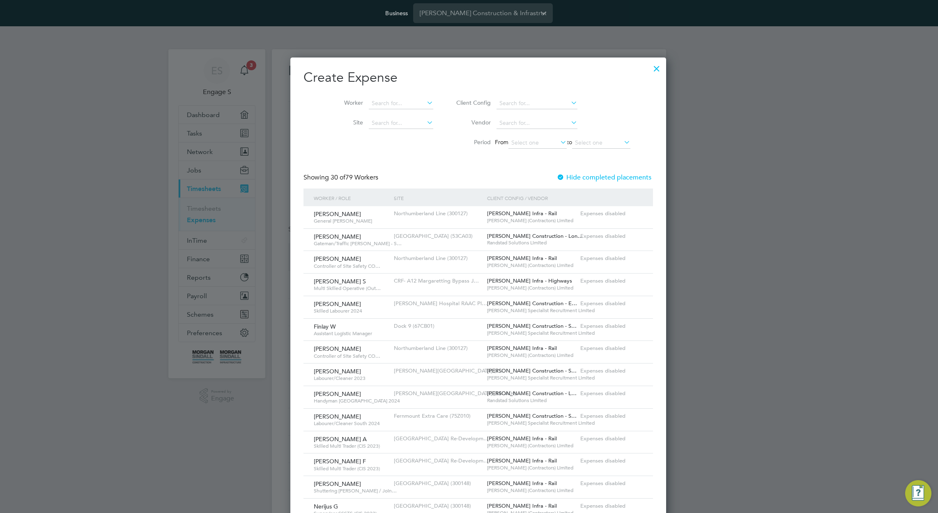
drag, startPoint x: 641, startPoint y: 61, endPoint x: 637, endPoint y: 68, distance: 8.3
click at [650, 63] on div at bounding box center [657, 66] width 15 height 15
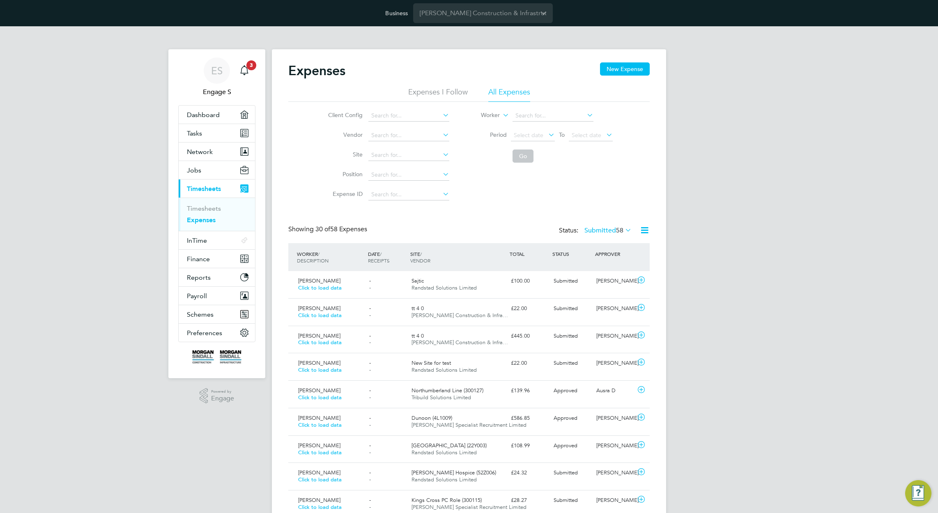
scroll to position [21, 71]
click at [588, 189] on div "Client Config Vendor Site Position Expense ID Worker Period Select date To Sele…" at bounding box center [469, 153] width 362 height 103
click at [192, 166] on span "Jobs" at bounding box center [194, 170] width 14 height 8
click at [613, 69] on button "New Expense" at bounding box center [625, 68] width 50 height 13
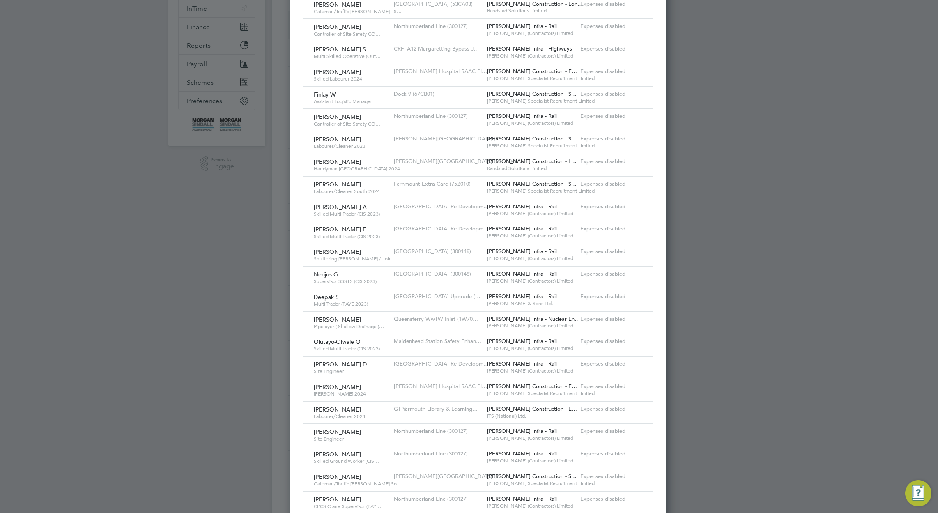
scroll to position [4, 4]
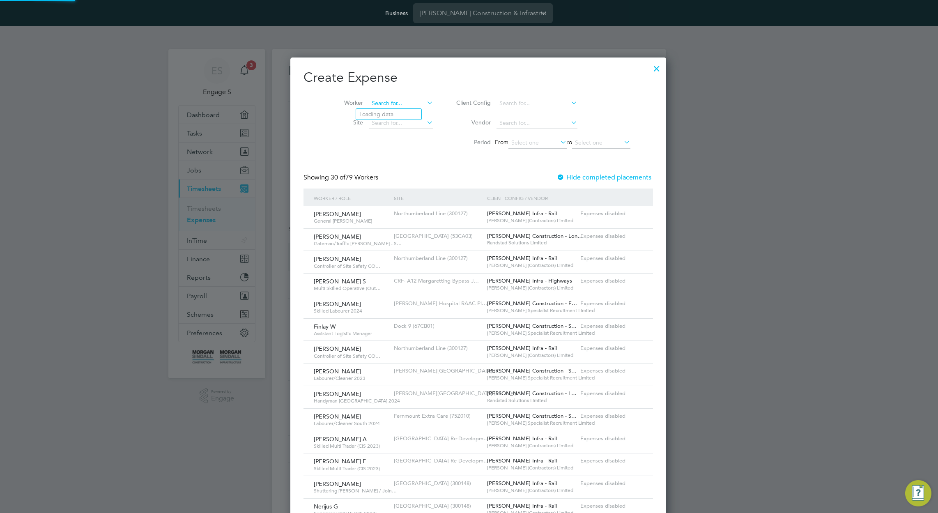
click at [391, 102] on input at bounding box center [401, 104] width 65 height 12
click at [395, 111] on li "Ryan W" at bounding box center [406, 114] width 101 height 11
type input "[PERSON_NAME]"
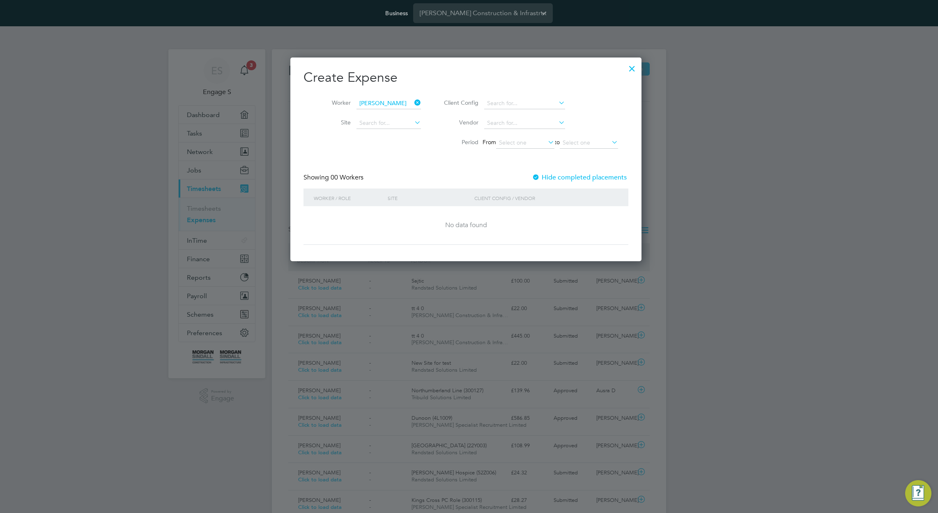
click at [413, 99] on icon at bounding box center [413, 103] width 0 height 12
click at [612, 75] on h2 "Create Expense" at bounding box center [466, 77] width 325 height 17
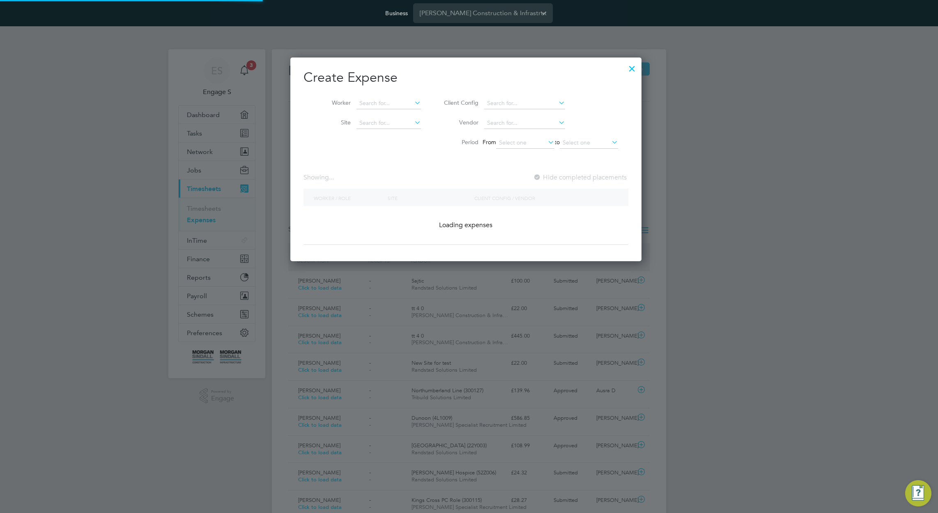
click at [640, 62] on div at bounding box center [632, 66] width 15 height 15
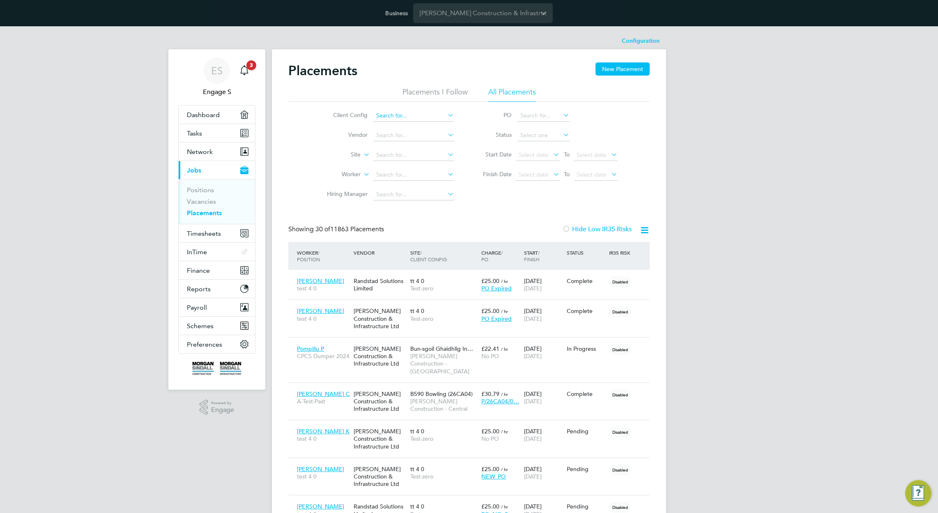
click at [406, 116] on input at bounding box center [413, 116] width 81 height 12
click at [423, 148] on li "[PERSON_NAME] Construction - Central" at bounding box center [485, 149] width 225 height 11
type input "[PERSON_NAME] Construction - Central"
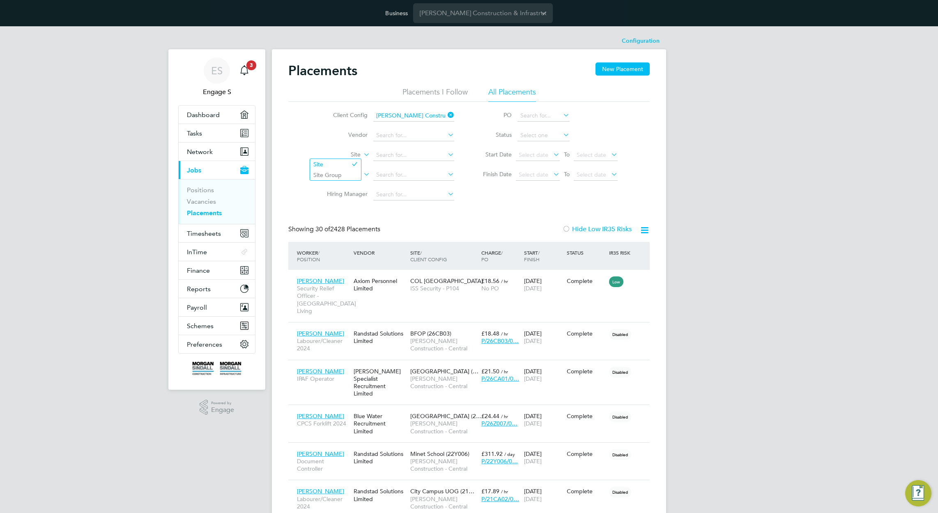
click at [360, 155] on label "Site" at bounding box center [336, 155] width 47 height 8
click at [385, 146] on li "Site" at bounding box center [387, 155] width 154 height 20
click at [356, 172] on label "Worker" at bounding box center [336, 175] width 47 height 8
click at [342, 192] on li "Position" at bounding box center [335, 194] width 51 height 11
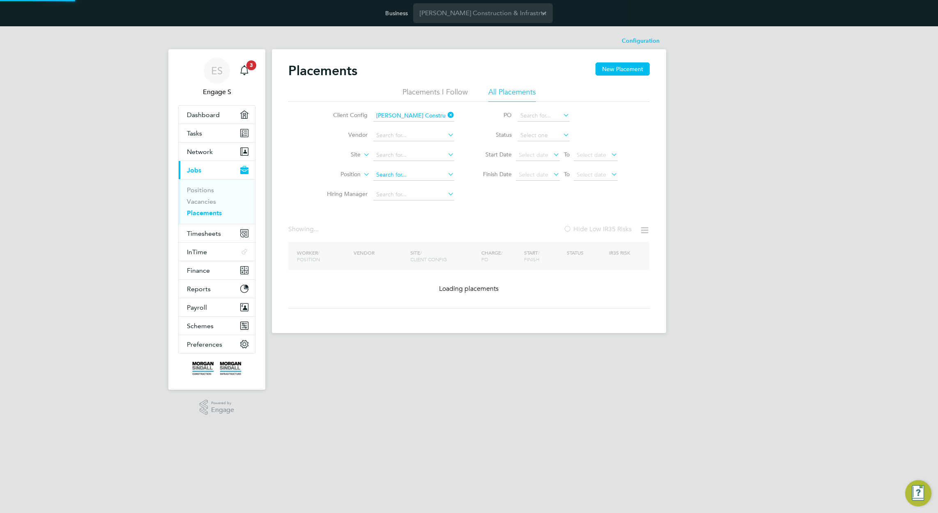
click at [394, 173] on input at bounding box center [413, 175] width 81 height 12
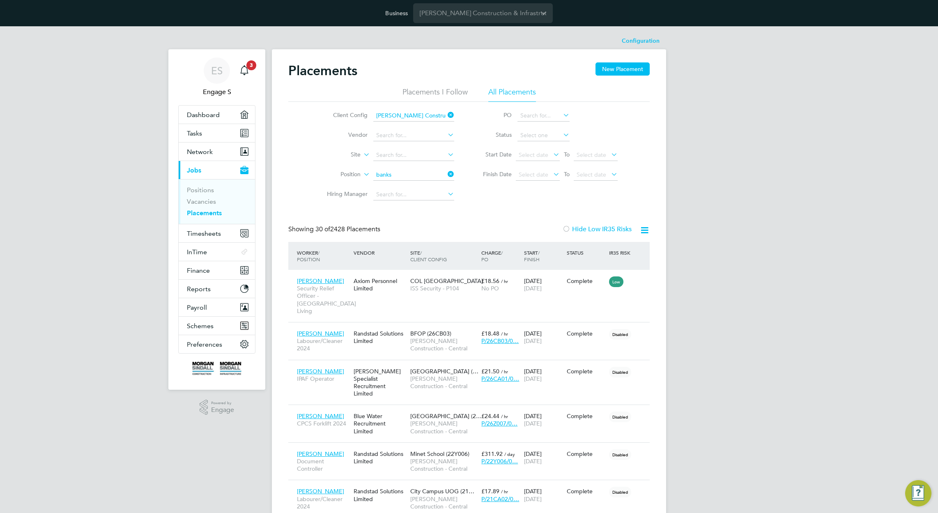
click at [411, 184] on li "Banks man" at bounding box center [414, 186] width 82 height 11
type input "Banksman"
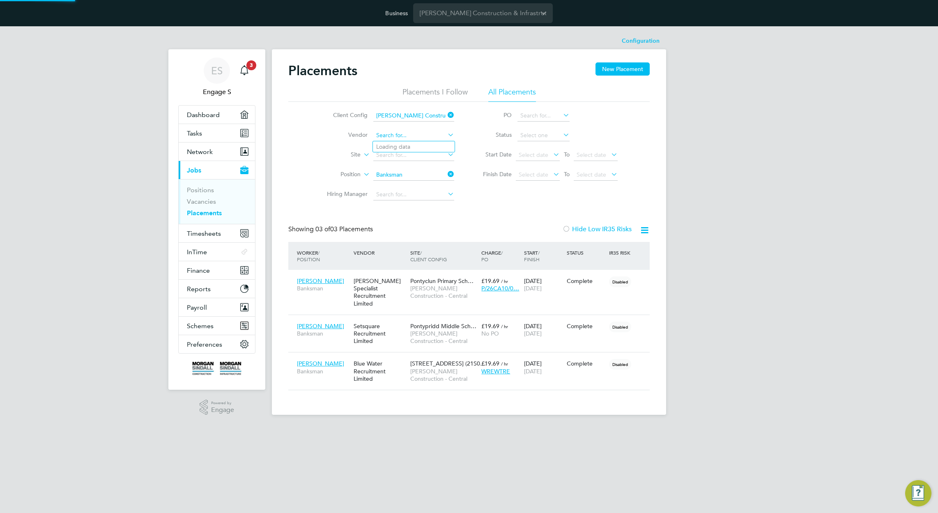
click at [411, 139] on input at bounding box center [413, 136] width 81 height 12
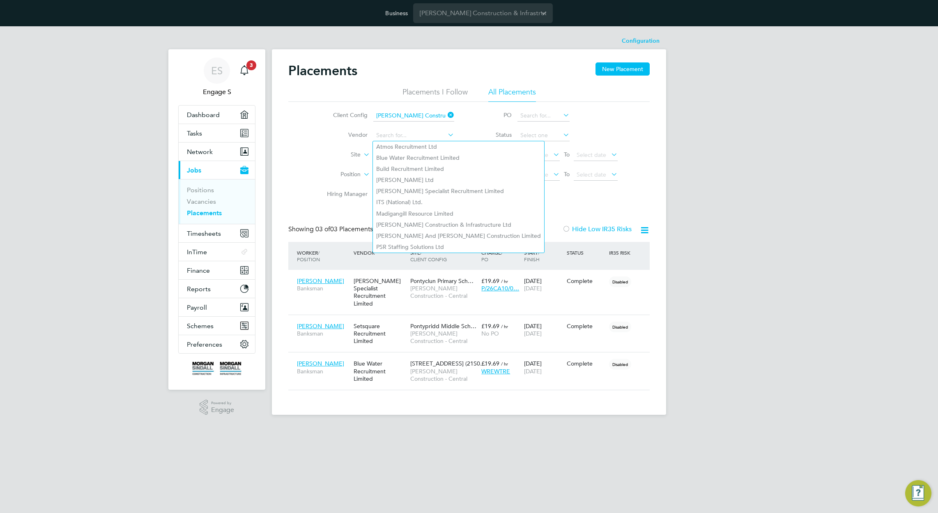
click at [581, 238] on div "Showing 03 of 03 Placements Hide Low IR35 Risks" at bounding box center [469, 233] width 362 height 17
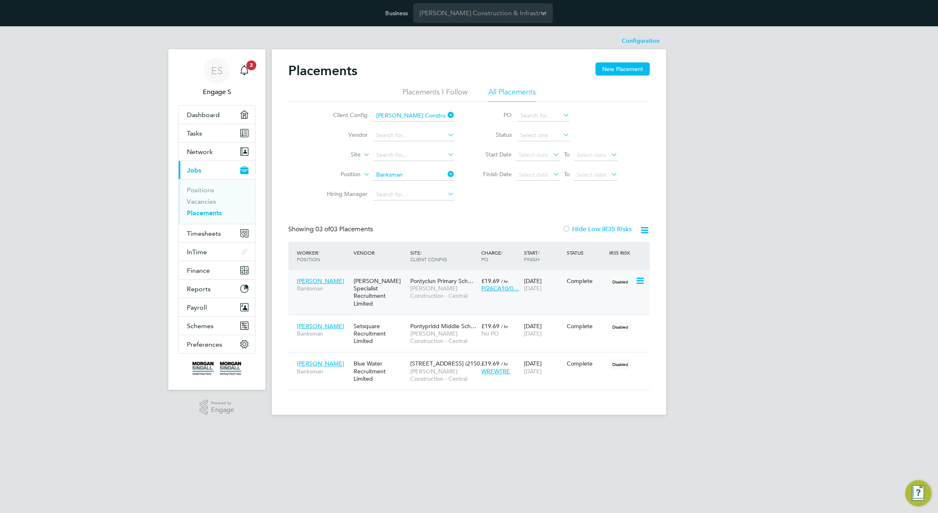
click at [419, 288] on span "[PERSON_NAME] Construction - Central" at bounding box center [443, 292] width 67 height 15
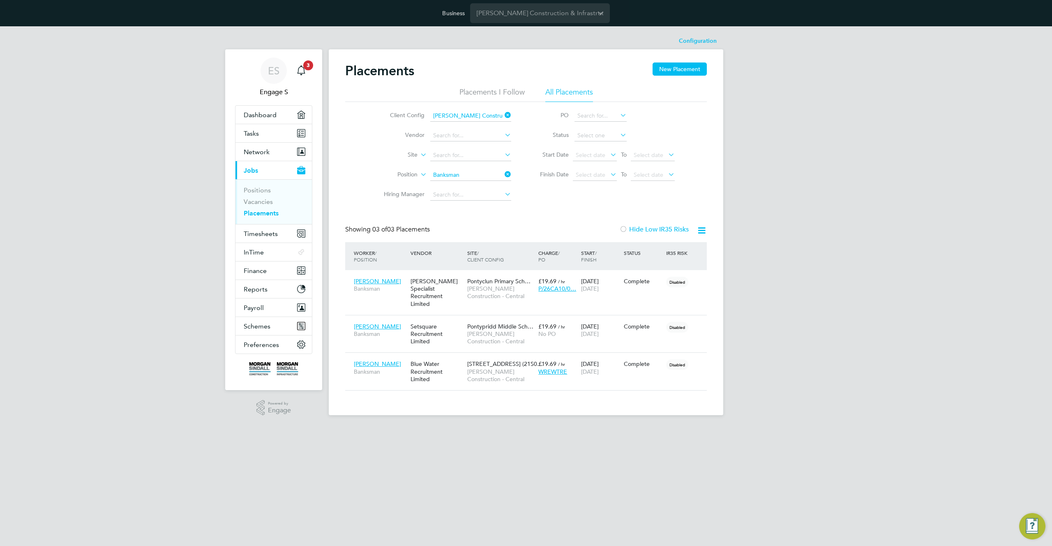
click at [615, 44] on div "Configuration Configuration Placements New Placement Placements I Follow All Pl…" at bounding box center [526, 224] width 394 height 382
click at [469, 141] on div "Configuration Configuration Placements New Placement Placements I Follow All Pl…" at bounding box center [526, 224] width 394 height 382
click at [493, 220] on li "[PERSON_NAME] Construction & Infrastructure Ltd" at bounding box center [515, 224] width 171 height 11
type input "[PERSON_NAME] Construction & Infrastructure Ltd"
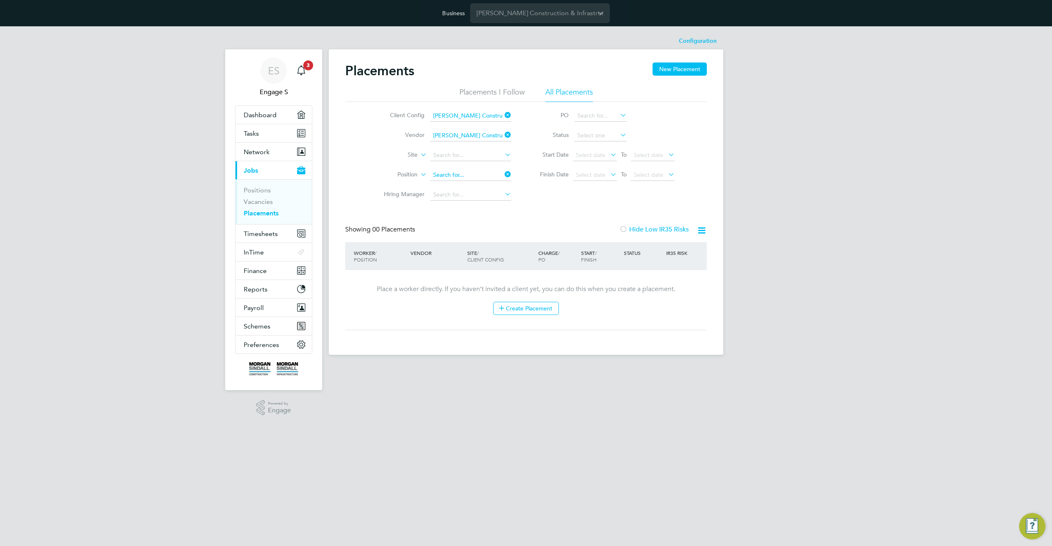
click at [487, 176] on input at bounding box center [470, 175] width 81 height 12
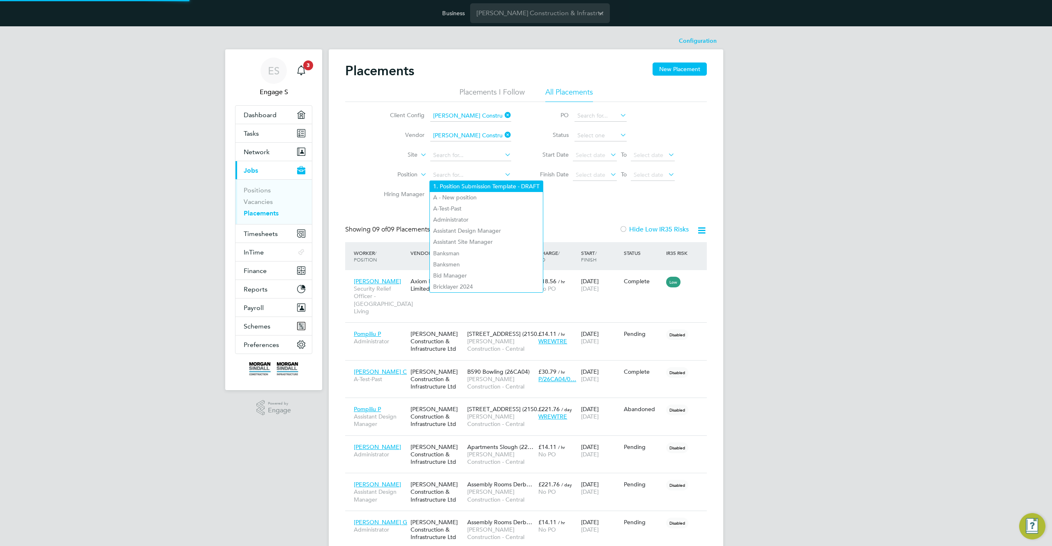
scroll to position [24, 57]
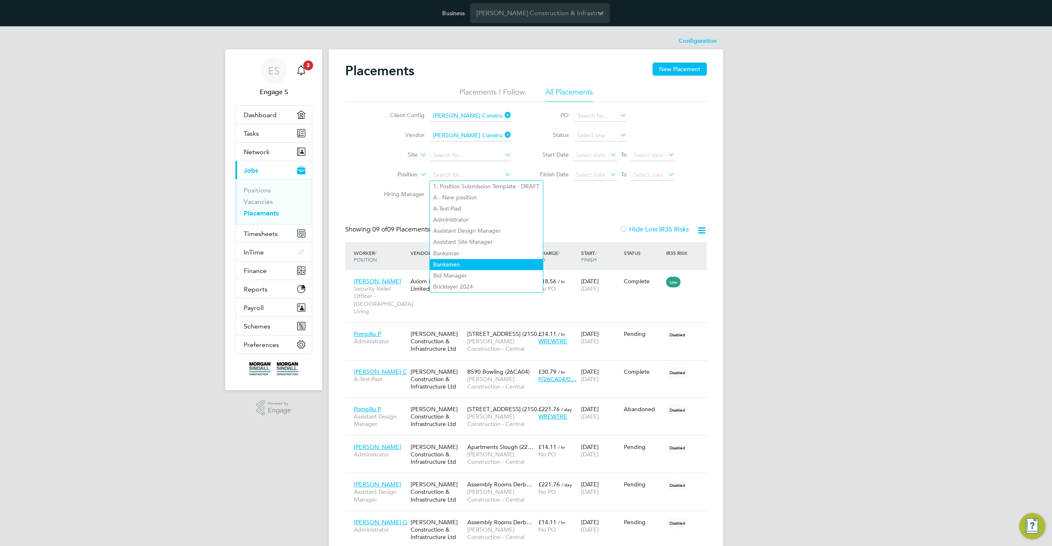
click at [452, 259] on li "Banksmen" at bounding box center [486, 264] width 113 height 11
type input "Banksmen"
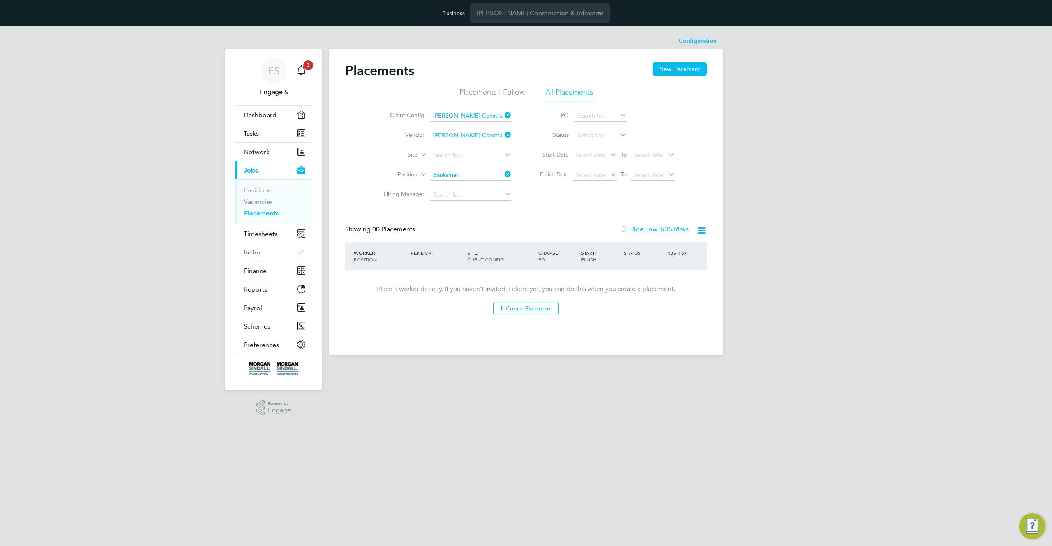
click at [503, 174] on icon at bounding box center [503, 174] width 0 height 12
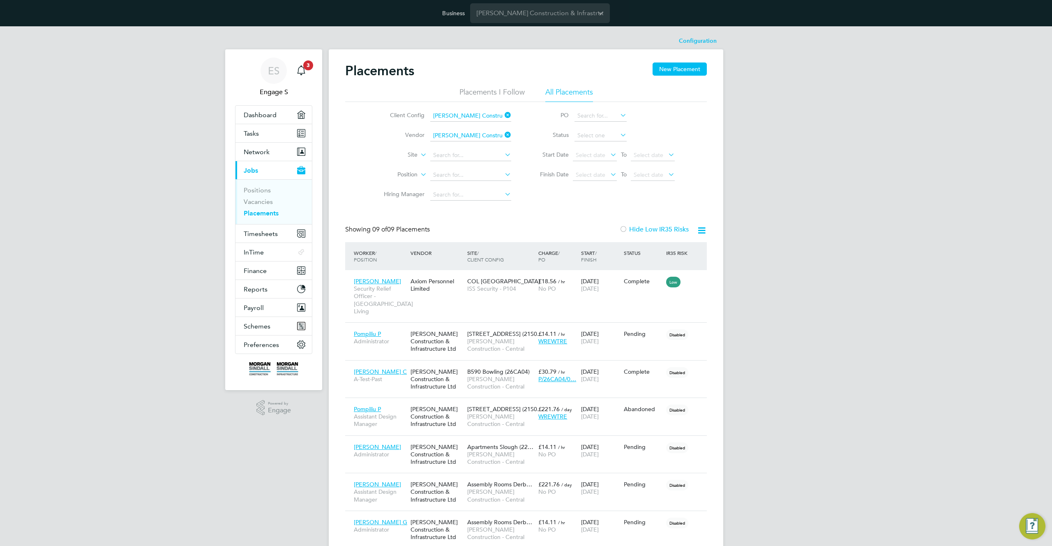
click at [503, 134] on icon at bounding box center [503, 135] width 0 height 12
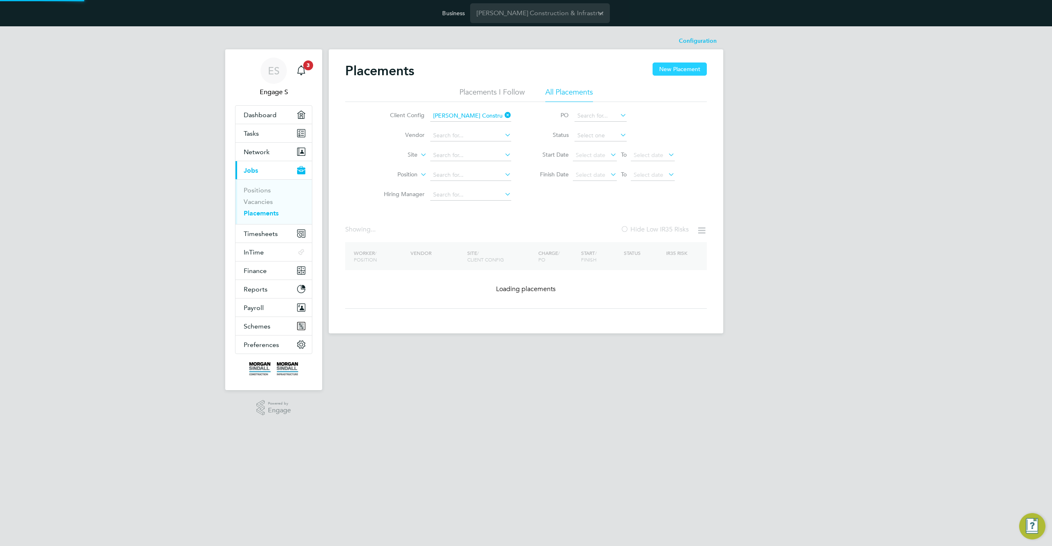
click at [503, 111] on icon at bounding box center [503, 115] width 0 height 12
click at [682, 71] on button "New Placement" at bounding box center [679, 68] width 54 height 13
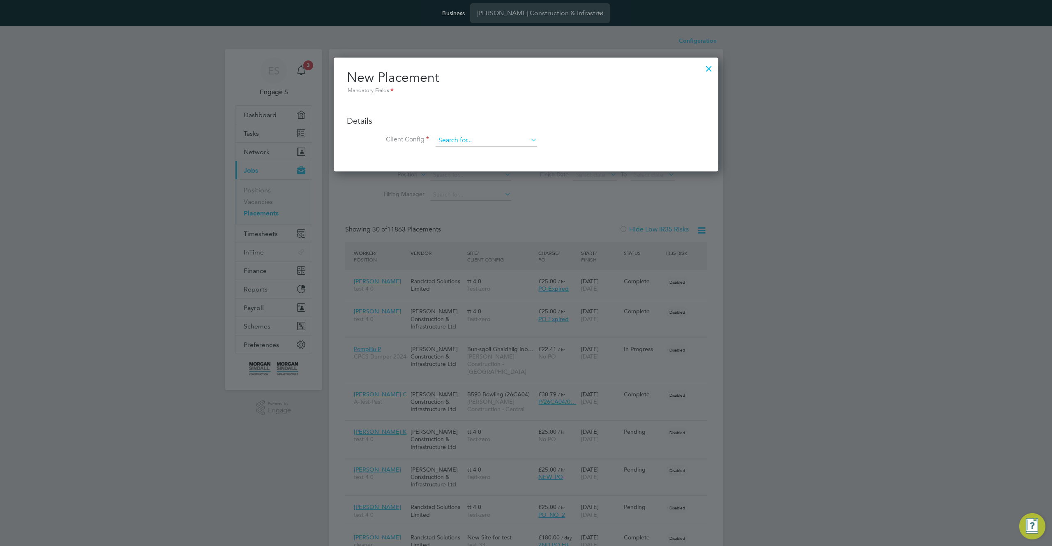
click at [491, 143] on input at bounding box center [486, 140] width 101 height 12
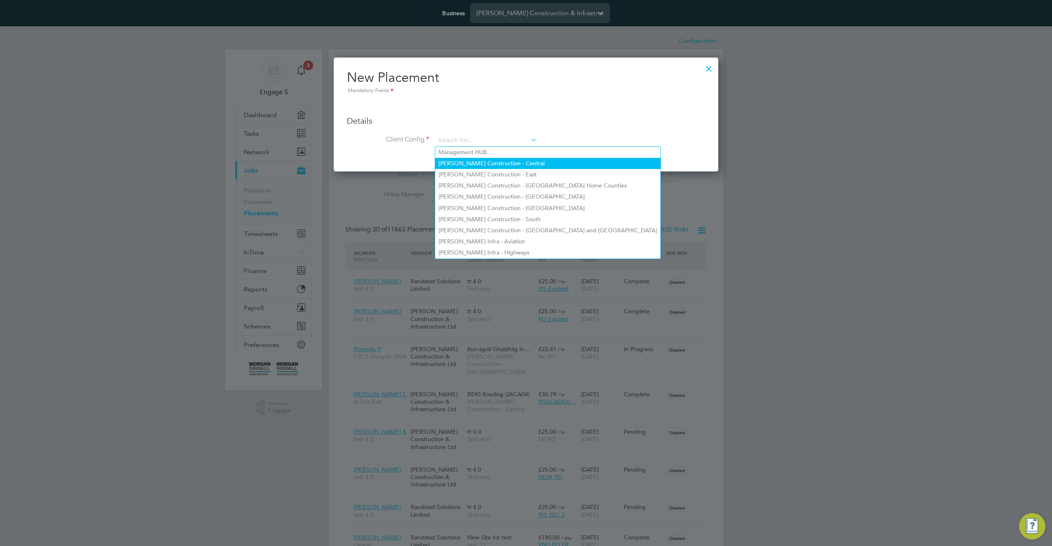
click at [502, 162] on li "[PERSON_NAME] Construction - Central" at bounding box center [547, 163] width 225 height 11
type input "[PERSON_NAME] Construction - Central"
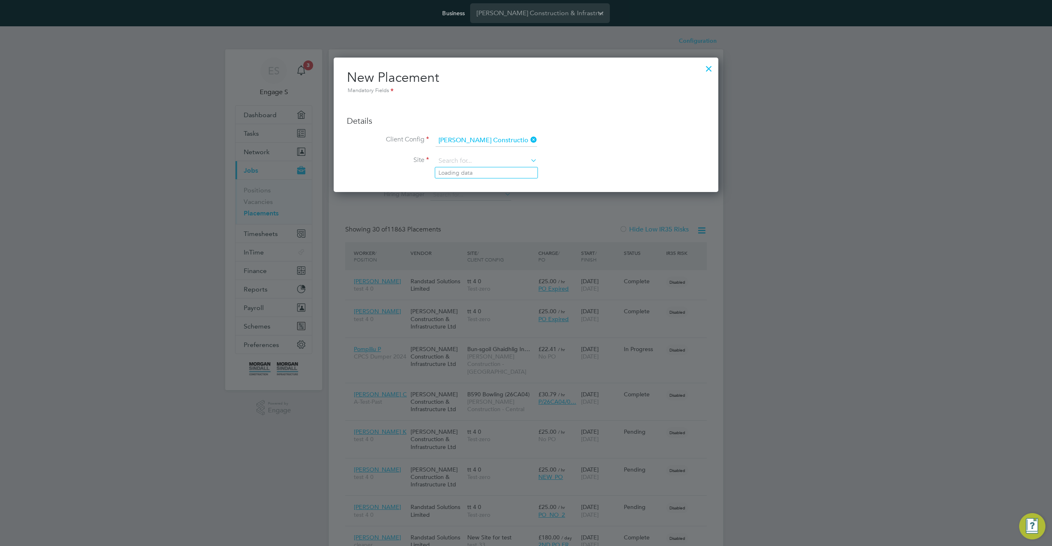
click at [502, 162] on input at bounding box center [486, 161] width 101 height 12
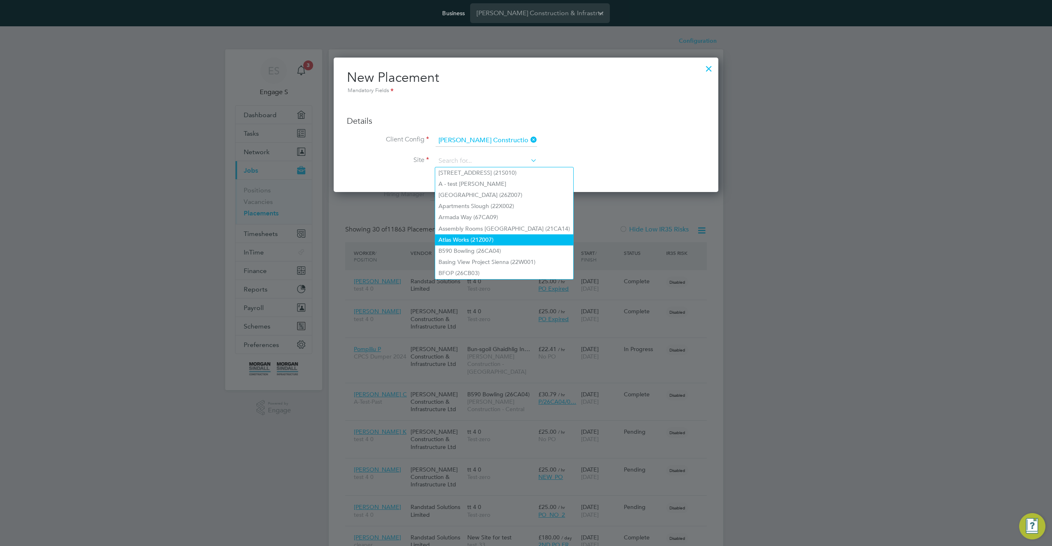
click at [490, 234] on li "Atlas Works (21Z007)" at bounding box center [504, 239] width 138 height 11
type input "Atlas Works (21Z007)"
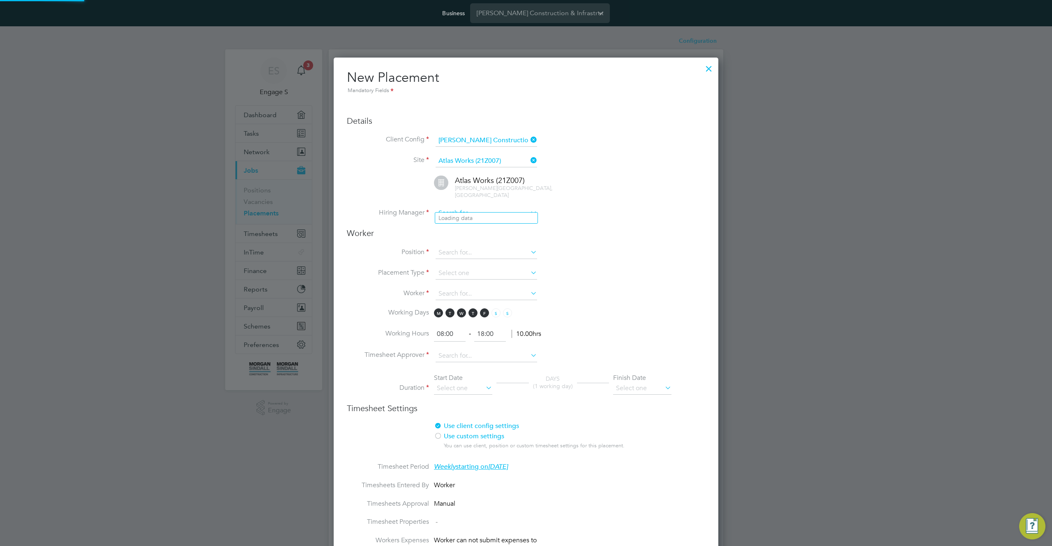
click at [491, 209] on input at bounding box center [486, 213] width 101 height 12
click at [485, 220] on li "Adam H" at bounding box center [486, 217] width 102 height 11
type input "Adam H"
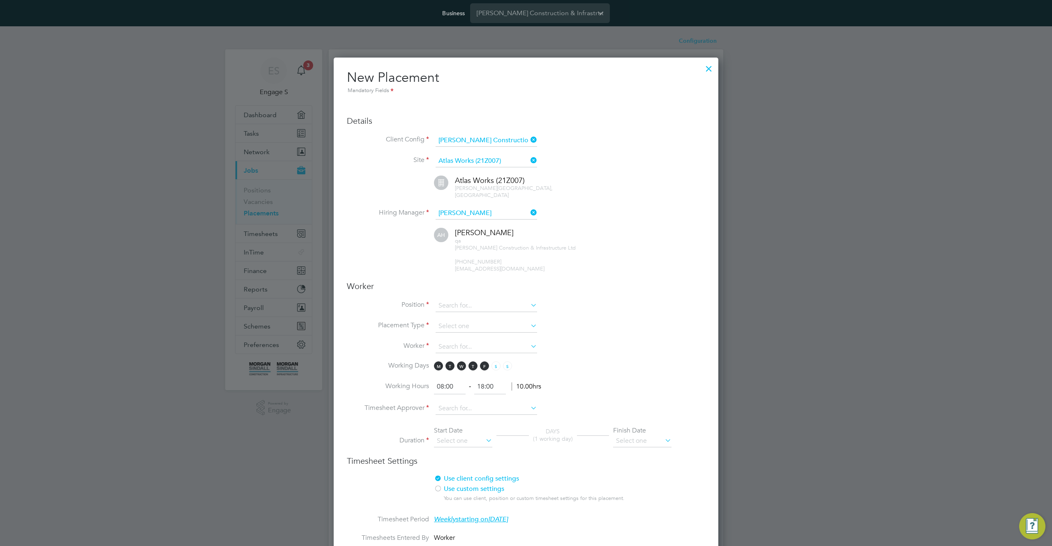
click at [495, 307] on li "Position" at bounding box center [526, 310] width 358 height 21
click at [502, 302] on input at bounding box center [486, 306] width 101 height 12
click at [477, 373] on li "Banksman" at bounding box center [491, 376] width 113 height 11
type input "Banksman"
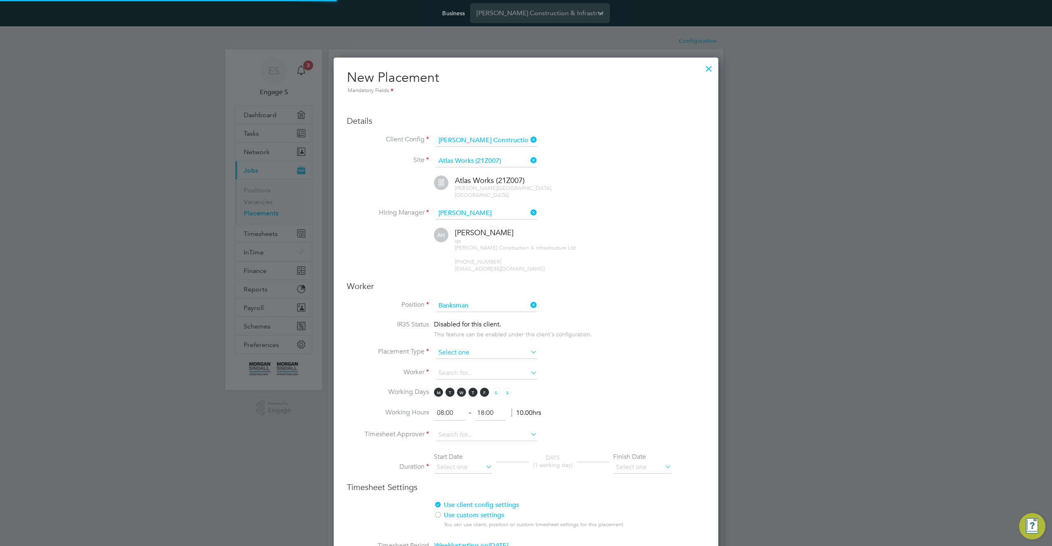
click at [510, 346] on input at bounding box center [486, 352] width 101 height 12
click at [501, 358] on li "Temporary" at bounding box center [486, 356] width 102 height 11
type input "Temporary"
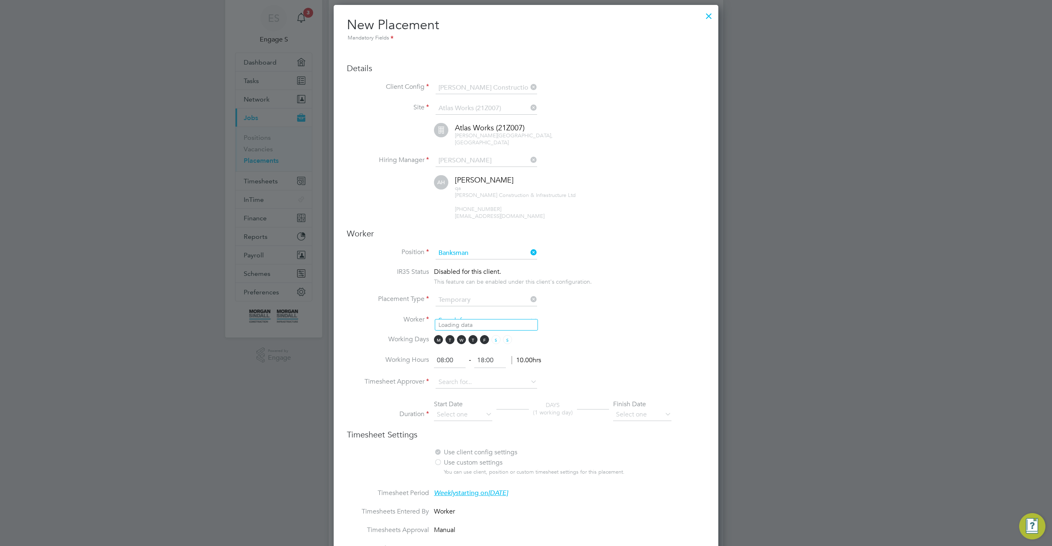
click at [493, 314] on input at bounding box center [486, 320] width 101 height 12
click at [496, 325] on li "Elton K" at bounding box center [486, 324] width 102 height 11
type input "Elton K"
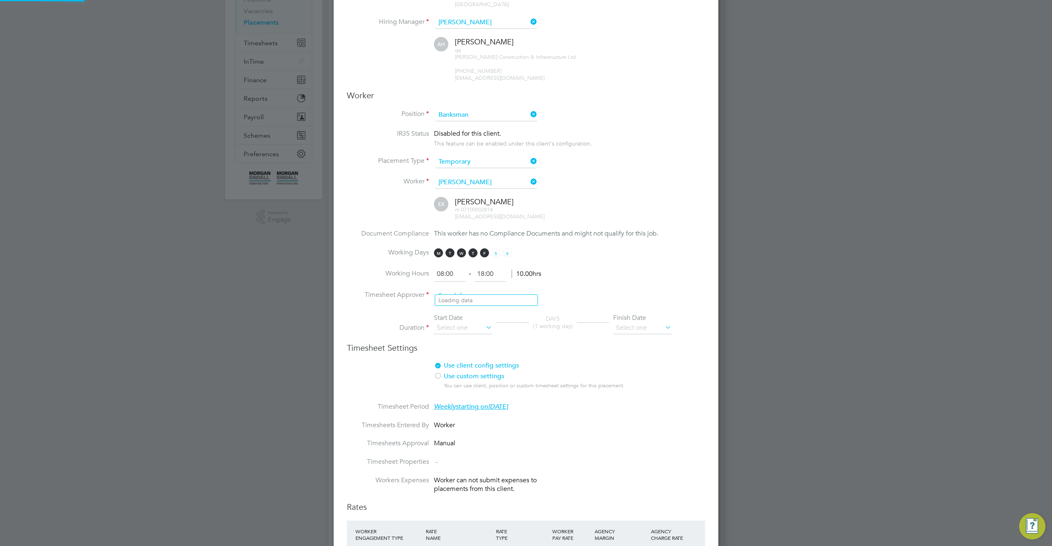
click at [504, 292] on input at bounding box center [486, 296] width 101 height 12
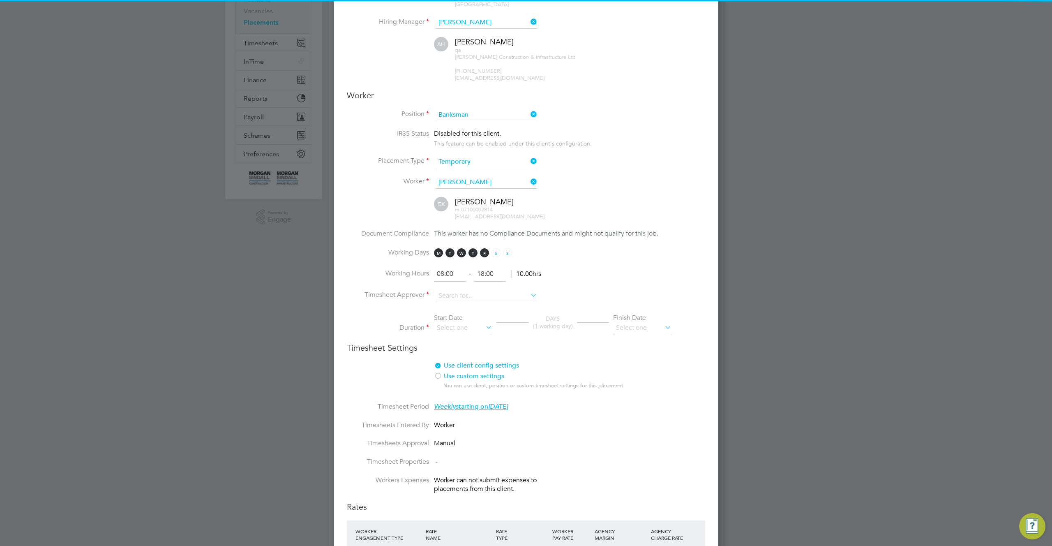
click at [498, 313] on li "Abdiulfatah K" at bounding box center [486, 311] width 102 height 11
type input "Abdiulfatah K"
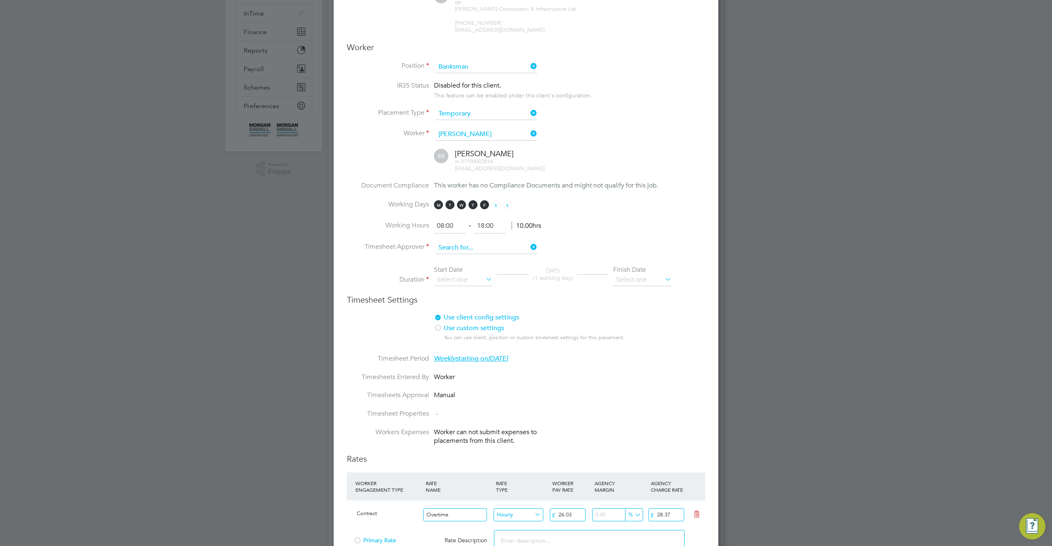
click at [492, 243] on input at bounding box center [486, 248] width 101 height 12
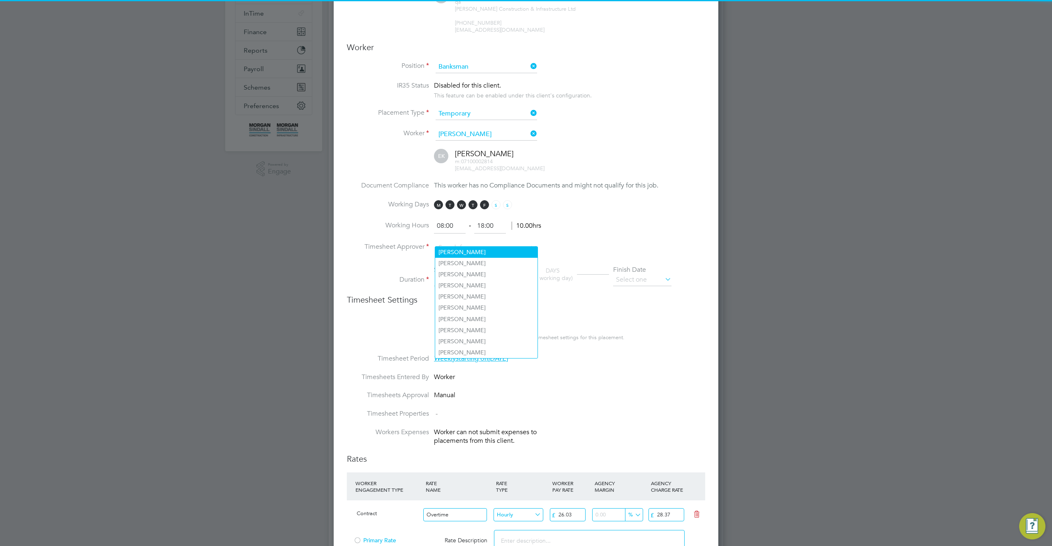
click at [475, 252] on li "Adam H" at bounding box center [486, 252] width 102 height 11
type input "Adam H"
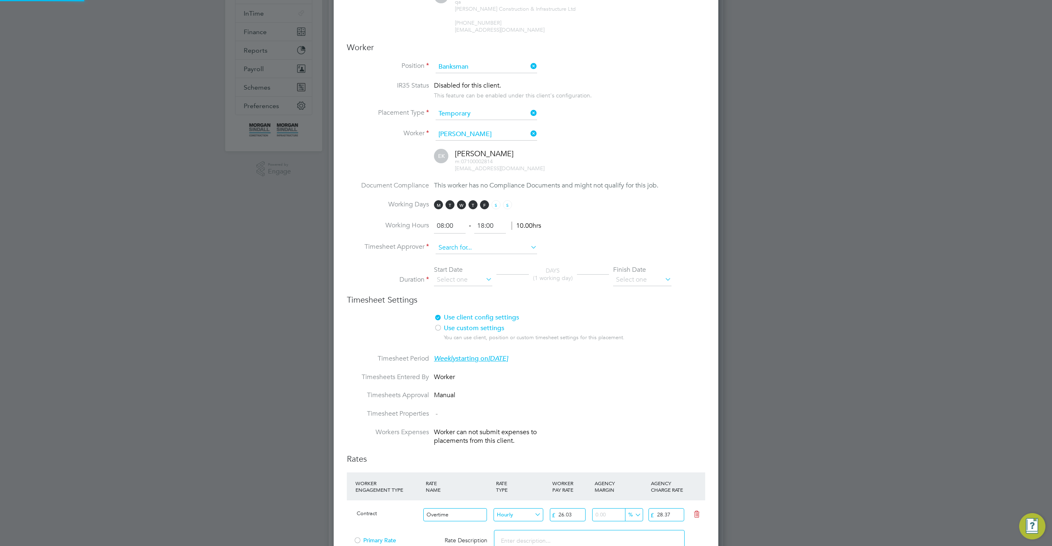
click at [491, 242] on input at bounding box center [486, 248] width 101 height 12
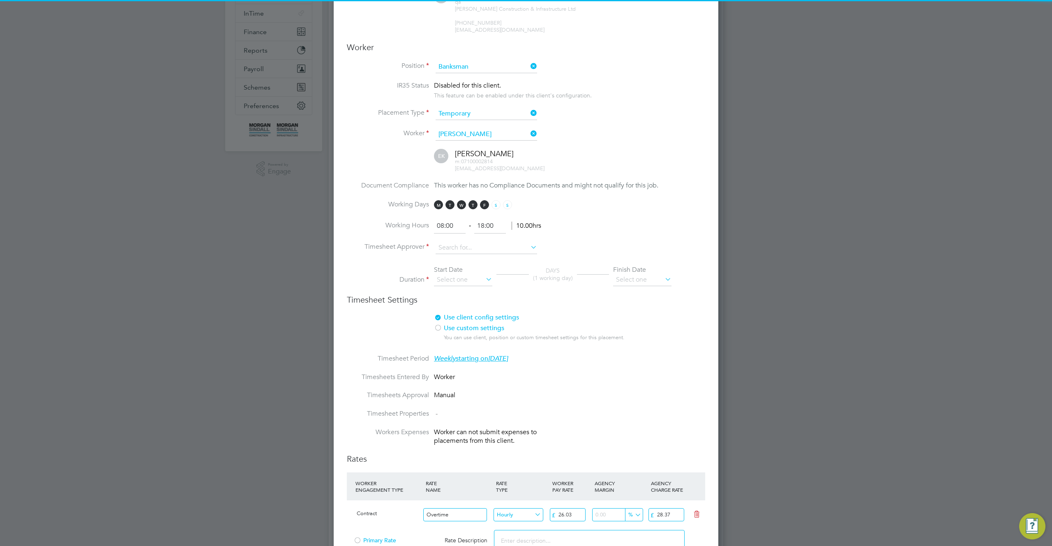
click at [479, 260] on li "Abdiulfatah K" at bounding box center [486, 263] width 102 height 11
type input "Abdiulfatah K"
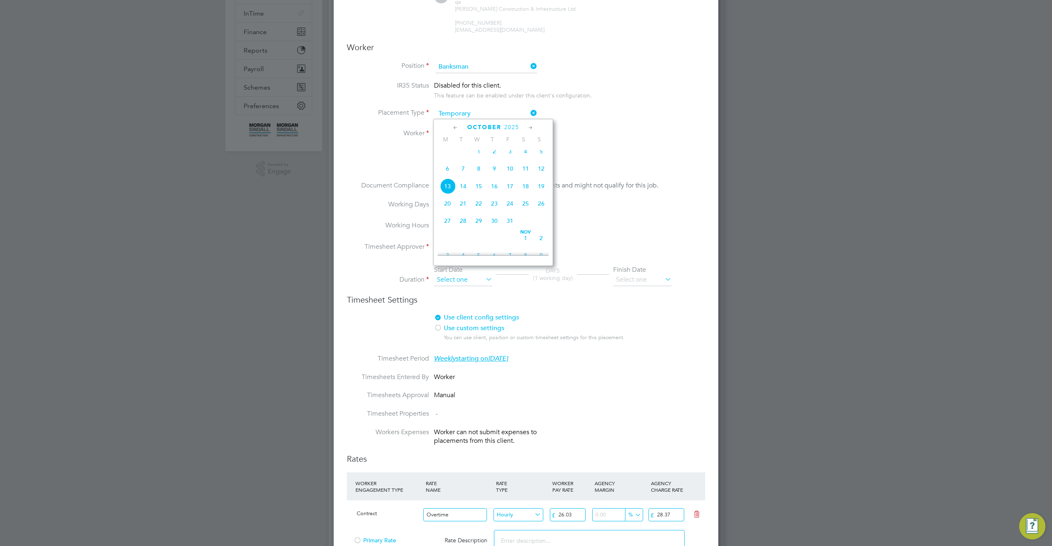
click at [475, 274] on input at bounding box center [463, 280] width 58 height 12
click at [478, 148] on span "Oct" at bounding box center [479, 145] width 16 height 4
type input "01 Oct 2025"
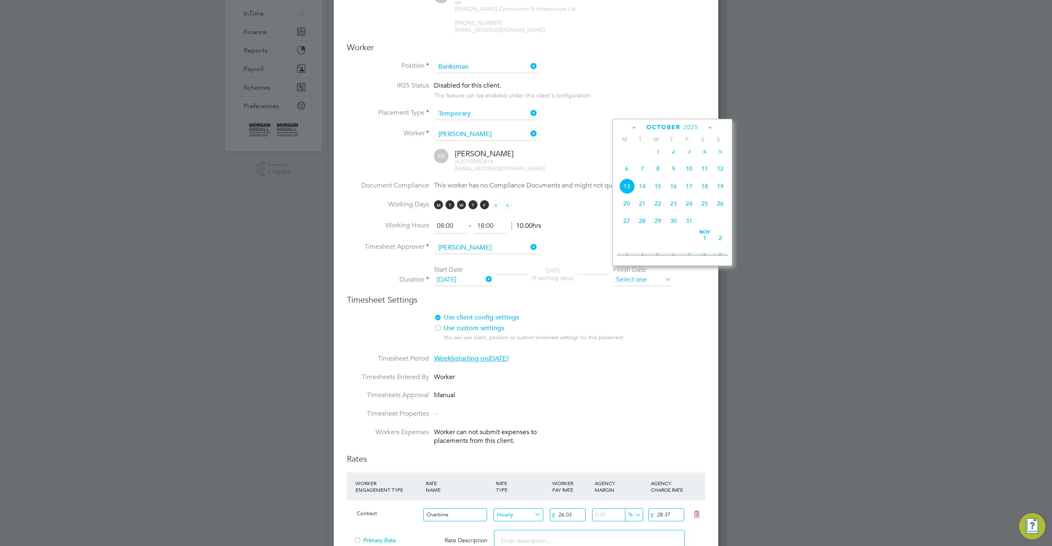
click at [646, 274] on input at bounding box center [642, 280] width 58 height 12
click at [718, 244] on span "2" at bounding box center [720, 238] width 16 height 16
type input "02 Nov 2025"
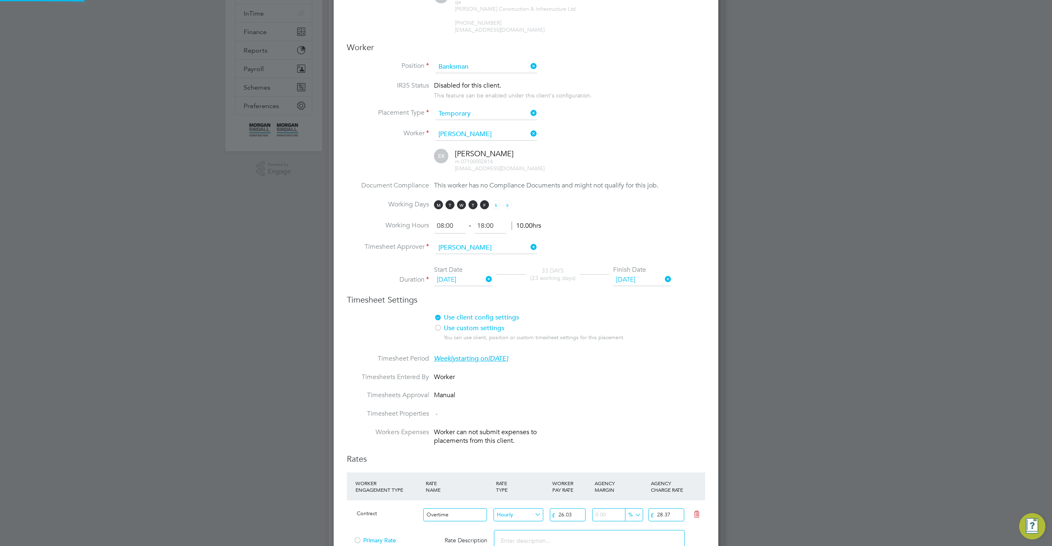
click at [668, 340] on li "Use client config settings Use position settings Use custom settings You can us…" at bounding box center [526, 333] width 358 height 41
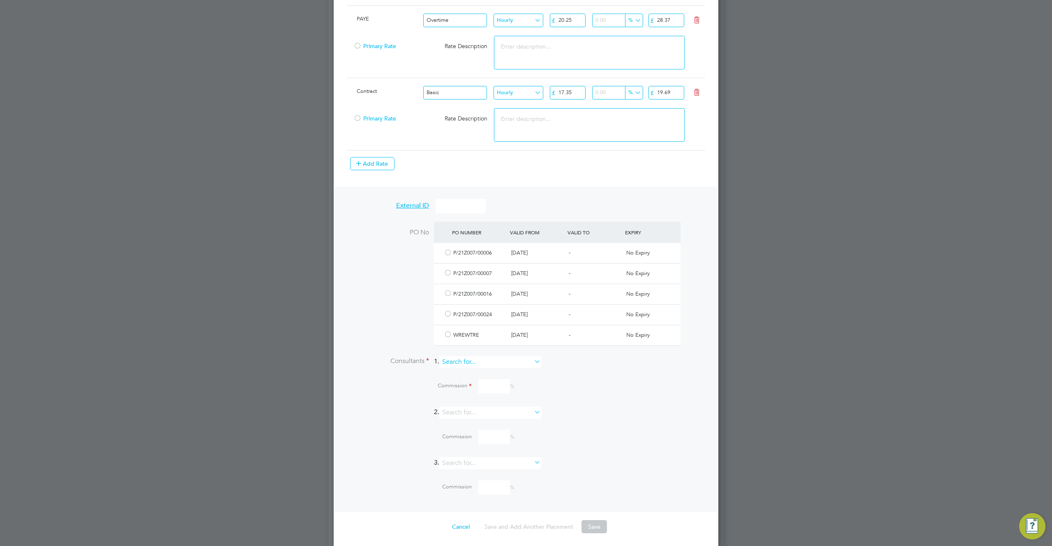
click at [519, 358] on input at bounding box center [489, 362] width 101 height 12
click at [496, 371] on li "Abdiulfatah K" at bounding box center [494, 376] width 102 height 11
type input "Abdiulfatah K"
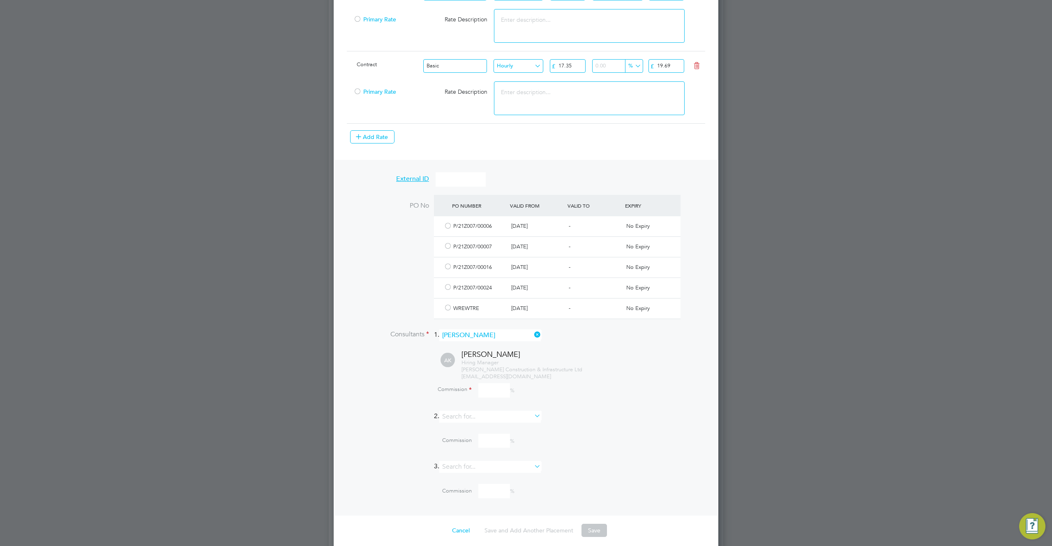
click at [489, 383] on input at bounding box center [494, 390] width 32 height 14
type input "100"
click at [597, 513] on button "Save" at bounding box center [593, 529] width 25 height 13
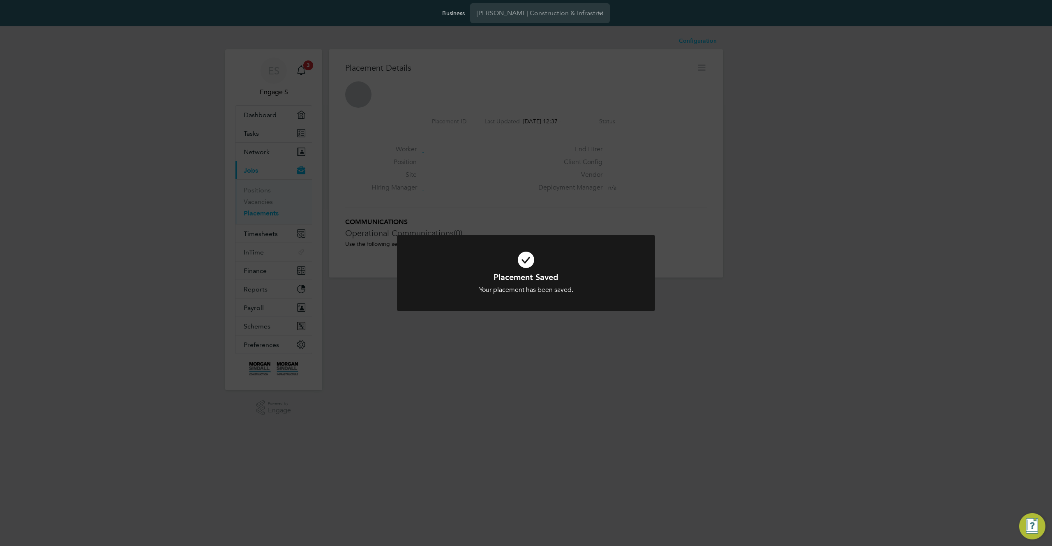
click at [837, 309] on div "Placement Saved Your placement has been saved. Cancel Okay" at bounding box center [526, 273] width 1052 height 546
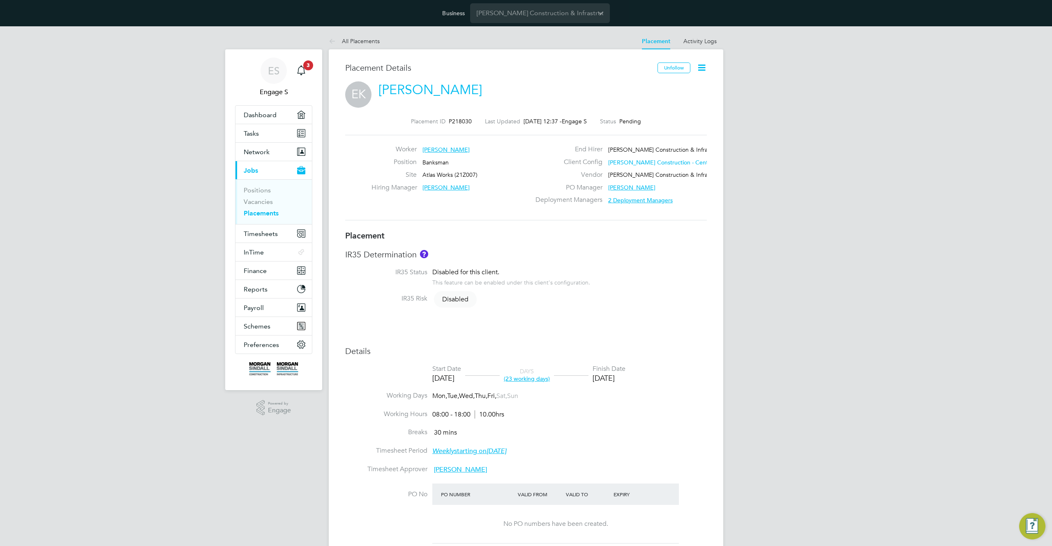
click at [700, 65] on icon at bounding box center [701, 67] width 10 height 10
click at [649, 111] on li "Timesheet Settings" at bounding box center [662, 110] width 85 height 12
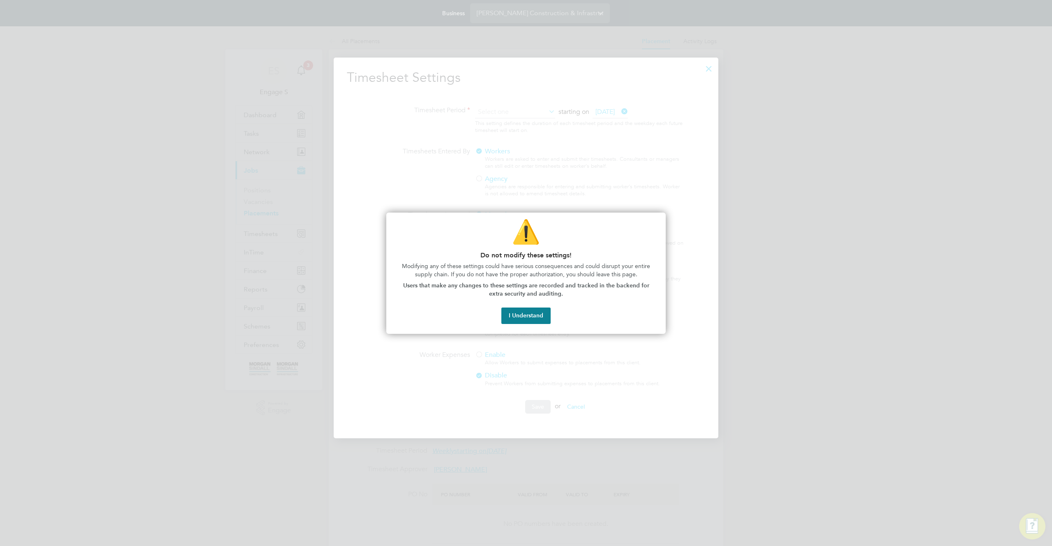
click at [527, 307] on div "⚠️ Do not modify these settings! Modifying any of these settings could have ser…" at bounding box center [525, 273] width 279 height 122
click at [528, 320] on button "I Understand" at bounding box center [525, 315] width 49 height 16
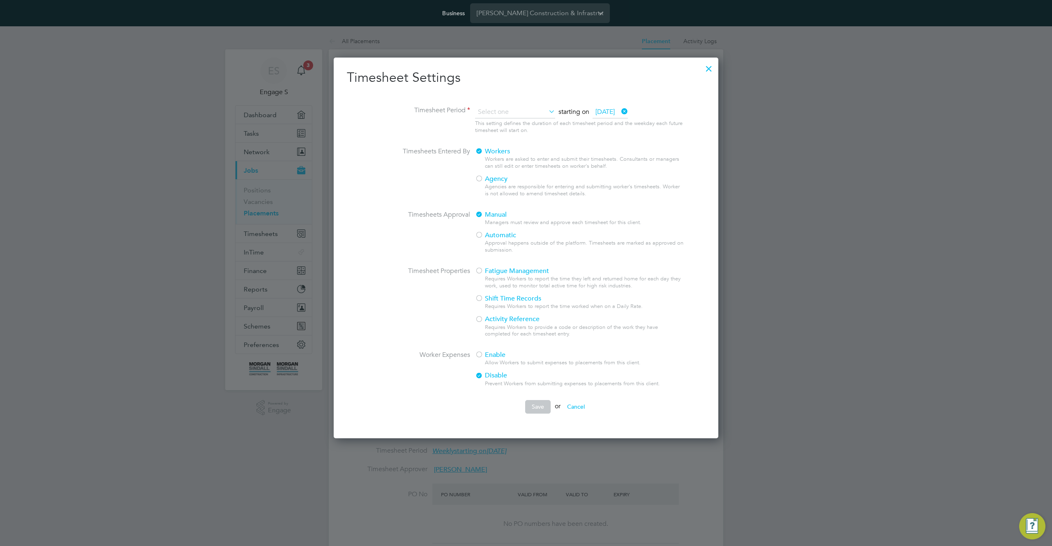
click at [483, 355] on div at bounding box center [479, 355] width 8 height 8
click at [536, 410] on button "Save" at bounding box center [537, 406] width 25 height 13
click at [536, 328] on div "Requires Workers to provide a code or description of the work they have complet…" at bounding box center [585, 331] width 200 height 14
click at [510, 113] on input at bounding box center [515, 112] width 80 height 12
click at [502, 126] on li "Weekly" at bounding box center [511, 123] width 72 height 11
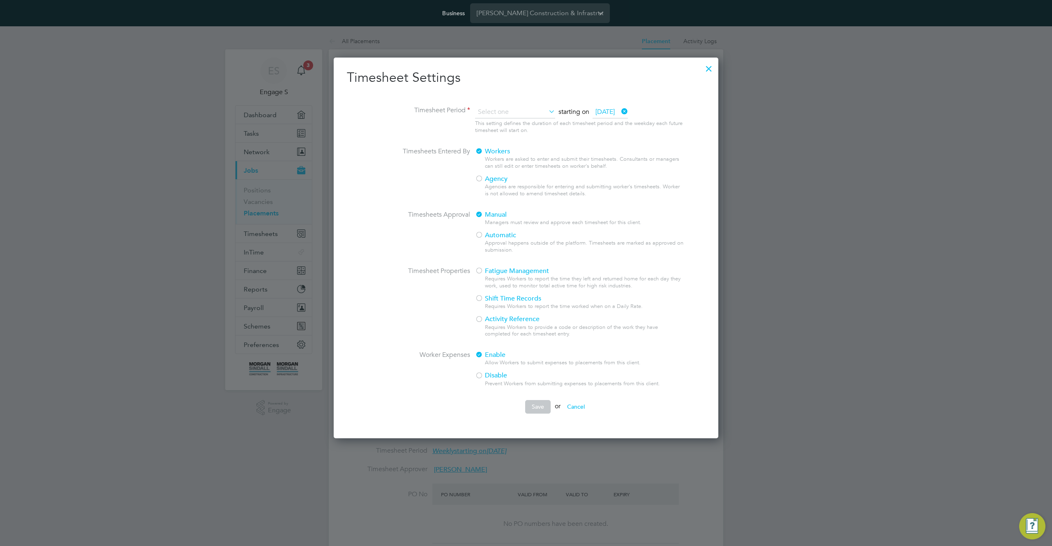
type input "Weekly"
click at [535, 406] on button "Save" at bounding box center [537, 406] width 25 height 13
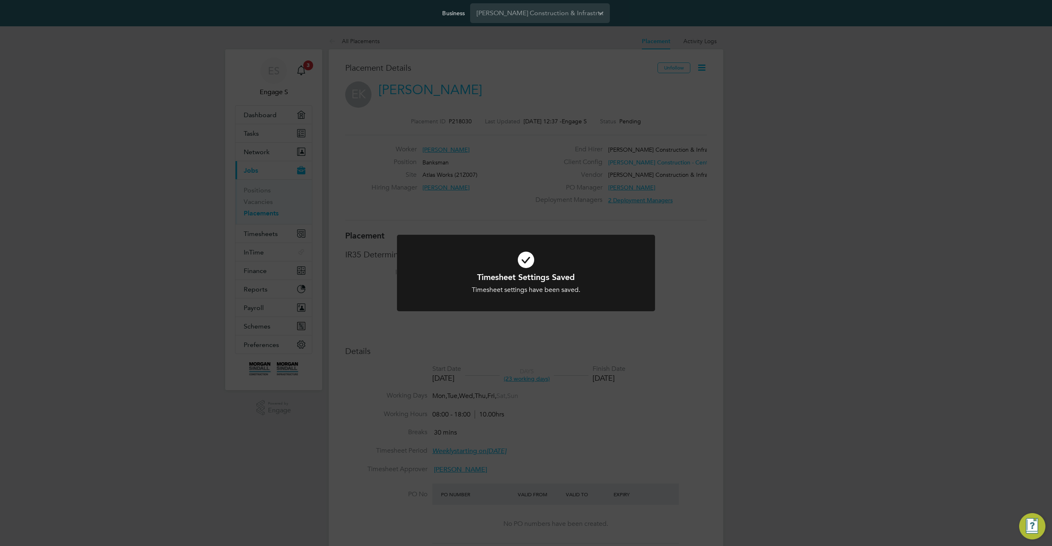
click at [744, 327] on div "Timesheet Settings Saved Timesheet settings have been saved. Cancel Okay" at bounding box center [526, 273] width 1052 height 546
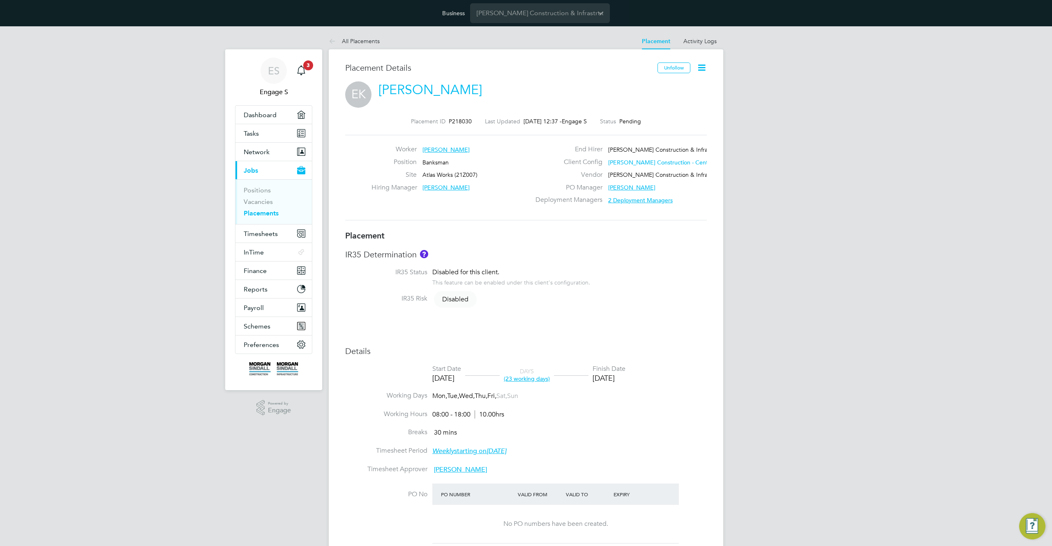
click at [723, 201] on div "Placement Details Unfollow EK Elton K Placement ID P218030 Last Updated 13 Oct …" at bounding box center [526, 471] width 394 height 845
click at [701, 67] on icon at bounding box center [701, 67] width 10 height 10
click at [634, 124] on li "Start" at bounding box center [662, 127] width 85 height 12
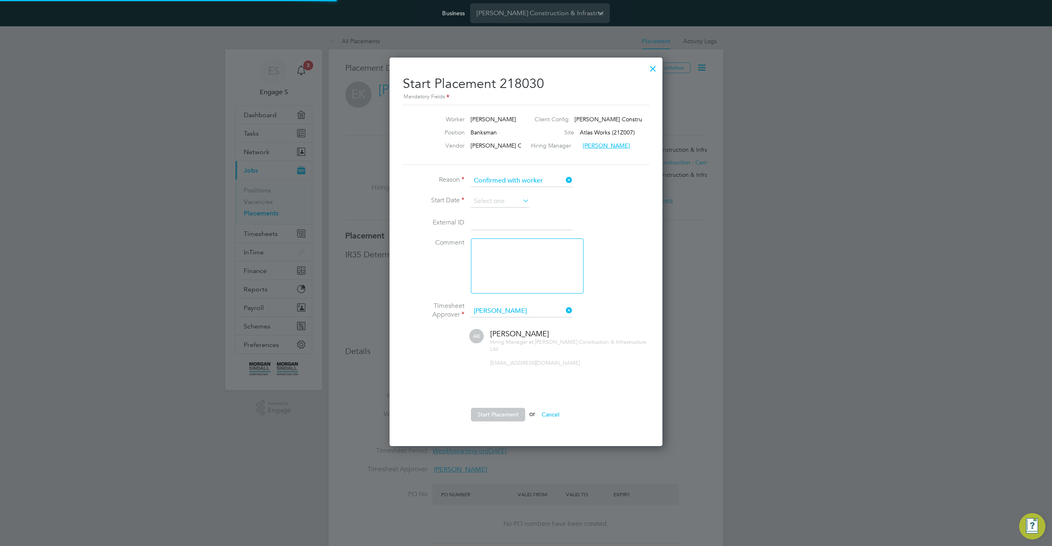
scroll to position [8, 102]
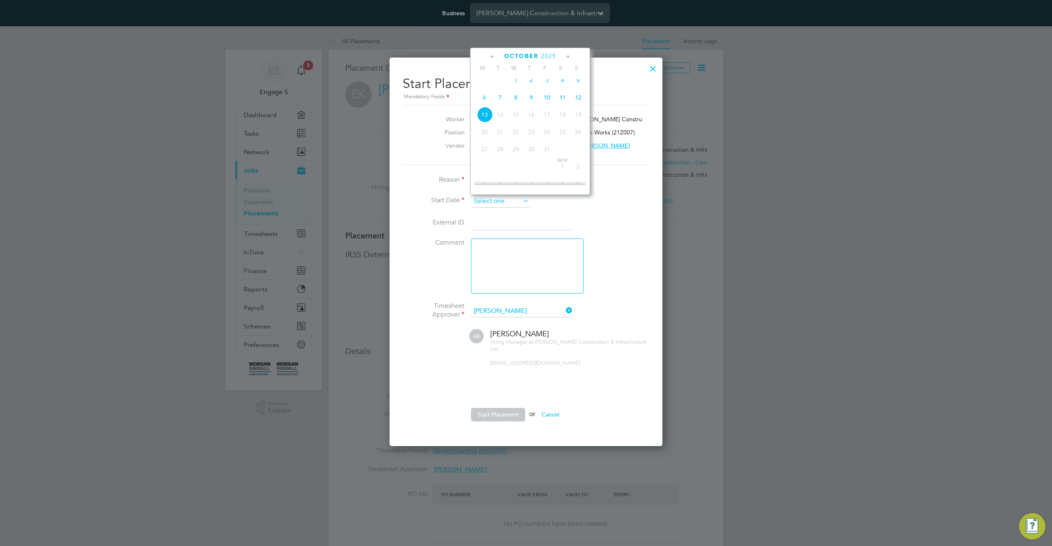
click at [501, 198] on input at bounding box center [500, 201] width 58 height 12
drag, startPoint x: 486, startPoint y: 85, endPoint x: 486, endPoint y: 100, distance: 15.2
click at [485, 85] on span "15" at bounding box center [485, 82] width 16 height 16
type input "15 Sep 2025"
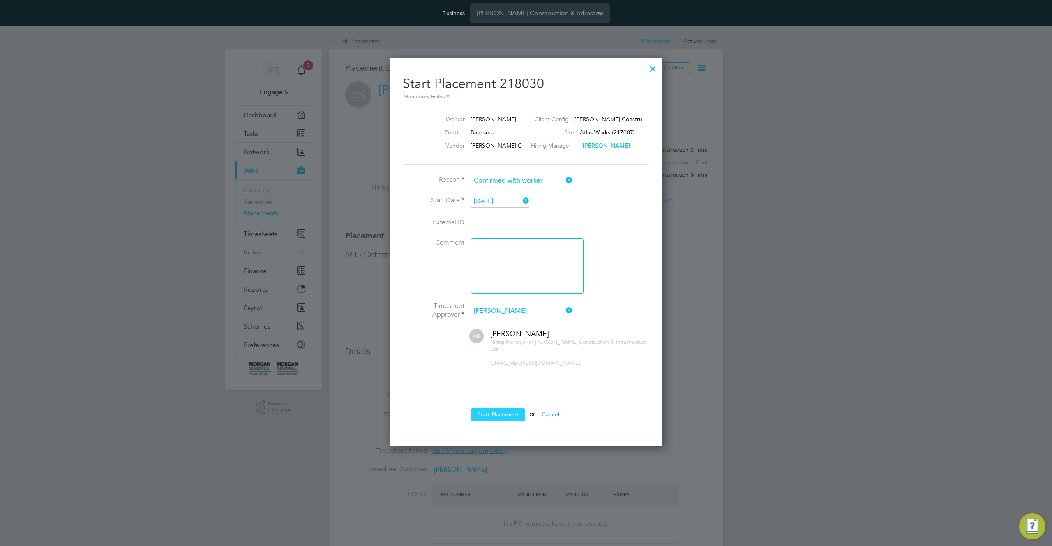
click at [506, 412] on button "Start Placement" at bounding box center [498, 414] width 54 height 13
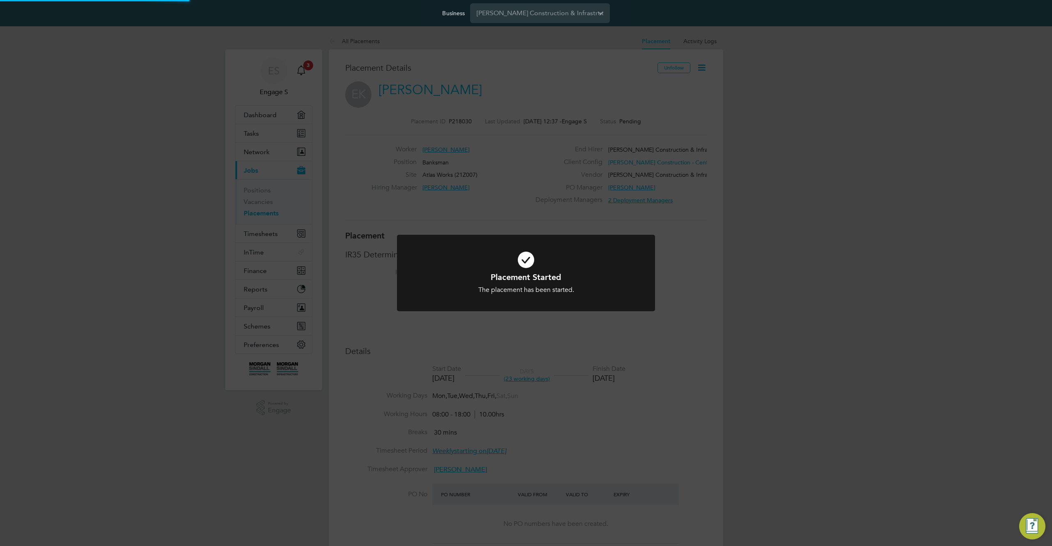
click at [781, 92] on div "Placement Started The placement has been started. Cancel Okay" at bounding box center [526, 273] width 1052 height 546
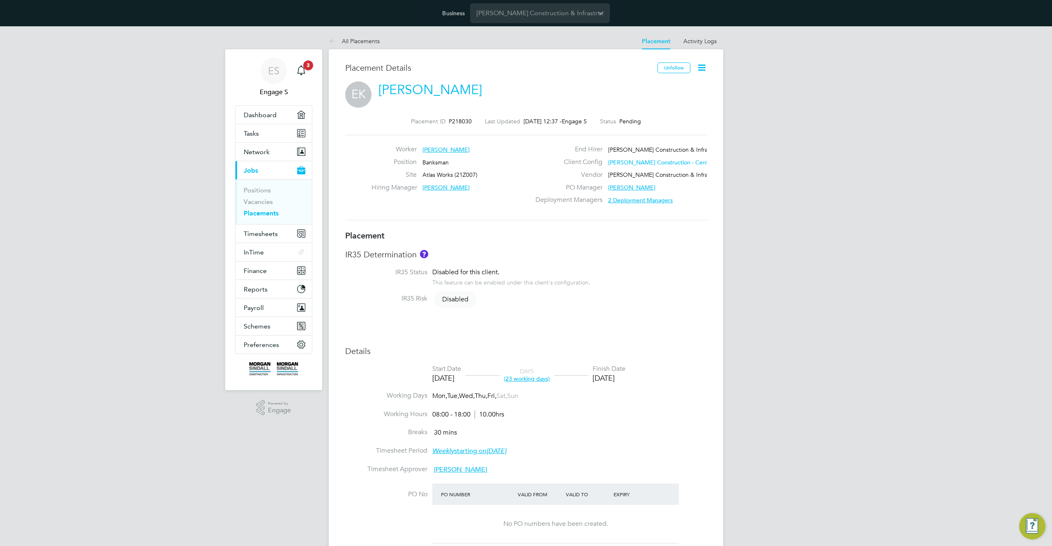
scroll to position [8, 48]
click at [657, 161] on span "[PERSON_NAME] Construction - Central" at bounding box center [661, 162] width 106 height 7
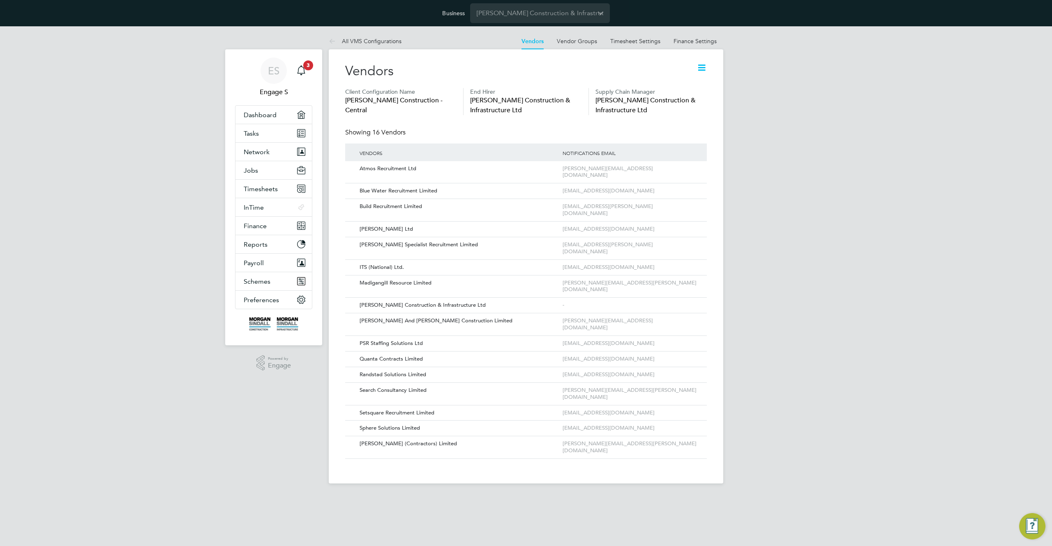
click at [701, 68] on icon at bounding box center [701, 67] width 10 height 10
click at [673, 86] on li "Edit VMS Configuration" at bounding box center [669, 87] width 73 height 12
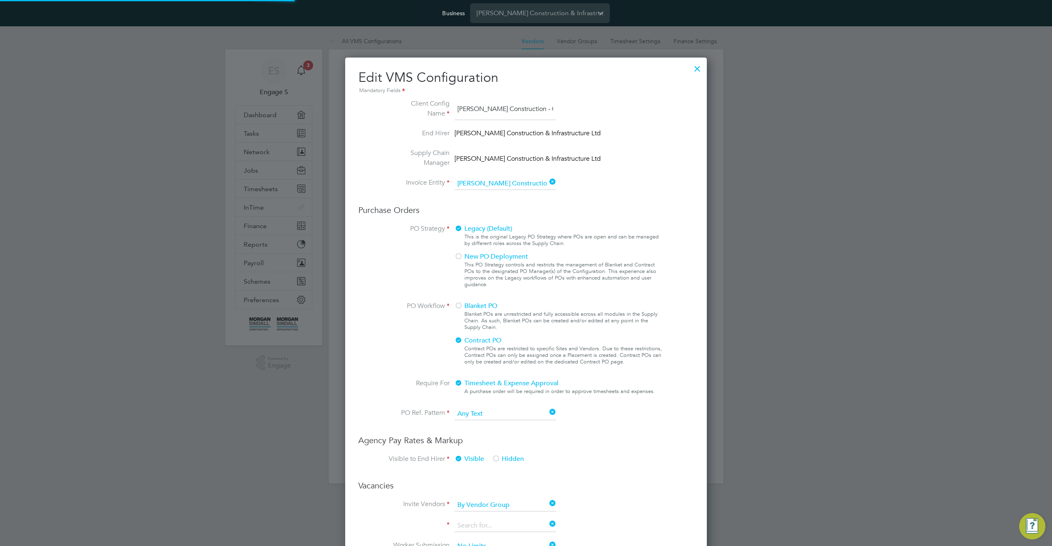
scroll to position [0, 15]
type input "Labour Desk"
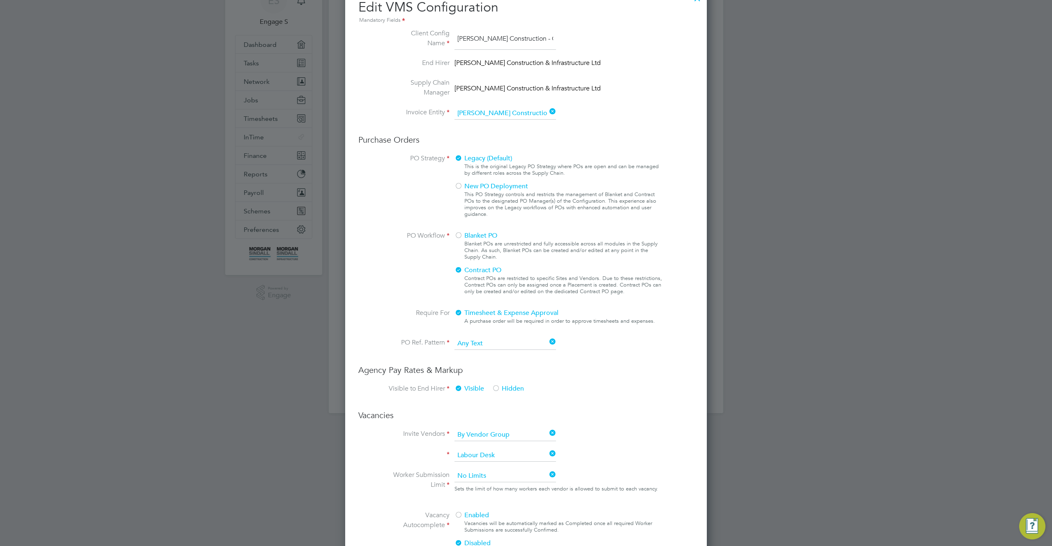
scroll to position [69, 0]
click at [490, 325] on div "A purchase order will be required in order to approve timesheets and expenses." at bounding box center [564, 322] width 200 height 7
click at [493, 323] on div "A purchase order will be required in order to approve timesheets and expenses." at bounding box center [564, 322] width 200 height 7
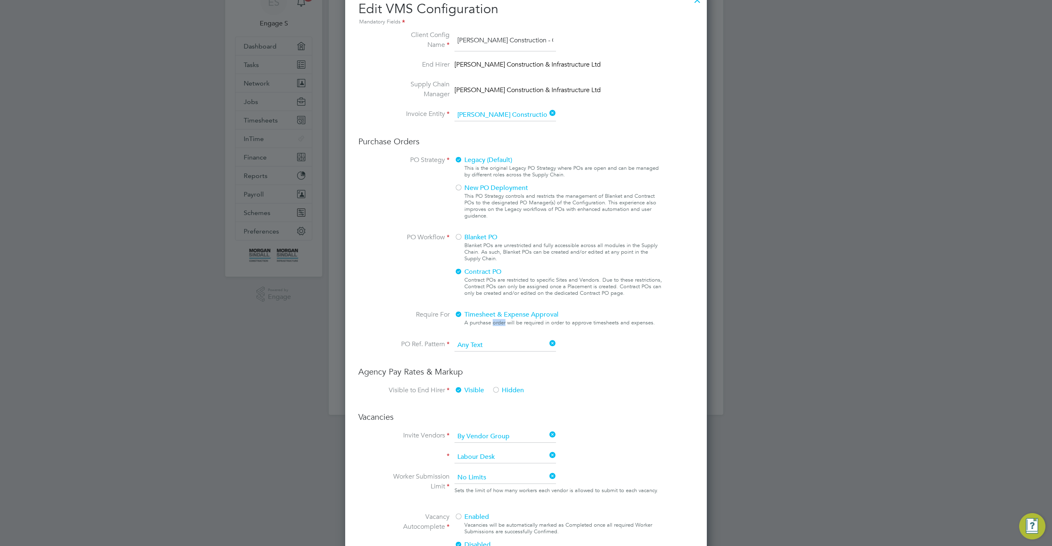
click at [493, 323] on div "A purchase order will be required in order to approve timesheets and expenses." at bounding box center [564, 322] width 200 height 7
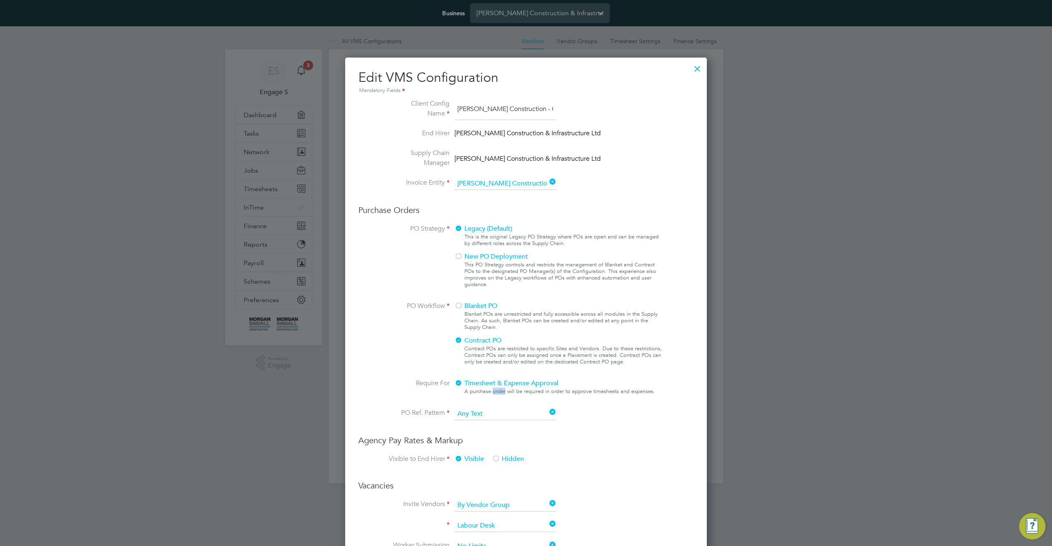
click at [697, 66] on div at bounding box center [697, 66] width 15 height 15
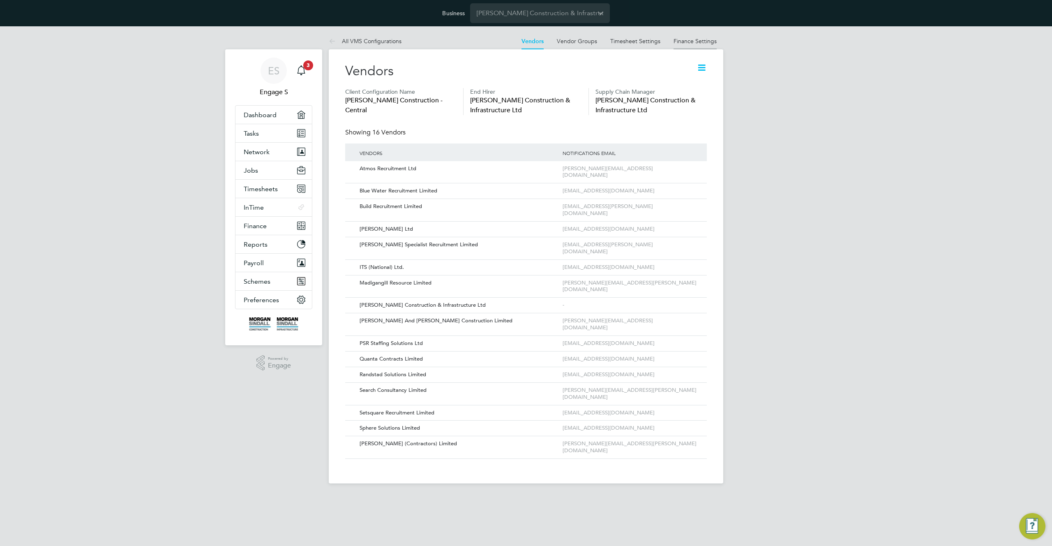
click at [698, 38] on link "Finance Settings" at bounding box center [694, 40] width 43 height 7
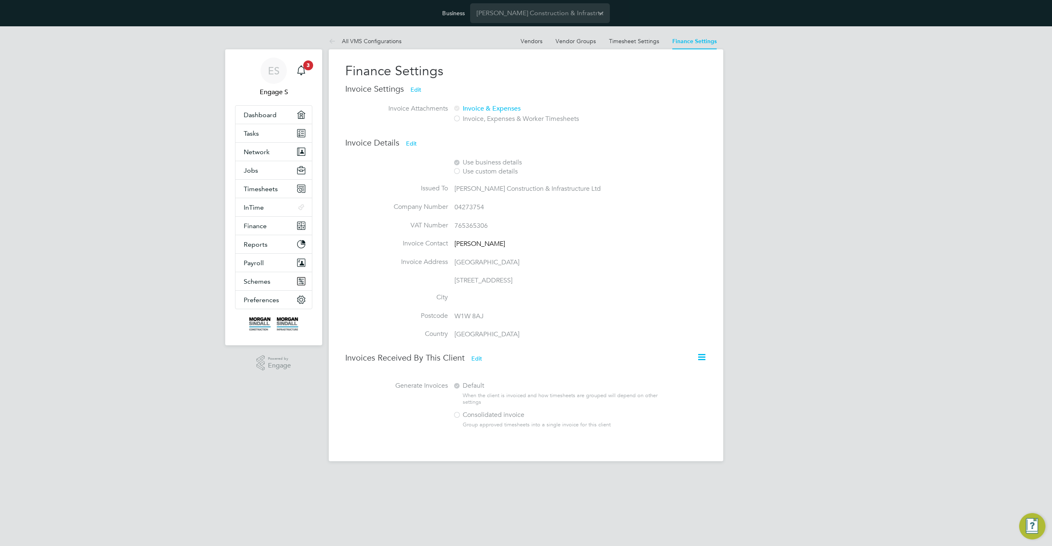
click at [735, 135] on div "ES Engage S Notifications 3 Applications: Dashboard Tasks Network Team Members …" at bounding box center [526, 250] width 1052 height 448
click at [629, 41] on link "Timesheet Settings" at bounding box center [634, 40] width 50 height 7
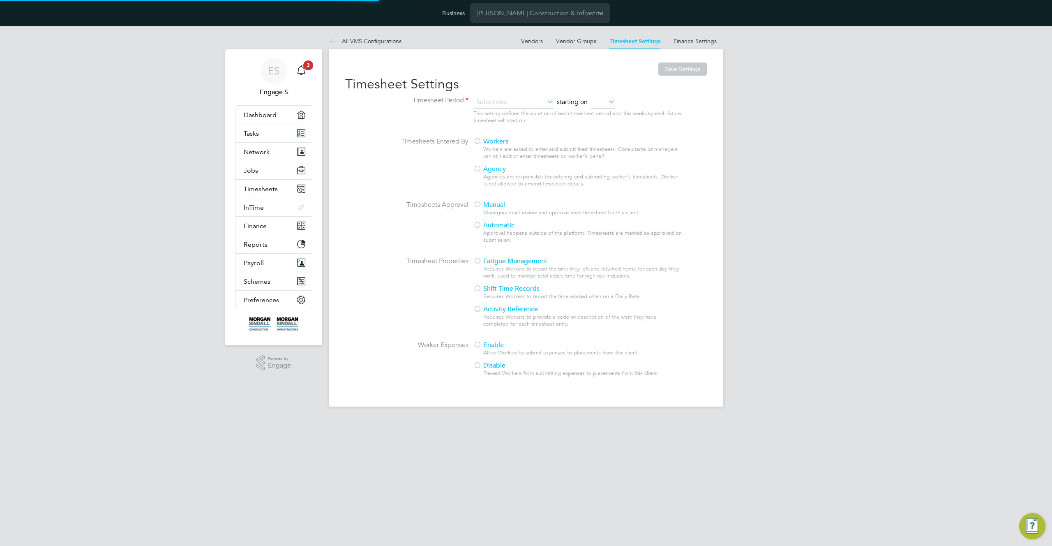
type input "Weekly"
click at [478, 226] on div at bounding box center [477, 225] width 8 height 8
click at [686, 67] on button "Save Settings" at bounding box center [682, 68] width 48 height 13
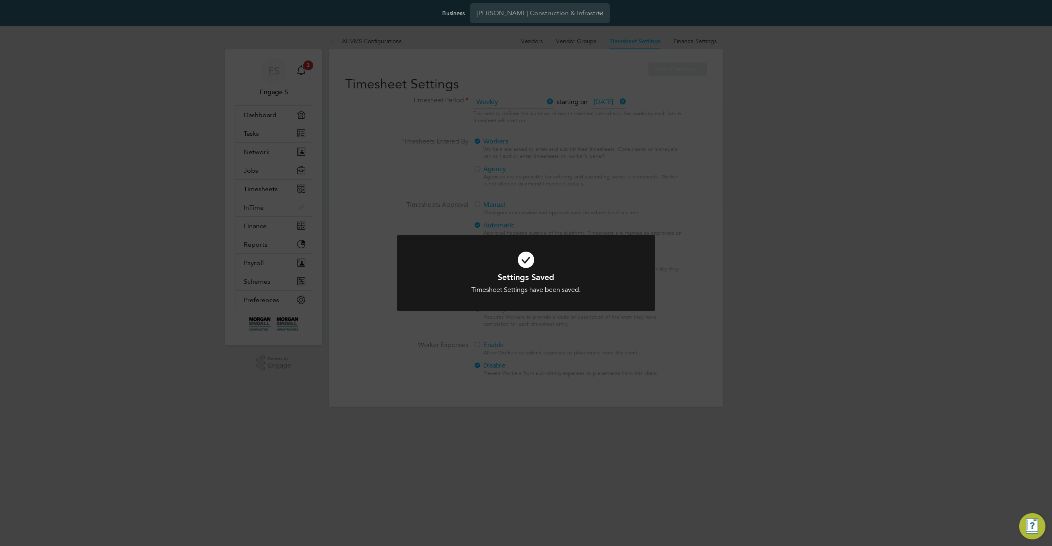
click at [812, 191] on div "Settings Saved Timesheet Settings have been saved. Cancel Okay" at bounding box center [526, 273] width 1052 height 546
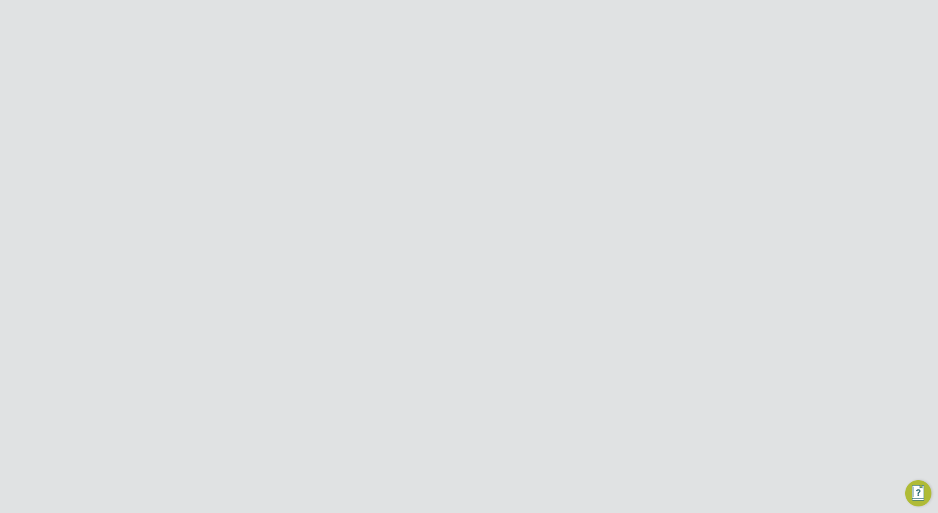
click at [624, 196] on div "PO Manager [PERSON_NAME]" at bounding box center [565, 190] width 177 height 13
type input "[PERSON_NAME]"
type input "[DATE]"
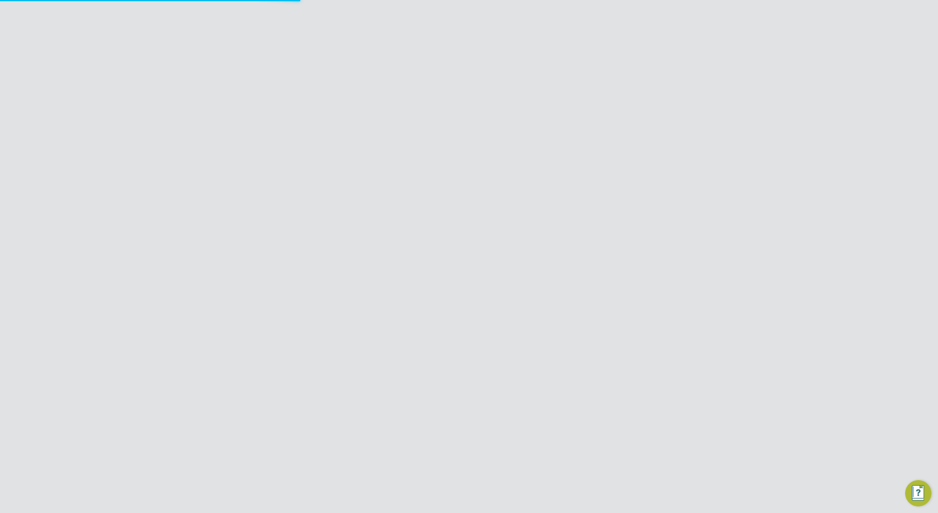
type input "08:00"
type input "18:00"
click at [574, 228] on input "[DATE]" at bounding box center [567, 225] width 46 height 15
click at [626, 159] on span "22" at bounding box center [620, 151] width 16 height 16
type input "[DATE]"
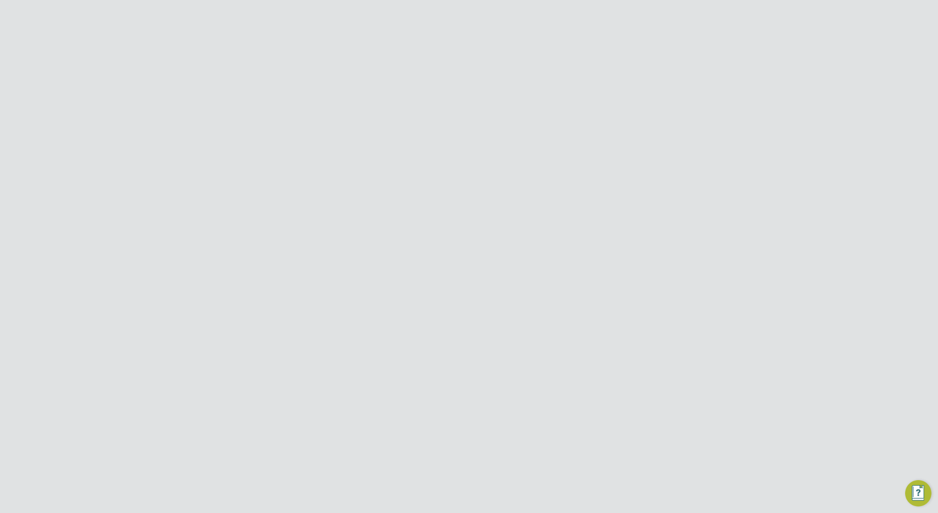
click at [482, 482] on ng-form "Deployment End Hirer [PERSON_NAME] Construction & Infrastructure Ltd Client Con…" at bounding box center [469, 18] width 358 height 957
click at [483, 491] on button "Update Placement" at bounding box center [491, 490] width 62 height 13
click at [782, 175] on div "Placement Saved Your placement has been updated. Cancel Okay" at bounding box center [469, 256] width 938 height 513
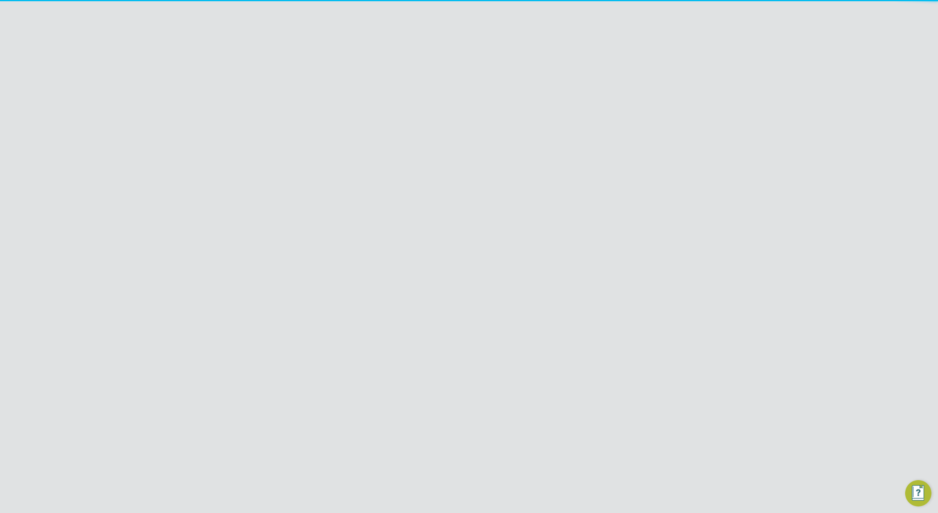
click at [647, 71] on icon at bounding box center [645, 67] width 10 height 10
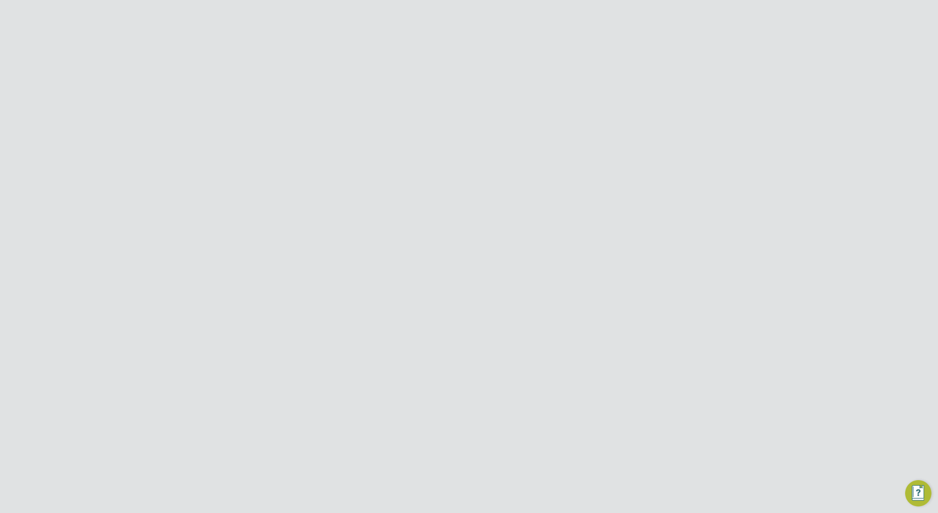
click at [616, 107] on li "Timesheet Settings" at bounding box center [606, 110] width 85 height 12
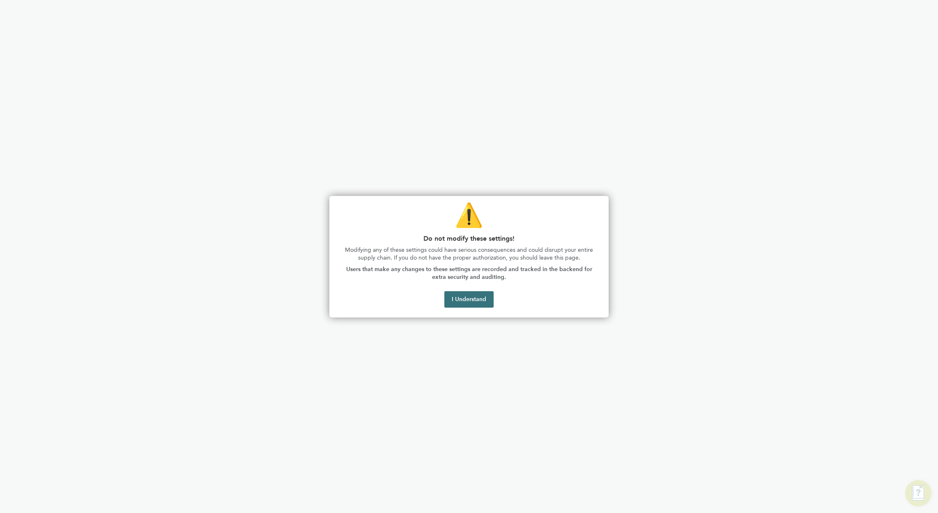
click at [461, 297] on button "I Understand" at bounding box center [469, 299] width 49 height 16
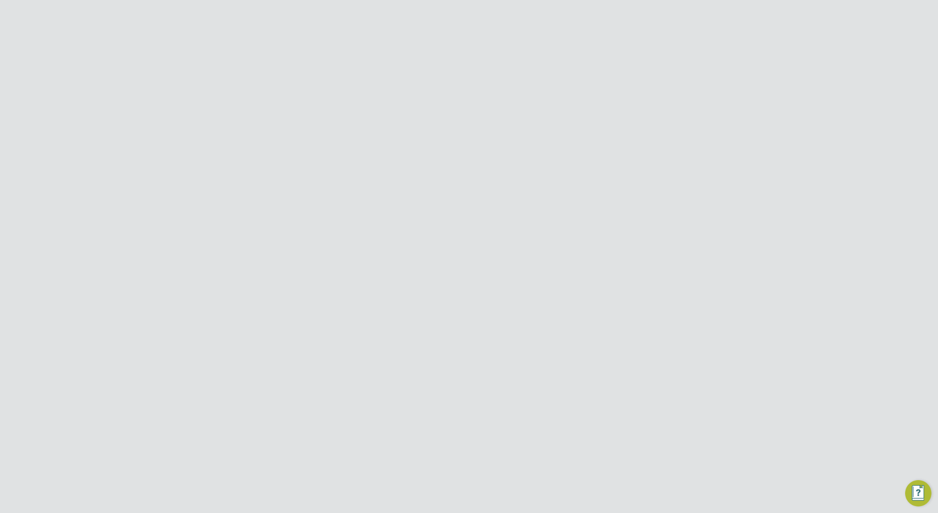
click at [423, 352] on div at bounding box center [422, 351] width 8 height 8
click at [478, 404] on button "Save" at bounding box center [480, 402] width 25 height 13
click at [723, 128] on div "ES Engage S Notifications 3 Applications: Dashboard Tasks Network Team Members …" at bounding box center [469, 454] width 938 height 857
click at [643, 67] on icon at bounding box center [645, 67] width 10 height 10
click at [712, 134] on div "ES Engage S Notifications 3 Applications: Dashboard Tasks Network Team Members …" at bounding box center [469, 454] width 938 height 857
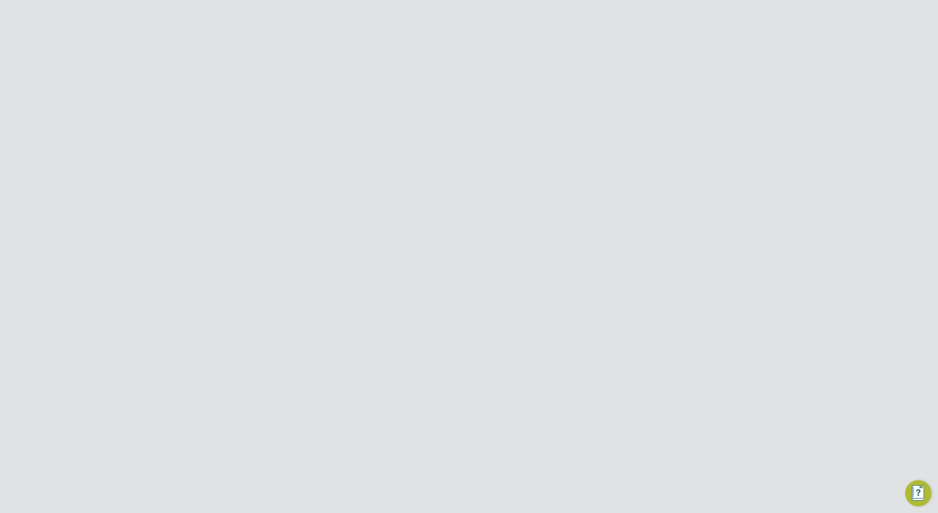
click at [645, 65] on icon at bounding box center [645, 67] width 10 height 10
click at [602, 108] on li "Timesheet Settings" at bounding box center [606, 110] width 85 height 12
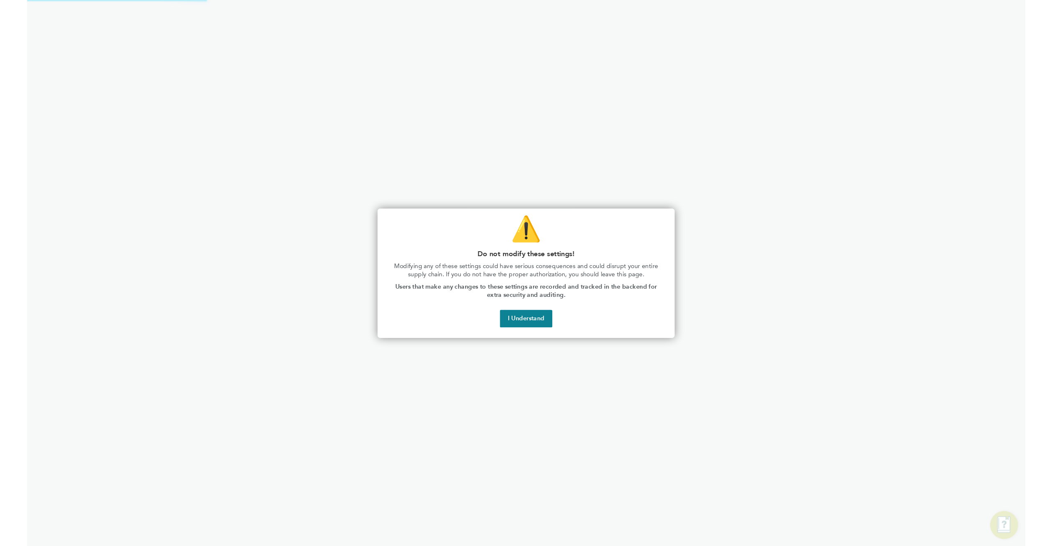
scroll to position [377, 385]
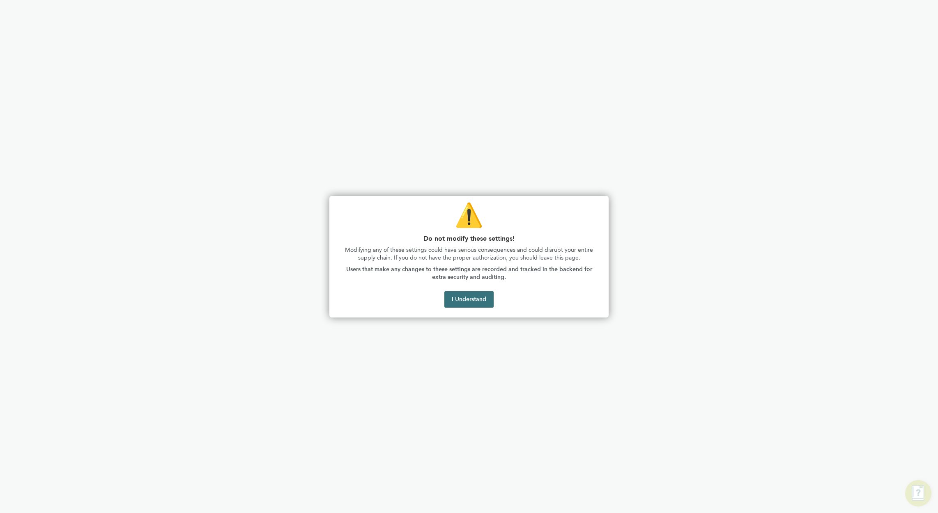
click at [477, 302] on button "I Understand" at bounding box center [469, 299] width 49 height 16
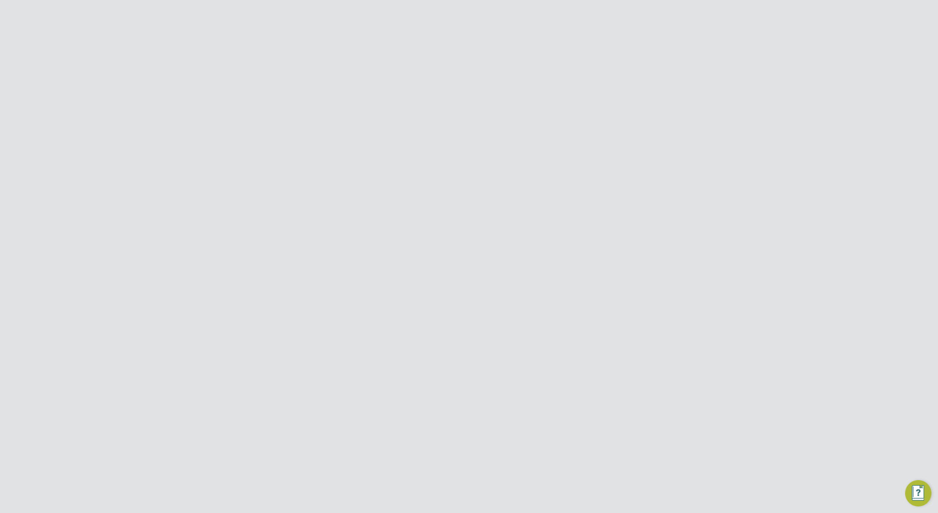
click at [522, 397] on button "Cancel" at bounding box center [519, 402] width 31 height 13
drag, startPoint x: 396, startPoint y: 89, endPoint x: 336, endPoint y: 87, distance: 60.0
click at [336, 87] on div "[PERSON_NAME] m: 07100344410" at bounding box center [469, 95] width 362 height 28
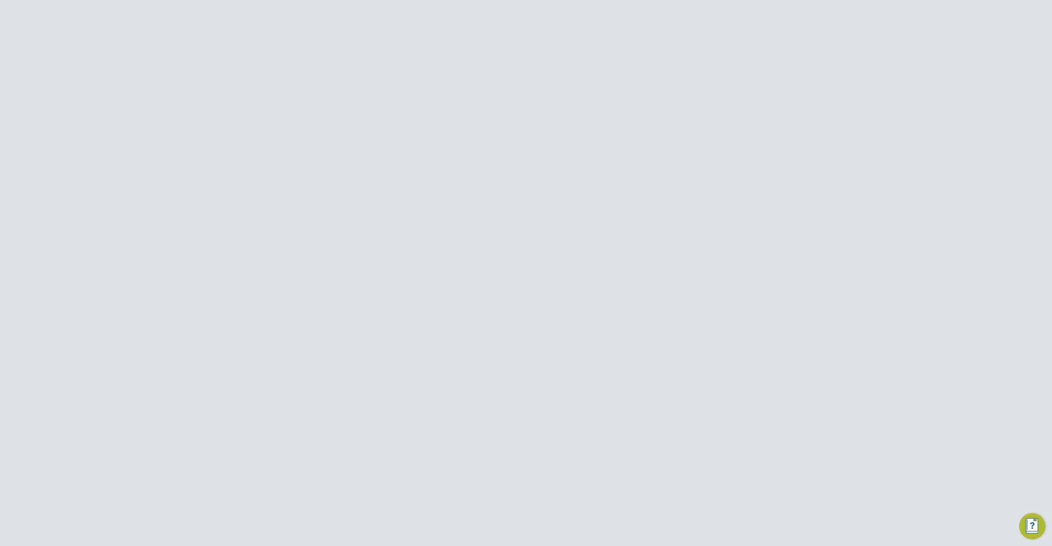
click at [801, 222] on div "ES Engage S Notifications 3 Applications: Dashboard Tasks Network Team Members …" at bounding box center [526, 454] width 1052 height 857
drag, startPoint x: 646, startPoint y: 250, endPoint x: 589, endPoint y: 247, distance: 56.8
click at [589, 247] on div "Placement IR35 Determination IR35 Status Disabled for this client. This feature…" at bounding box center [526, 449] width 362 height 434
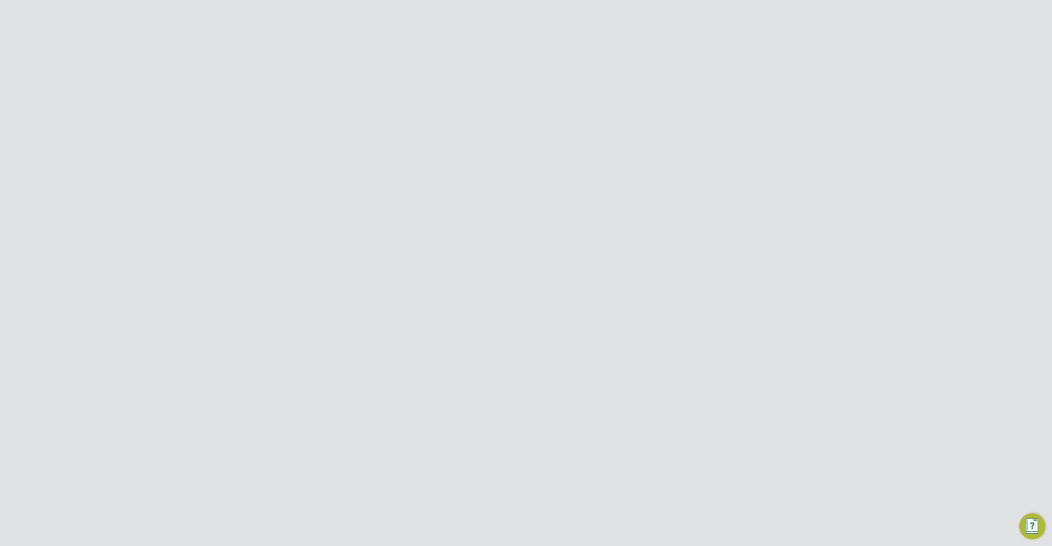
click at [589, 247] on div "Placement IR35 Determination IR35 Status Disabled for this client. This feature…" at bounding box center [526, 449] width 362 height 434
click at [696, 66] on icon at bounding box center [701, 67] width 10 height 10
click at [646, 88] on li "Edit Placement e" at bounding box center [662, 87] width 85 height 12
click at [708, 67] on div at bounding box center [708, 66] width 15 height 15
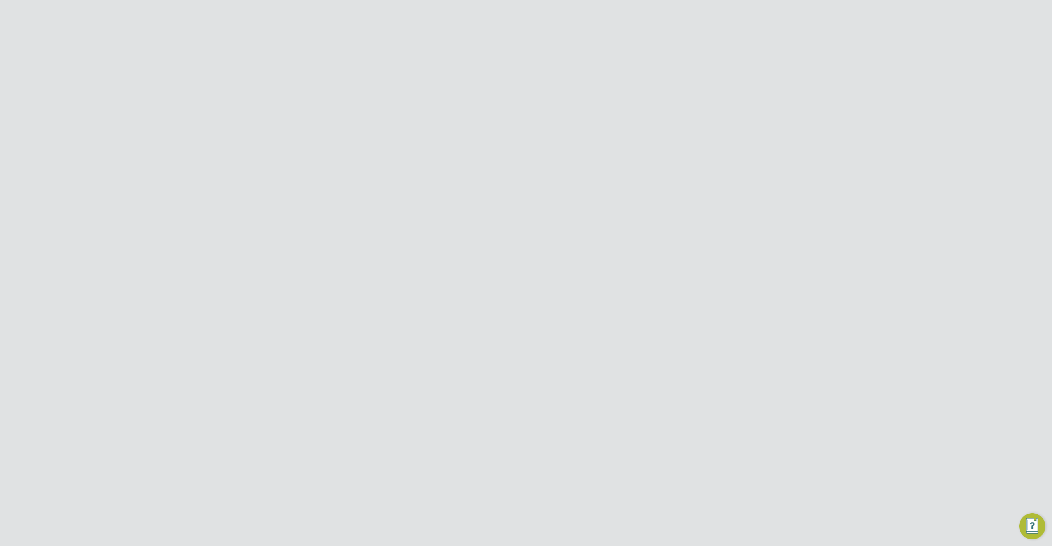
click at [492, 97] on div "[PERSON_NAME] m: 07100344410" at bounding box center [526, 95] width 362 height 28
drag, startPoint x: 398, startPoint y: 76, endPoint x: 369, endPoint y: 73, distance: 29.7
click at [369, 73] on div "Placement Details" at bounding box center [499, 71] width 309 height 19
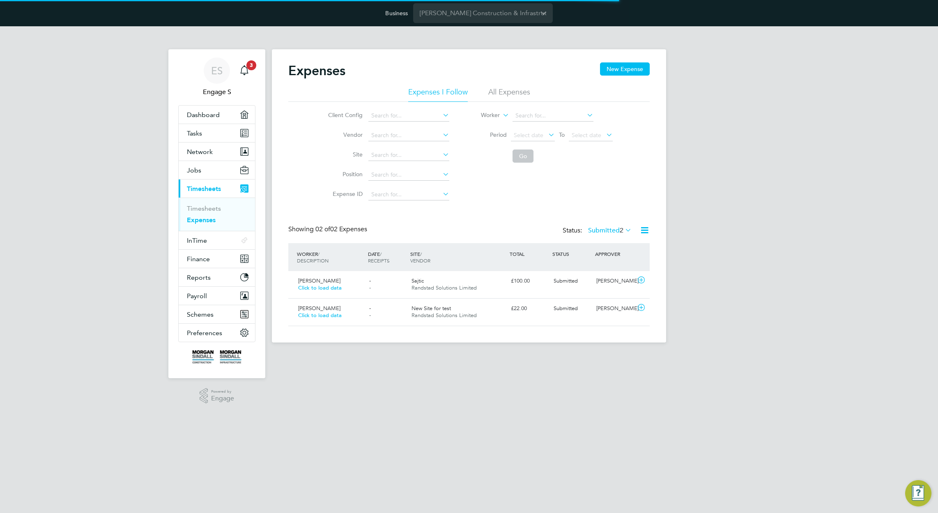
scroll to position [21, 100]
click at [513, 90] on li "All Expenses" at bounding box center [510, 94] width 42 height 15
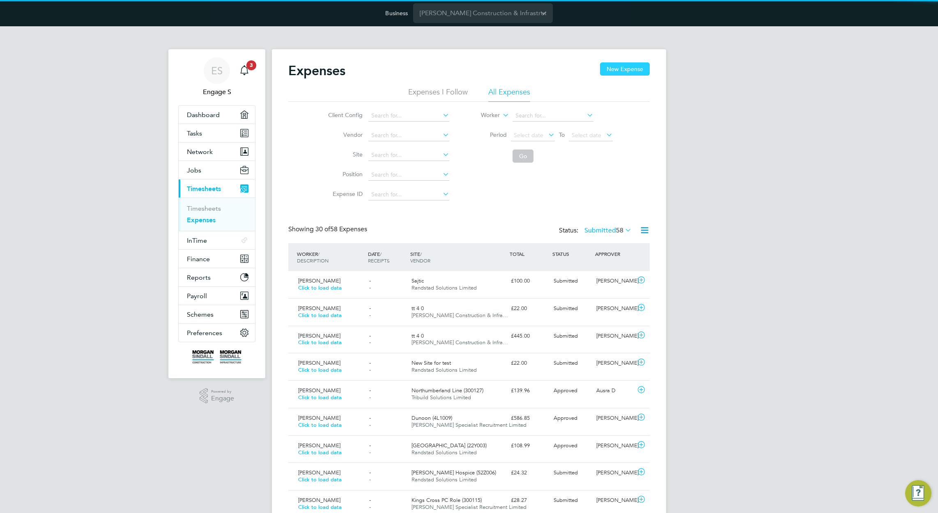
scroll to position [0, 0]
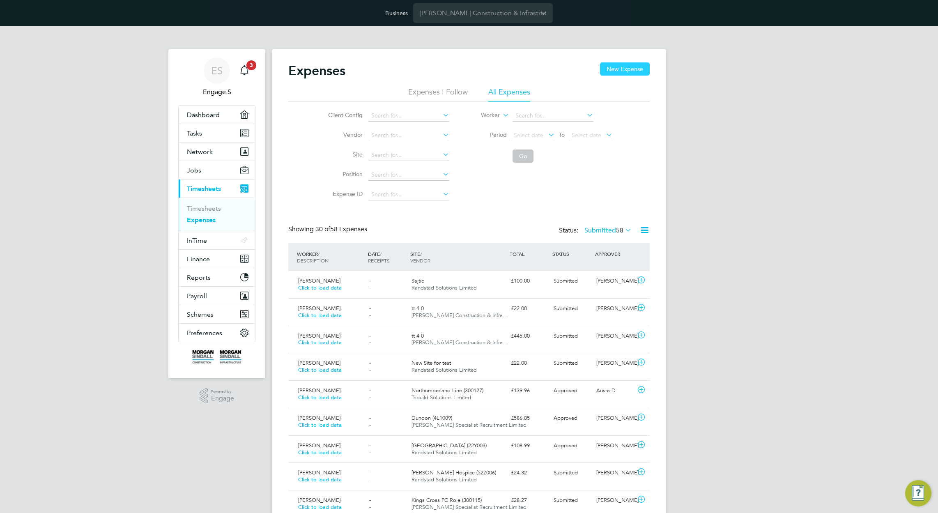
click at [628, 69] on button "New Expense" at bounding box center [625, 68] width 50 height 13
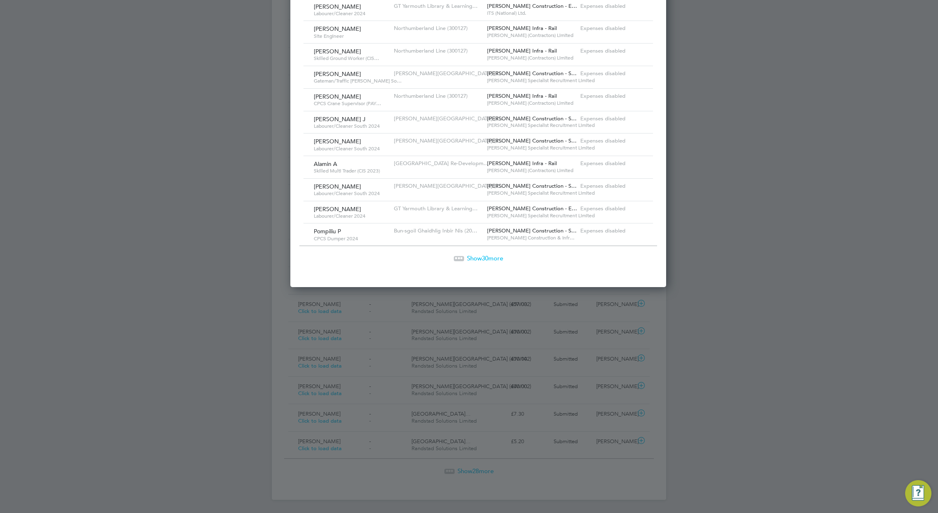
click at [480, 258] on span "Show 30 more" at bounding box center [485, 258] width 36 height 8
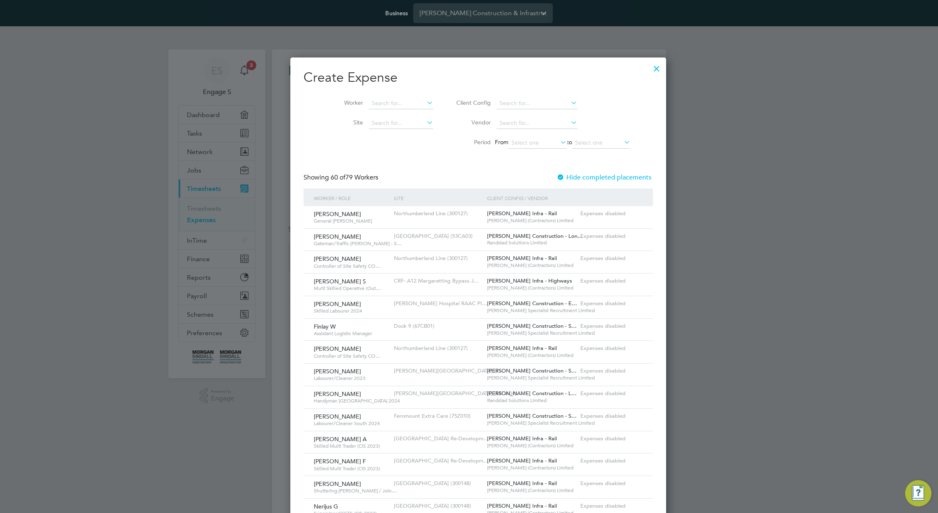
click at [557, 176] on div at bounding box center [561, 178] width 8 height 8
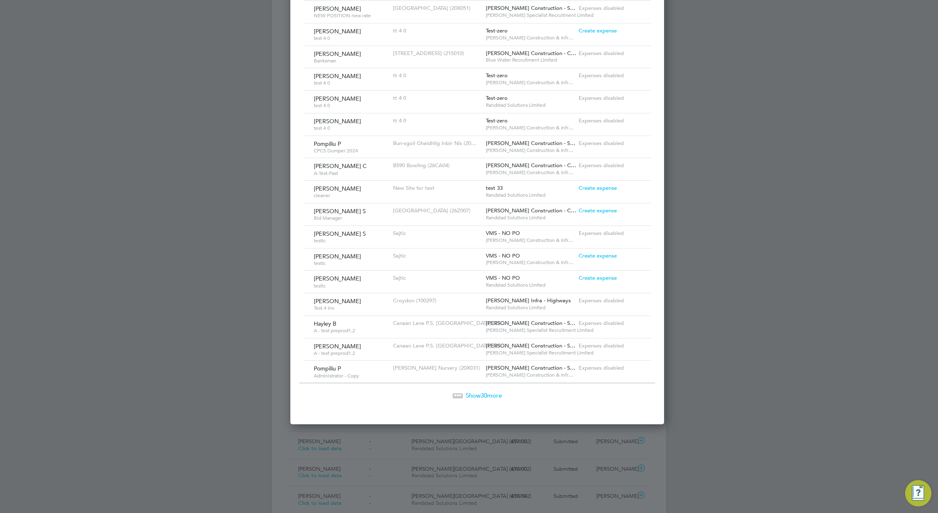
click at [481, 397] on span "30" at bounding box center [484, 396] width 7 height 8
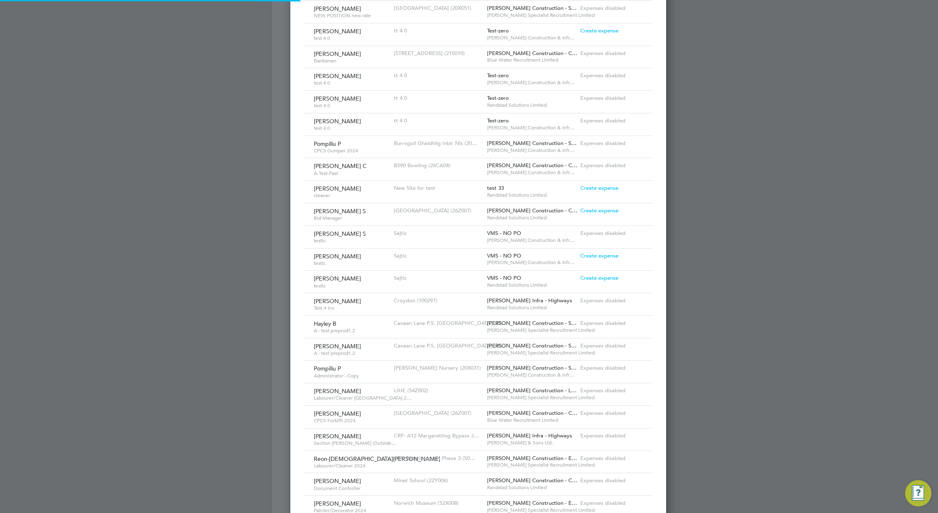
click at [588, 34] on span "Create expense" at bounding box center [600, 30] width 38 height 7
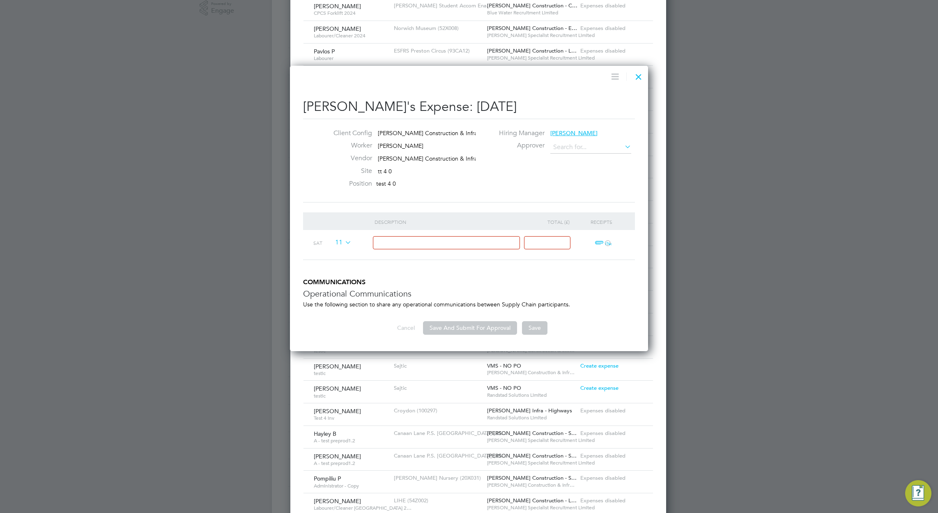
type input "[PERSON_NAME]"
click at [443, 242] on input at bounding box center [447, 243] width 148 height 14
type input "test"
click at [529, 243] on input at bounding box center [547, 243] width 46 height 14
click at [505, 300] on ng-form "Description Total (£) Receipts Sat 11 test ttt ï¼‹ COMMUNICATIONS Operational C…" at bounding box center [469, 273] width 332 height 122
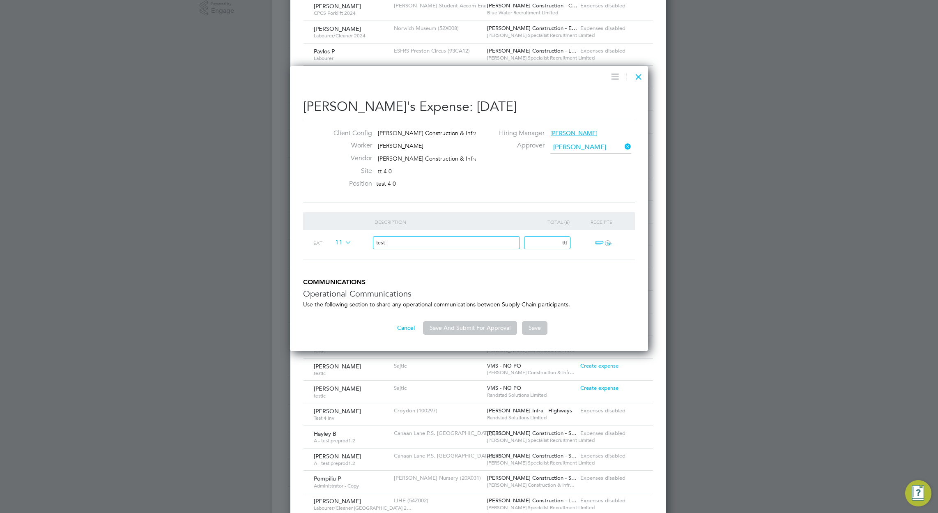
click at [462, 248] on input "test" at bounding box center [447, 243] width 148 height 14
drag, startPoint x: 540, startPoint y: 180, endPoint x: 500, endPoint y: 210, distance: 49.4
click at [539, 182] on div "Client Config Morgan Sindall Construction & Infra… Worker Luke J Vendor Morgan …" at bounding box center [469, 160] width 339 height 63
click at [461, 298] on h3 "Operational Communications" at bounding box center [469, 293] width 332 height 11
click at [562, 241] on input "ttt" at bounding box center [547, 243] width 46 height 14
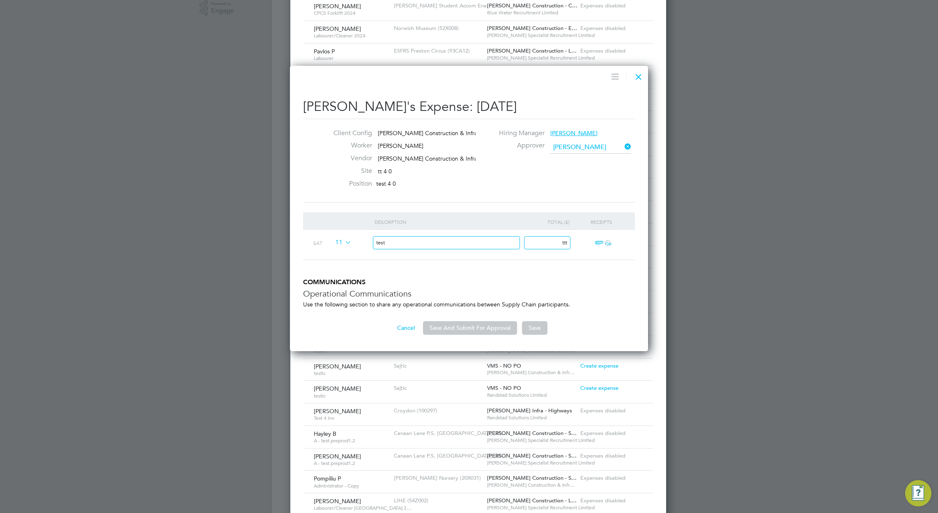
click at [562, 241] on input "ttt" at bounding box center [547, 243] width 46 height 14
type input "1"
click at [578, 281] on h5 "COMMUNICATIONS" at bounding box center [469, 282] width 332 height 9
click at [472, 328] on button "Save And Submit For Approval" at bounding box center [470, 327] width 94 height 13
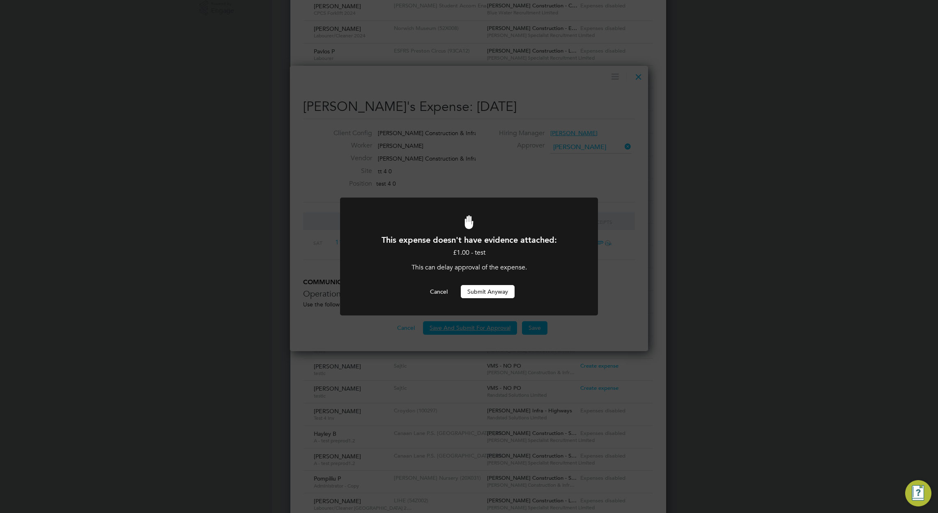
click at [489, 291] on button "Submit Anyway" at bounding box center [488, 291] width 54 height 13
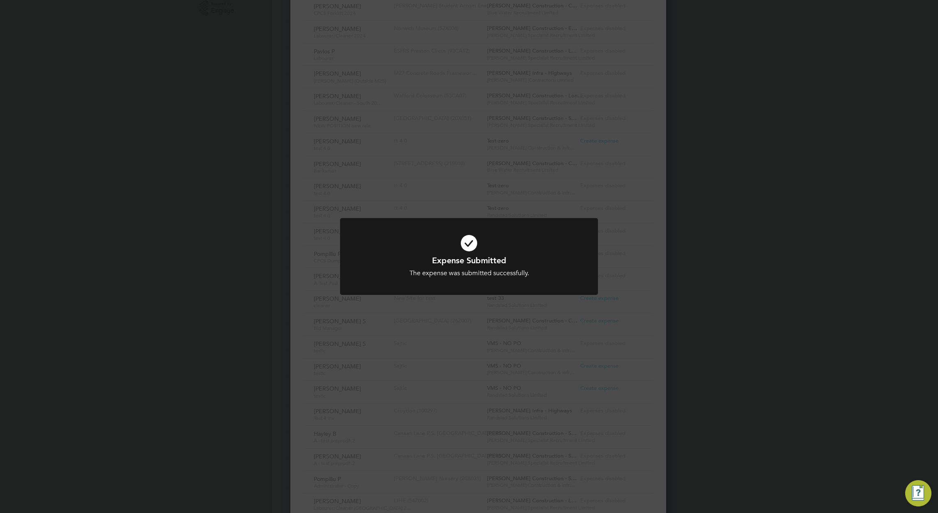
click at [604, 196] on div "Expense Submitted The expense was submitted successfully. Cancel Okay" at bounding box center [469, 256] width 938 height 513
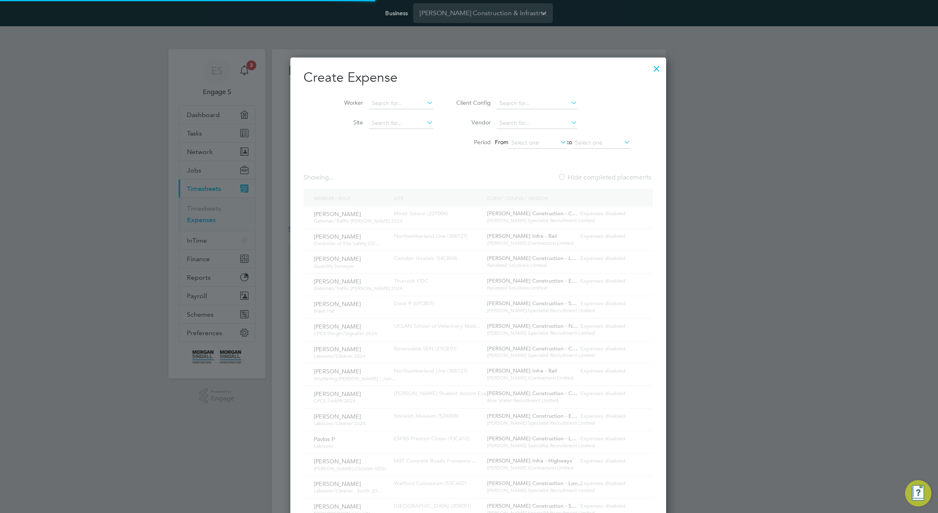
click at [650, 71] on div at bounding box center [657, 66] width 15 height 15
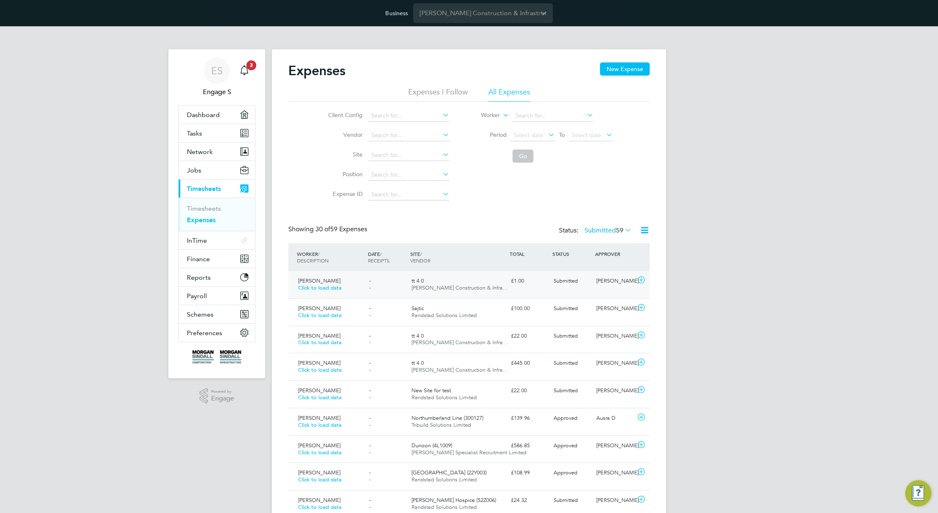
click at [477, 291] on span "[PERSON_NAME] Construction & Infra…" at bounding box center [460, 287] width 97 height 7
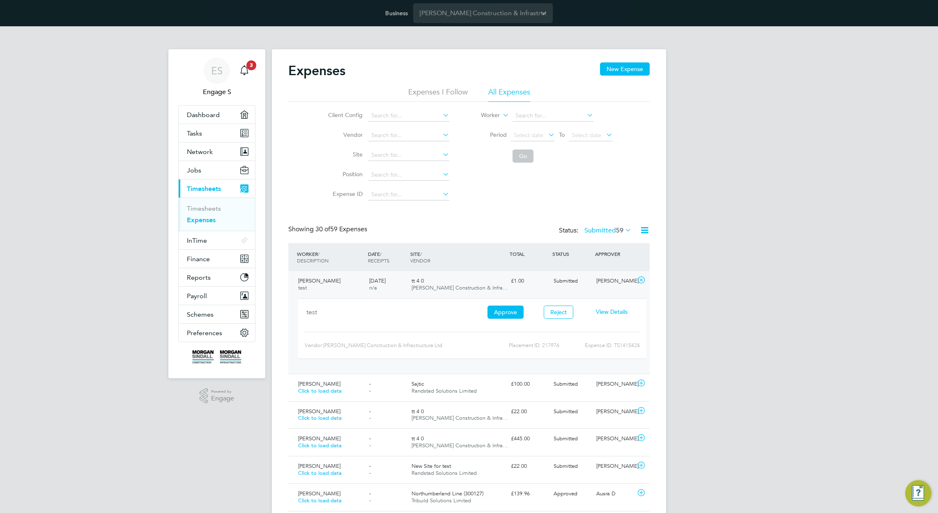
click at [617, 315] on span "View Details" at bounding box center [612, 311] width 32 height 7
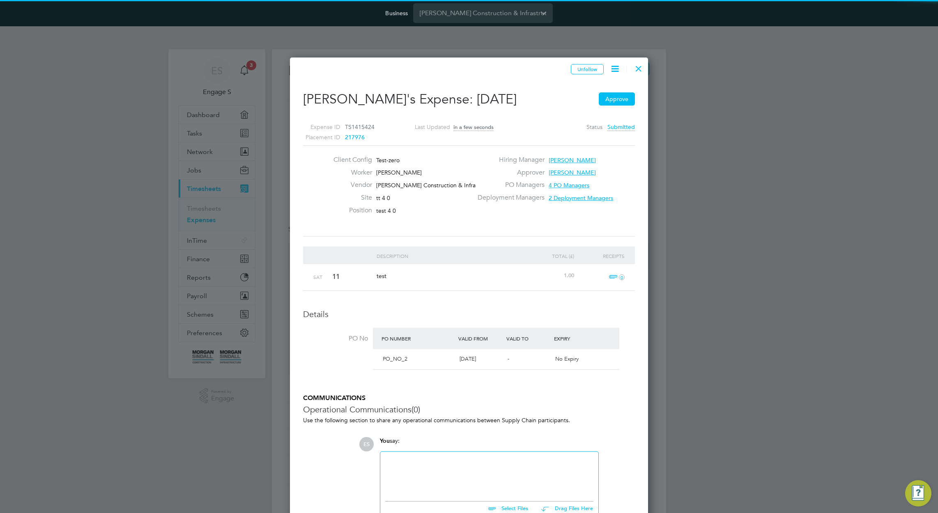
click at [620, 70] on icon at bounding box center [615, 69] width 10 height 10
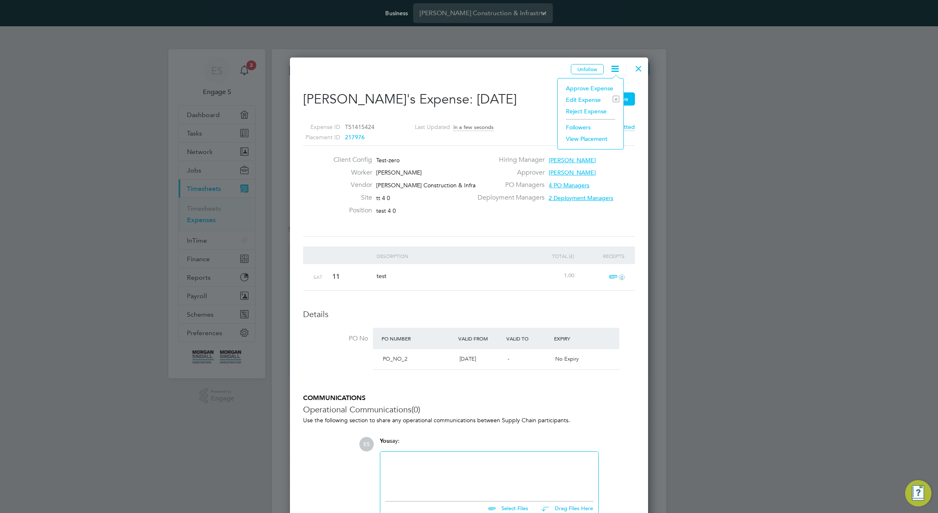
click at [585, 99] on li "Edit Expense e" at bounding box center [591, 100] width 58 height 12
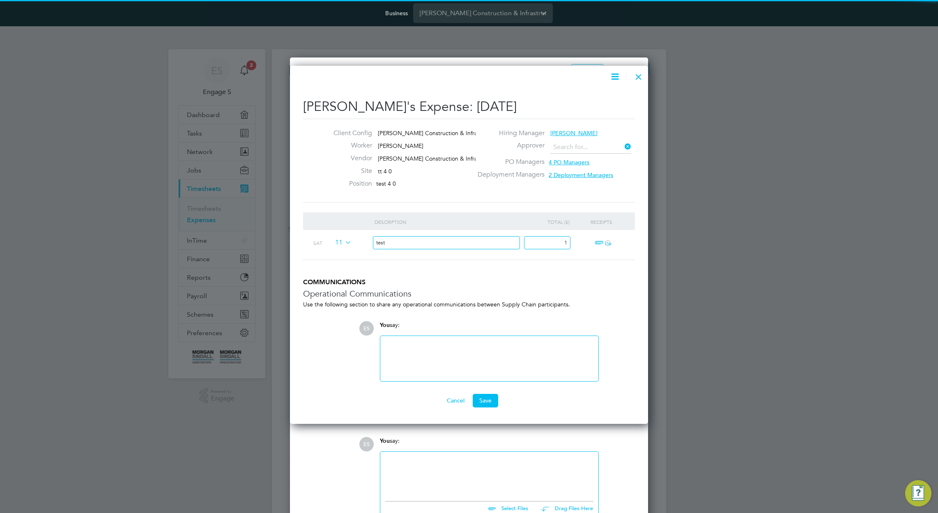
type input "[PERSON_NAME]"
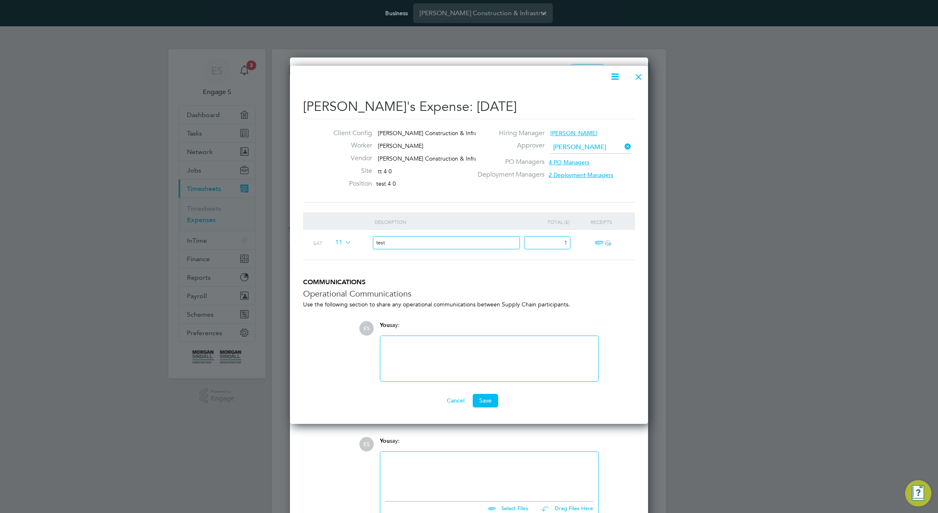
click at [449, 242] on input "test" at bounding box center [447, 243] width 148 height 14
click at [446, 247] on input "test" at bounding box center [447, 243] width 148 height 14
click at [454, 264] on li "Description Total (£) Receipts Sat 11 1 ï¼‹" at bounding box center [469, 245] width 332 height 66
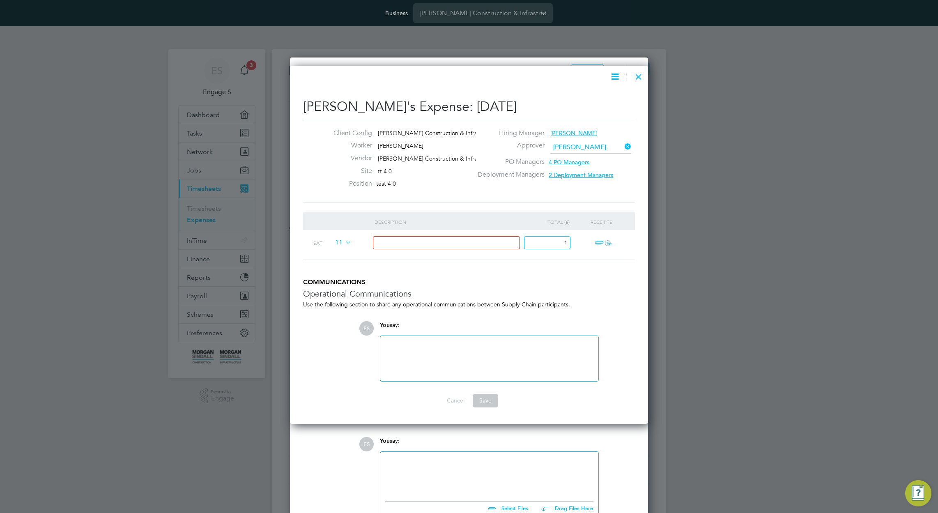
drag, startPoint x: 729, startPoint y: 170, endPoint x: 733, endPoint y: 168, distance: 4.6
click at [730, 170] on div at bounding box center [469, 256] width 938 height 513
click at [553, 242] on input "1" at bounding box center [547, 243] width 46 height 14
click at [553, 243] on input "1" at bounding box center [547, 243] width 46 height 14
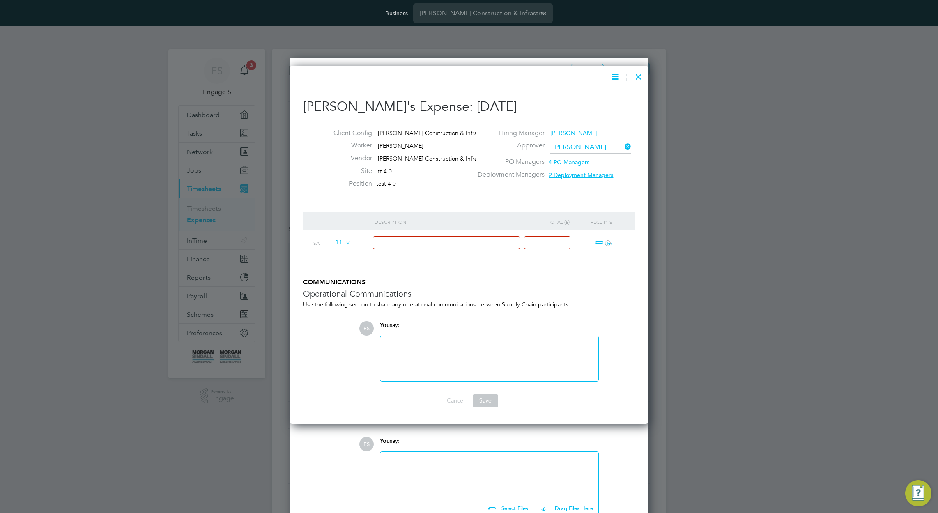
click at [386, 221] on div "Description" at bounding box center [451, 221] width 152 height 19
drag, startPoint x: 412, startPoint y: 219, endPoint x: 368, endPoint y: 218, distance: 44.0
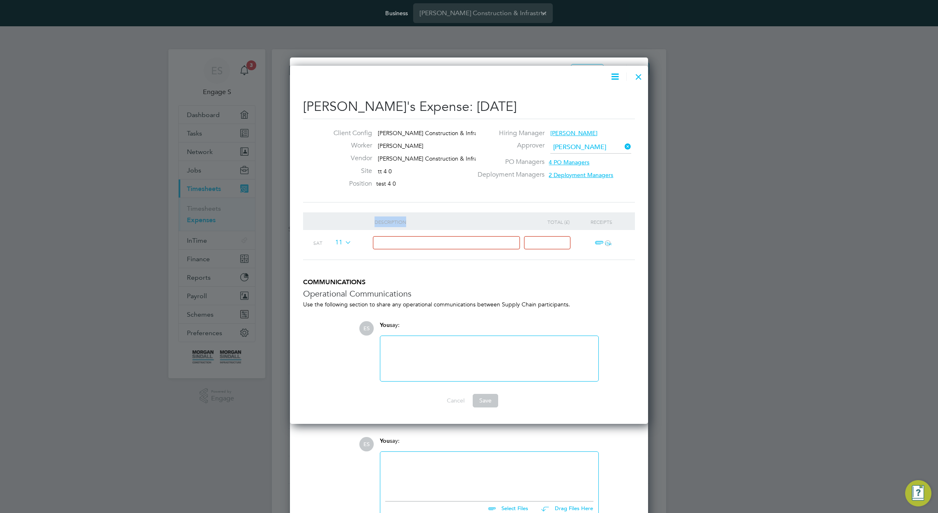
click at [370, 219] on div "Description Total (£) Receipts" at bounding box center [469, 221] width 332 height 18
copy div "Description"
drag, startPoint x: 575, startPoint y: 221, endPoint x: 549, endPoint y: 222, distance: 25.9
click at [547, 220] on div "Total (£)" at bounding box center [551, 221] width 51 height 19
copy div "Total (£)"
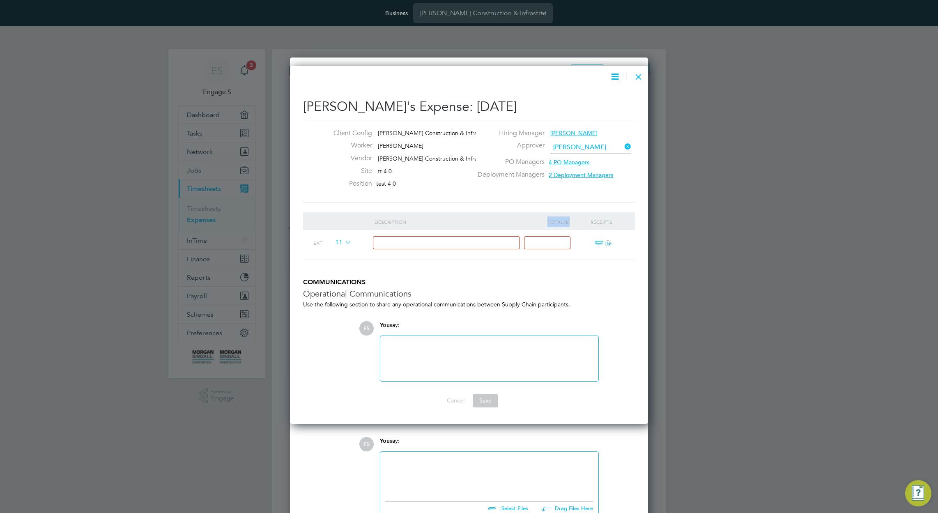
click at [637, 78] on div at bounding box center [639, 74] width 15 height 15
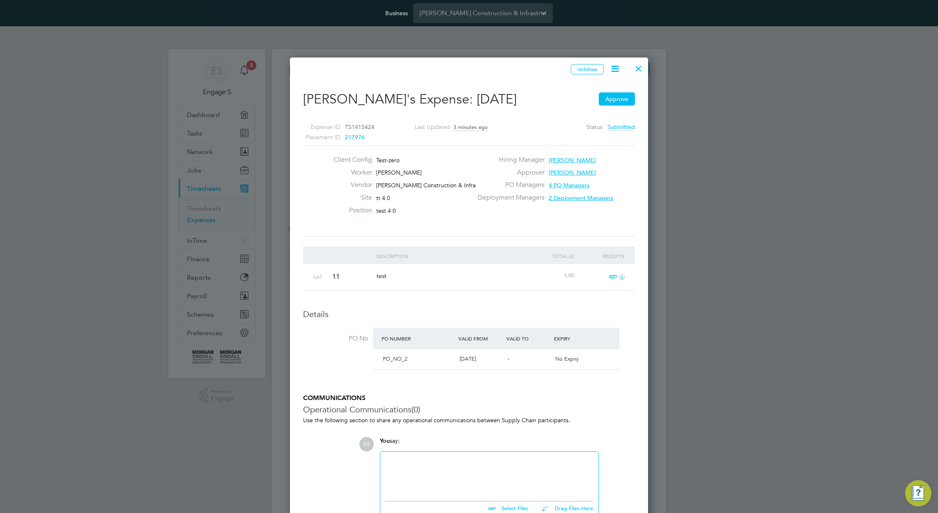
click at [638, 71] on div at bounding box center [639, 66] width 15 height 15
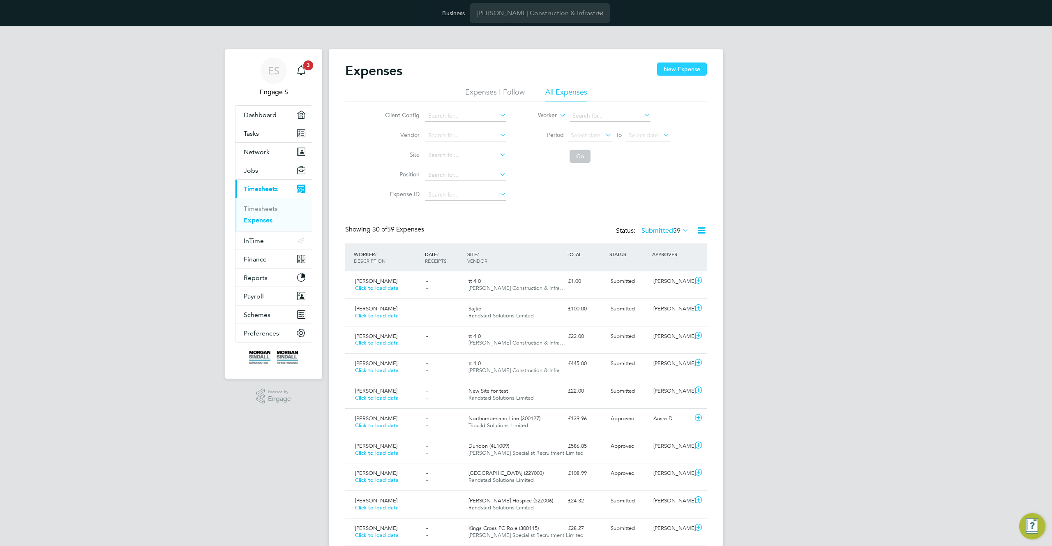
click at [690, 69] on button "New Expense" at bounding box center [682, 68] width 50 height 13
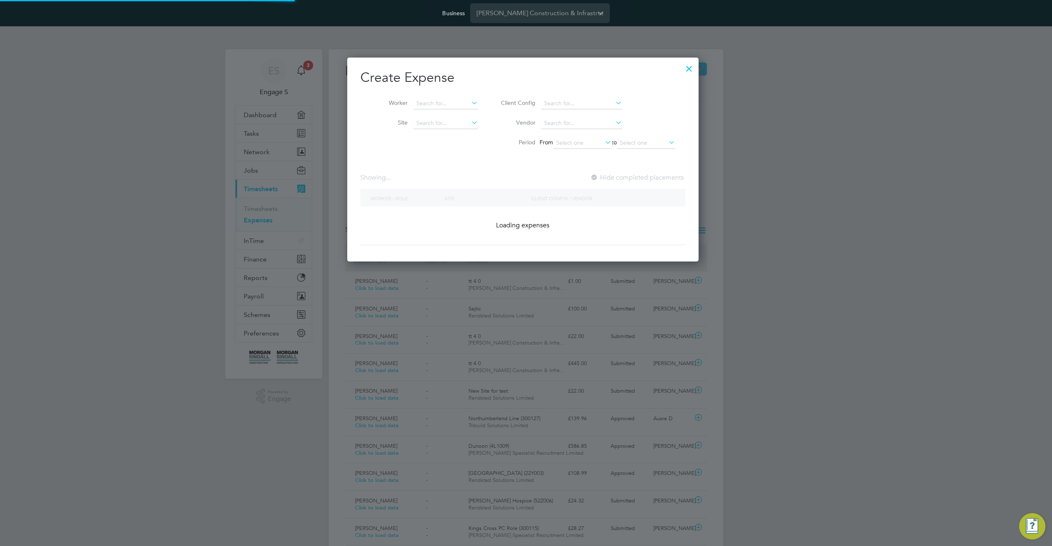
scroll to position [204, 358]
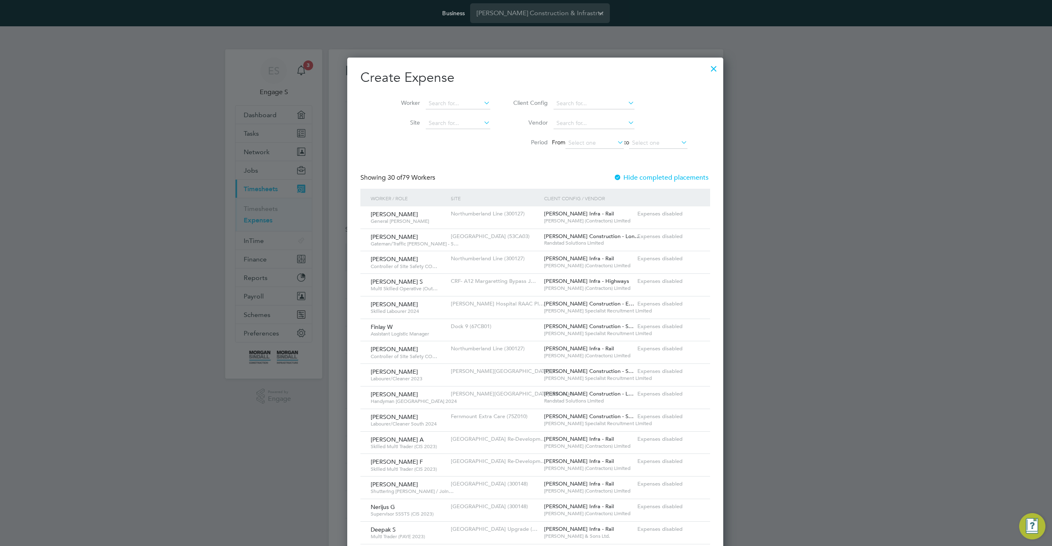
click at [613, 177] on div at bounding box center [617, 178] width 8 height 8
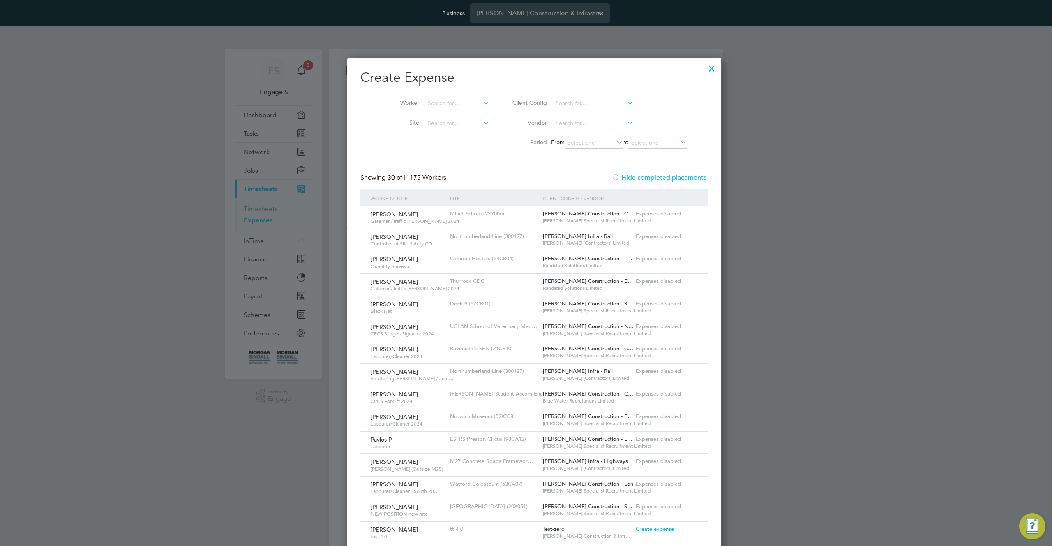
scroll to position [4, 4]
click at [704, 67] on div at bounding box center [711, 66] width 15 height 15
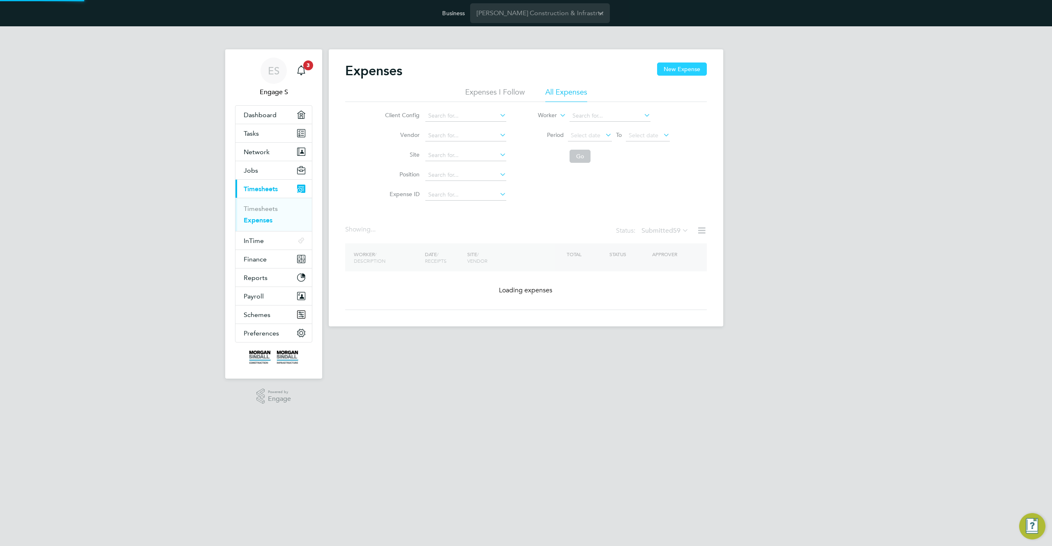
click at [685, 71] on button "New Expense" at bounding box center [682, 68] width 50 height 13
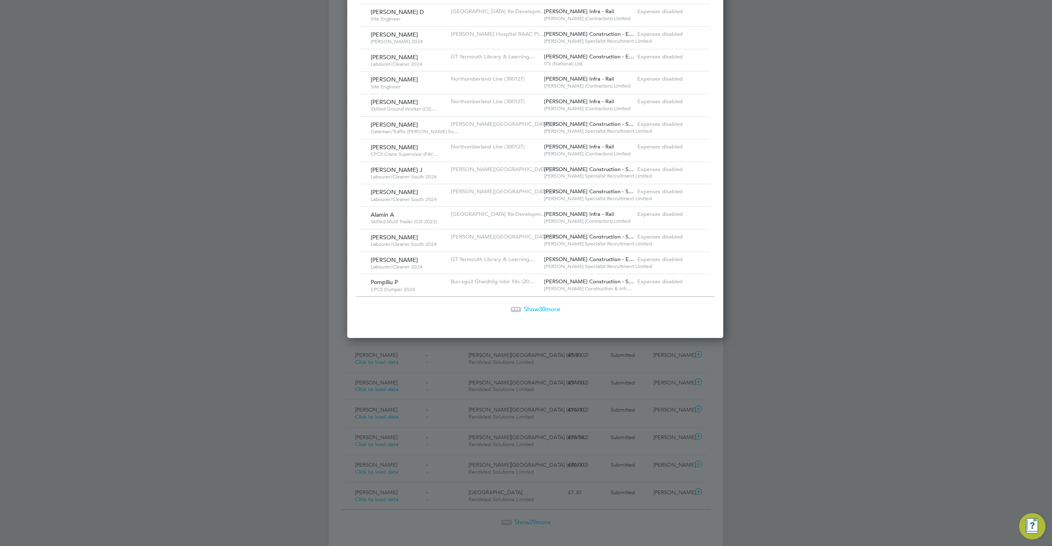
click at [527, 307] on span "Show 30 more" at bounding box center [542, 309] width 36 height 8
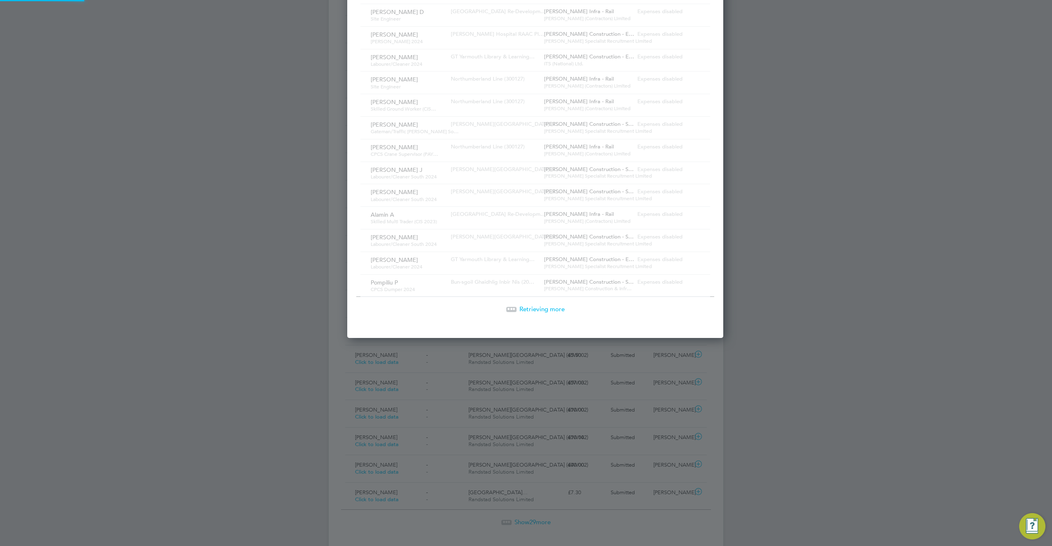
click at [828, 283] on div at bounding box center [526, 273] width 1052 height 546
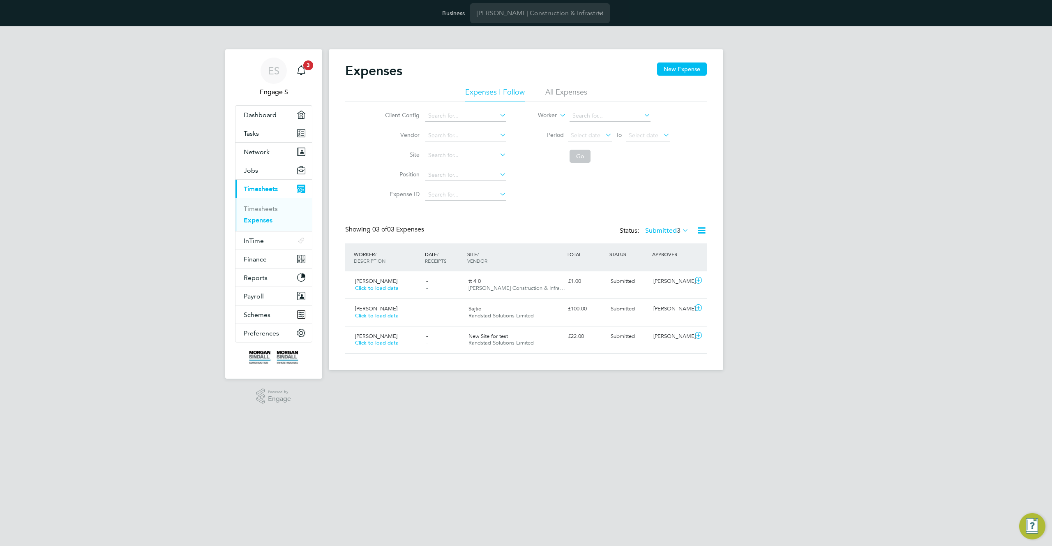
drag, startPoint x: 581, startPoint y: 92, endPoint x: 571, endPoint y: 92, distance: 9.5
click at [576, 92] on li "All Expenses" at bounding box center [566, 94] width 42 height 15
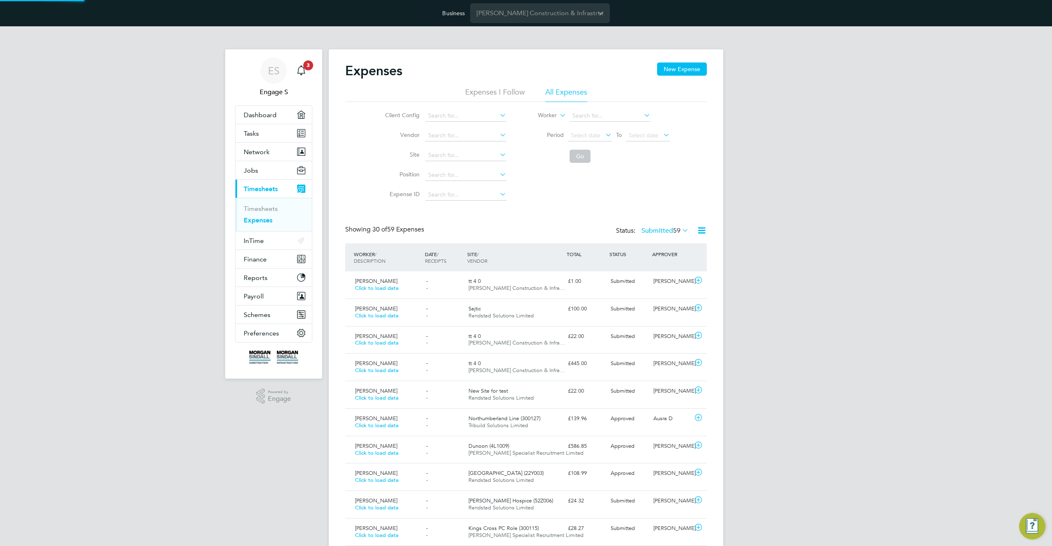
scroll to position [21, 71]
click at [682, 67] on button "New Expense" at bounding box center [682, 68] width 50 height 13
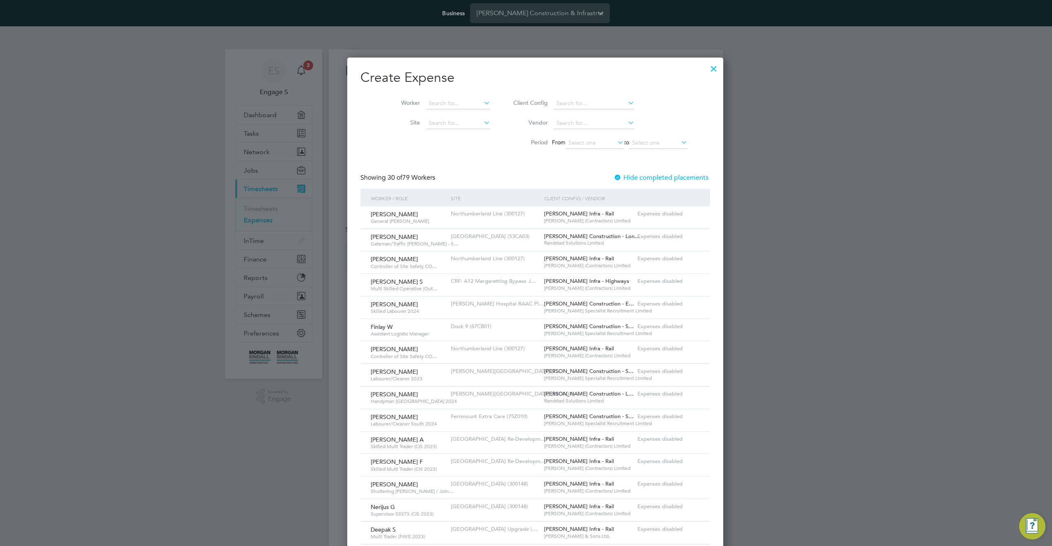
click at [613, 177] on div at bounding box center [617, 178] width 8 height 8
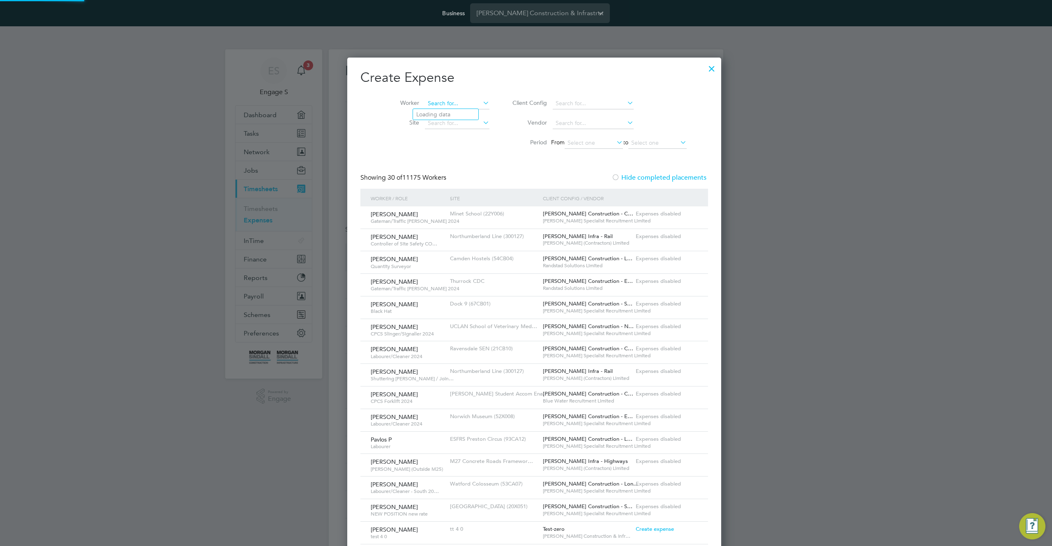
click at [433, 106] on input at bounding box center [457, 104] width 65 height 12
click at [431, 114] on li "Elt on K" at bounding box center [445, 114] width 65 height 11
type input "[PERSON_NAME]"
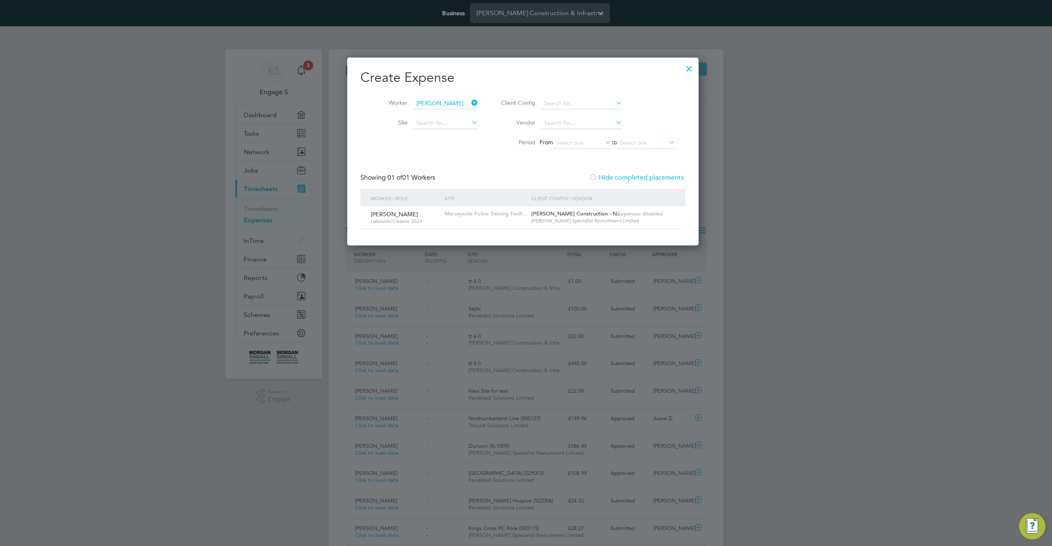
click at [637, 214] on span "Expenses disabled" at bounding box center [640, 213] width 45 height 7
drag, startPoint x: 637, startPoint y: 214, endPoint x: 627, endPoint y: 216, distance: 11.0
click at [637, 214] on span "Expenses disabled" at bounding box center [640, 213] width 45 height 7
click at [607, 217] on span "[PERSON_NAME] Construction - N…" at bounding box center [576, 213] width 91 height 7
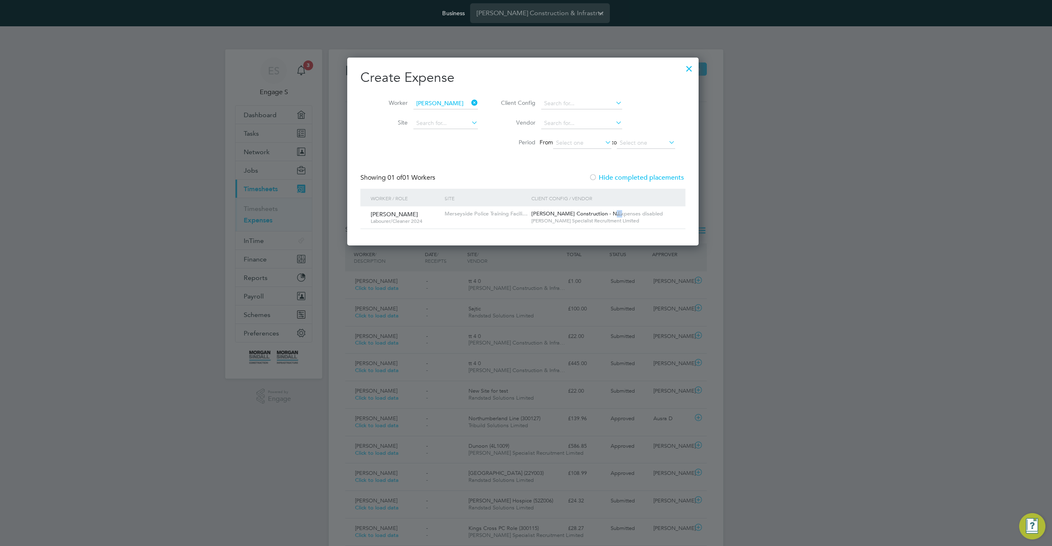
click at [607, 217] on span "[PERSON_NAME] Construction - N…" at bounding box center [576, 213] width 91 height 7
click at [607, 215] on span "[PERSON_NAME] Construction - N…" at bounding box center [576, 213] width 91 height 7
click at [470, 103] on icon at bounding box center [470, 103] width 0 height 12
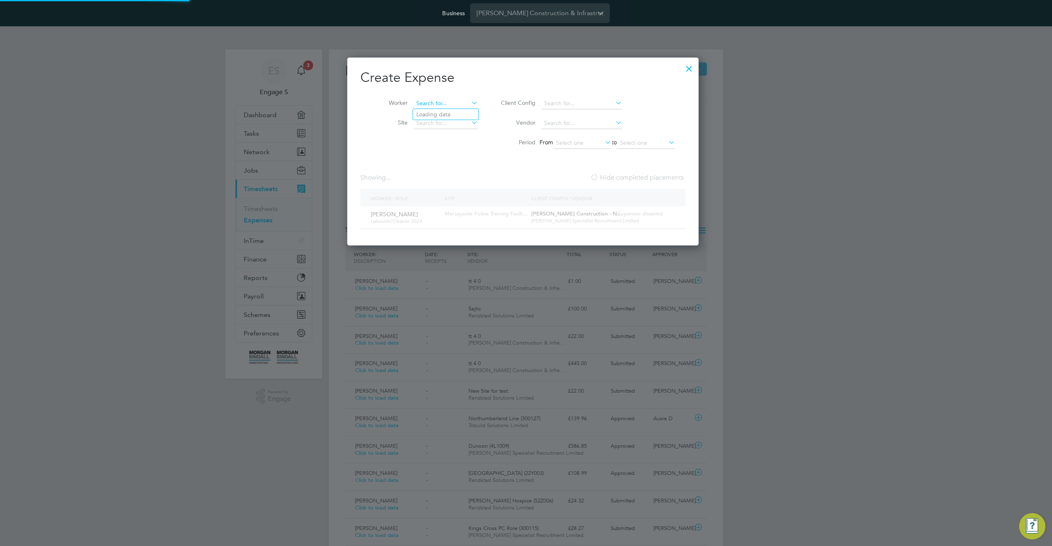
click at [463, 103] on input at bounding box center [445, 104] width 65 height 12
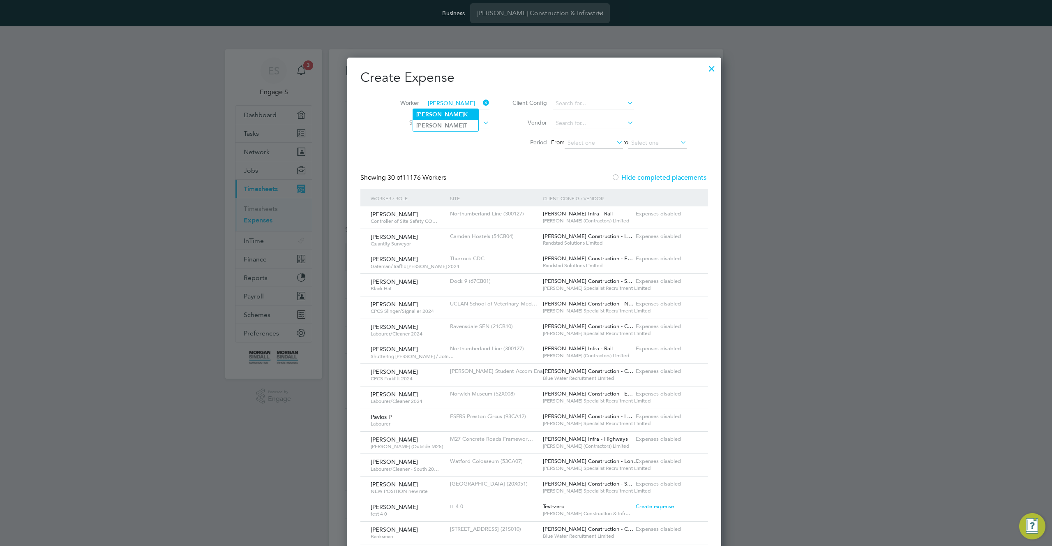
click at [461, 115] on li "[PERSON_NAME]" at bounding box center [445, 114] width 65 height 11
type input "[PERSON_NAME]"
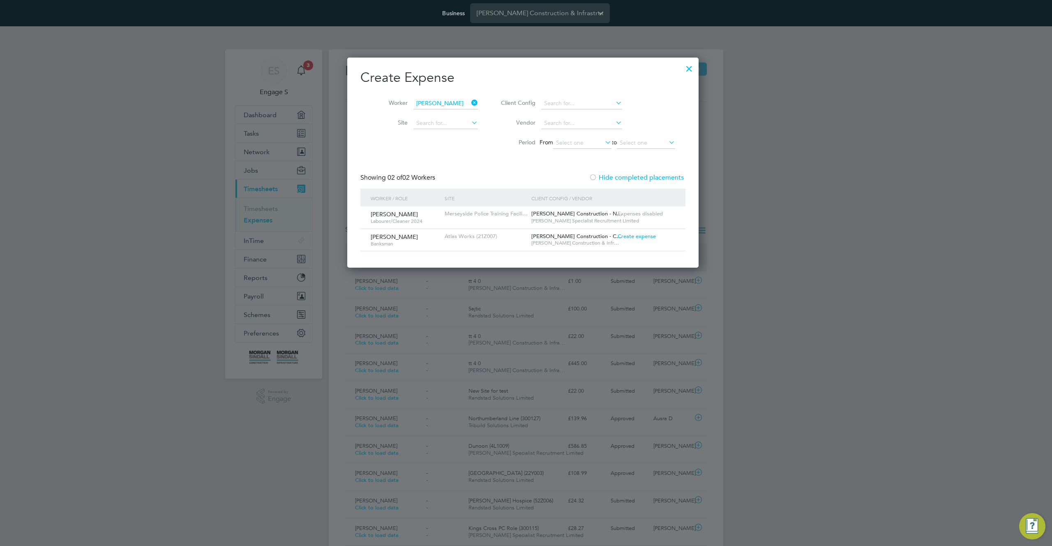
click at [635, 235] on span "Create expense" at bounding box center [637, 236] width 38 height 7
type input "[PERSON_NAME]"
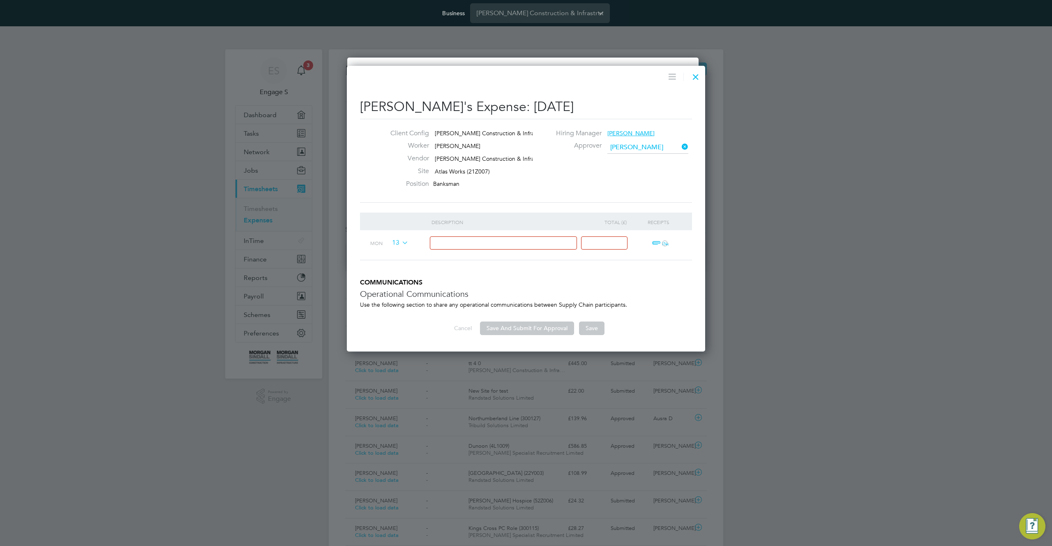
click at [515, 241] on input at bounding box center [504, 243] width 148 height 14
type input "test"
click at [608, 243] on input at bounding box center [604, 243] width 46 height 14
type input "33"
click at [628, 289] on h3 "Operational Communications" at bounding box center [526, 293] width 332 height 11
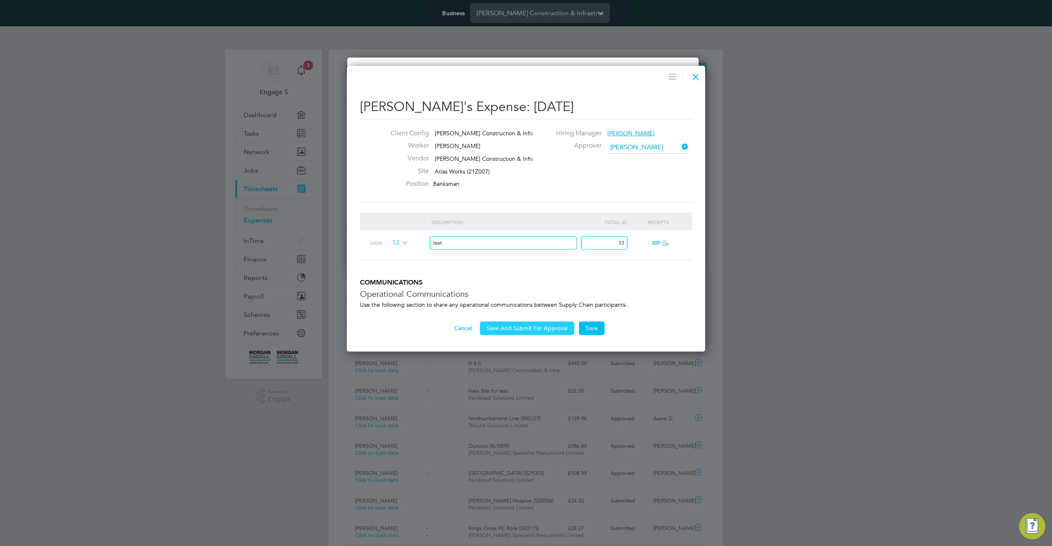
click at [526, 333] on button "Save And Submit For Approval" at bounding box center [527, 327] width 94 height 13
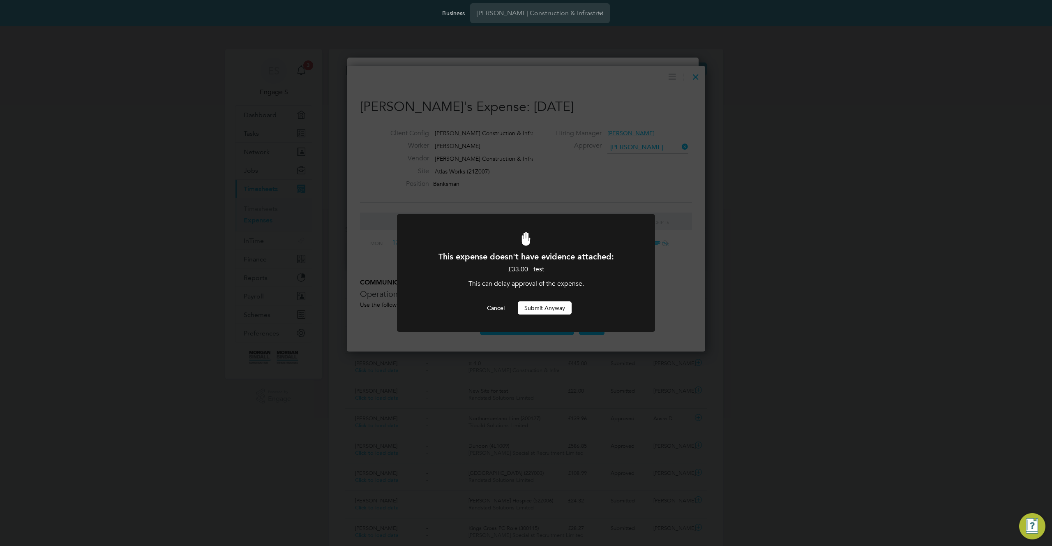
click at [539, 302] on button "Submit Anyway" at bounding box center [545, 307] width 54 height 13
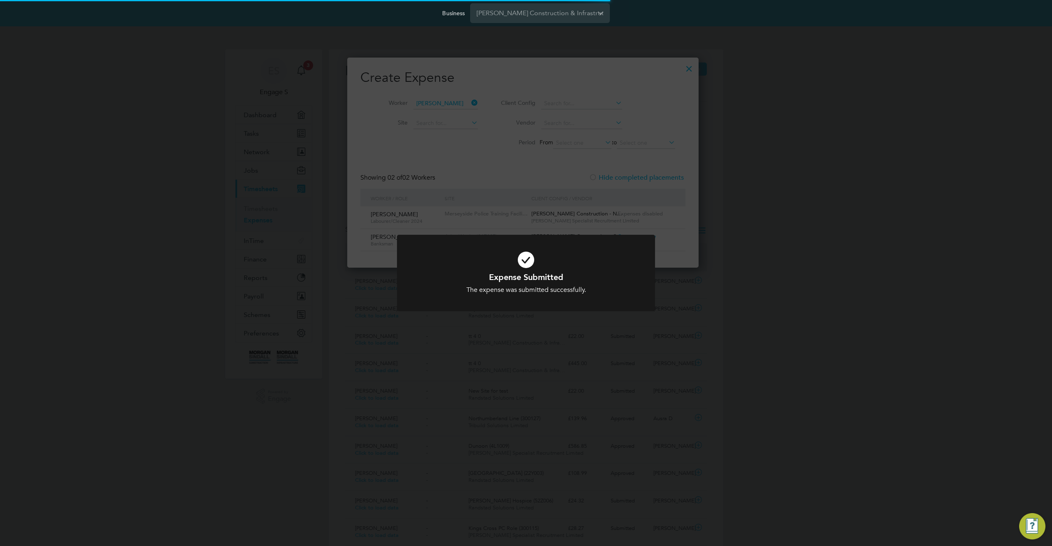
click at [661, 186] on div "Expense Submitted The expense was submitted successfully. Cancel Okay" at bounding box center [526, 273] width 1052 height 546
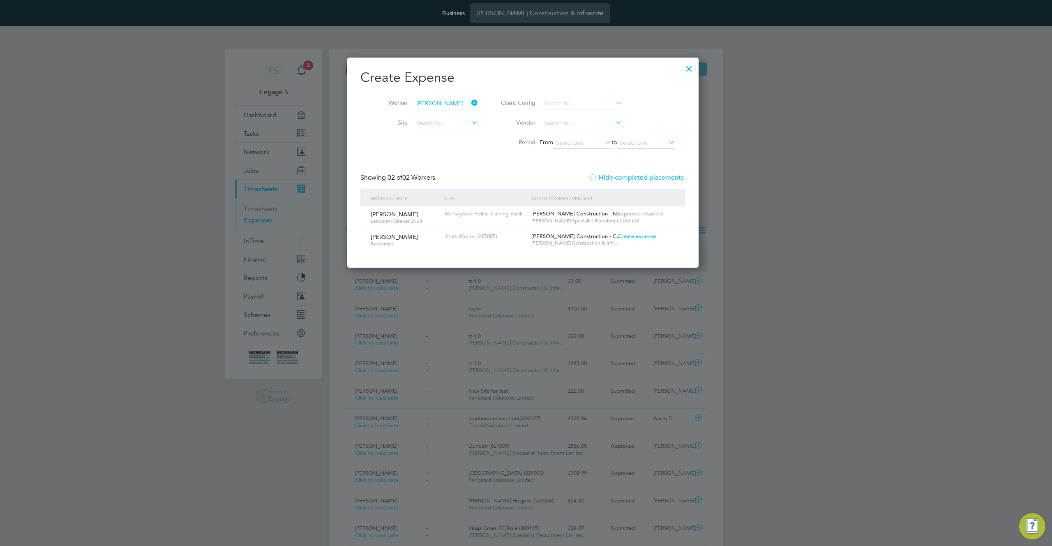
drag, startPoint x: 695, startPoint y: 68, endPoint x: 762, endPoint y: 86, distance: 69.4
click at [695, 68] on div at bounding box center [689, 66] width 15 height 15
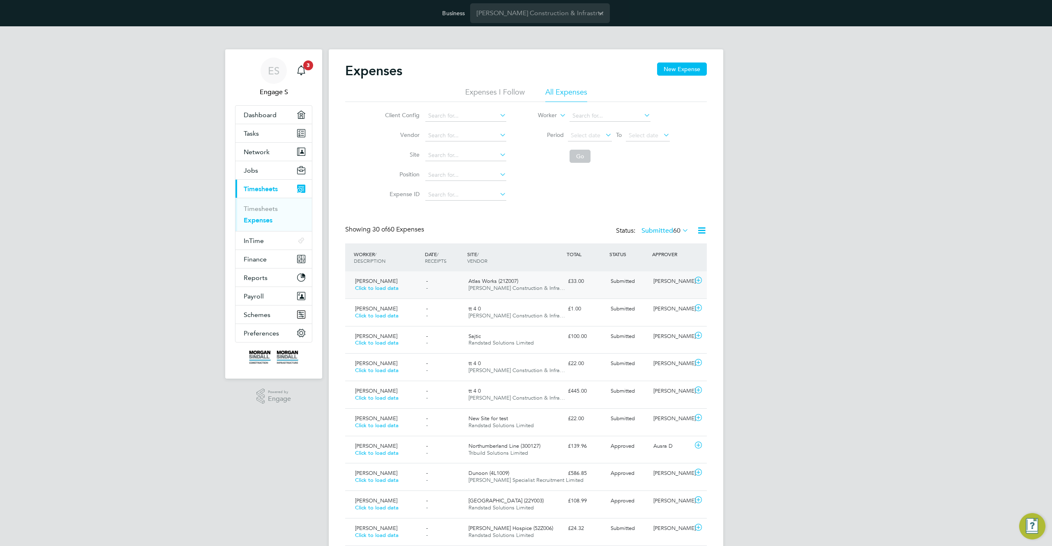
click at [680, 281] on div "[PERSON_NAME]" at bounding box center [671, 281] width 43 height 14
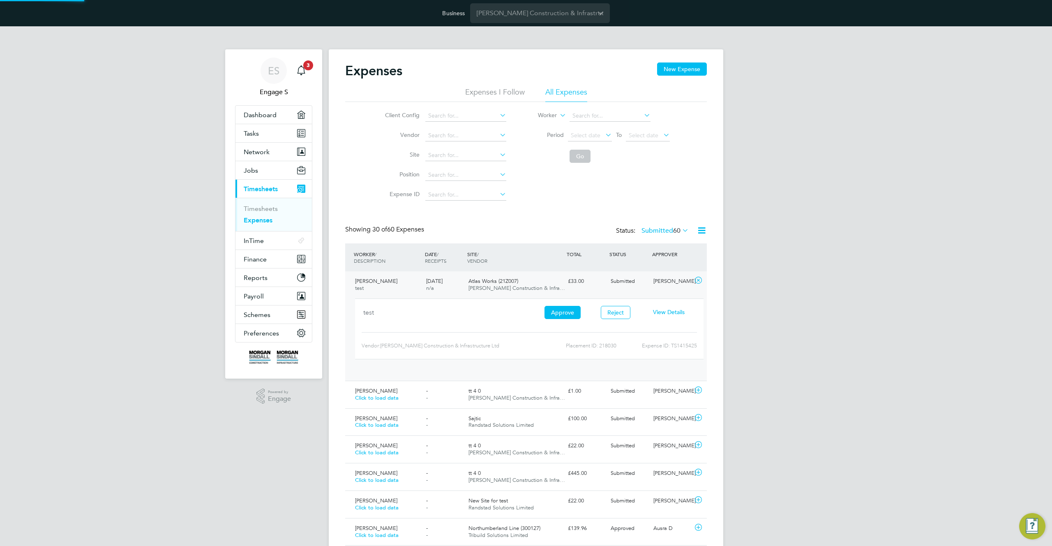
scroll to position [14, 148]
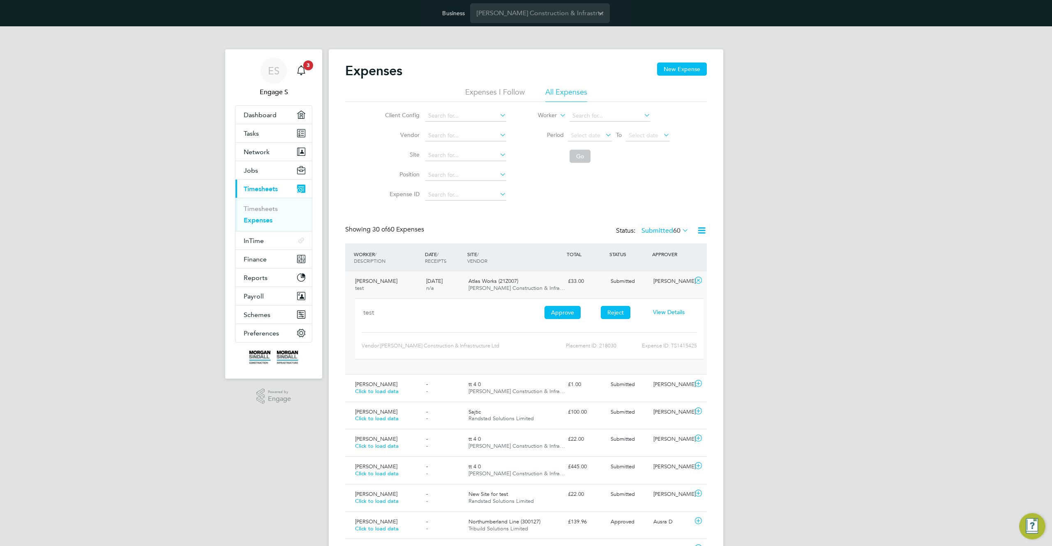
click at [622, 312] on button "Reject" at bounding box center [616, 312] width 30 height 13
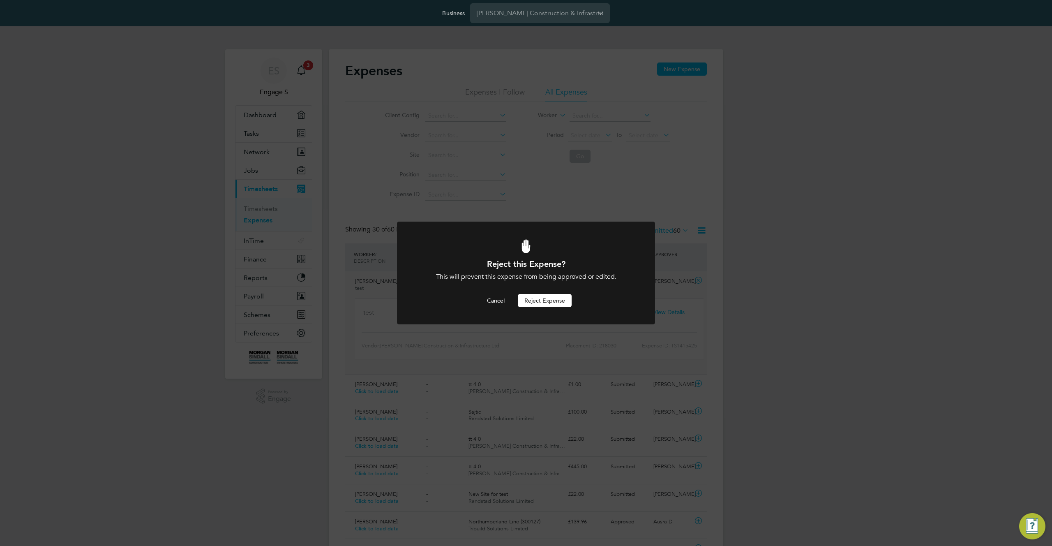
click at [555, 298] on button "Reject Expense" at bounding box center [545, 300] width 54 height 13
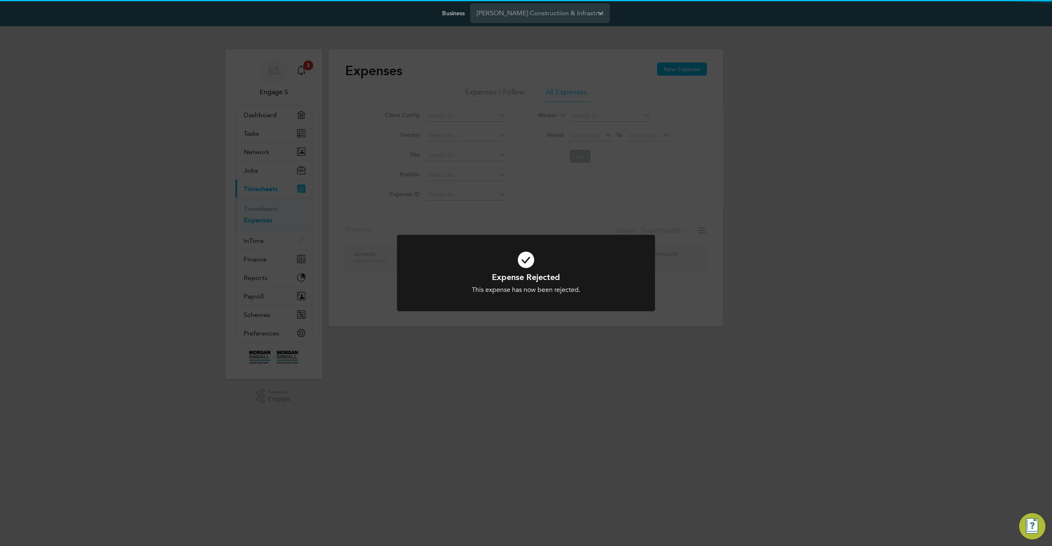
click at [803, 298] on div "Expense Rejected This expense has now been rejected. Cancel Okay" at bounding box center [526, 273] width 1052 height 546
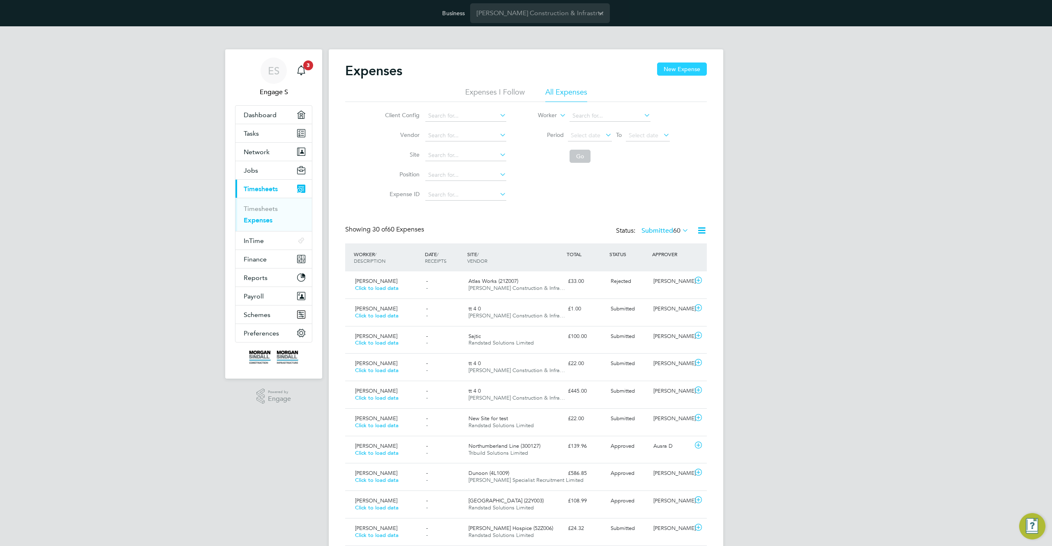
scroll to position [21, 71]
click at [679, 72] on button "New Expense" at bounding box center [682, 68] width 50 height 13
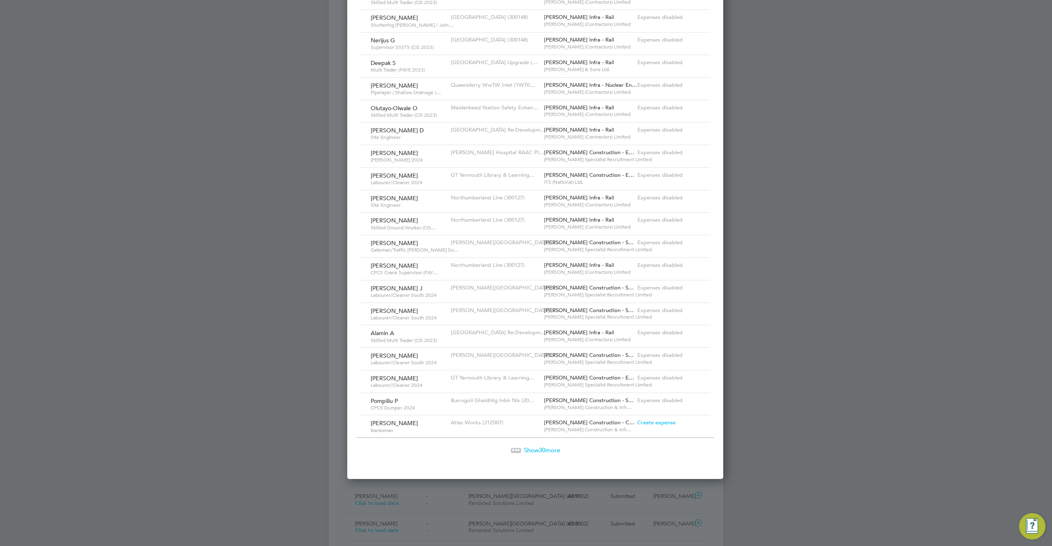
click at [645, 424] on span "Create expense" at bounding box center [656, 422] width 38 height 7
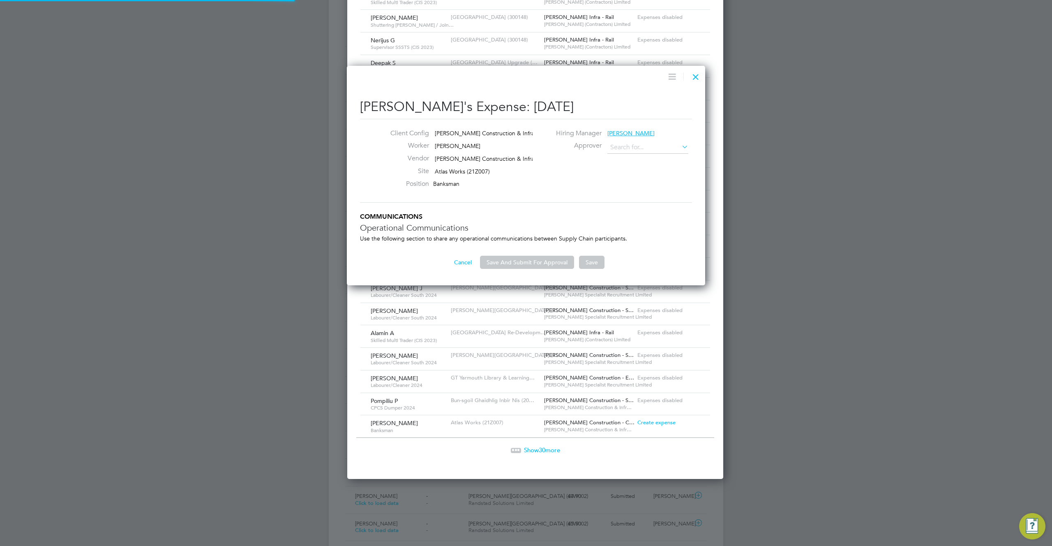
type input "[PERSON_NAME]"
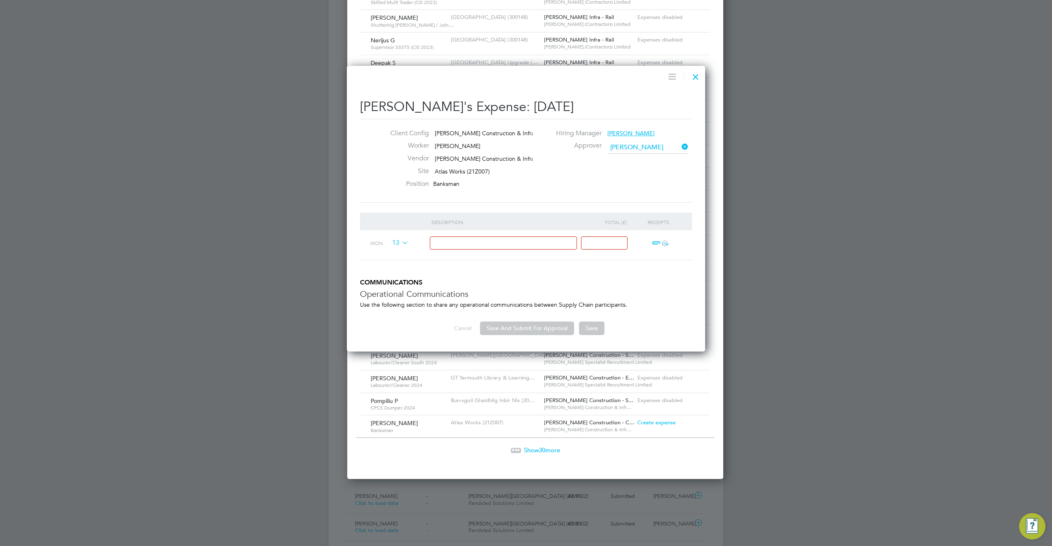
click at [504, 243] on input at bounding box center [504, 243] width 148 height 14
type input "test"
click at [590, 242] on input at bounding box center [604, 243] width 46 height 14
type input "t"
click at [601, 244] on input "t" at bounding box center [604, 243] width 46 height 14
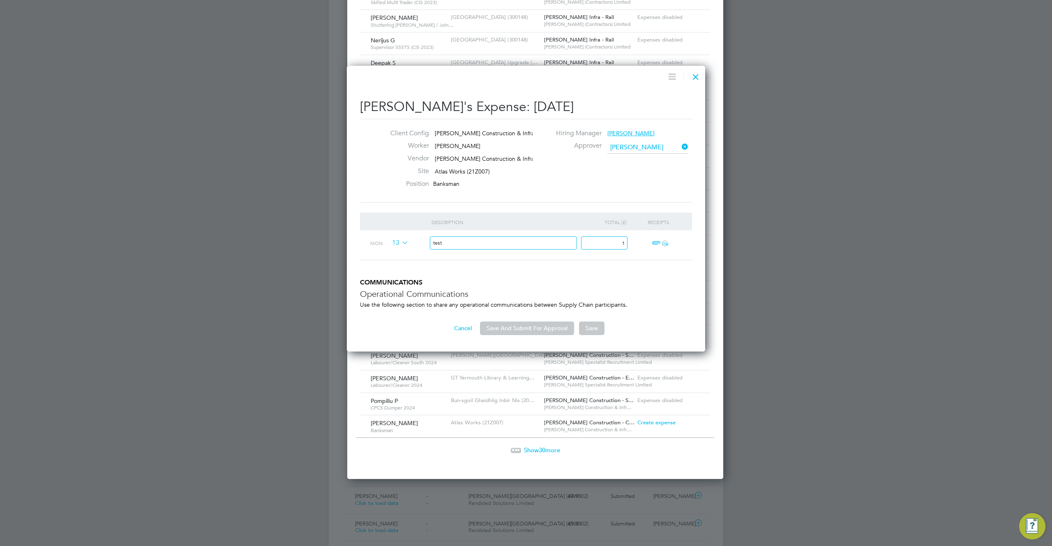
click at [601, 244] on input "t" at bounding box center [604, 243] width 46 height 14
type input "3"
drag, startPoint x: 535, startPoint y: 329, endPoint x: 542, endPoint y: 328, distance: 7.4
click at [539, 329] on button "Save And Submit For Approval" at bounding box center [527, 327] width 94 height 13
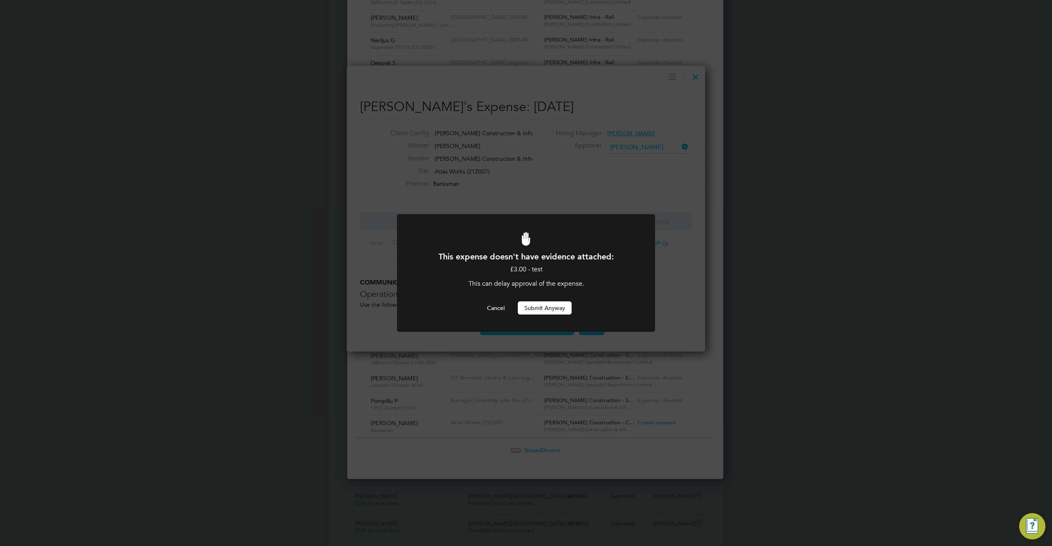
click at [546, 306] on button "Submit Anyway" at bounding box center [545, 307] width 54 height 13
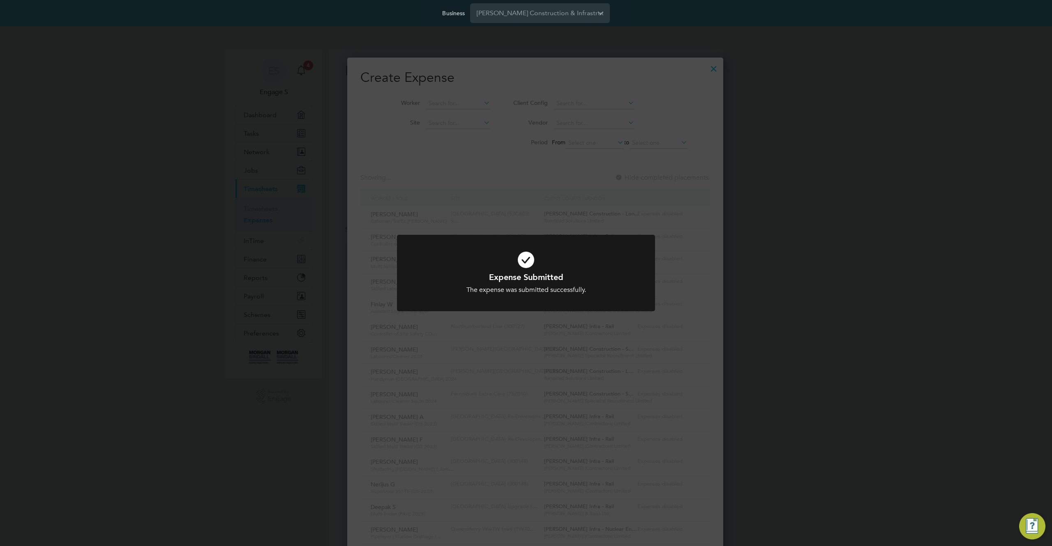
click at [688, 94] on div "Expense Submitted The expense was submitted successfully. Cancel Okay" at bounding box center [526, 273] width 1052 height 546
click at [693, 70] on div "Expense Submitted The expense was submitted successfully. Cancel Okay" at bounding box center [526, 273] width 1052 height 546
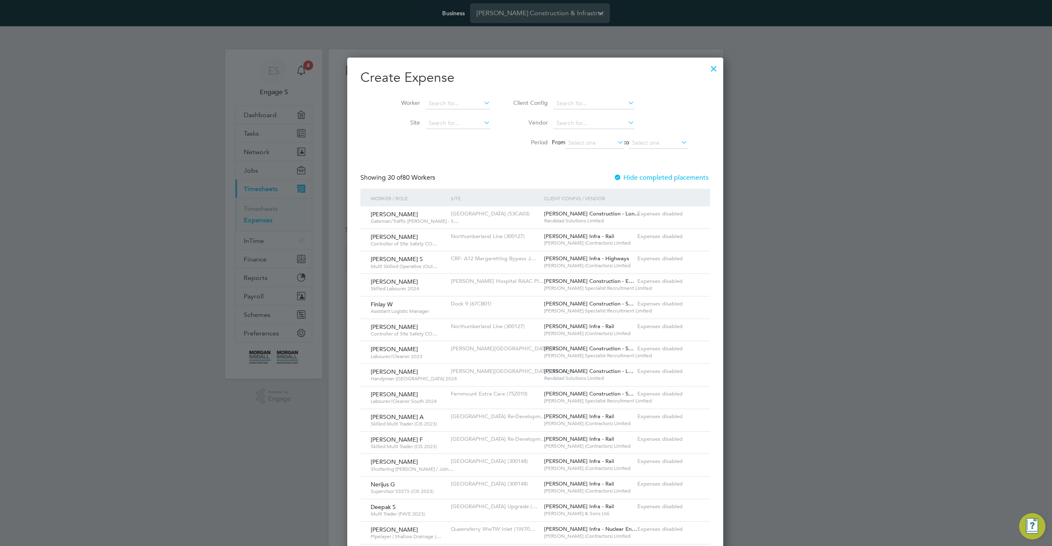
click at [706, 67] on div at bounding box center [713, 66] width 15 height 15
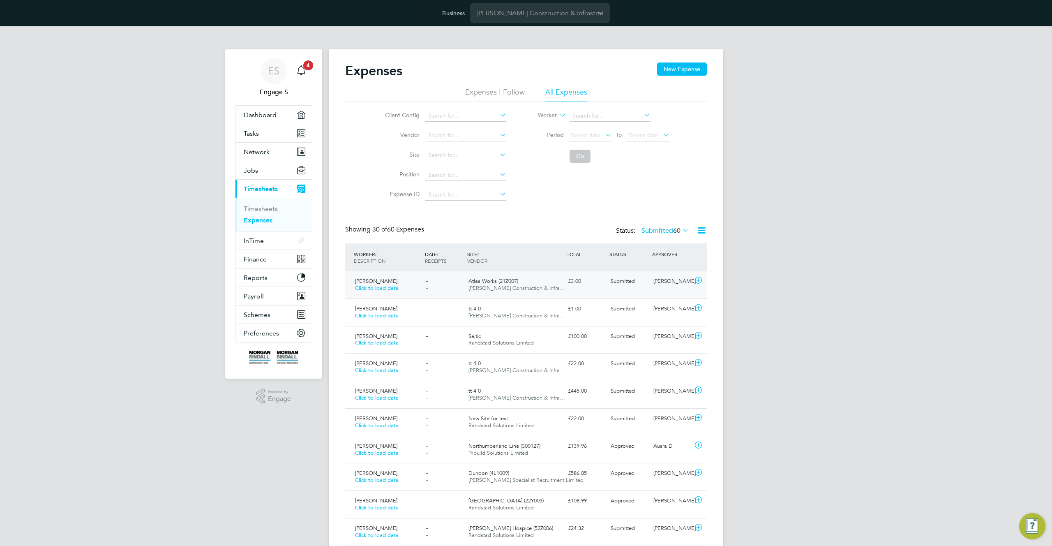
click at [604, 287] on div "£3.00" at bounding box center [586, 281] width 43 height 14
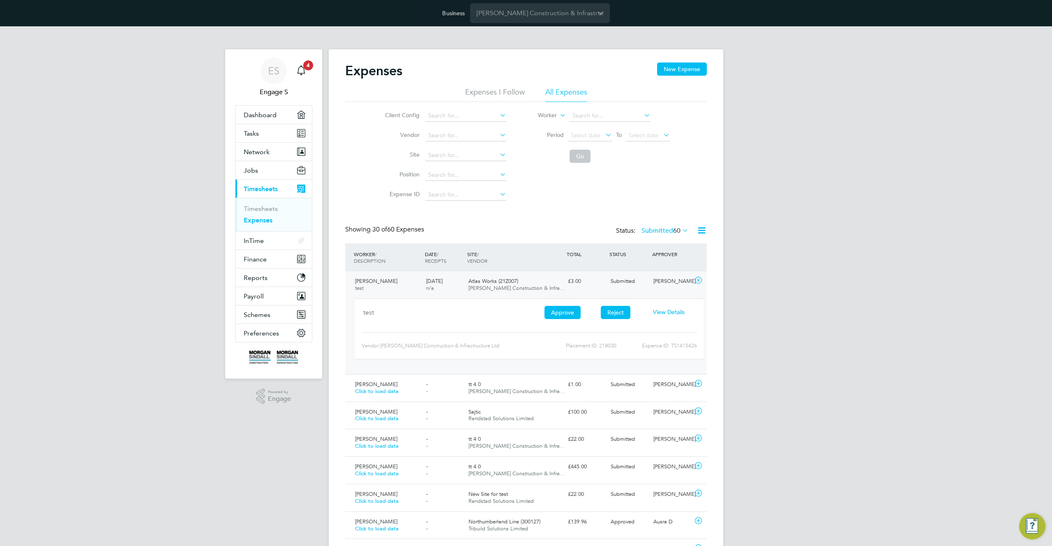
click at [617, 311] on button "Reject" at bounding box center [616, 312] width 30 height 13
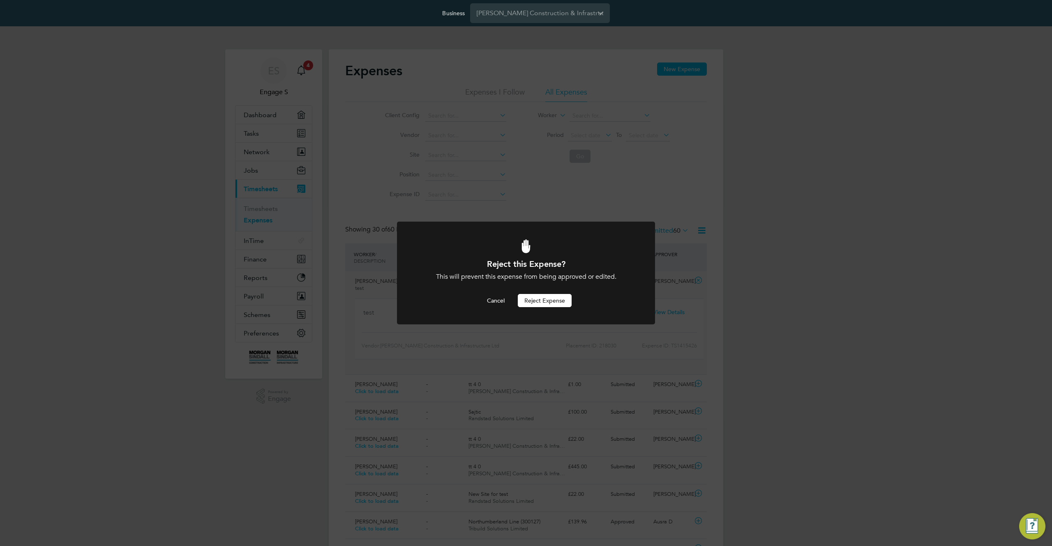
click at [558, 296] on button "Reject Expense" at bounding box center [545, 300] width 54 height 13
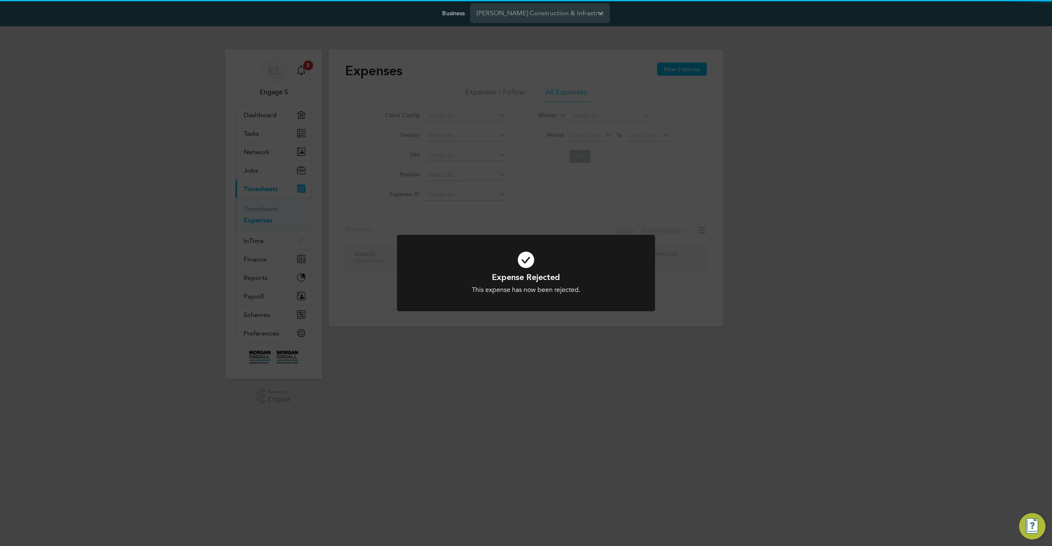
click at [691, 187] on div "Expense Rejected This expense has now been rejected. Cancel Okay" at bounding box center [526, 273] width 1052 height 546
drag, startPoint x: 691, startPoint y: 187, endPoint x: 759, endPoint y: 177, distance: 68.1
click at [695, 188] on div "Expenses New Expense Expenses I Follow All Expenses Client Config Vendor Site P…" at bounding box center [526, 187] width 394 height 277
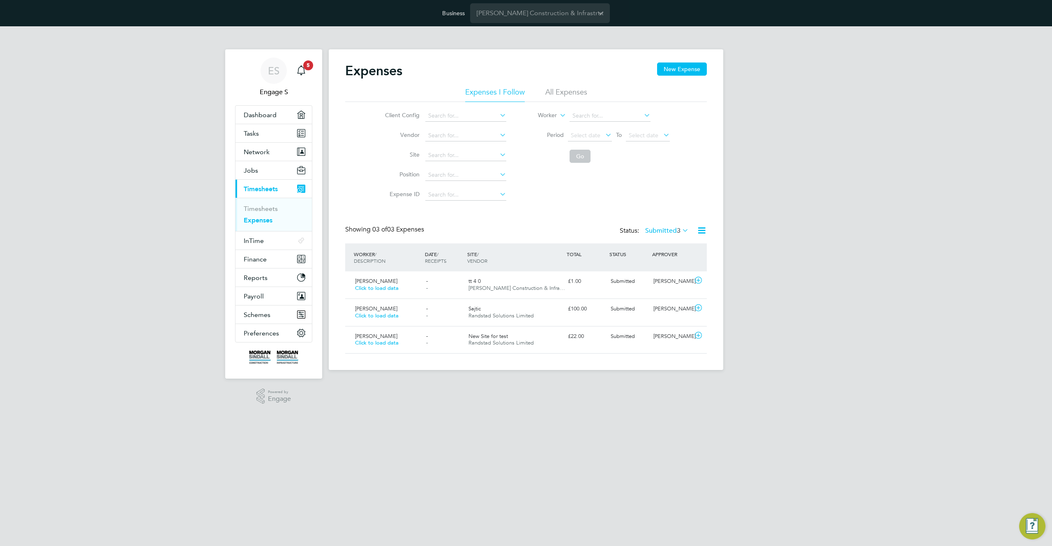
click at [727, 203] on div "ES Engage S Notifications 5 Applications: Dashboard Tasks Network Team Members …" at bounding box center [526, 204] width 1052 height 357
click at [568, 90] on li "All Expenses" at bounding box center [566, 94] width 42 height 15
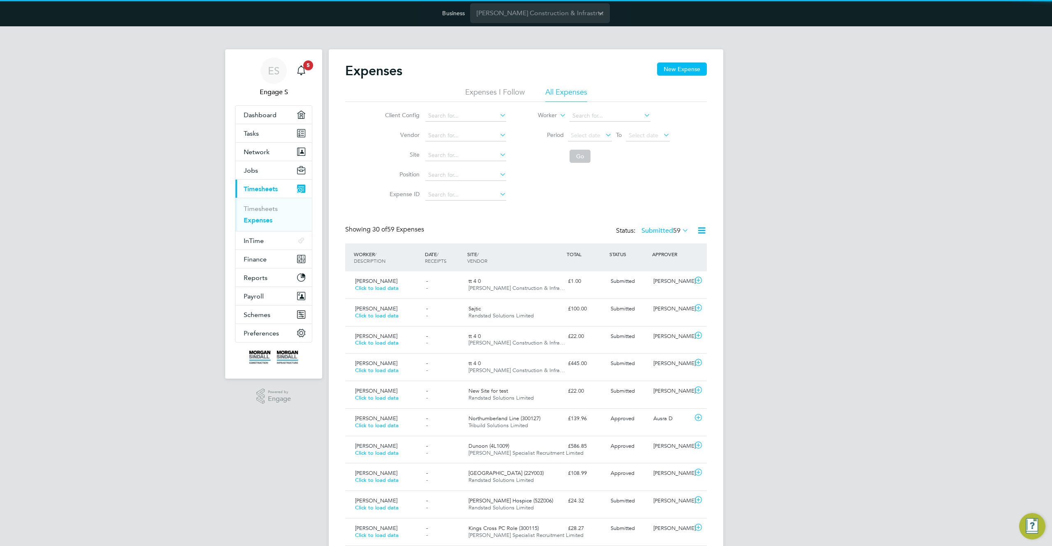
scroll to position [21, 71]
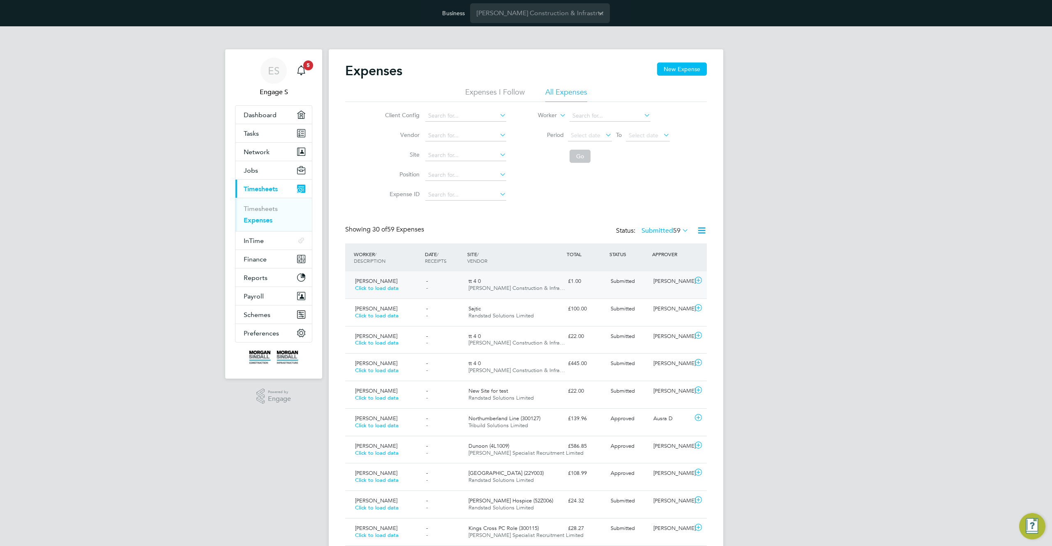
click at [692, 282] on div at bounding box center [699, 280] width 14 height 13
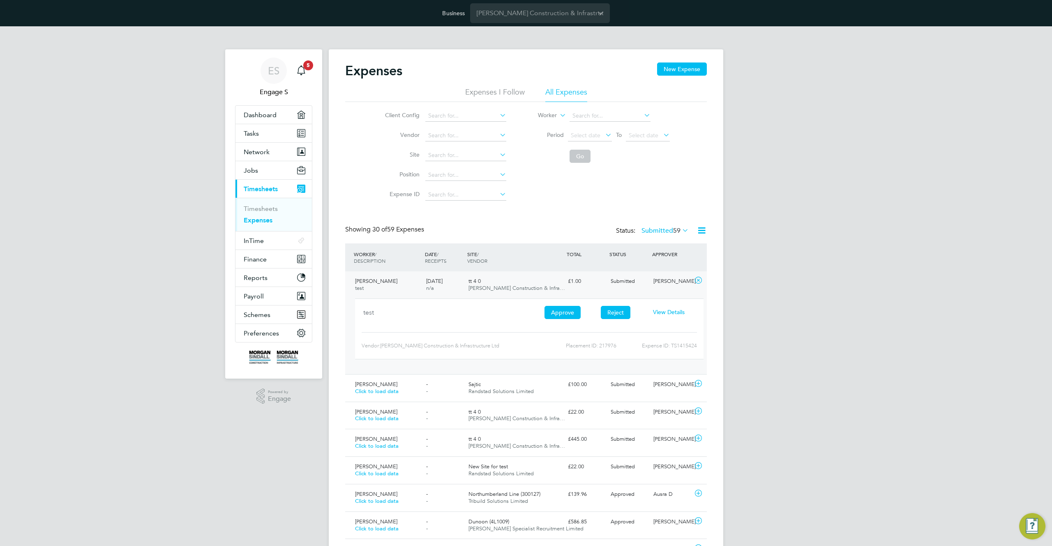
click at [614, 313] on button "Reject" at bounding box center [616, 312] width 30 height 13
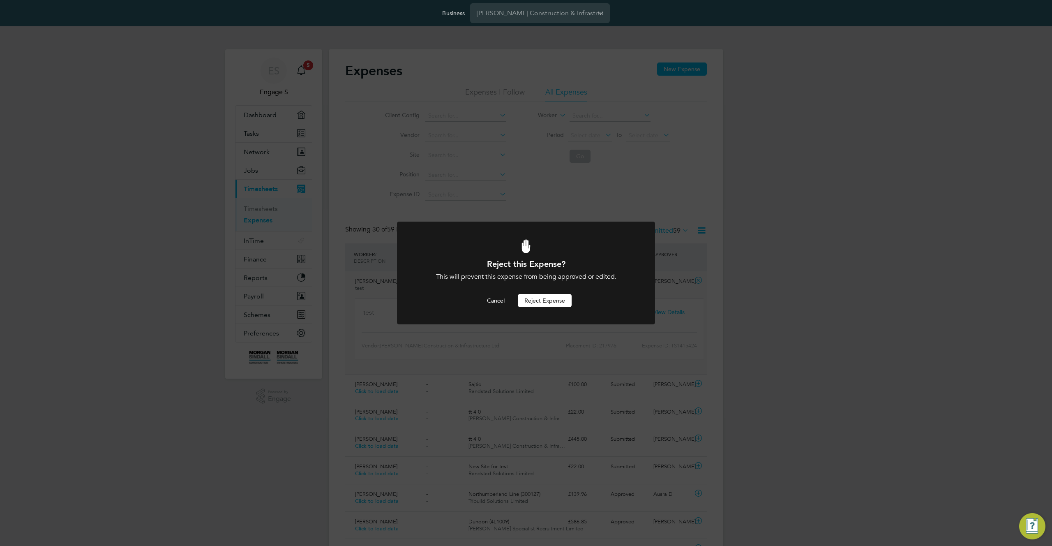
click at [551, 299] on button "Reject Expense" at bounding box center [545, 300] width 54 height 13
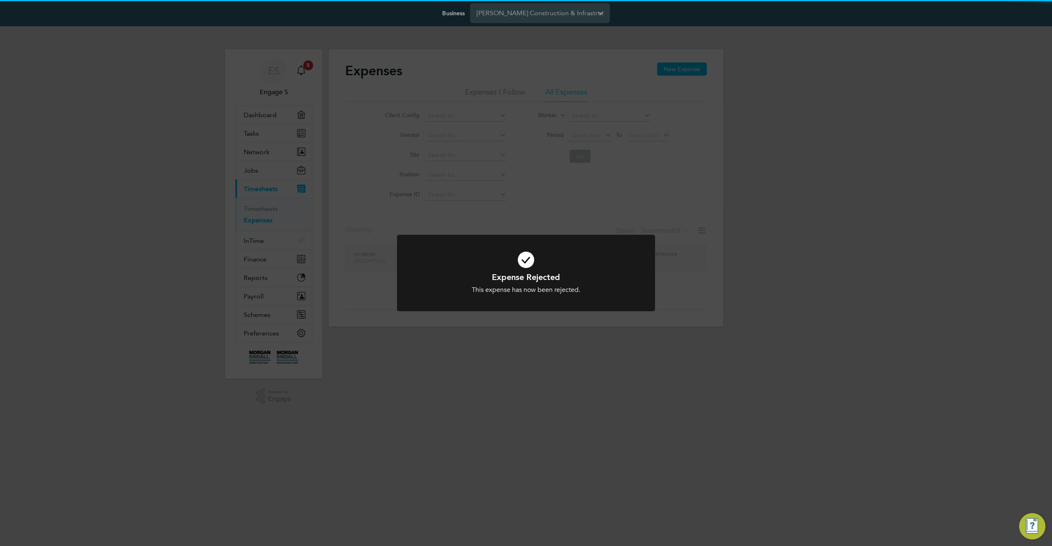
click at [773, 177] on div "Expense Rejected This expense has now been rejected. Cancel Okay" at bounding box center [526, 273] width 1052 height 546
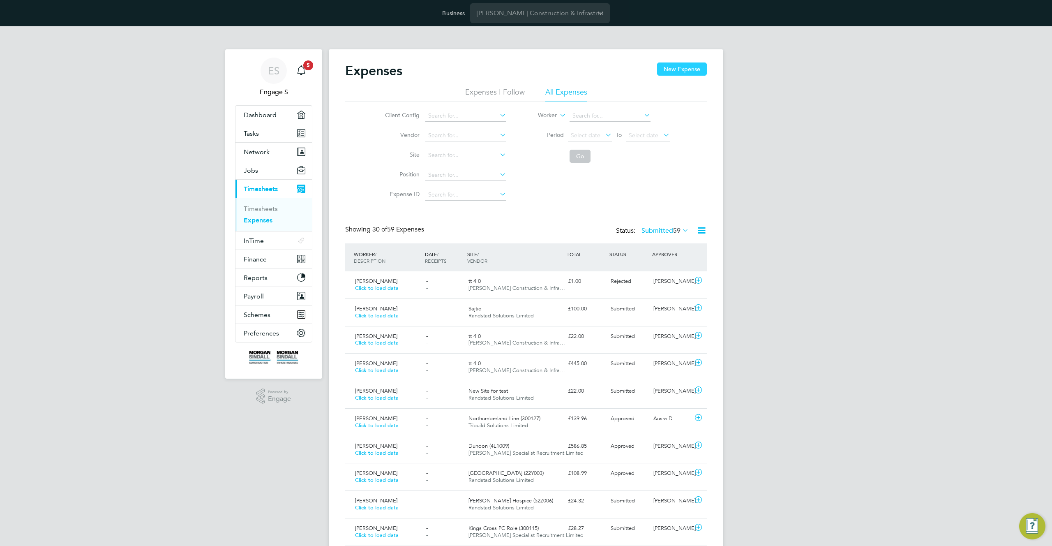
click at [684, 64] on button "New Expense" at bounding box center [682, 68] width 50 height 13
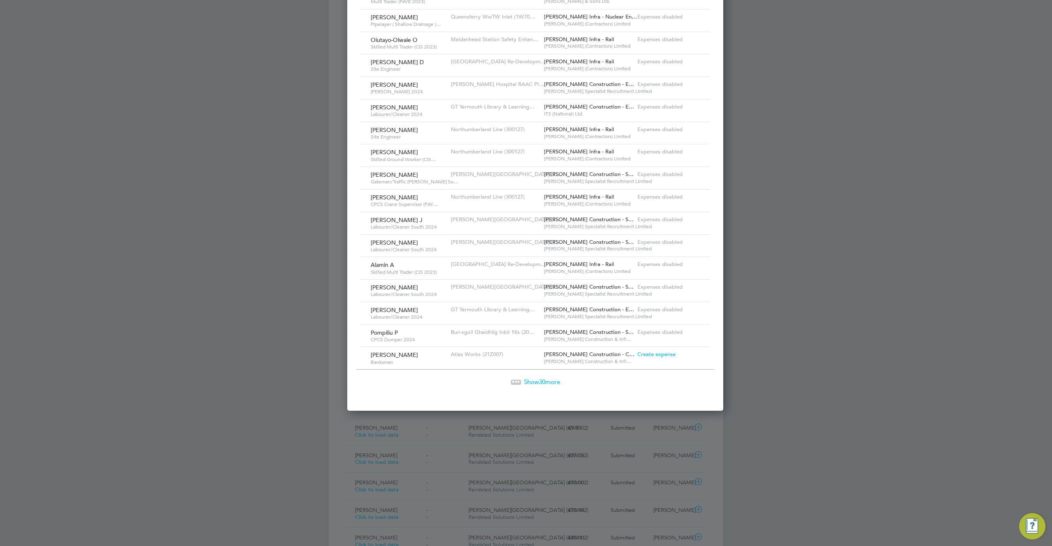
click at [650, 354] on span "Create expense" at bounding box center [656, 353] width 38 height 7
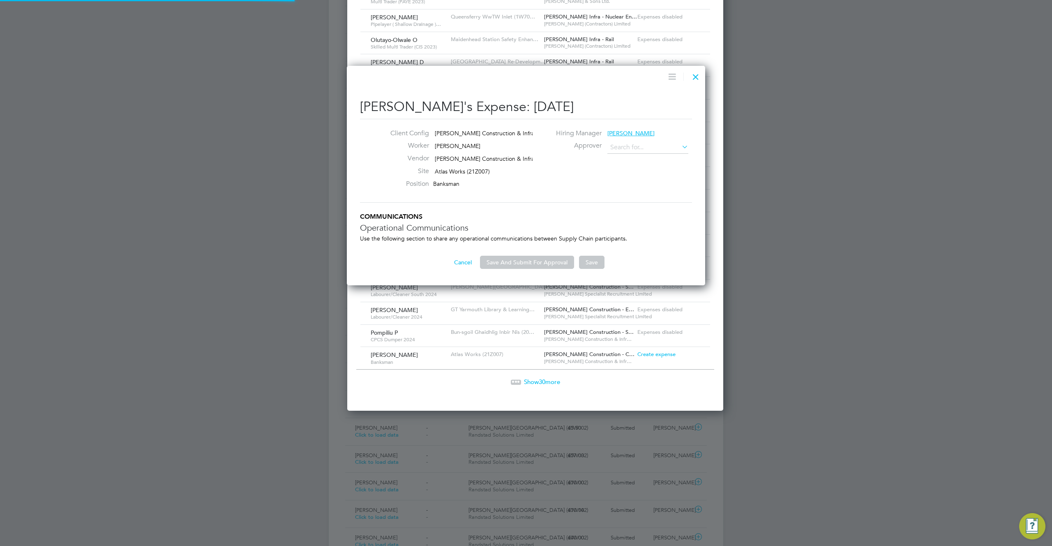
type input "Abdiulfatah K"
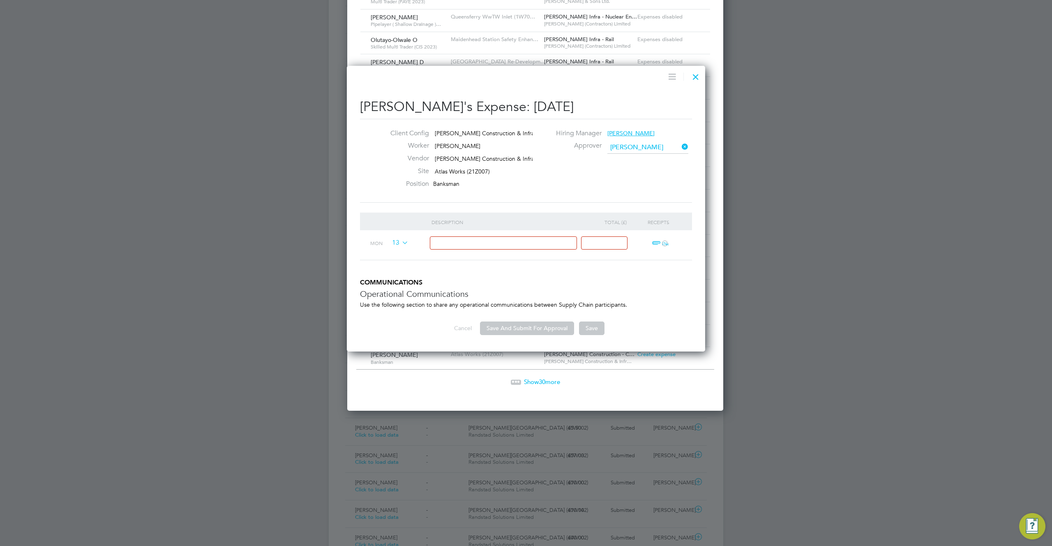
click at [493, 247] on input at bounding box center [504, 243] width 148 height 14
type input "ty"
click at [595, 239] on input at bounding box center [604, 243] width 46 height 14
click at [595, 241] on input "t" at bounding box center [604, 243] width 46 height 14
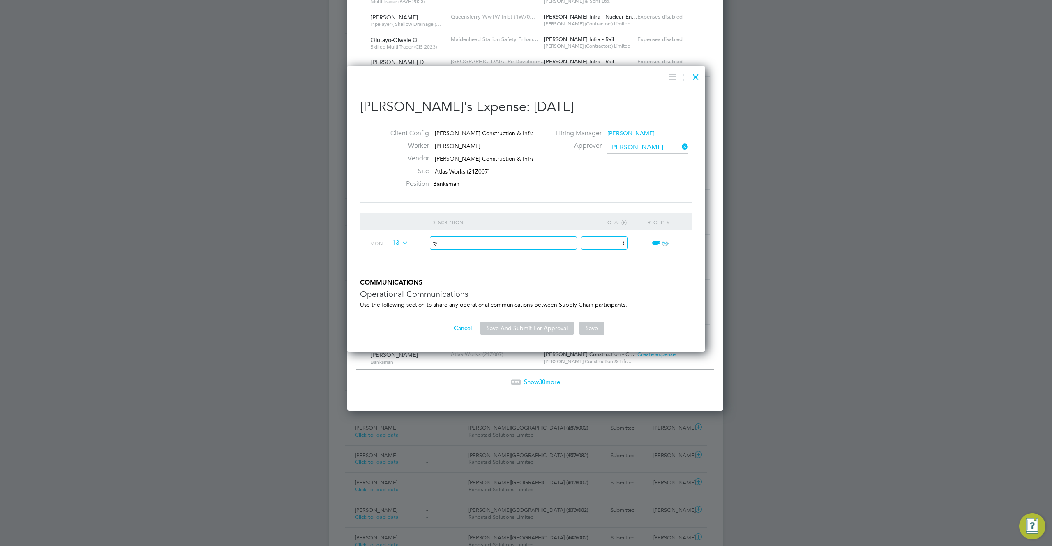
click at [595, 241] on input "t" at bounding box center [604, 243] width 46 height 14
type input "2"
click at [647, 268] on li "Description Total (£) Receipts Mon 13 ty 2 ï¼‹" at bounding box center [526, 245] width 332 height 66
click at [510, 337] on div "Elton K's Expense: 13 Oct 2025 Client Config Morgan Sindall Construction & Infr…" at bounding box center [526, 209] width 358 height 286
click at [522, 324] on button "Save And Submit For Approval" at bounding box center [527, 327] width 94 height 13
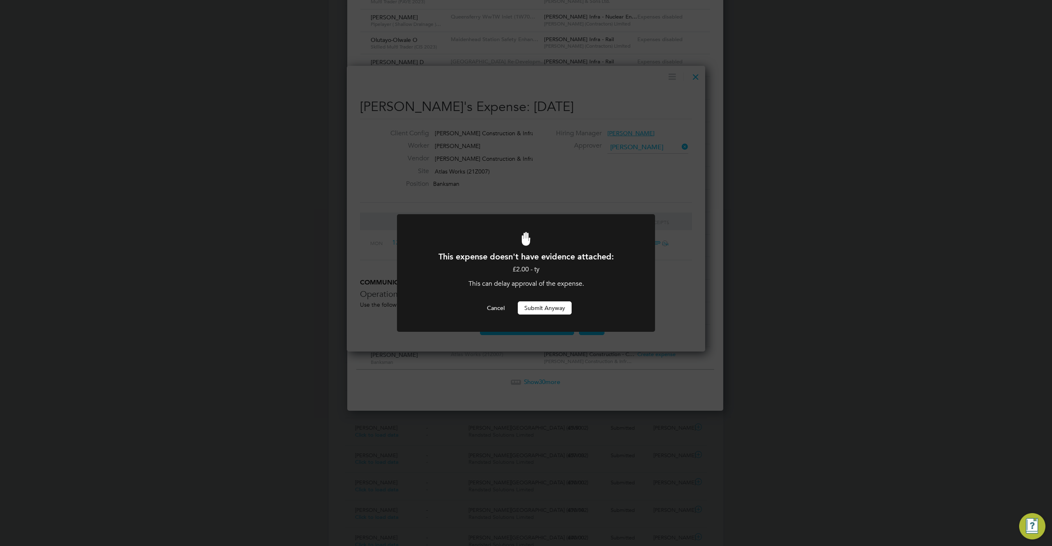
click at [549, 306] on button "Submit Anyway" at bounding box center [545, 307] width 54 height 13
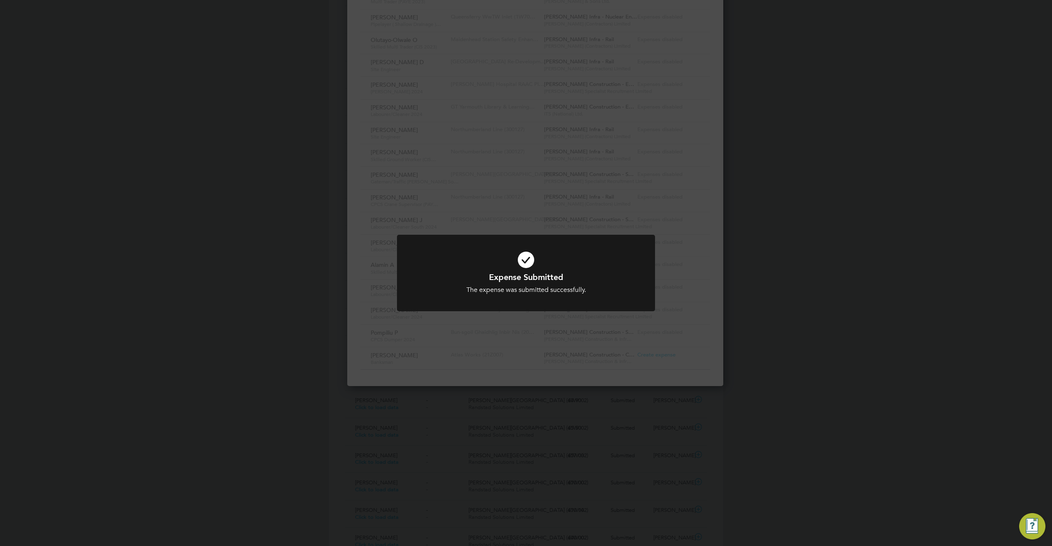
click at [627, 237] on div at bounding box center [526, 273] width 258 height 77
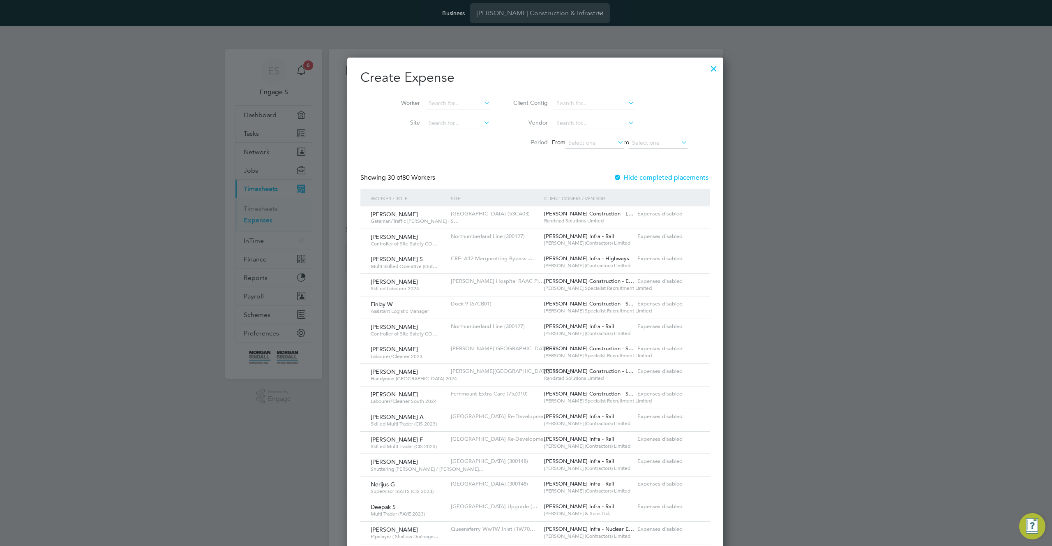
click at [706, 69] on div at bounding box center [713, 66] width 15 height 15
click at [706, 67] on div at bounding box center [713, 66] width 15 height 15
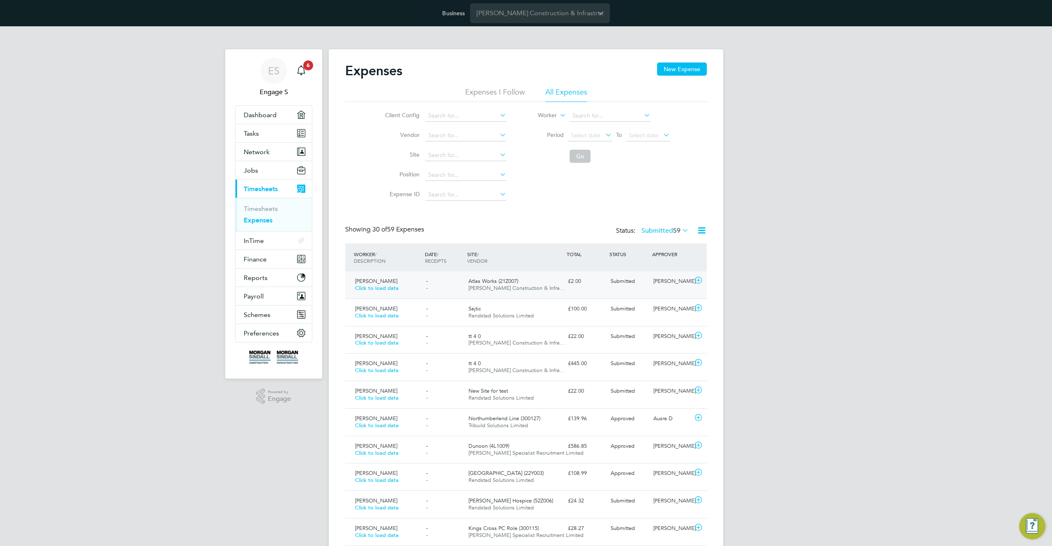
click at [631, 283] on span "Submitted" at bounding box center [623, 280] width 24 height 7
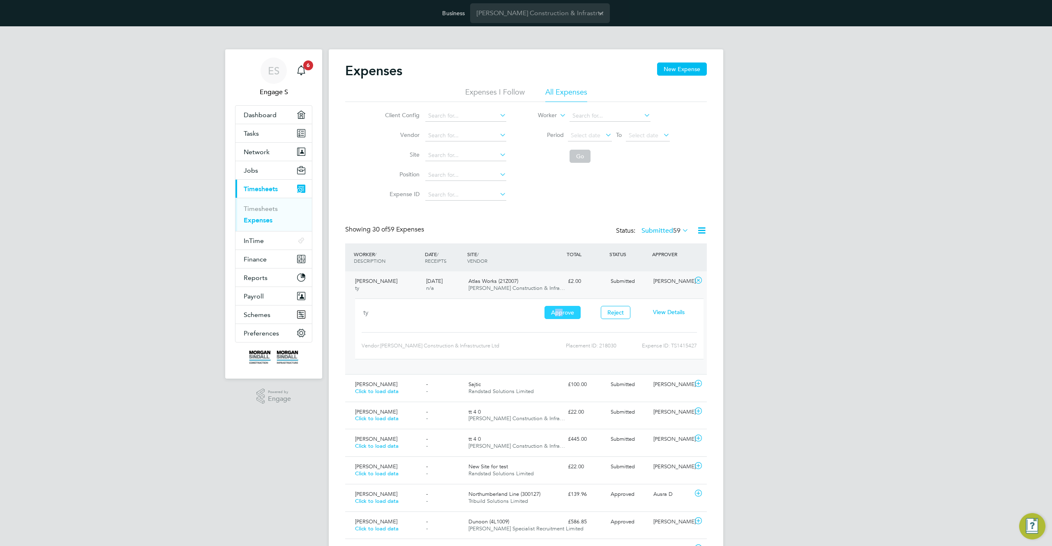
drag, startPoint x: 561, startPoint y: 309, endPoint x: 555, endPoint y: 311, distance: 6.0
click at [555, 311] on button "Approve" at bounding box center [562, 312] width 36 height 13
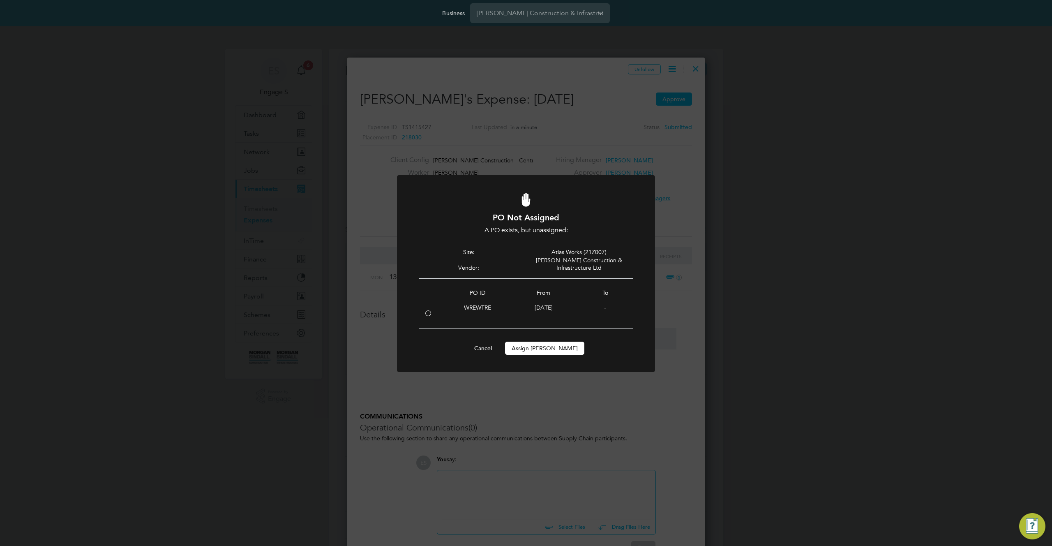
click at [442, 311] on div "WREWTRE" at bounding box center [477, 309] width 71 height 12
click at [429, 317] on div "PO ID From To WREWTRE 01 Nov 2024 -" at bounding box center [526, 303] width 214 height 50
click at [429, 311] on div at bounding box center [428, 314] width 8 height 8
click at [498, 343] on button "Cancel" at bounding box center [483, 347] width 31 height 13
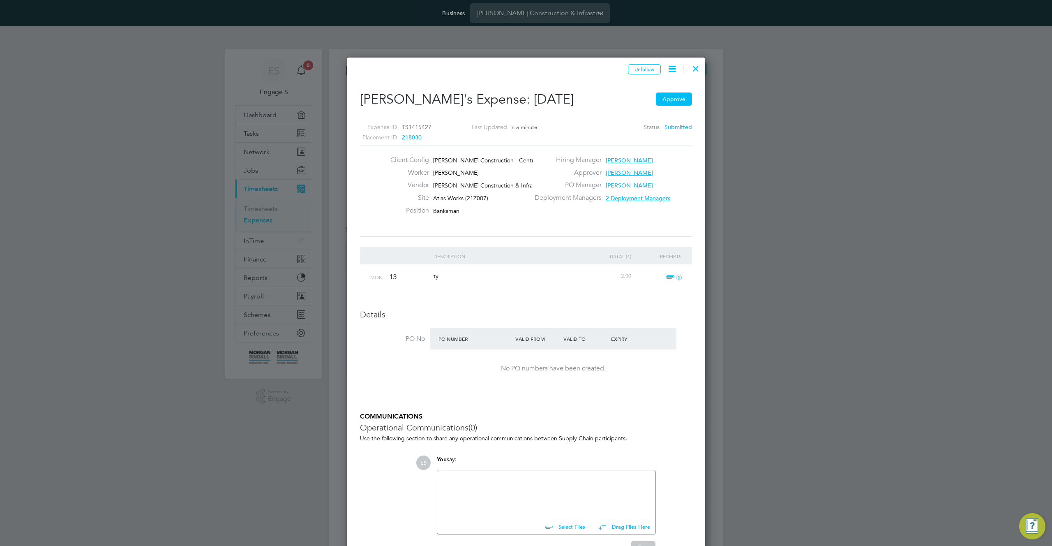
click at [692, 68] on div at bounding box center [695, 66] width 15 height 15
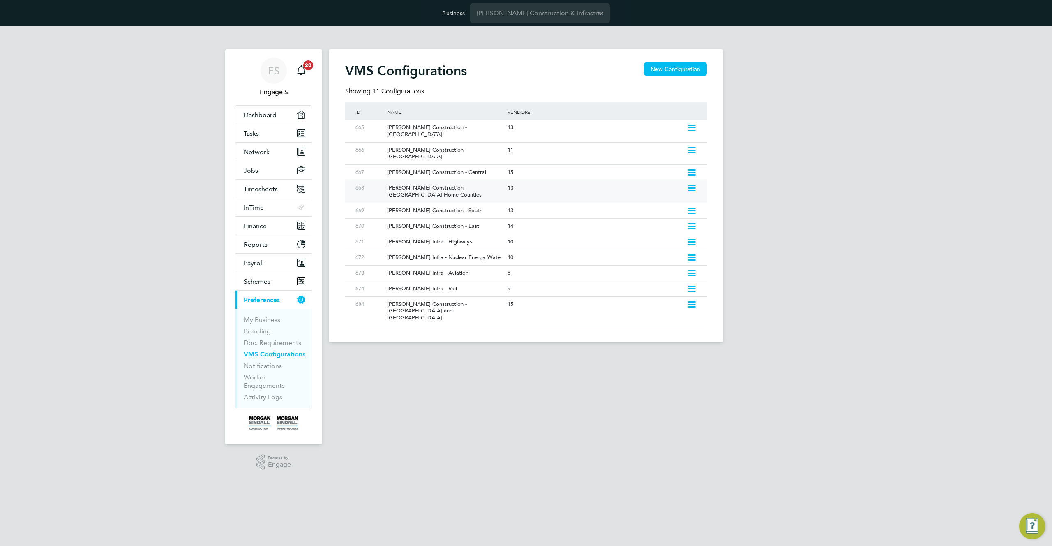
click at [504, 180] on div "[PERSON_NAME] Construction - [GEOGRAPHIC_DATA] Home Counties" at bounding box center [443, 191] width 124 height 22
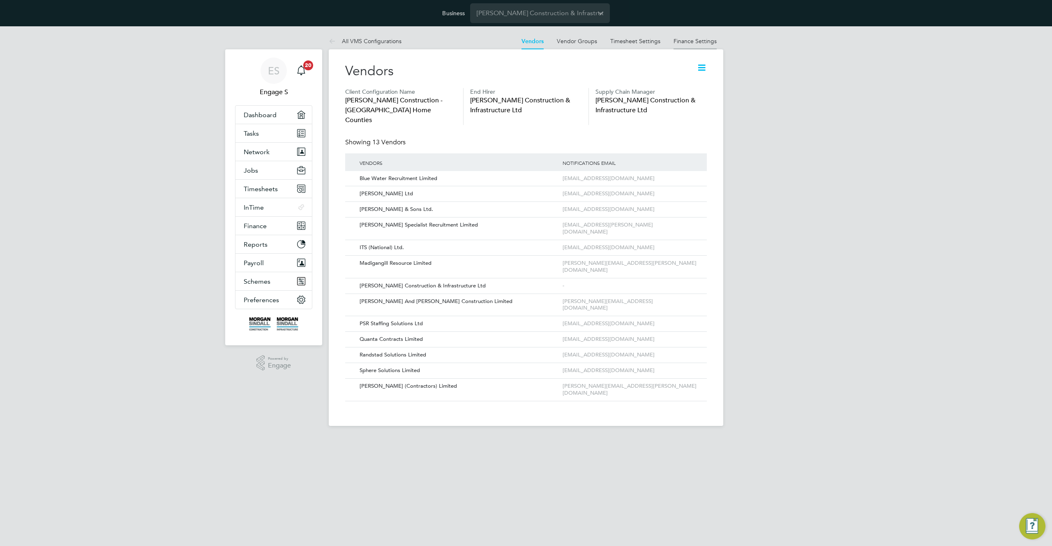
click at [696, 41] on link "Finance Settings" at bounding box center [694, 40] width 43 height 7
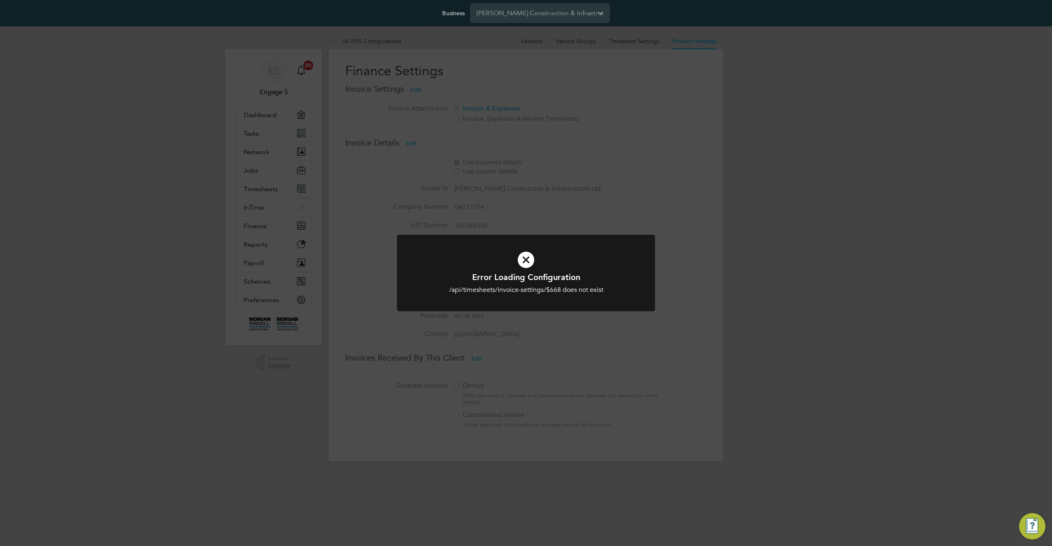
click at [650, 42] on div "Error Loading Configuration /api/timesheets/invoice-settings/$668 does not exis…" at bounding box center [526, 273] width 1052 height 546
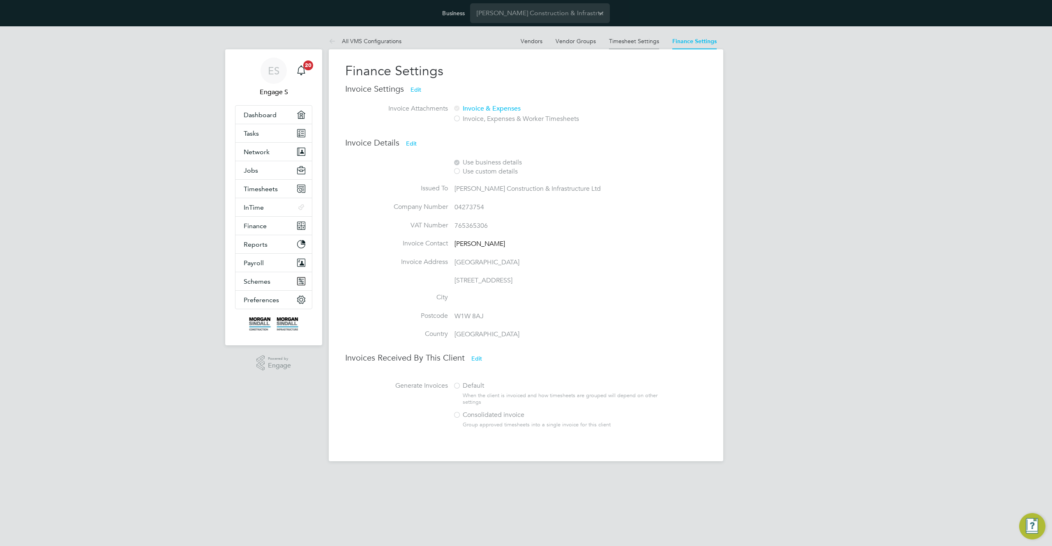
click at [634, 41] on link "Timesheet Settings" at bounding box center [634, 40] width 50 height 7
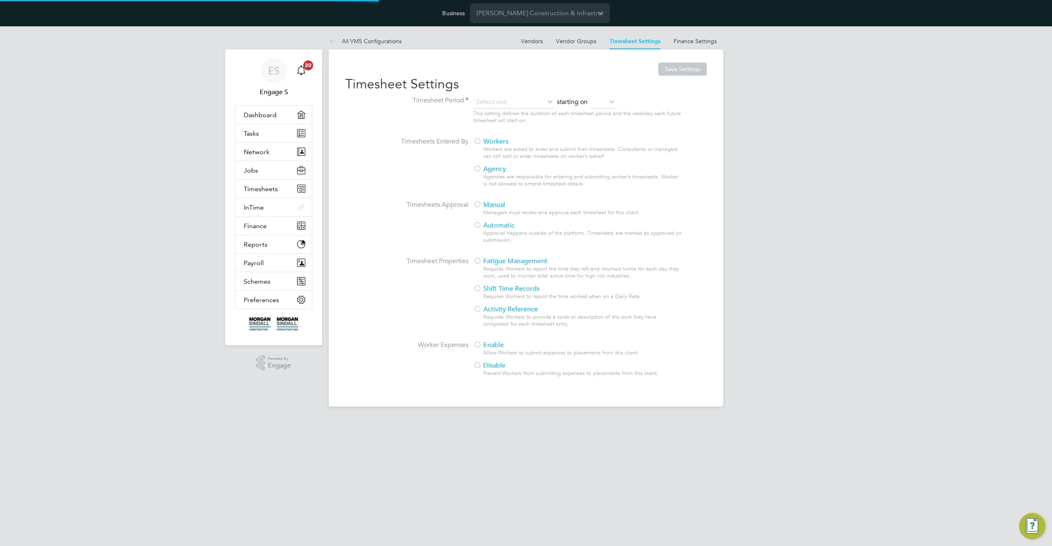
type input "Weekly"
